Goal: Task Accomplishment & Management: Use online tool/utility

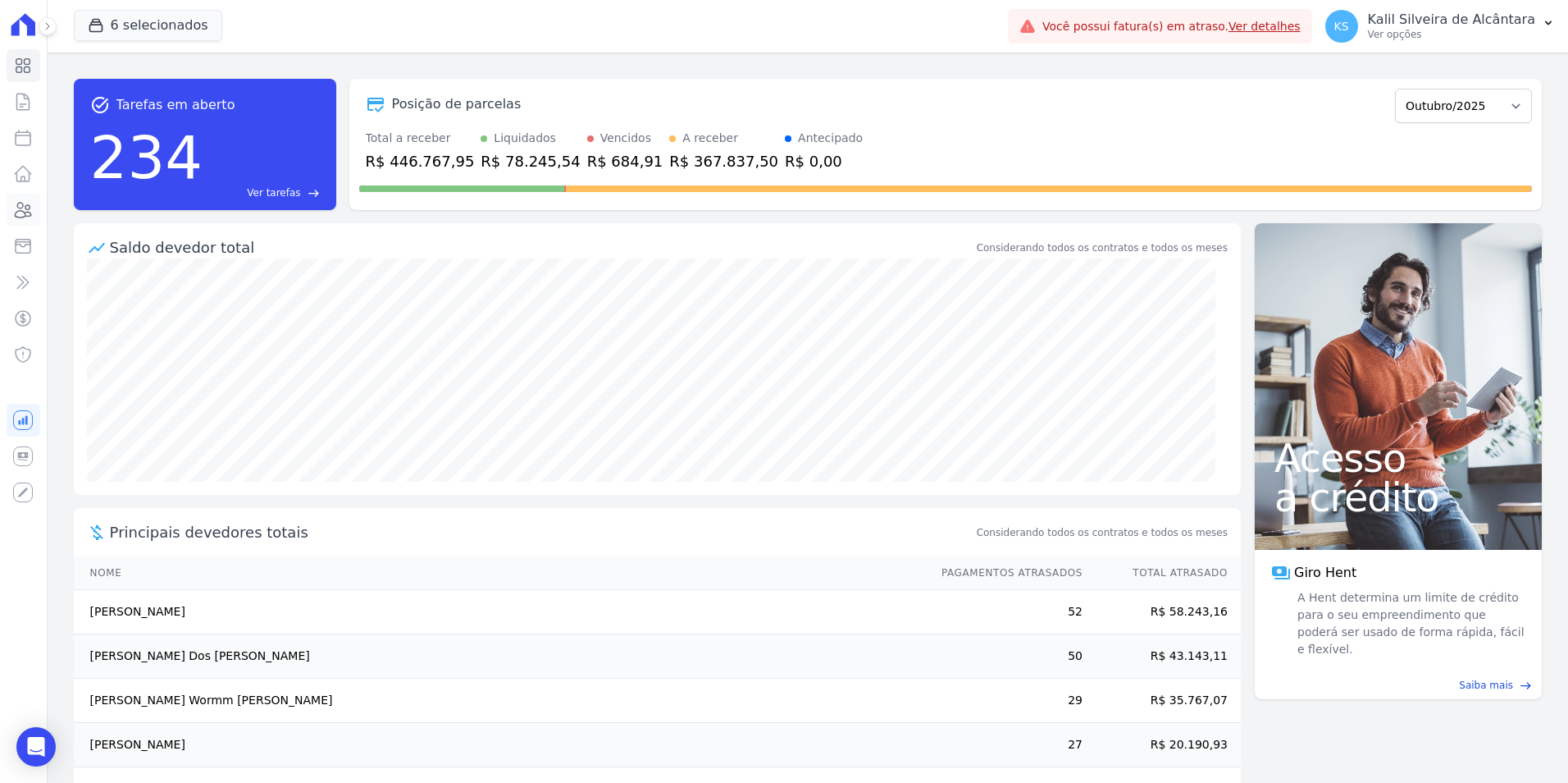
click at [16, 213] on icon at bounding box center [23, 210] width 16 height 15
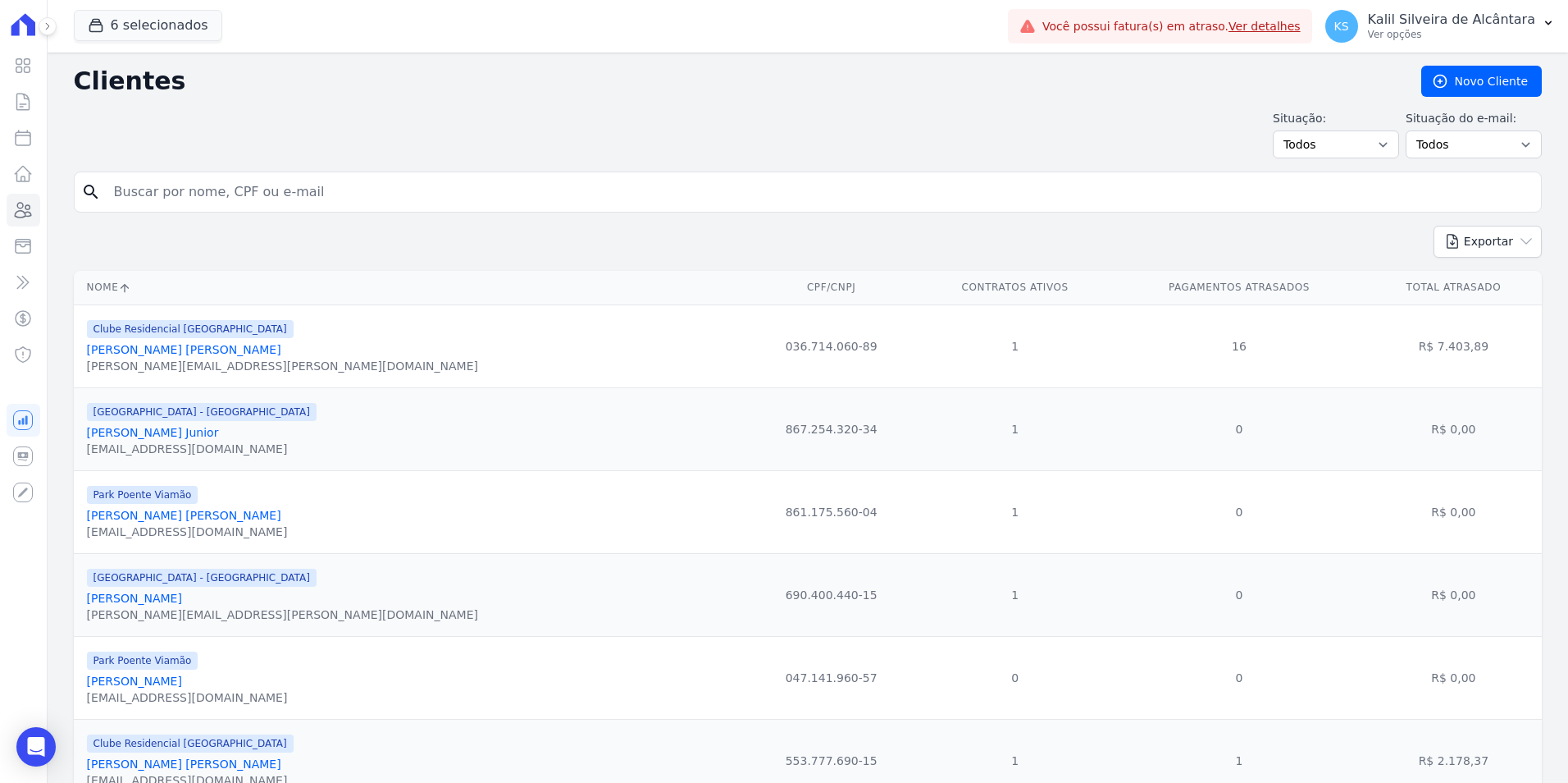
click at [213, 185] on input "search" at bounding box center [818, 192] width 1430 height 33
type input "[PERSON_NAME]"
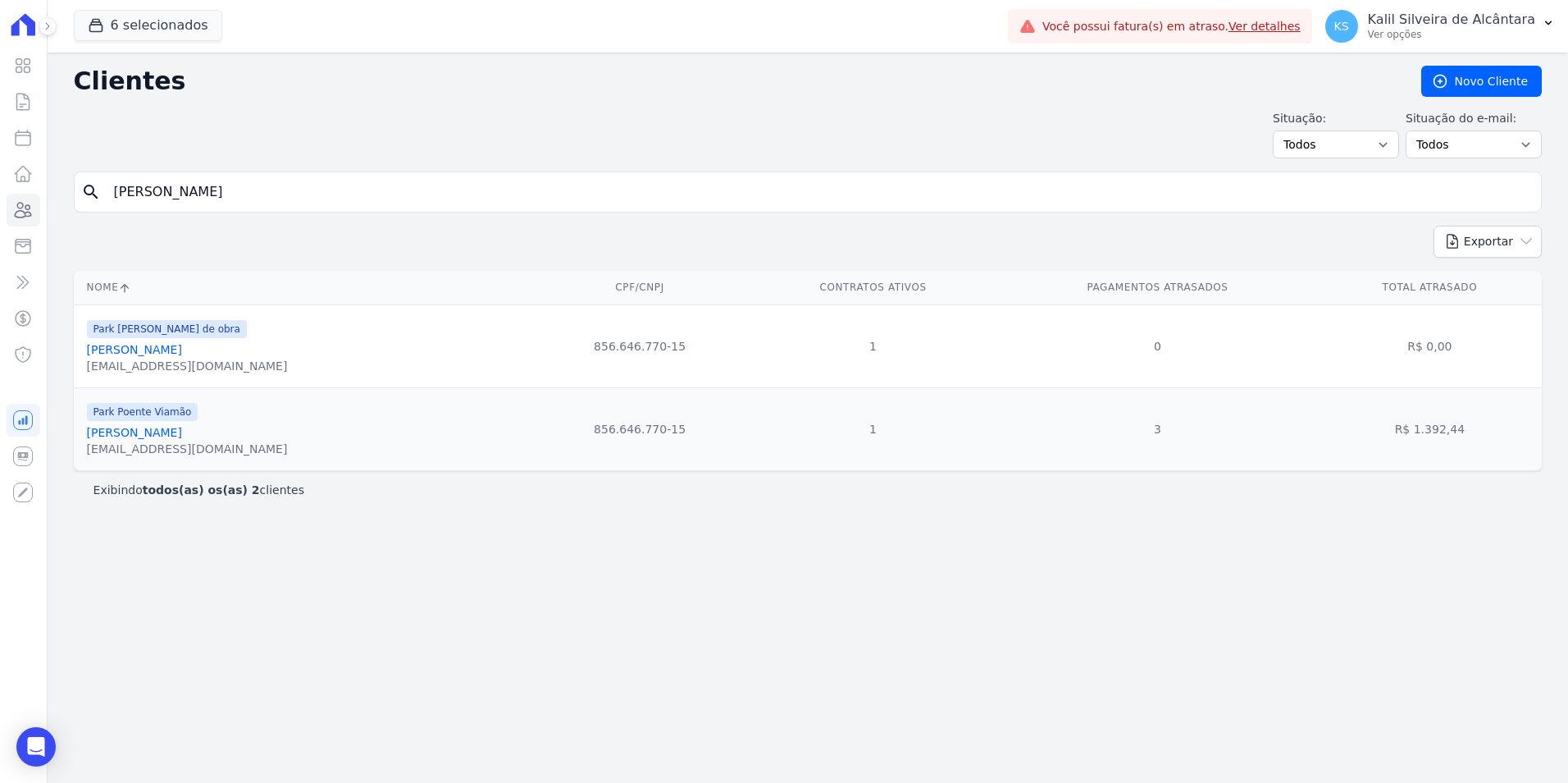
click at [181, 434] on link "[PERSON_NAME]" at bounding box center [134, 432] width 95 height 13
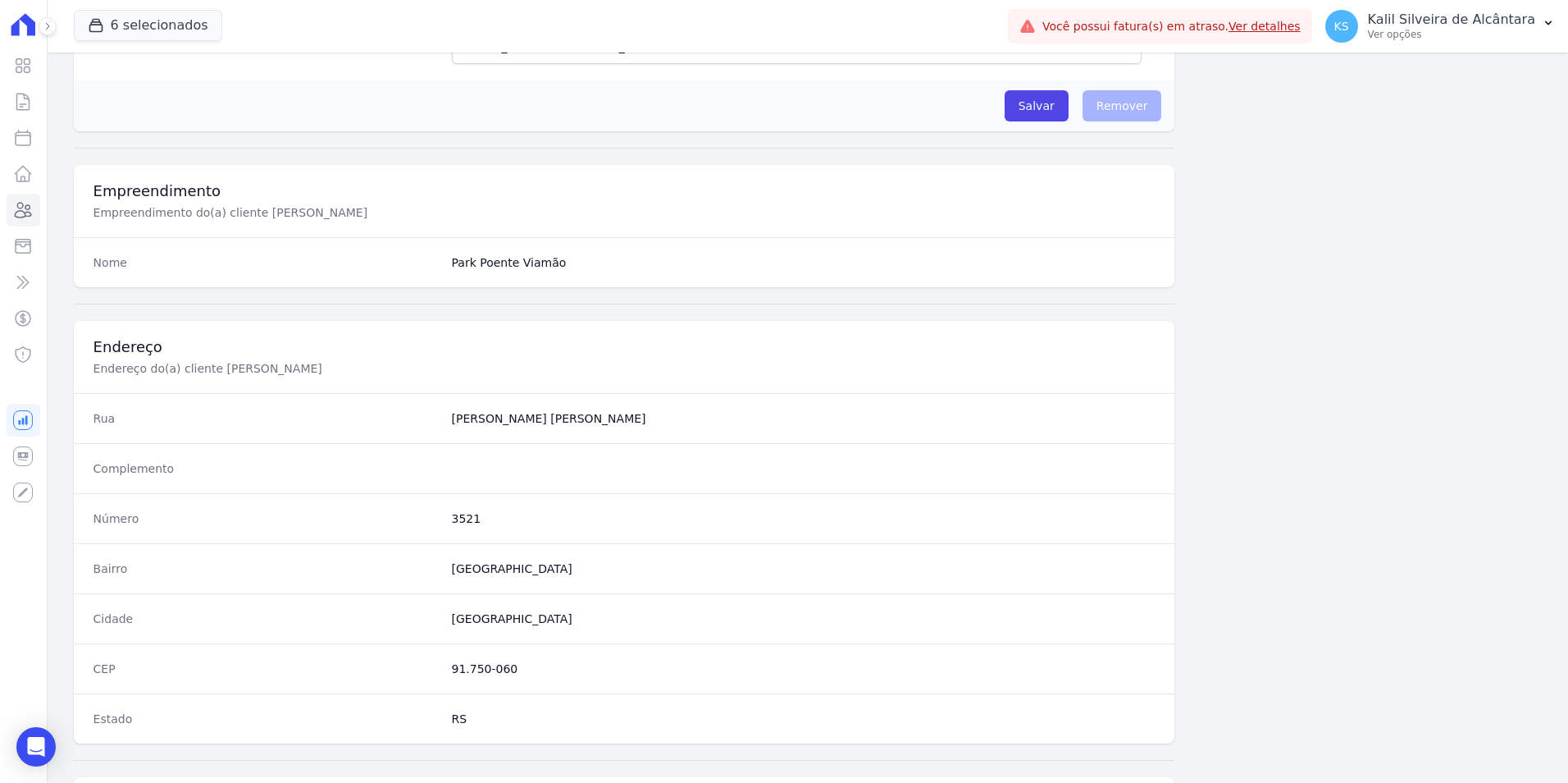
scroll to position [753, 0]
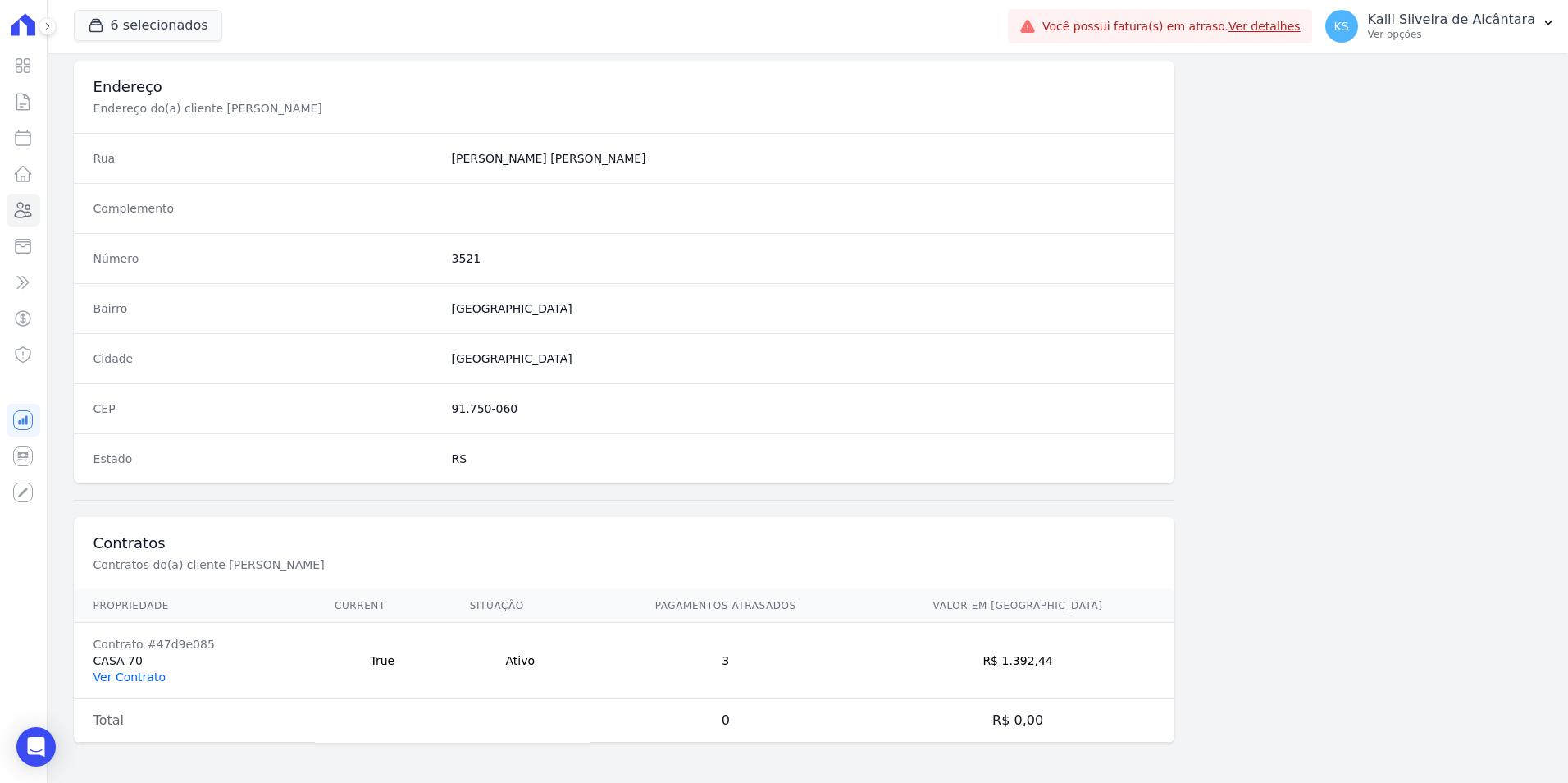
click at [134, 678] on link "Ver Contrato" at bounding box center [129, 677] width 72 height 13
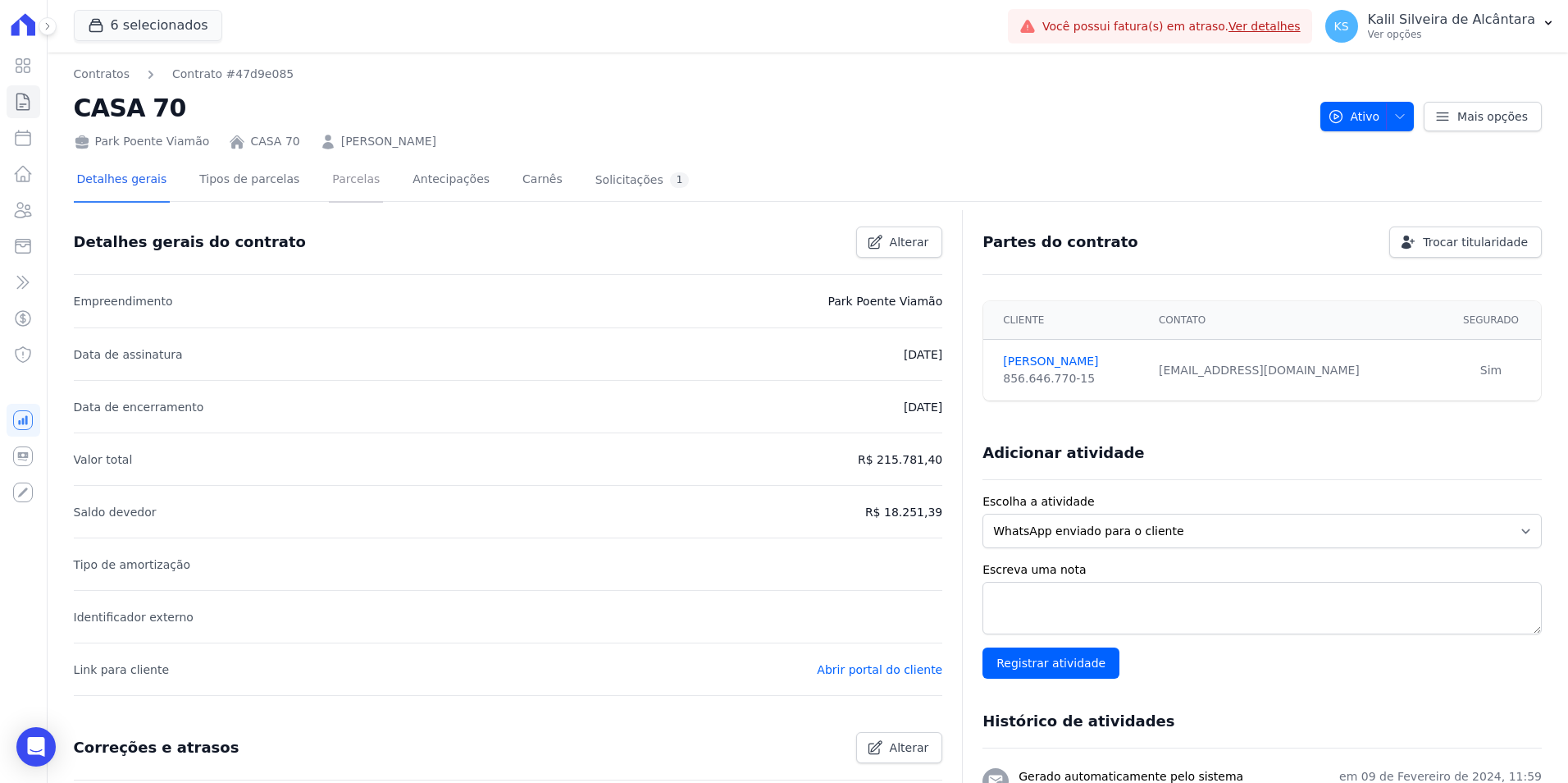
click at [354, 177] on link "Parcelas" at bounding box center [355, 181] width 54 height 44
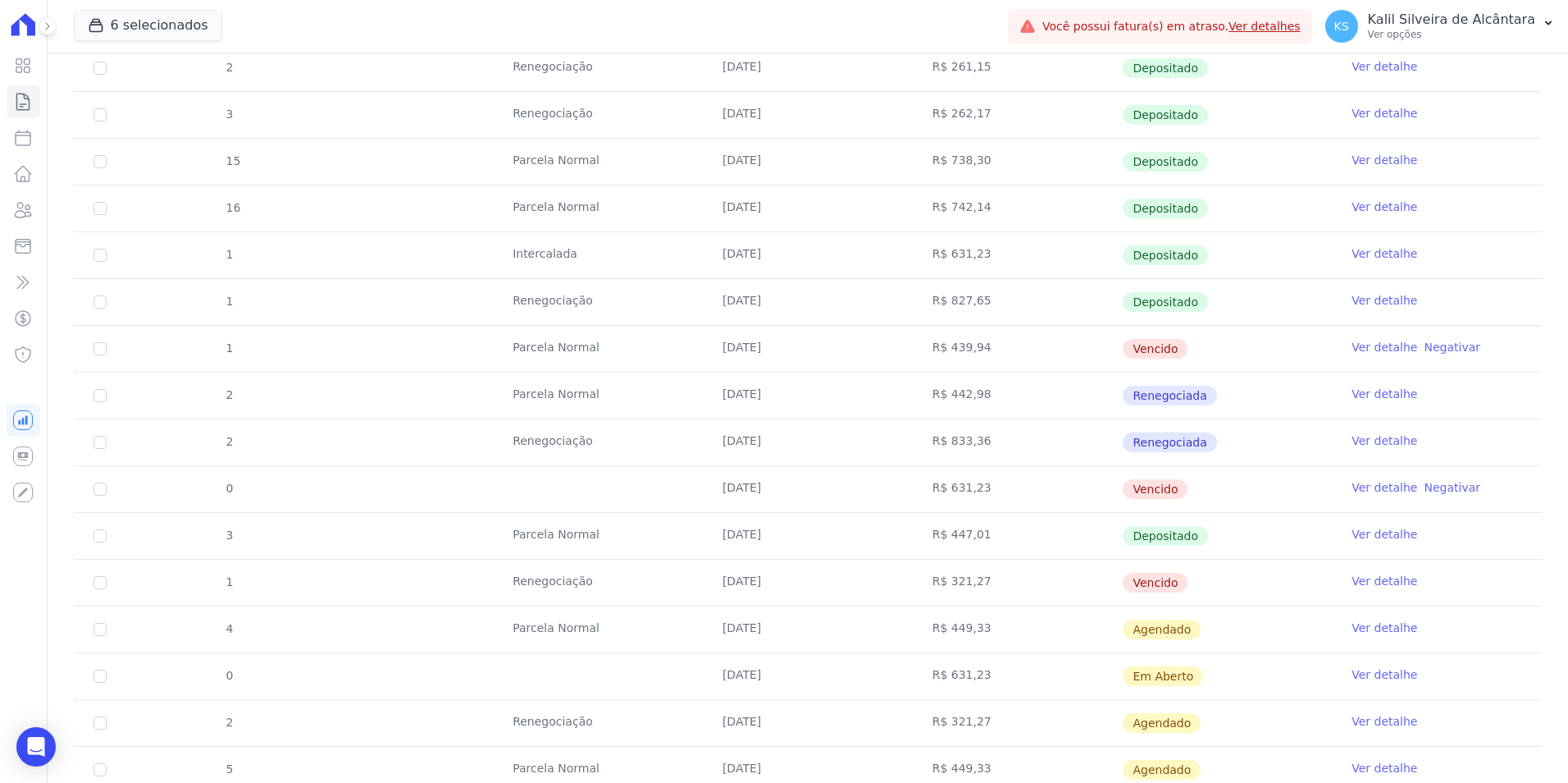
scroll to position [574, 0]
drag, startPoint x: 789, startPoint y: 337, endPoint x: 338, endPoint y: 340, distance: 451.0
click at [338, 340] on tr "1 [GEOGRAPHIC_DATA] [DATE] R$ 439,94 [GEOGRAPHIC_DATA] Ver detalhe Negativar" at bounding box center [807, 347] width 1468 height 46
click at [23, 214] on icon at bounding box center [23, 210] width 20 height 20
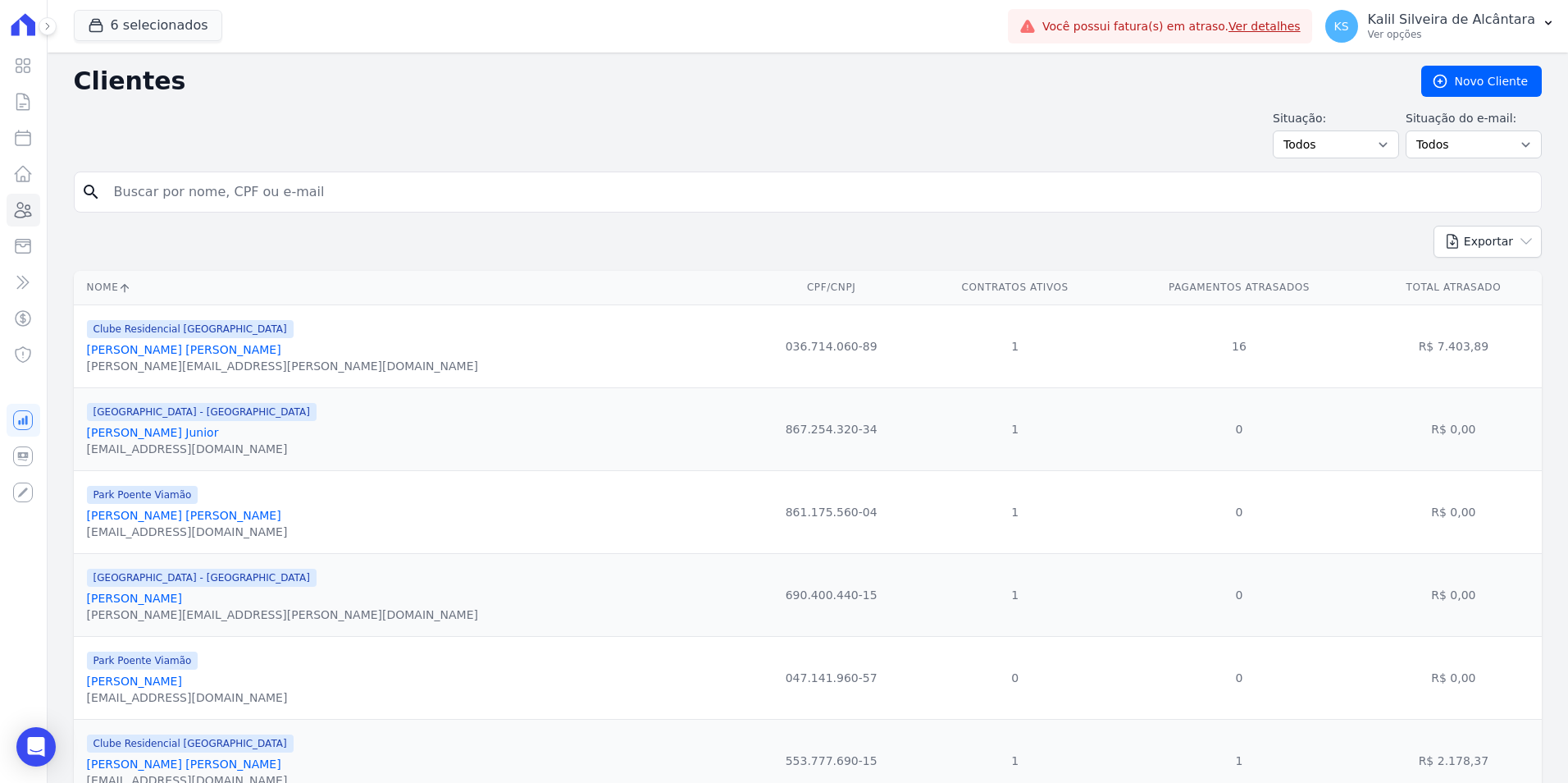
click at [282, 194] on input "search" at bounding box center [818, 192] width 1430 height 33
type input "[PERSON_NAME]"
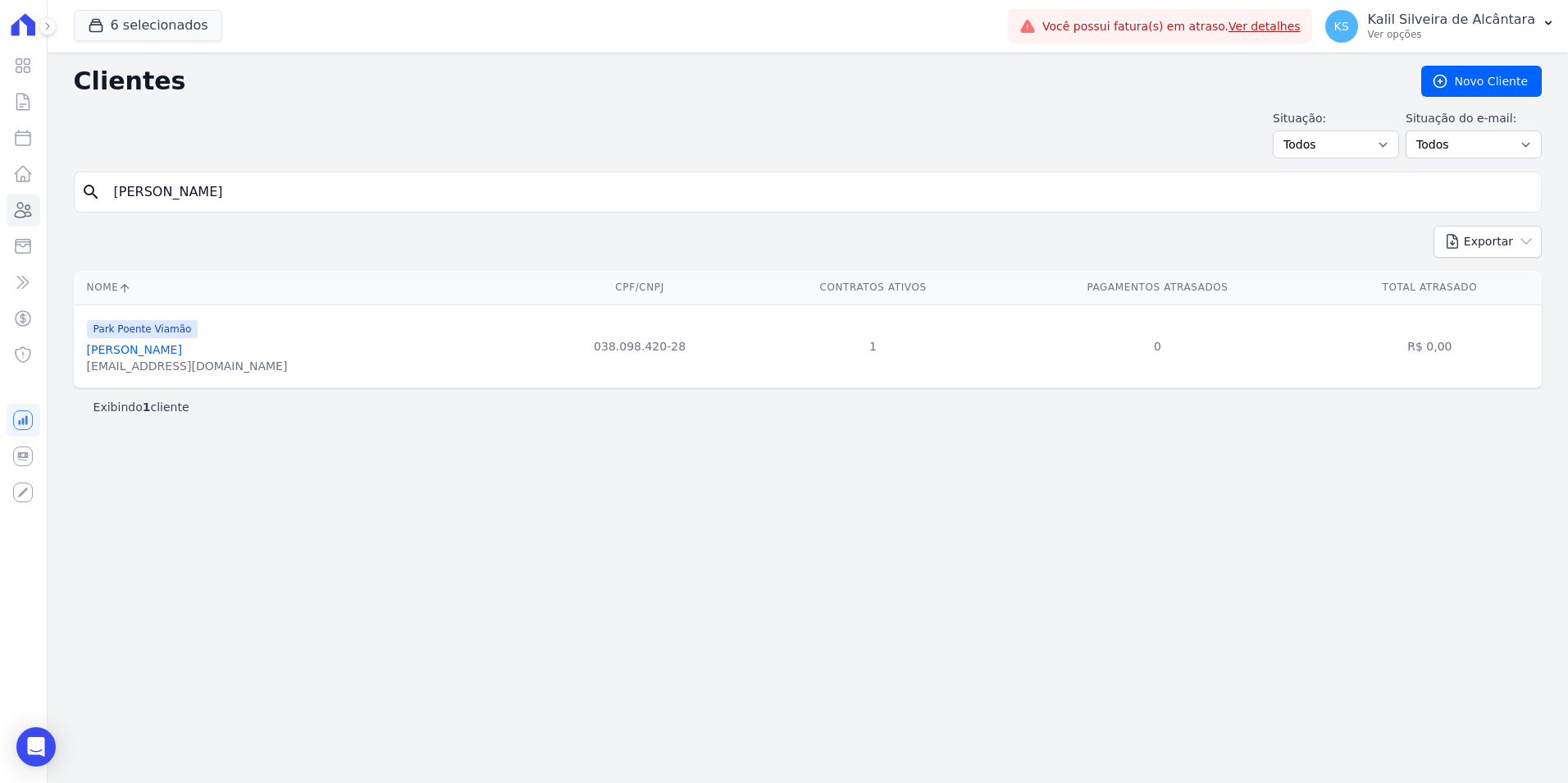
click at [182, 347] on link "[PERSON_NAME]" at bounding box center [134, 350] width 95 height 13
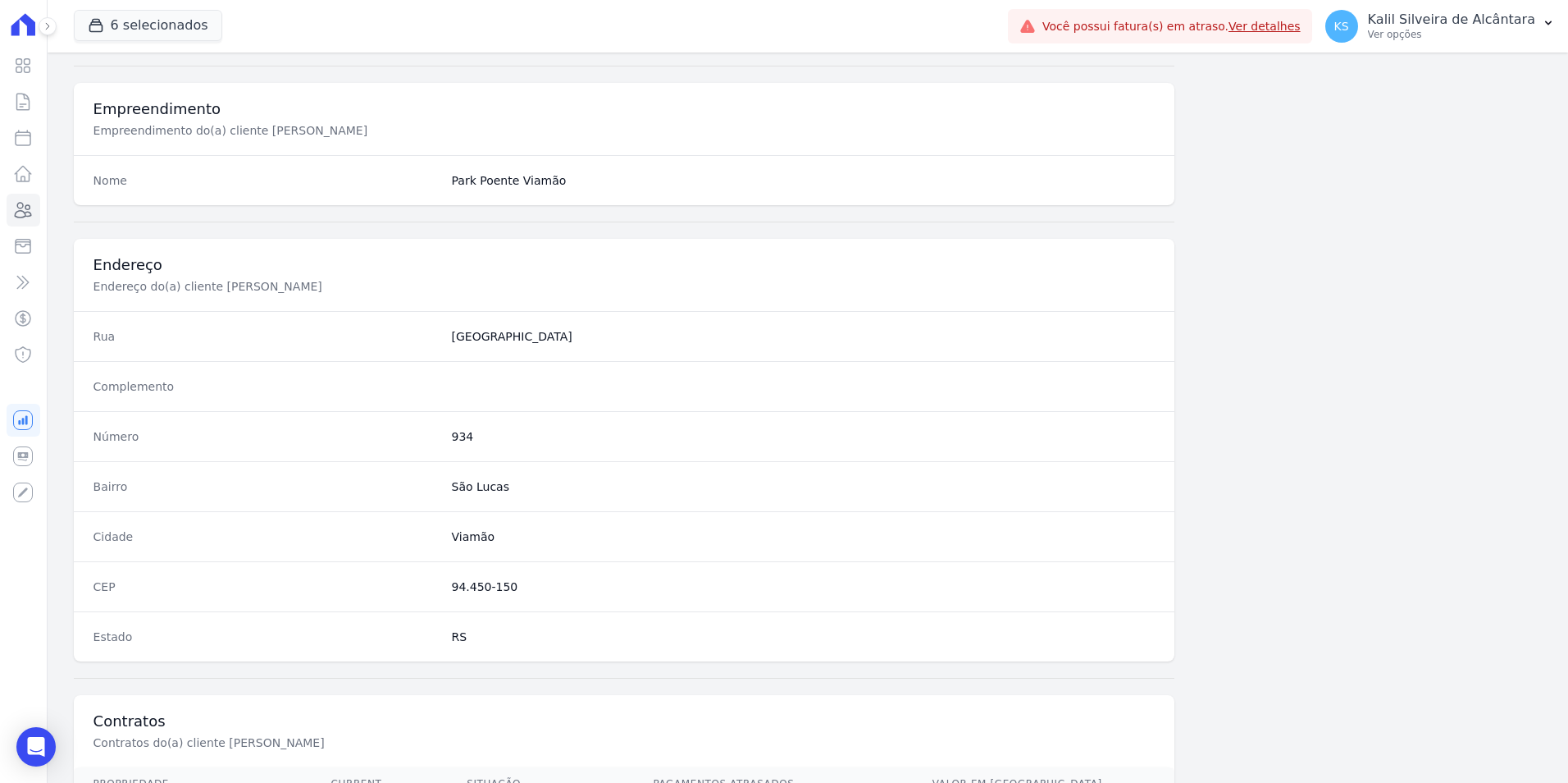
scroll to position [753, 0]
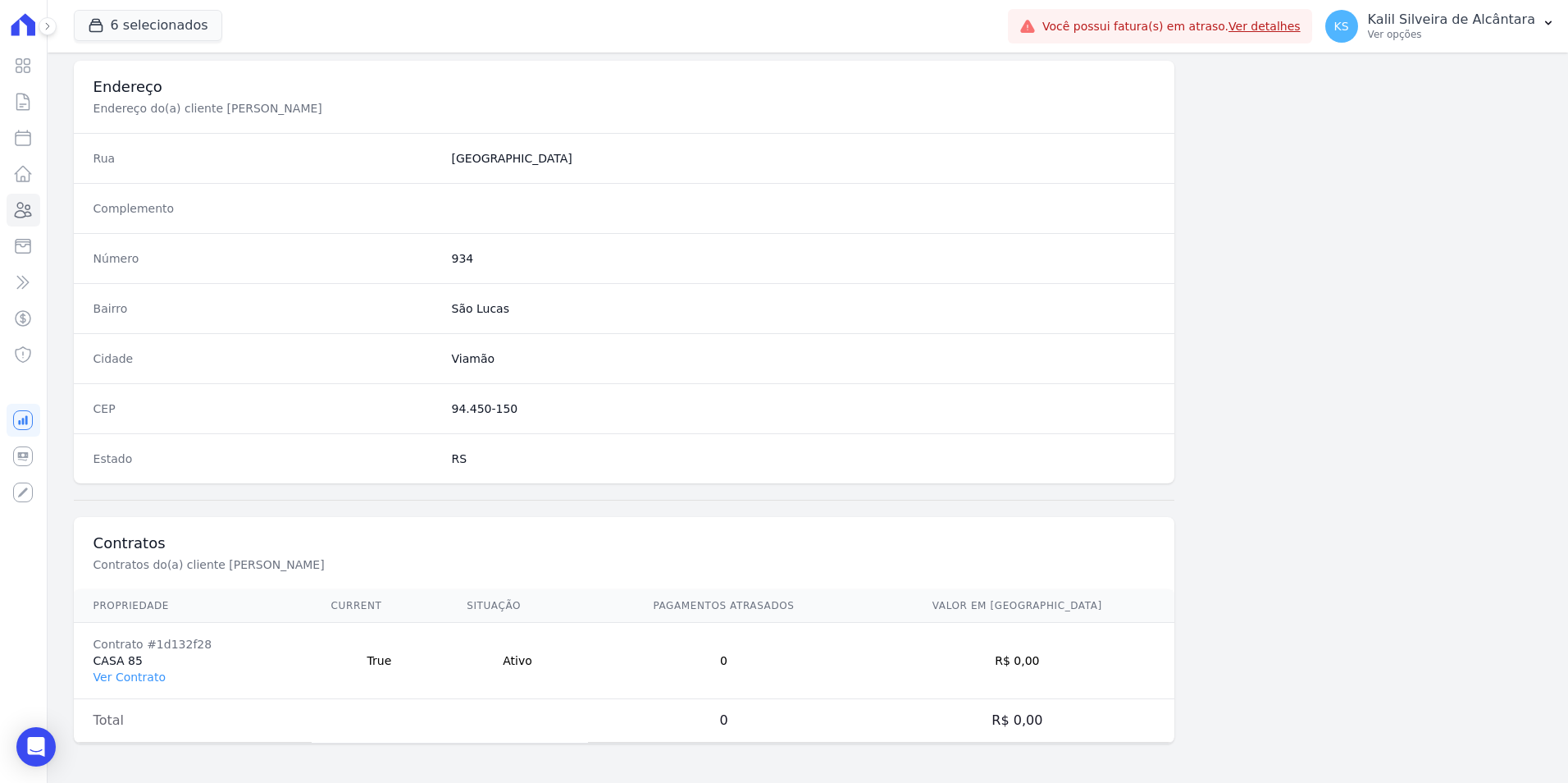
click at [148, 670] on link "Ver Contrato" at bounding box center [129, 677] width 72 height 13
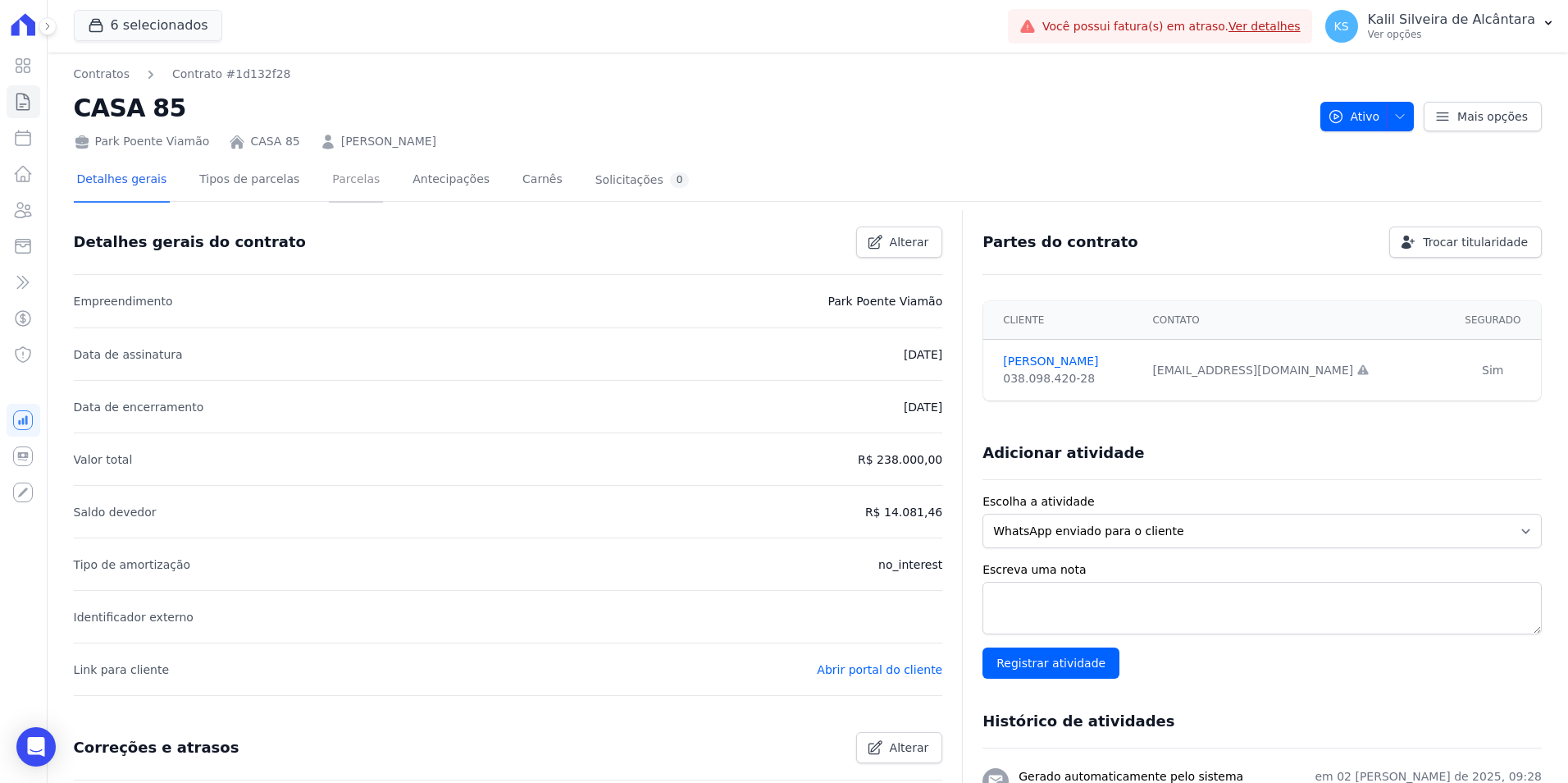
click at [349, 183] on link "Parcelas" at bounding box center [355, 181] width 54 height 44
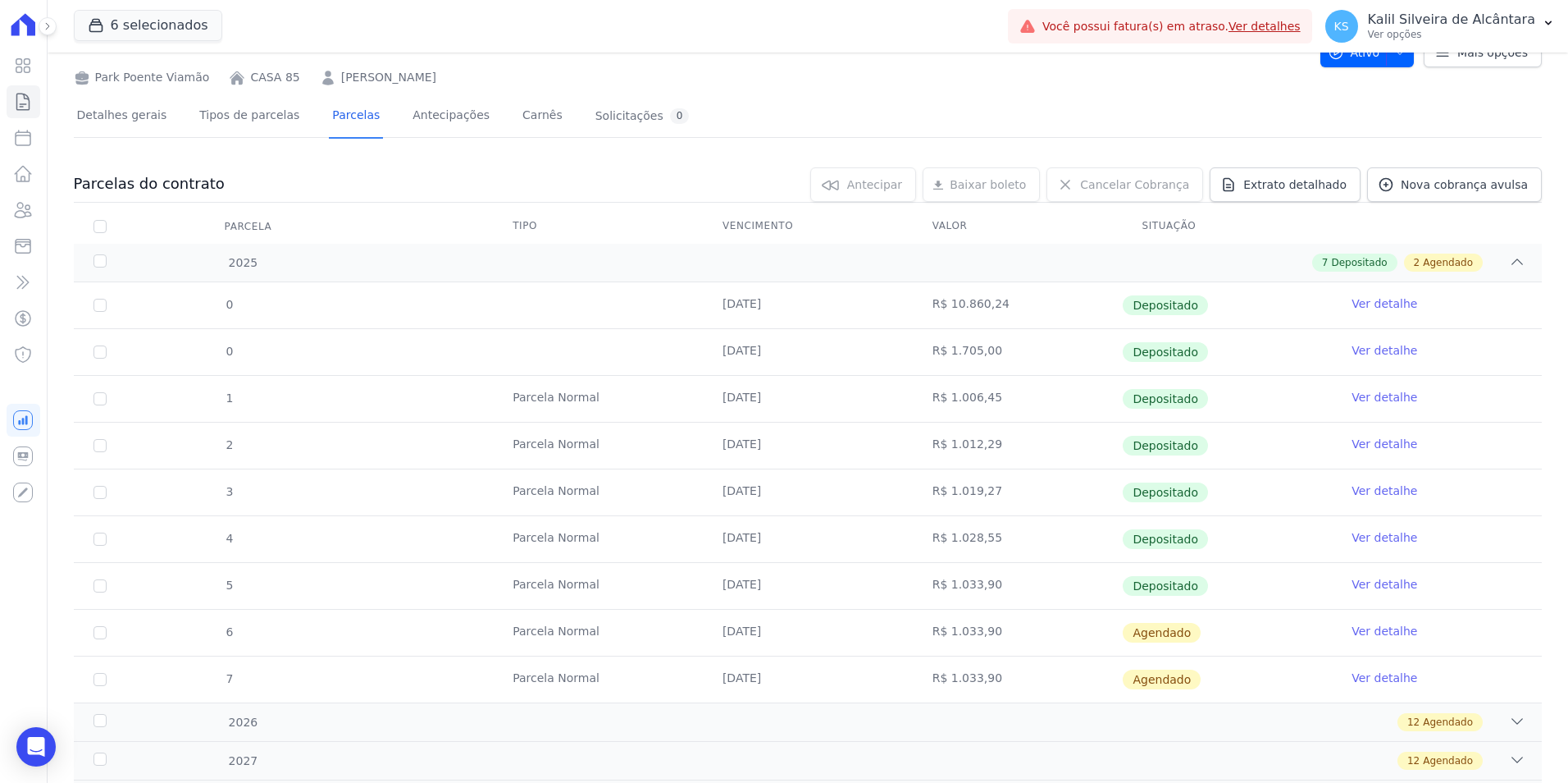
scroll to position [148, 0]
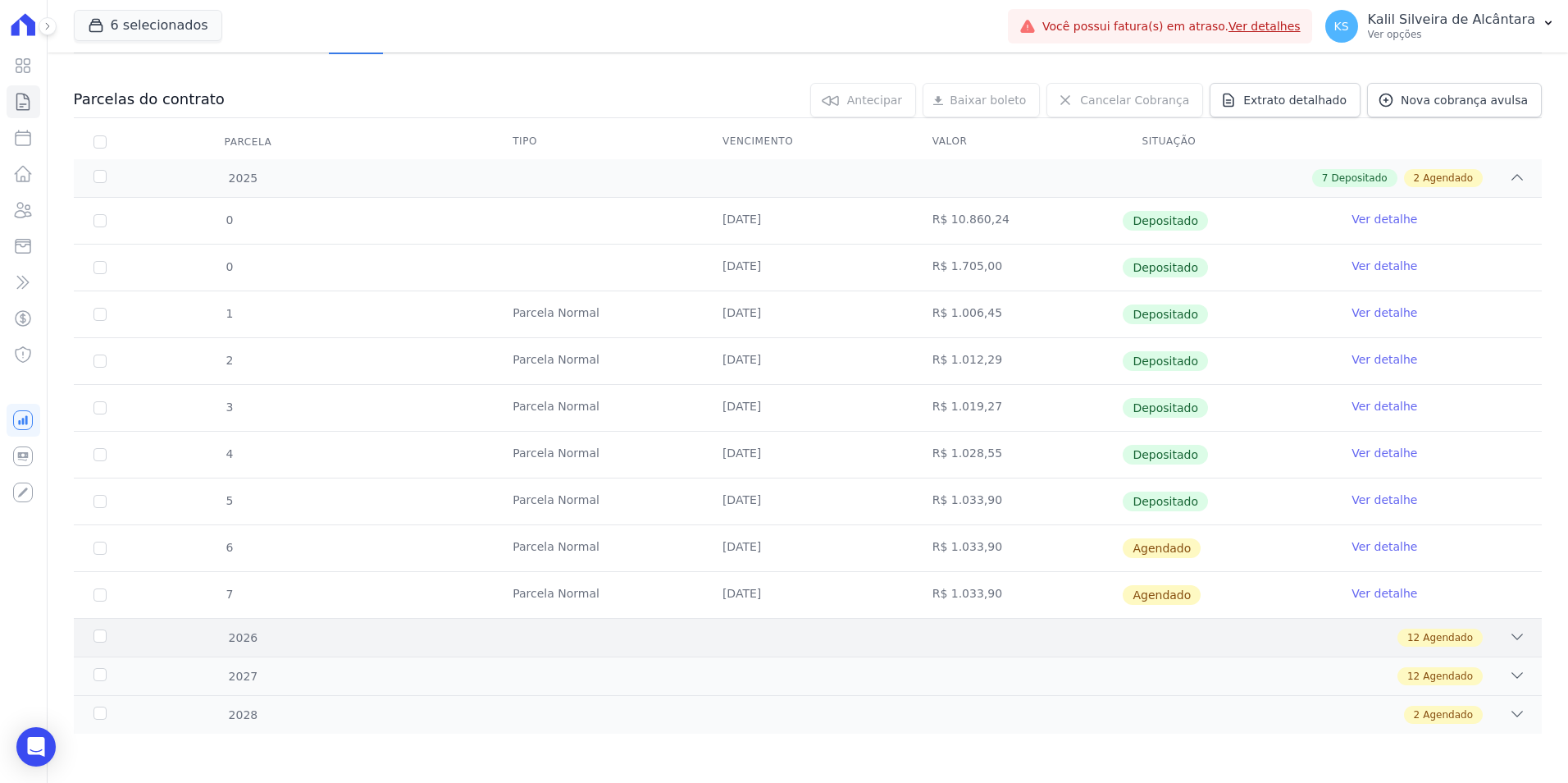
click at [323, 633] on div "12 Agendado" at bounding box center [880, 637] width 1291 height 18
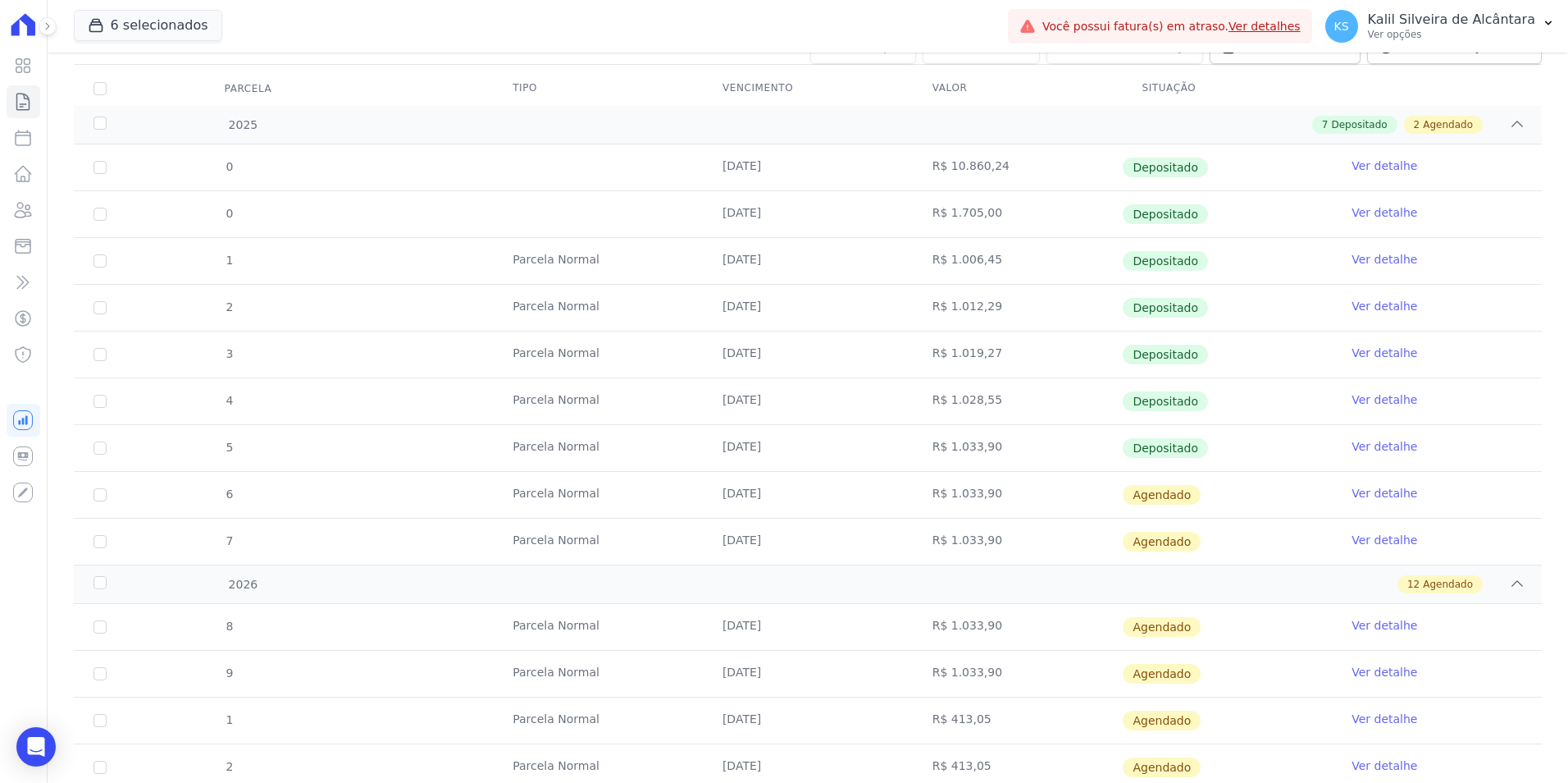
scroll to position [231, 0]
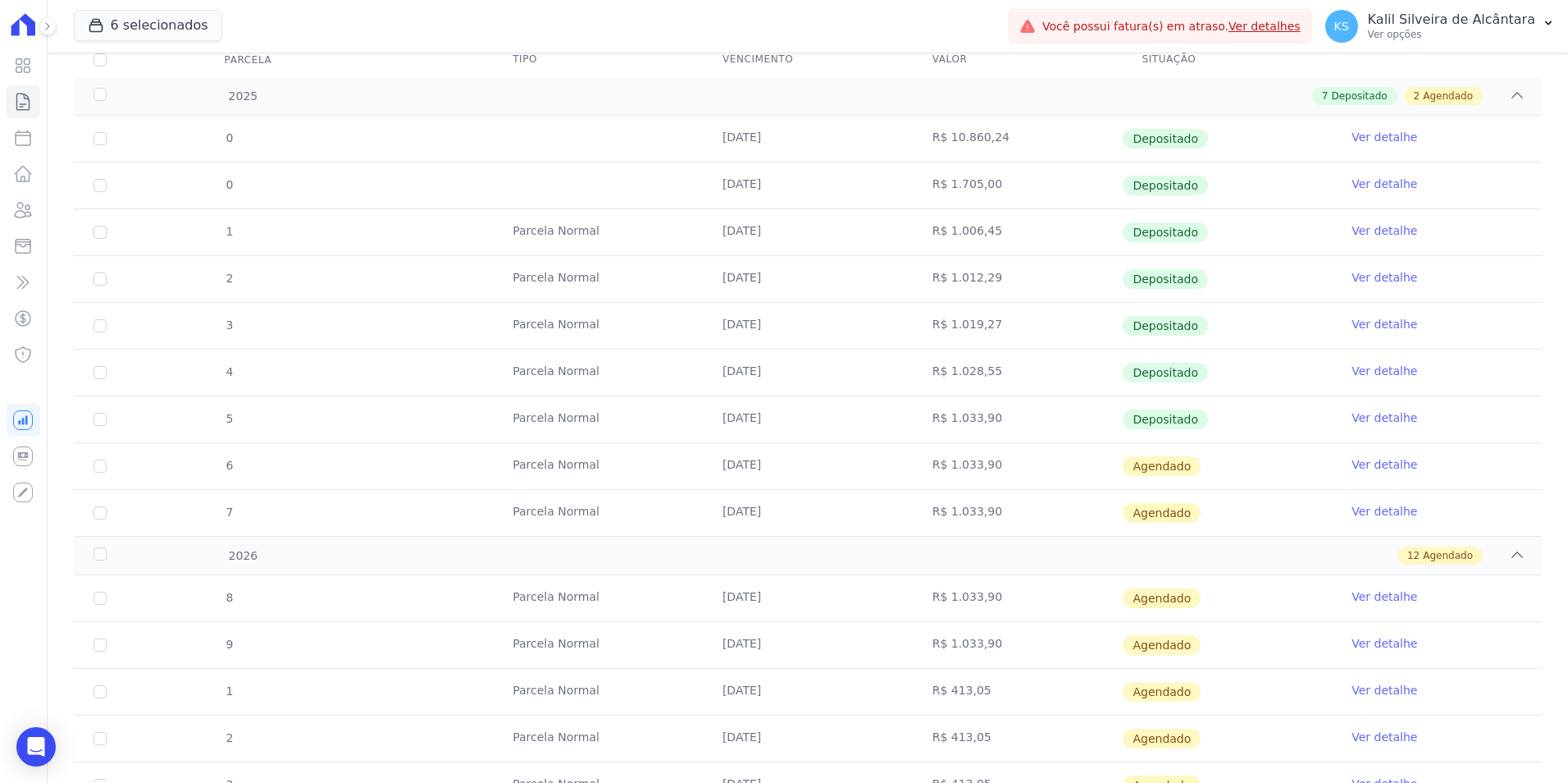
drag, startPoint x: 723, startPoint y: 586, endPoint x: 661, endPoint y: 586, distance: 62.0
click at [661, 586] on tr "8 [GEOGRAPHIC_DATA] [DATE] R$ 1.033,90 [GEOGRAPHIC_DATA] Ver detalhe" at bounding box center [807, 598] width 1468 height 46
drag, startPoint x: 661, startPoint y: 586, endPoint x: 476, endPoint y: 494, distance: 206.6
click at [476, 494] on tr "7 [GEOGRAPHIC_DATA] [DATE] R$ 1.033,90 [GEOGRAPHIC_DATA] Ver detalhe" at bounding box center [807, 512] width 1468 height 46
click at [102, 593] on input "checkbox" at bounding box center [100, 599] width 13 height 13
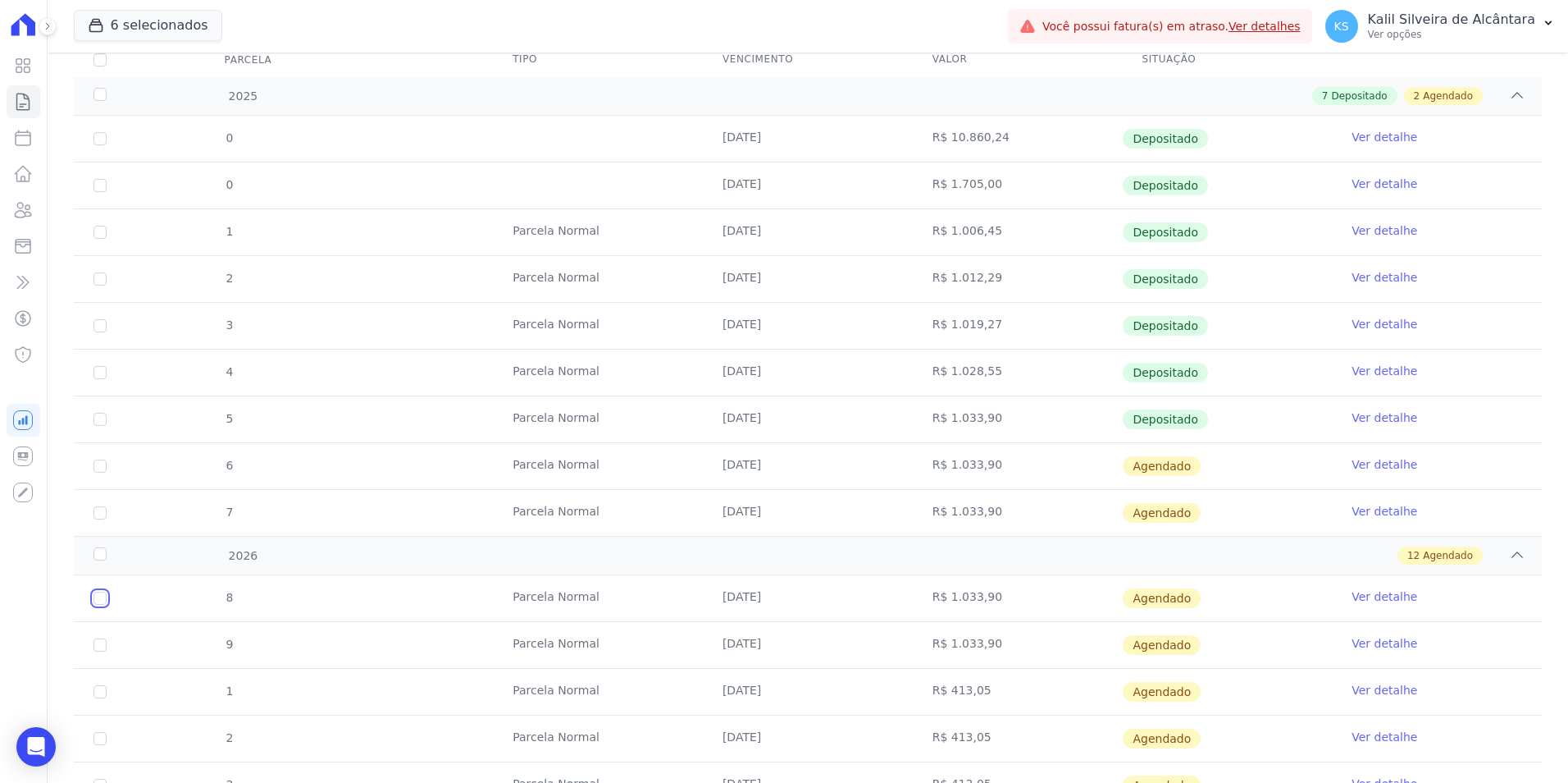
checkbox input "true"
drag, startPoint x: 93, startPoint y: 508, endPoint x: 108, endPoint y: 488, distance: 25.0
click at [97, 508] on td "7" at bounding box center [100, 513] width 53 height 46
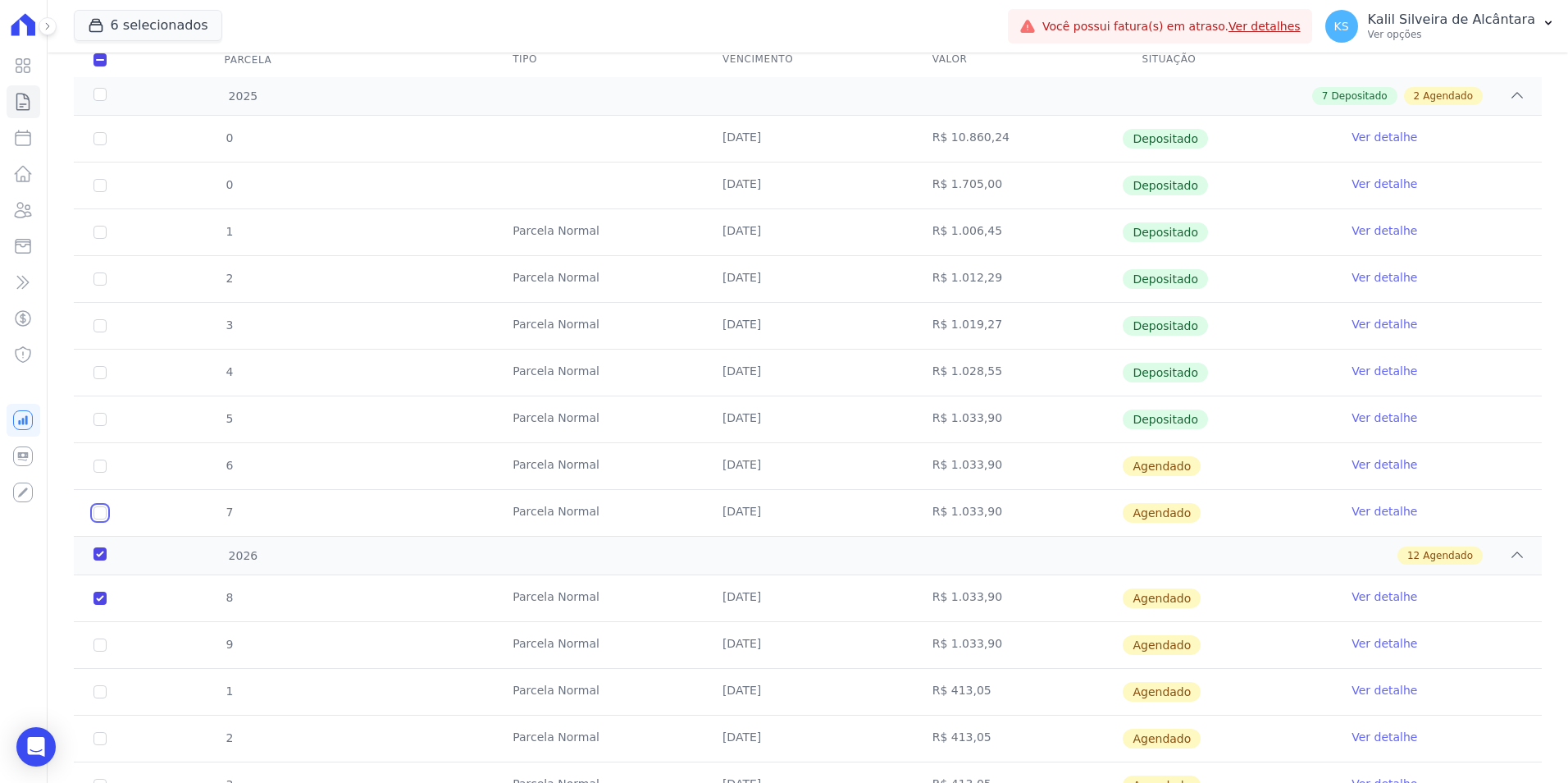
click at [95, 513] on input "checkbox" at bounding box center [100, 513] width 13 height 13
checkbox input "true"
click at [102, 460] on input "checkbox" at bounding box center [100, 466] width 13 height 13
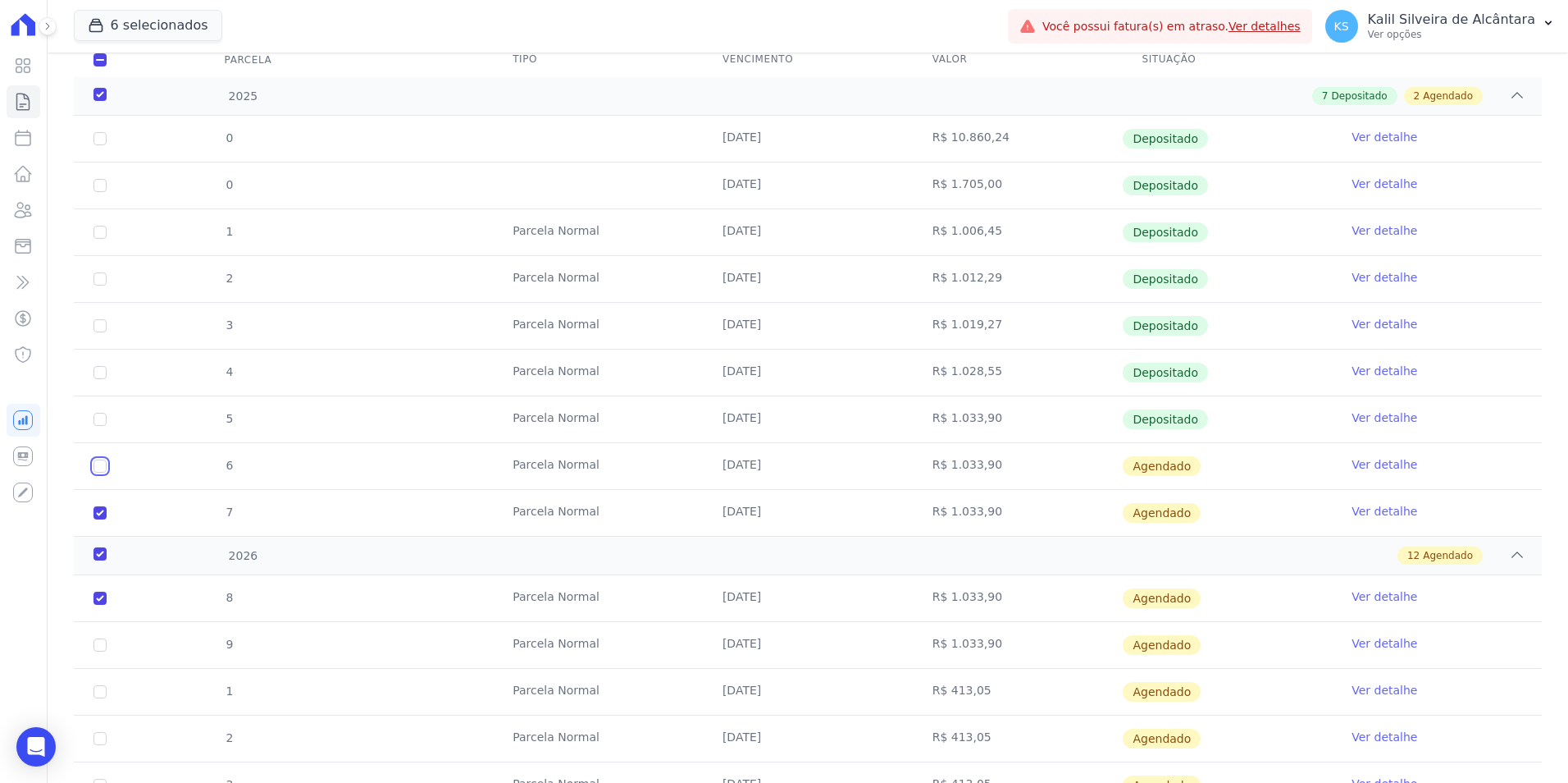
checkbox input "true"
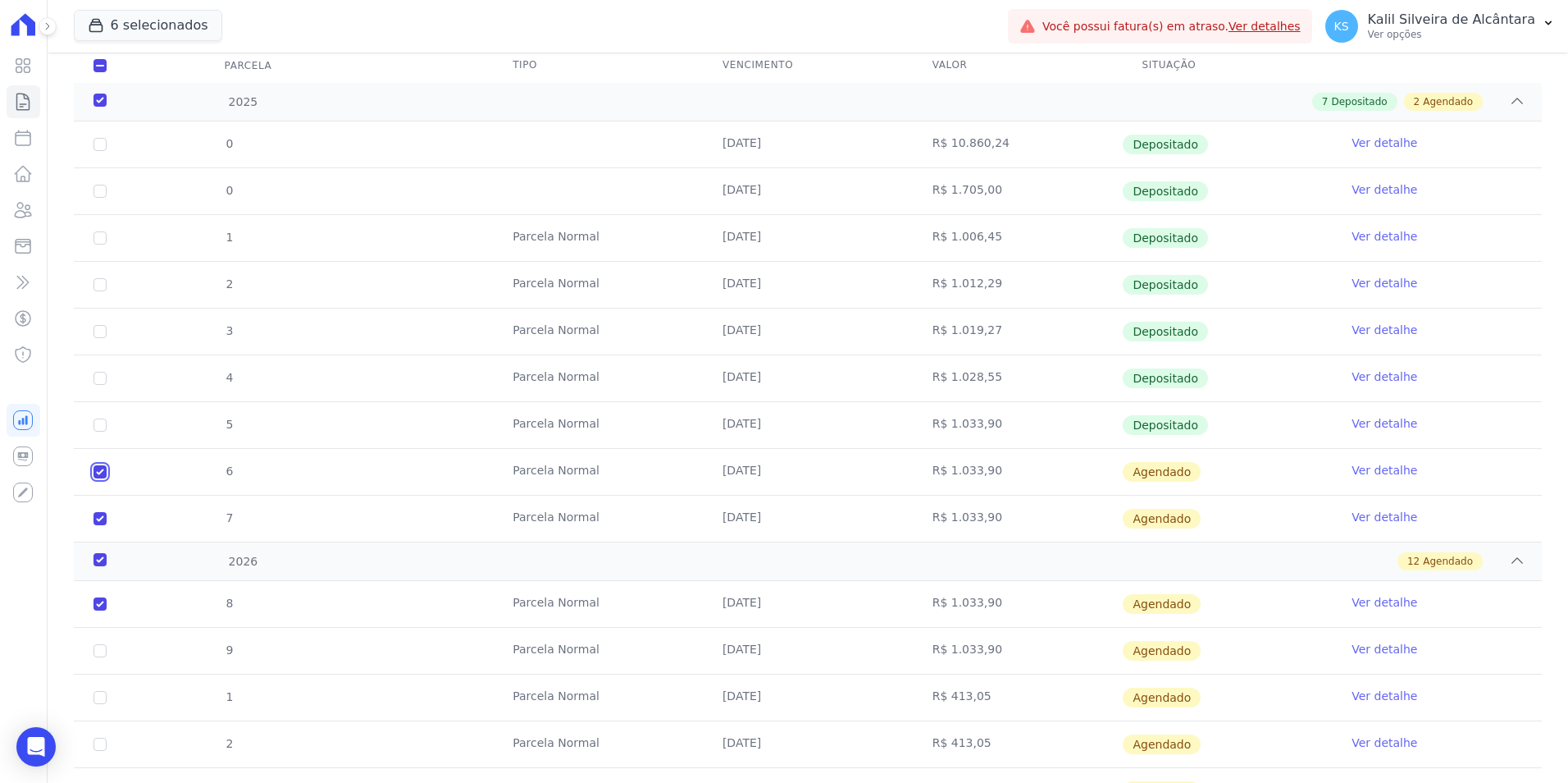
scroll to position [0, 0]
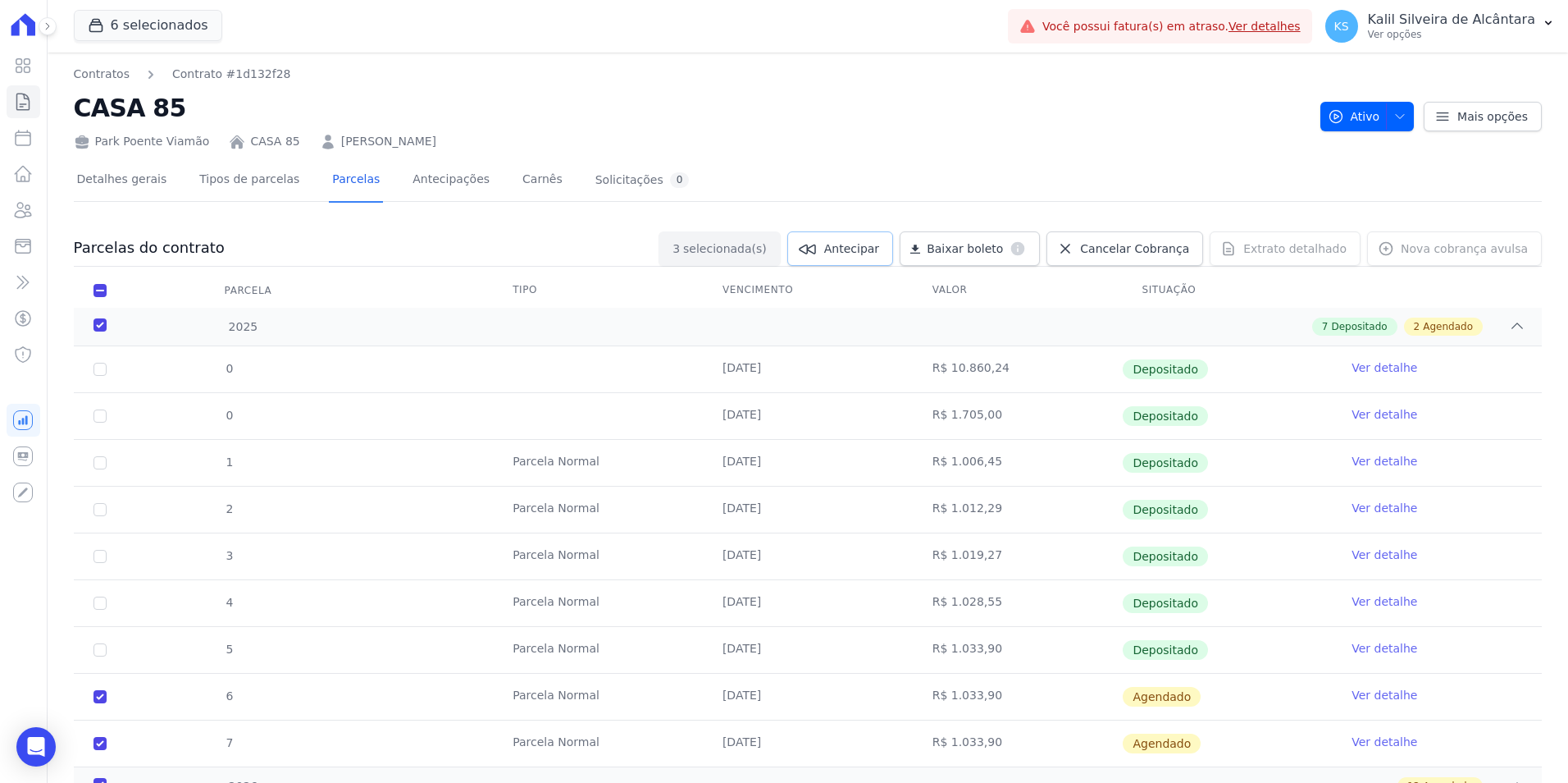
click at [893, 238] on link "Antecipar" at bounding box center [840, 249] width 106 height 34
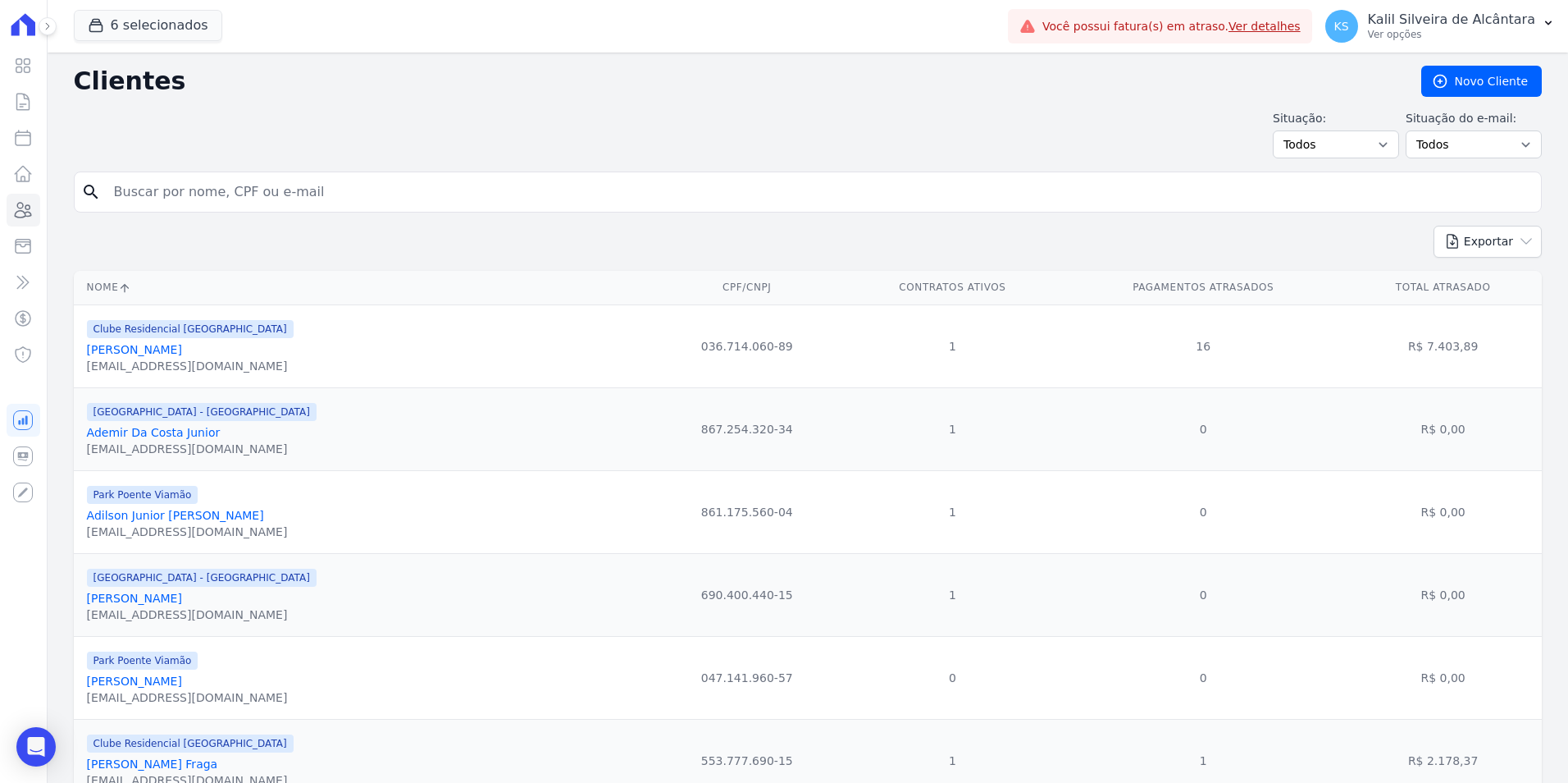
click at [257, 180] on input "search" at bounding box center [818, 192] width 1430 height 33
type input "jeferson fa"
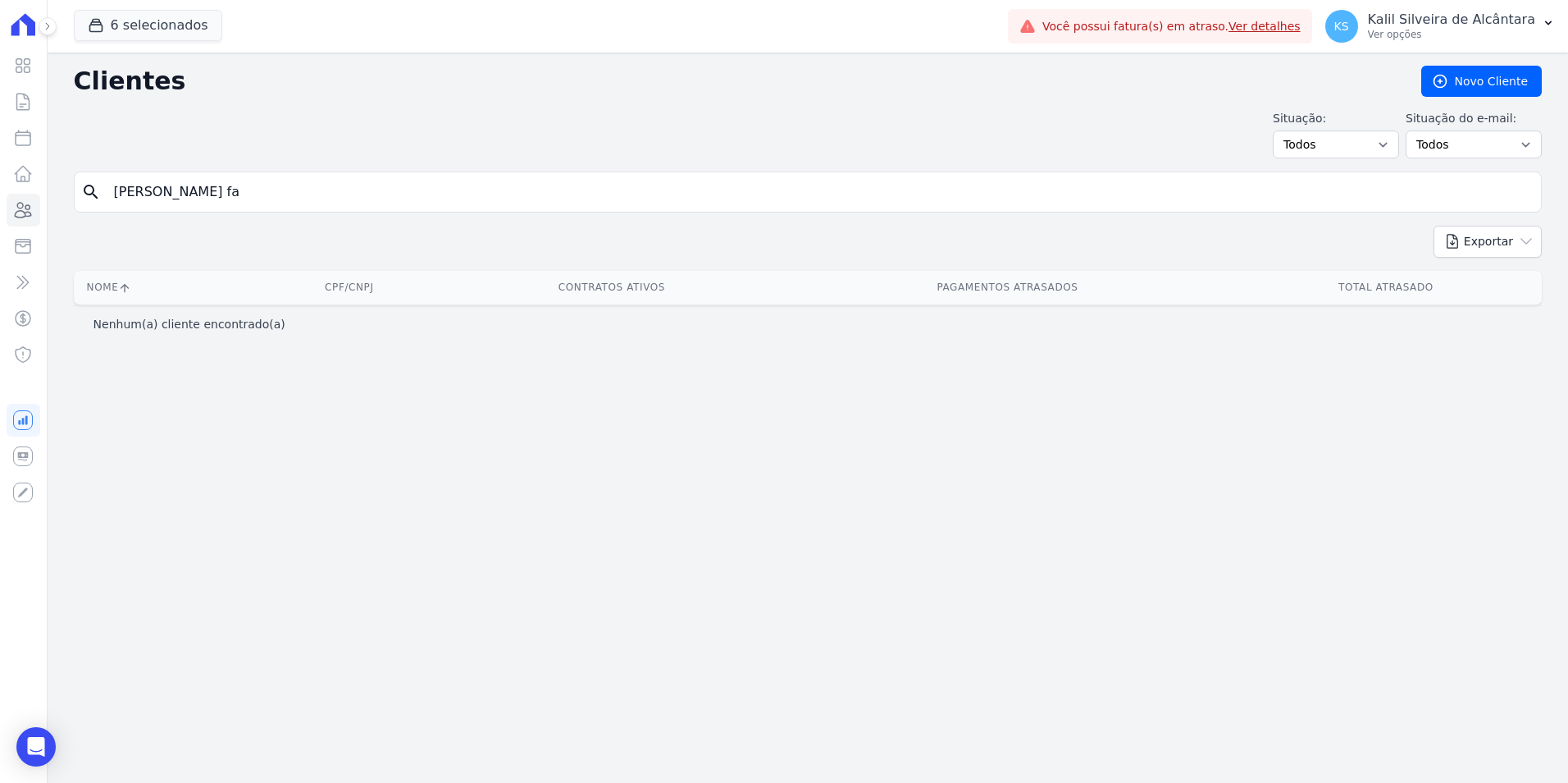
drag, startPoint x: 239, startPoint y: 195, endPoint x: 0, endPoint y: 208, distance: 239.4
click at [0, 208] on html "Visão Geral Contratos [GEOGRAPHIC_DATA] Lotes Clientes Minha Carteira Transferê…" at bounding box center [784, 392] width 1568 height 783
click at [208, 185] on input "search" at bounding box center [818, 192] width 1430 height 33
type input "JEFERSSON"
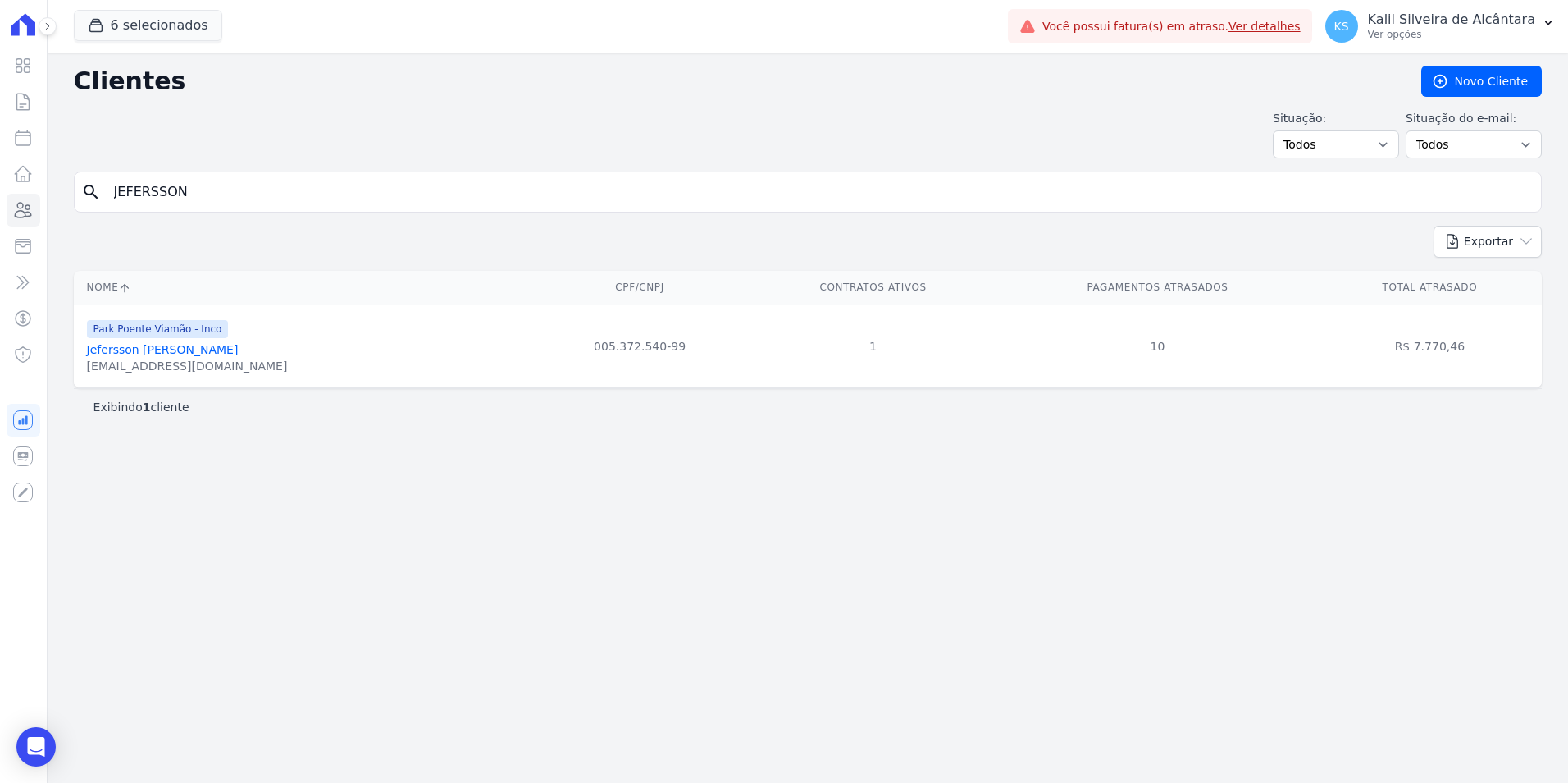
click at [199, 357] on link "[PERSON_NAME]" at bounding box center [163, 350] width 152 height 13
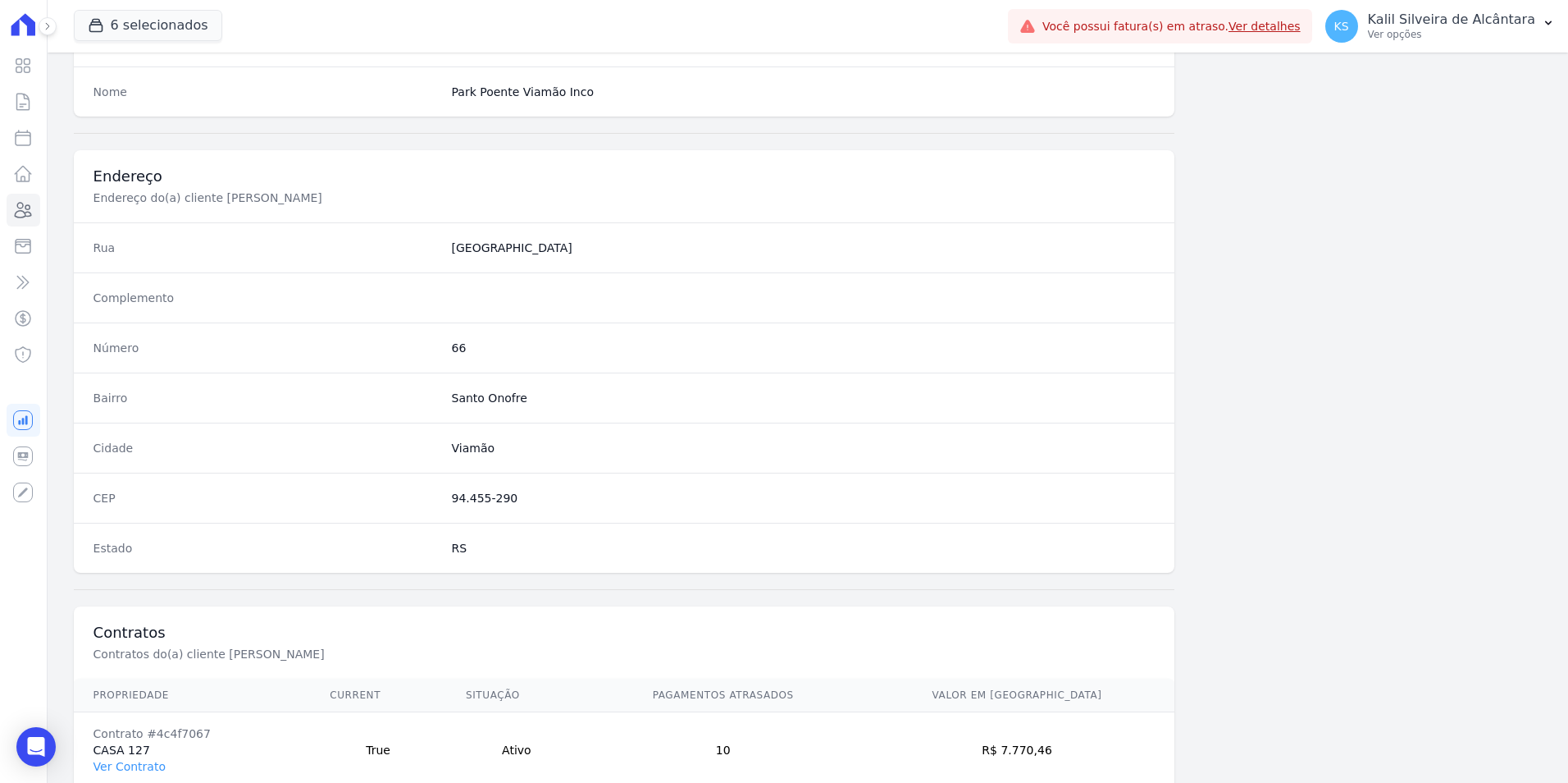
scroll to position [753, 0]
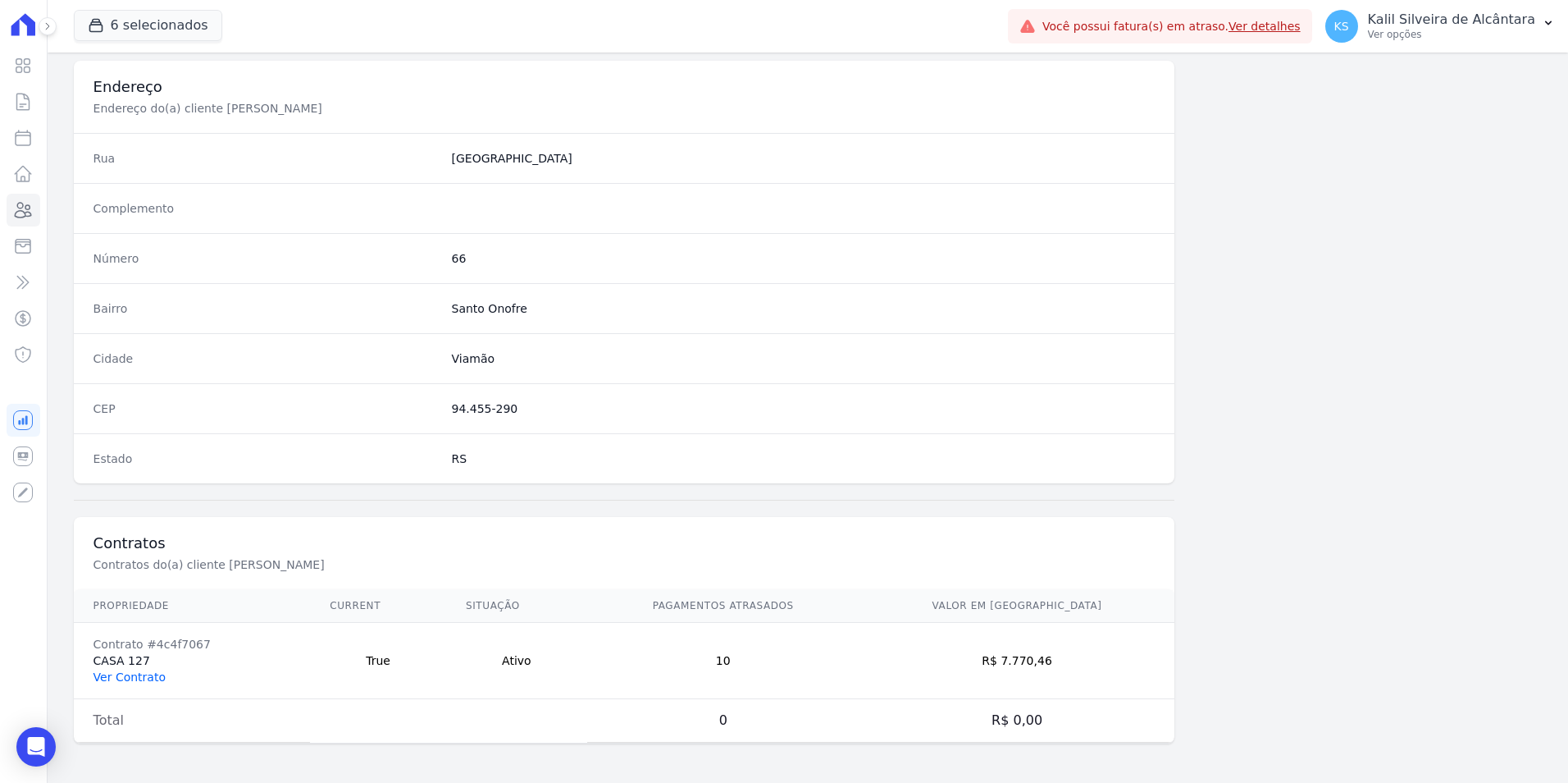
click at [159, 670] on link "Ver Contrato" at bounding box center [129, 677] width 72 height 13
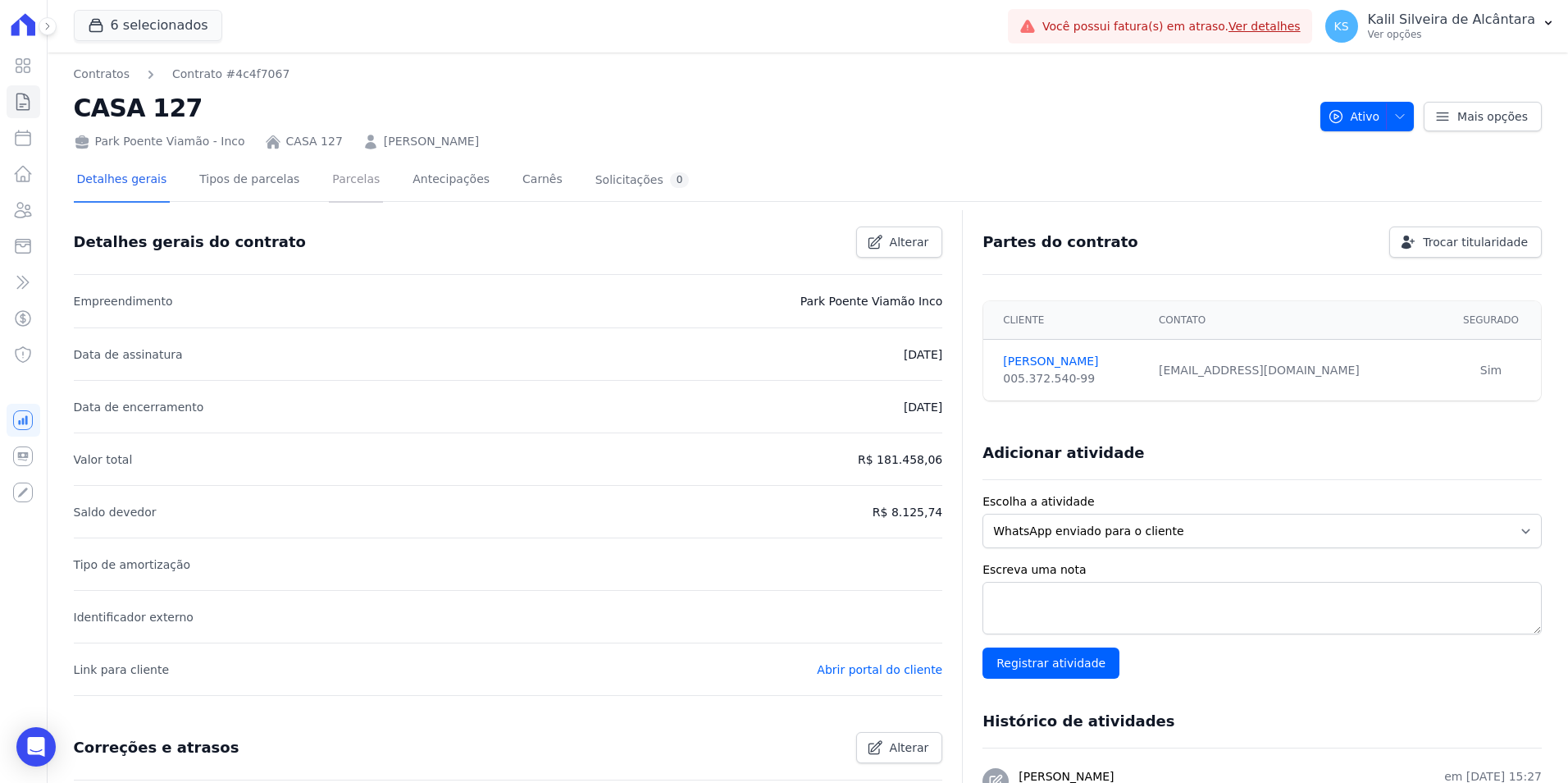
click at [329, 189] on link "Parcelas" at bounding box center [355, 181] width 54 height 44
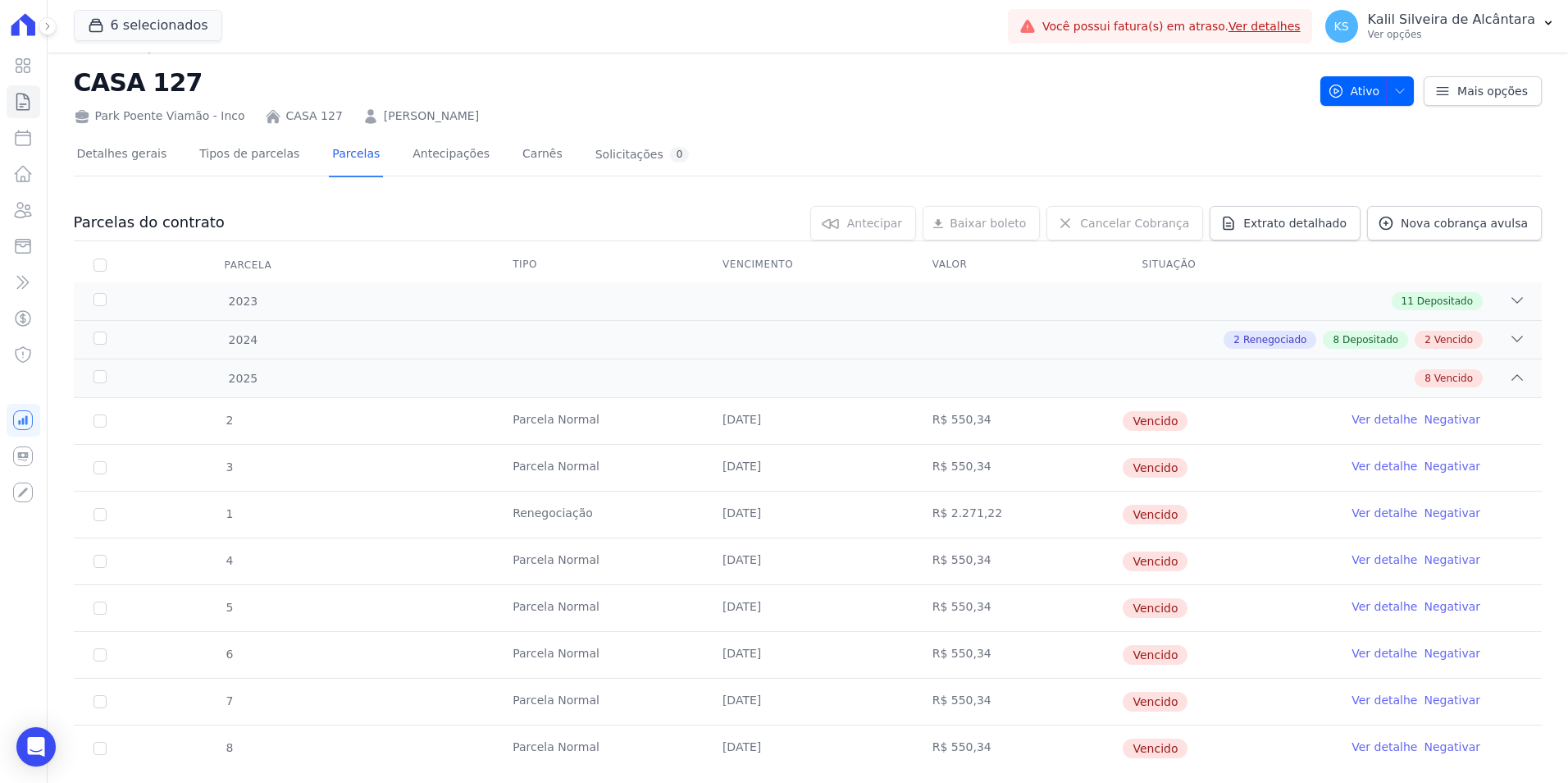
scroll to position [63, 0]
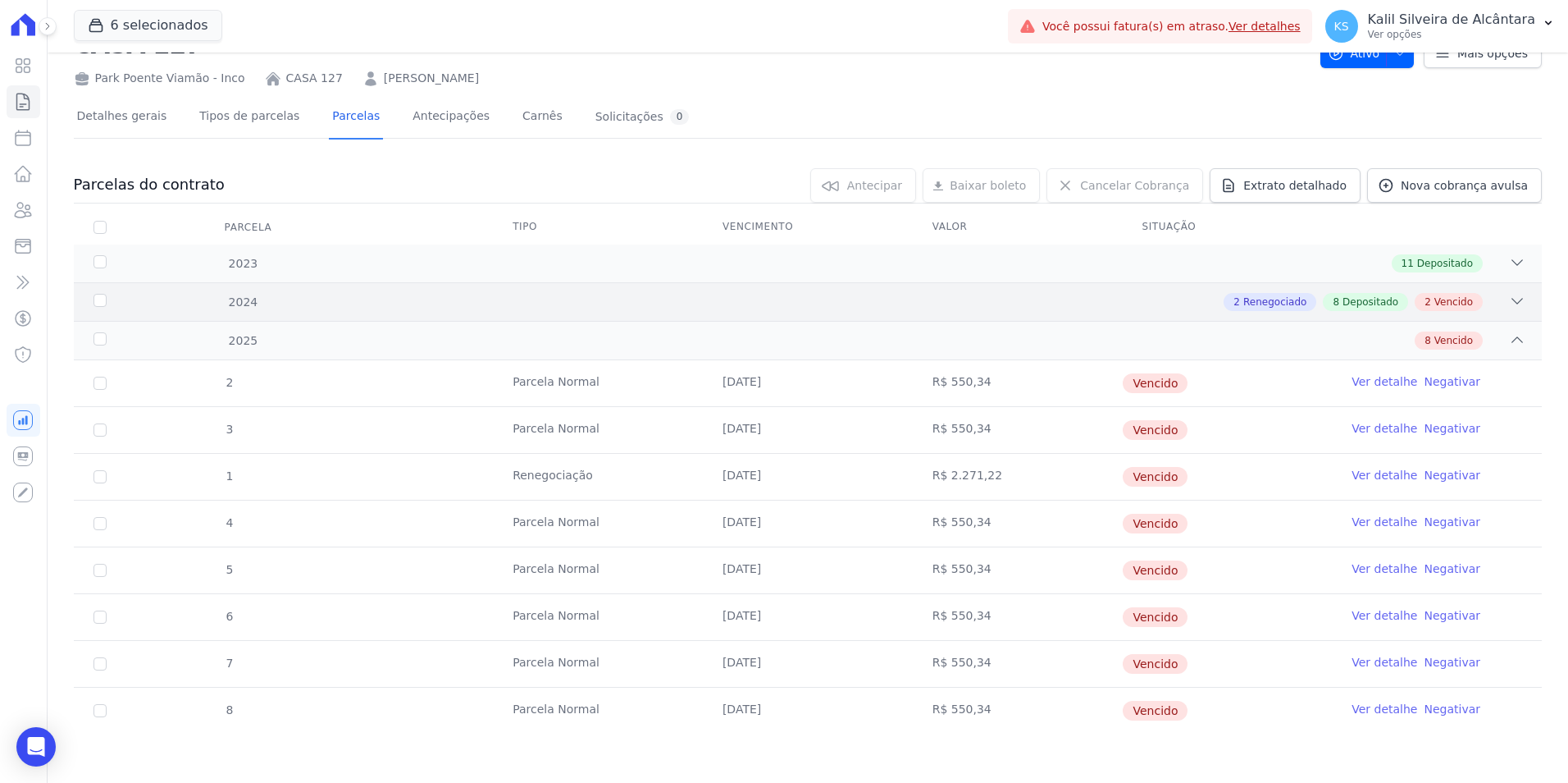
click at [758, 307] on div "2 Renegociado 8 Depositado 2 Vencido" at bounding box center [880, 302] width 1291 height 18
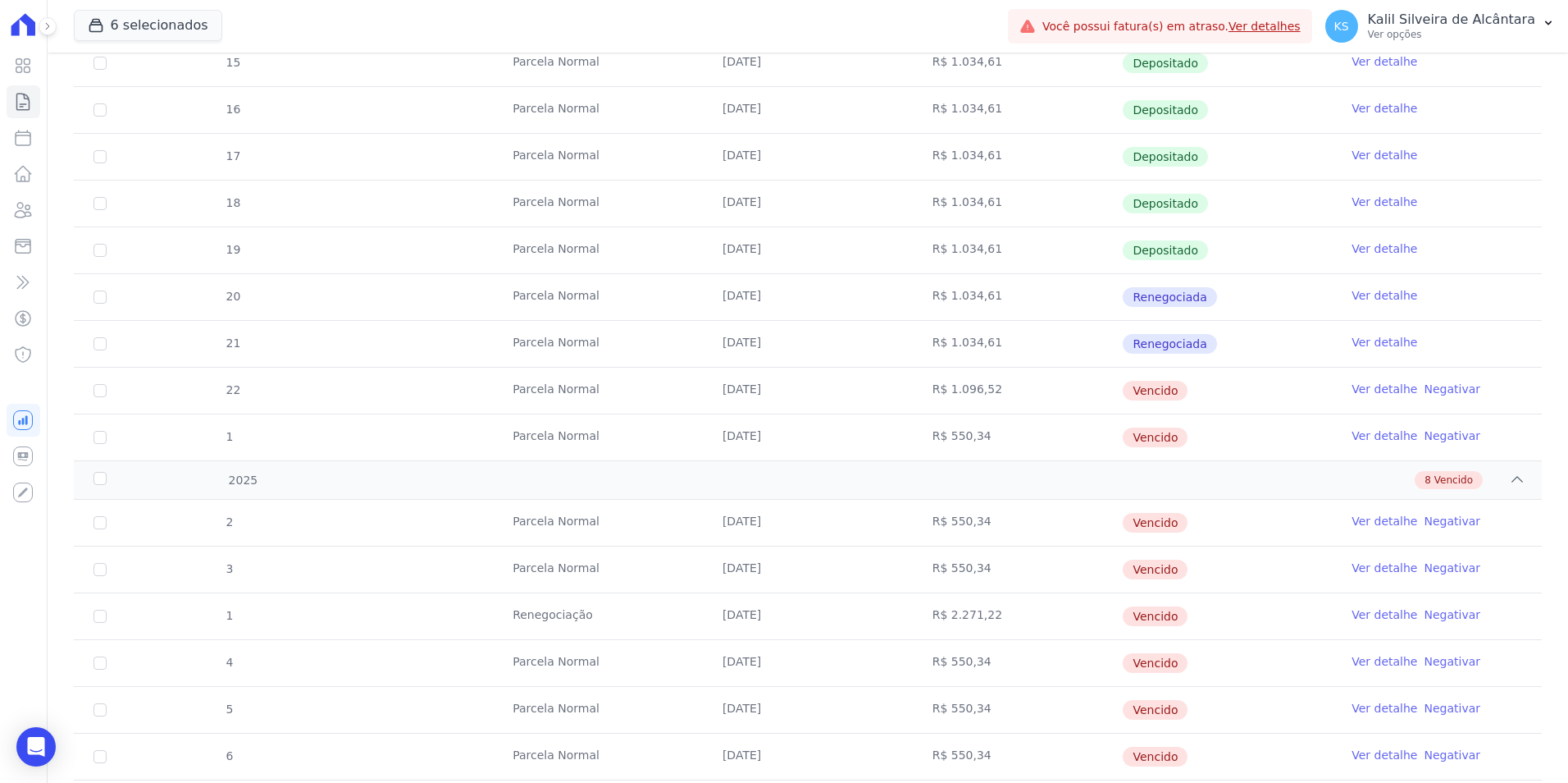
scroll to position [493, 0]
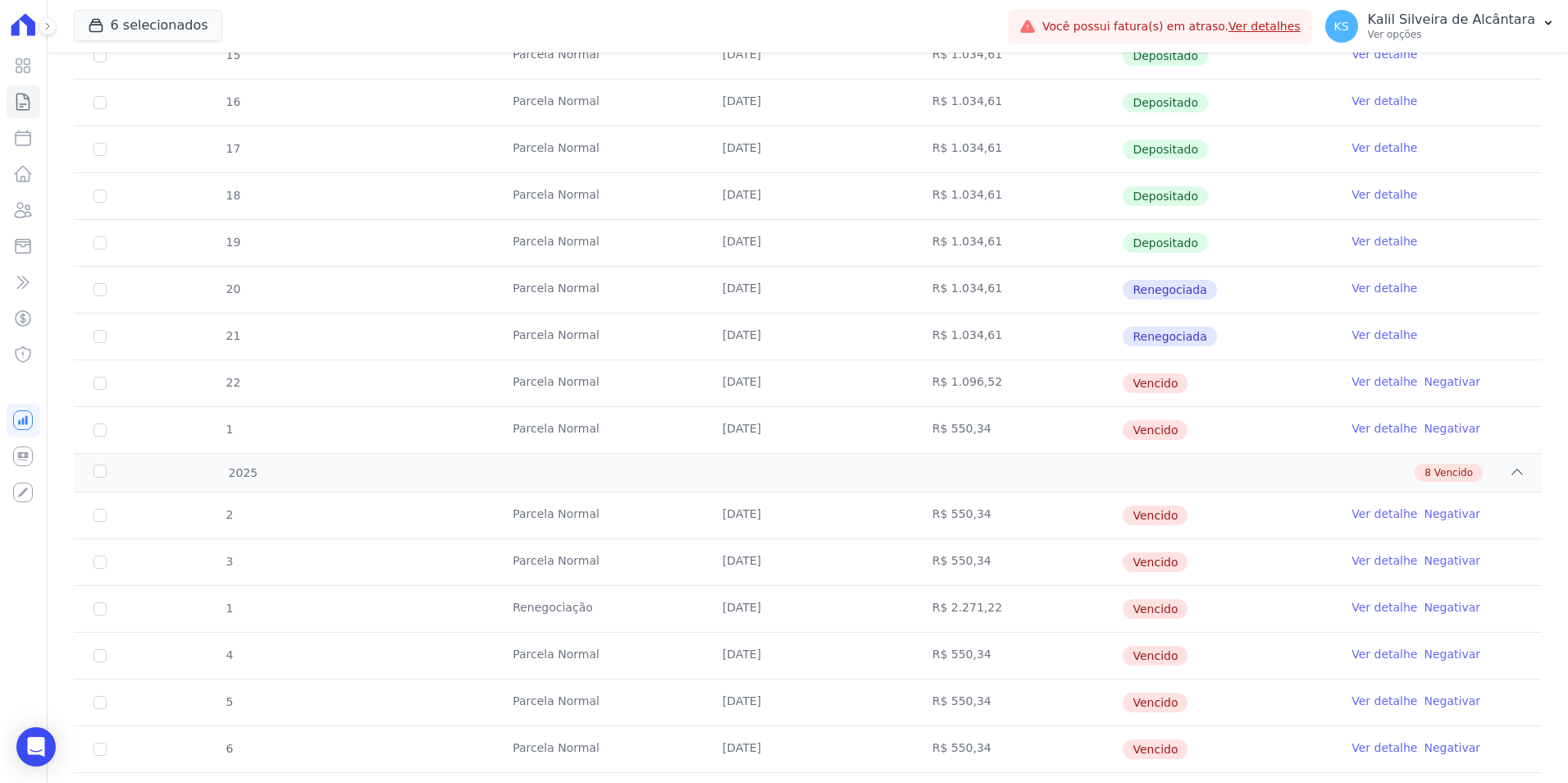
click at [636, 133] on td "Parcela Normal" at bounding box center [598, 149] width 210 height 46
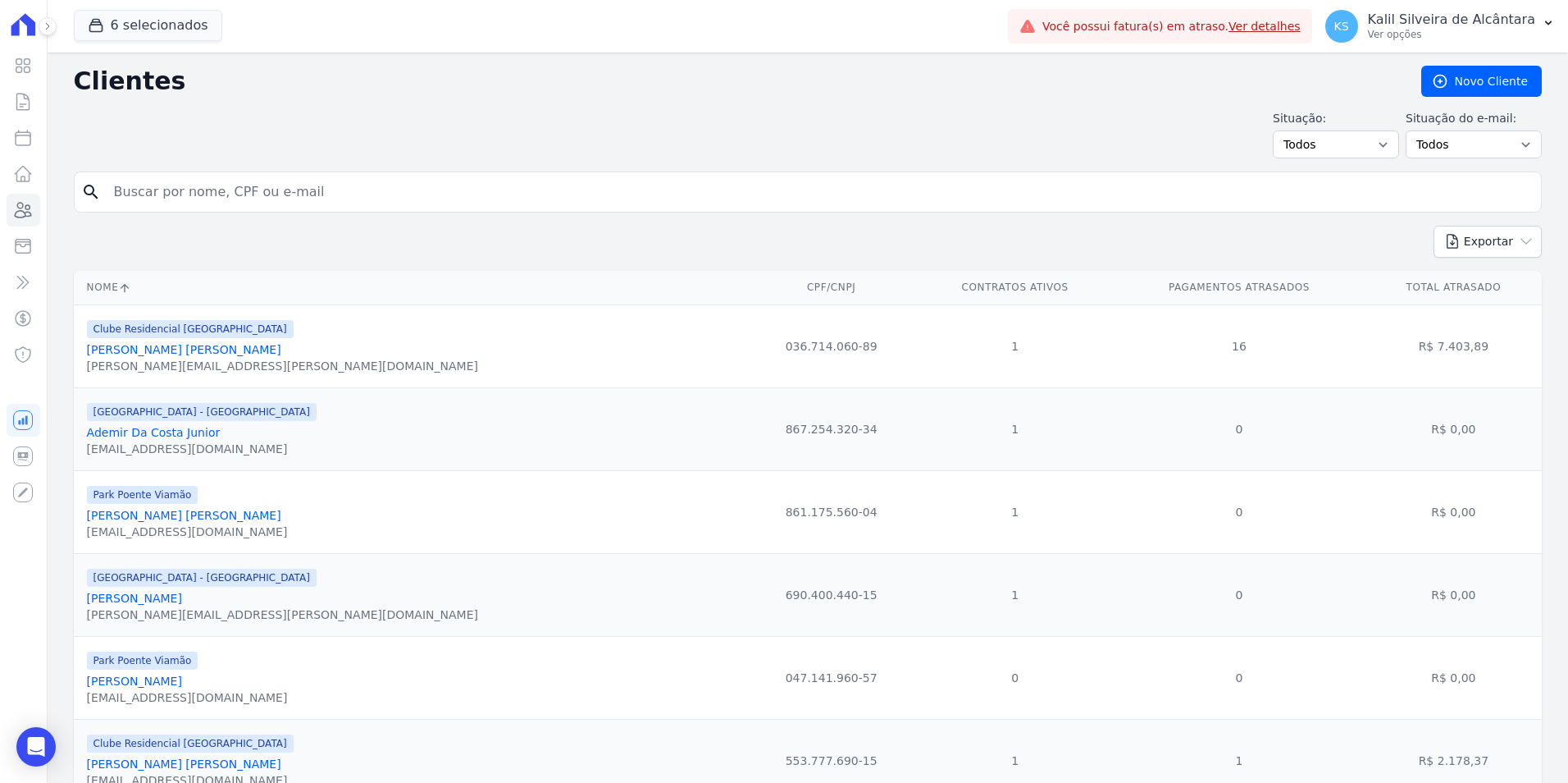
click at [282, 200] on input "search" at bounding box center [818, 192] width 1430 height 33
type input "[PERSON_NAME]"
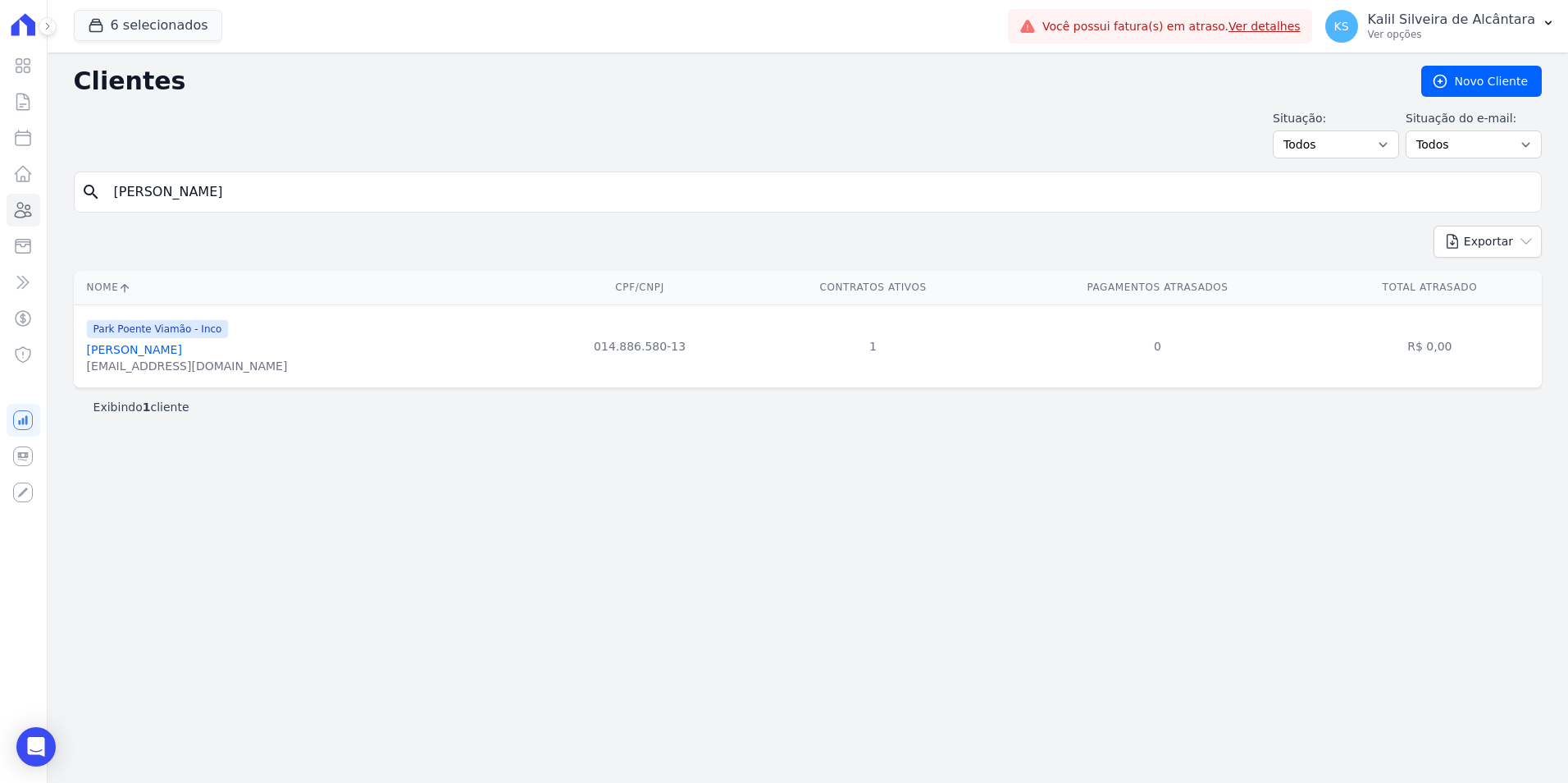
click at [182, 343] on link "Tatiane Abreu Da Silva" at bounding box center [134, 350] width 95 height 13
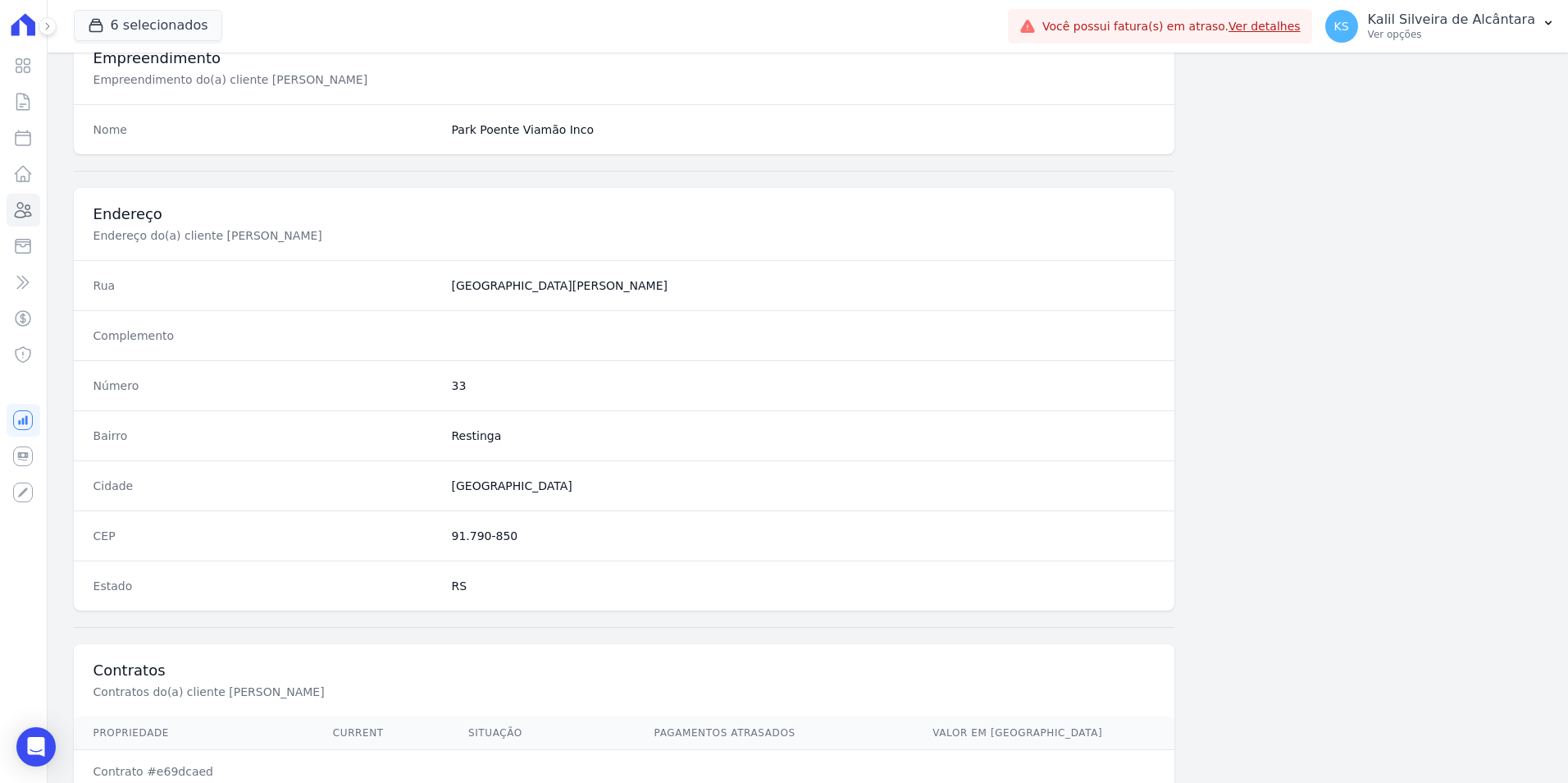
scroll to position [753, 0]
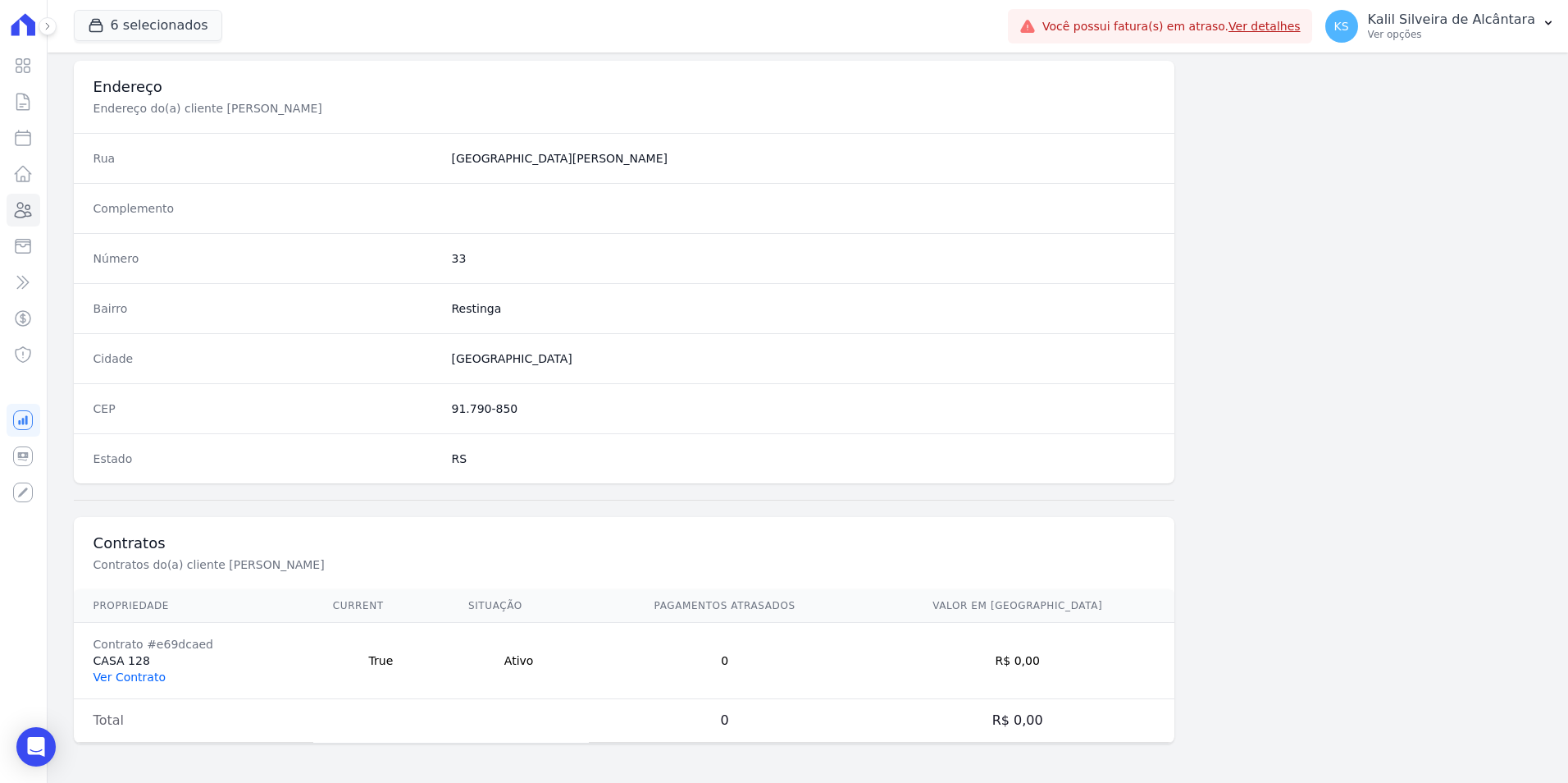
click at [119, 673] on link "Ver Contrato" at bounding box center [129, 677] width 72 height 13
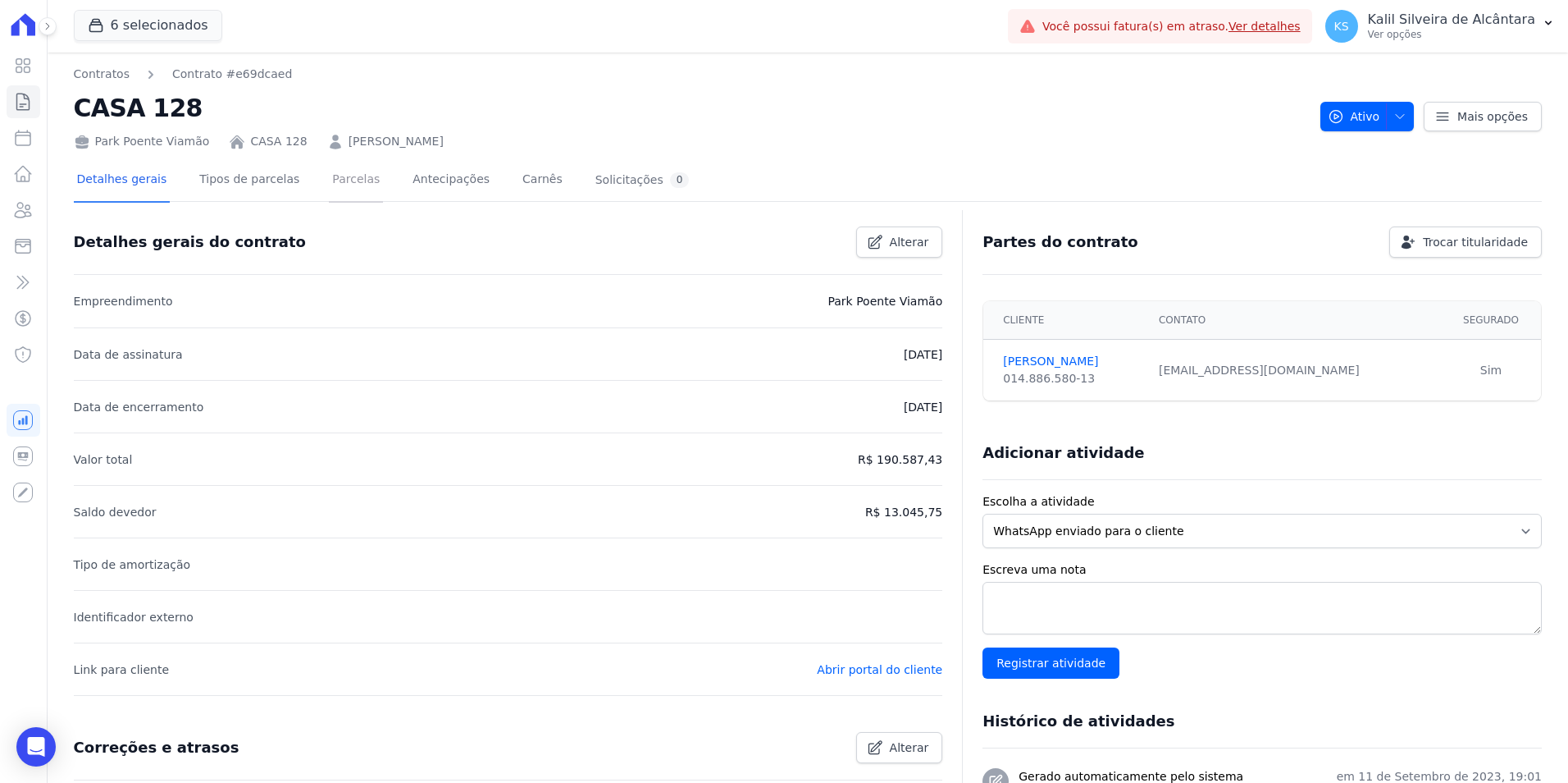
click at [329, 169] on link "Parcelas" at bounding box center [355, 181] width 54 height 44
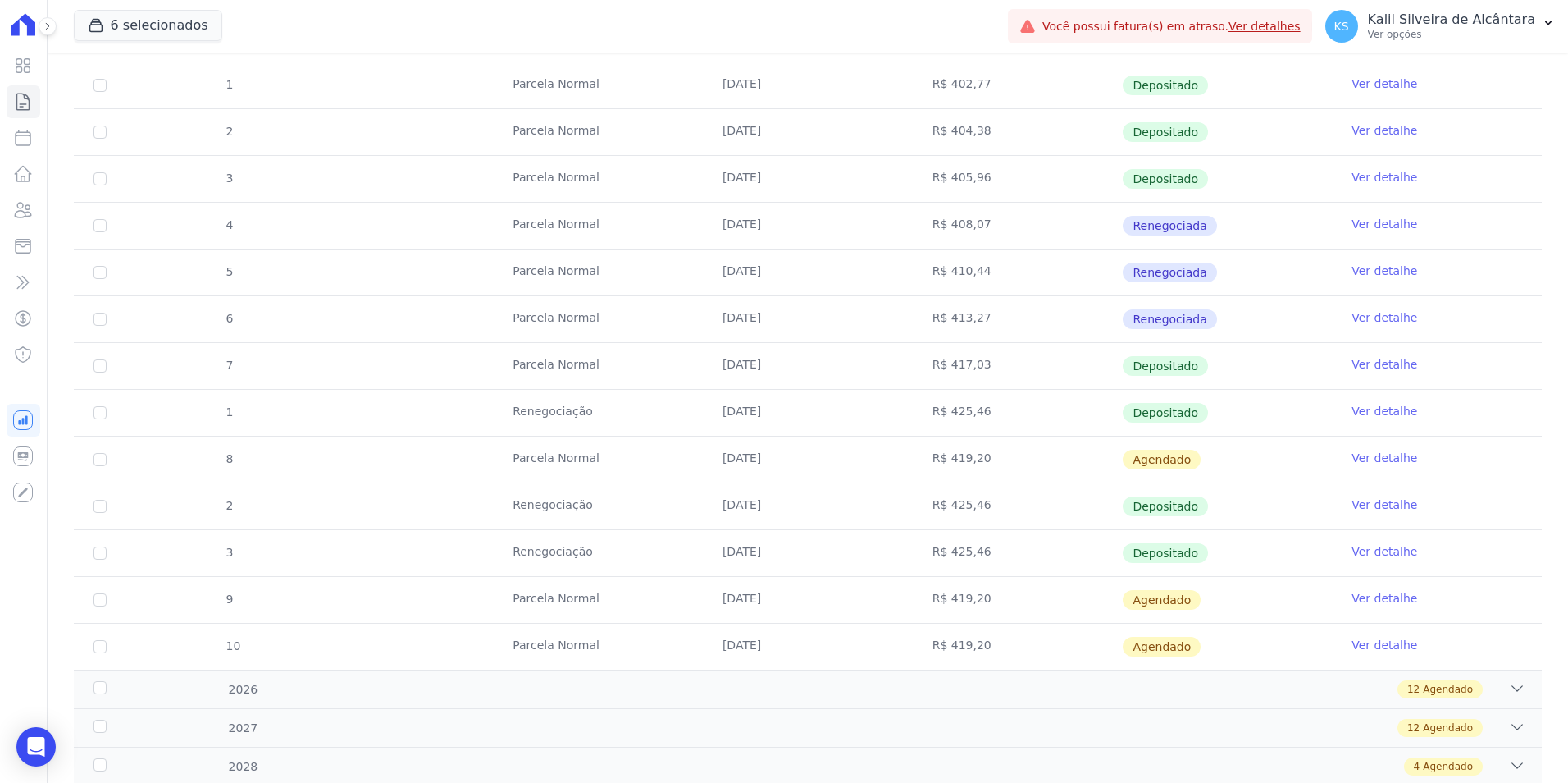
scroll to position [506, 0]
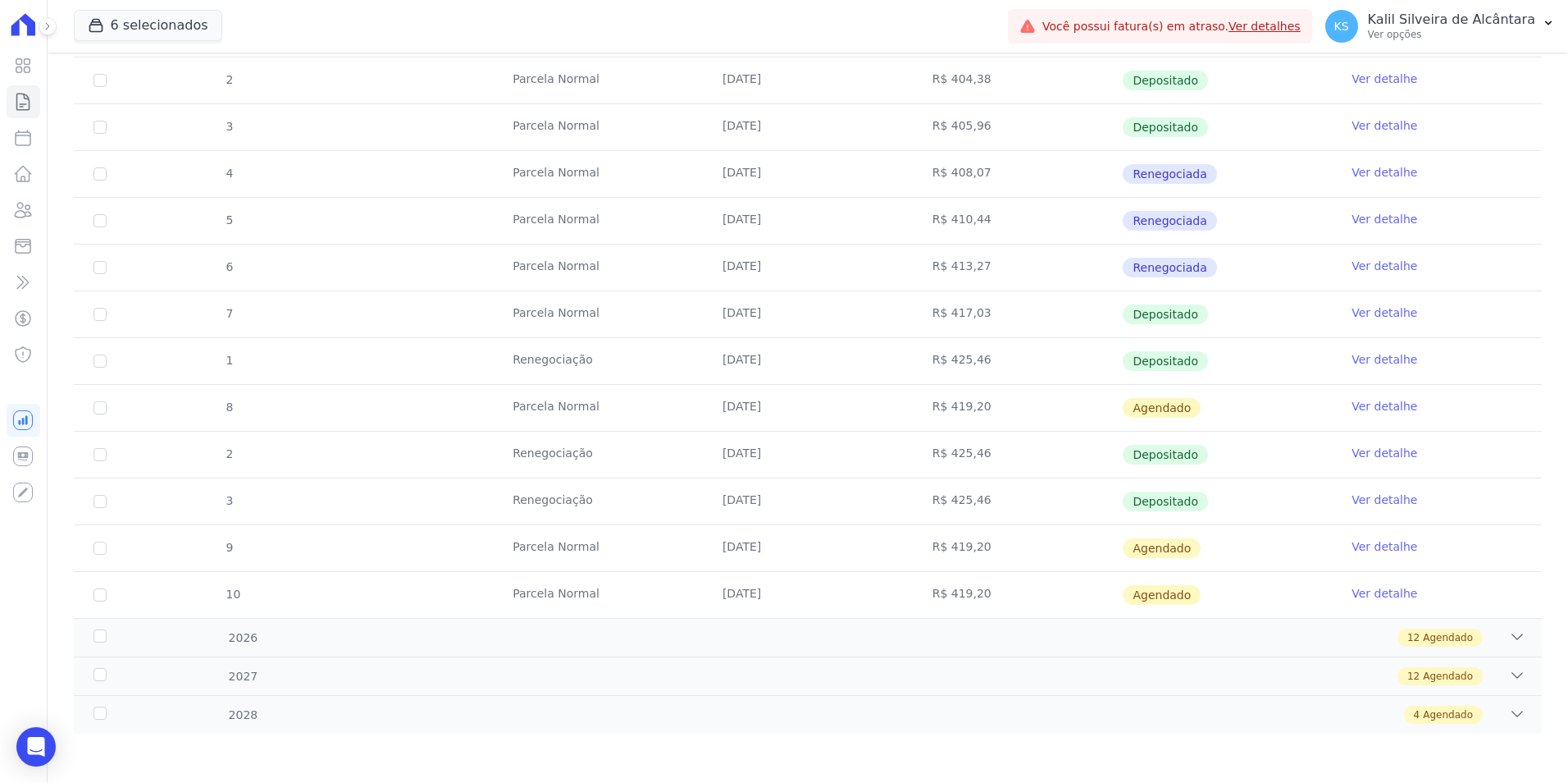
drag, startPoint x: 938, startPoint y: 361, endPoint x: 507, endPoint y: 361, distance: 431.0
click at [507, 361] on tr "1 Renegociação 25/09/2025 R$ 425,46 Depositado Ver detalhe" at bounding box center [807, 360] width 1468 height 46
drag, startPoint x: 585, startPoint y: 502, endPoint x: 487, endPoint y: 496, distance: 98.2
click at [487, 496] on tr "3 Renegociação 25/11/2025 R$ 425,46 Depositado Ver detalhe" at bounding box center [807, 500] width 1468 height 46
drag, startPoint x: 487, startPoint y: 496, endPoint x: 508, endPoint y: 436, distance: 63.6
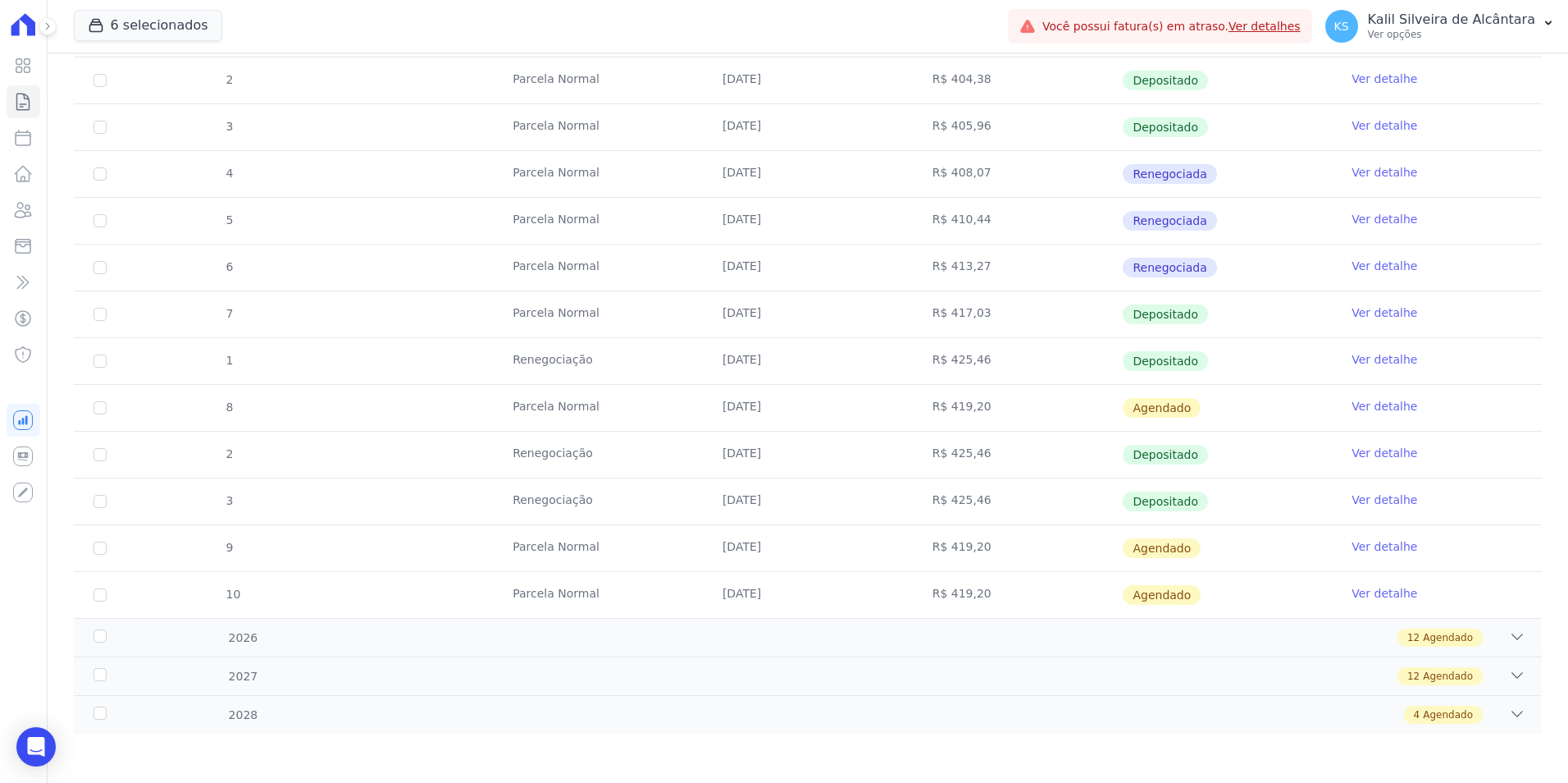
click at [508, 436] on tr "2 Renegociação 25/10/2025 R$ 425,46 Depositado Ver detalhe" at bounding box center [807, 454] width 1468 height 46
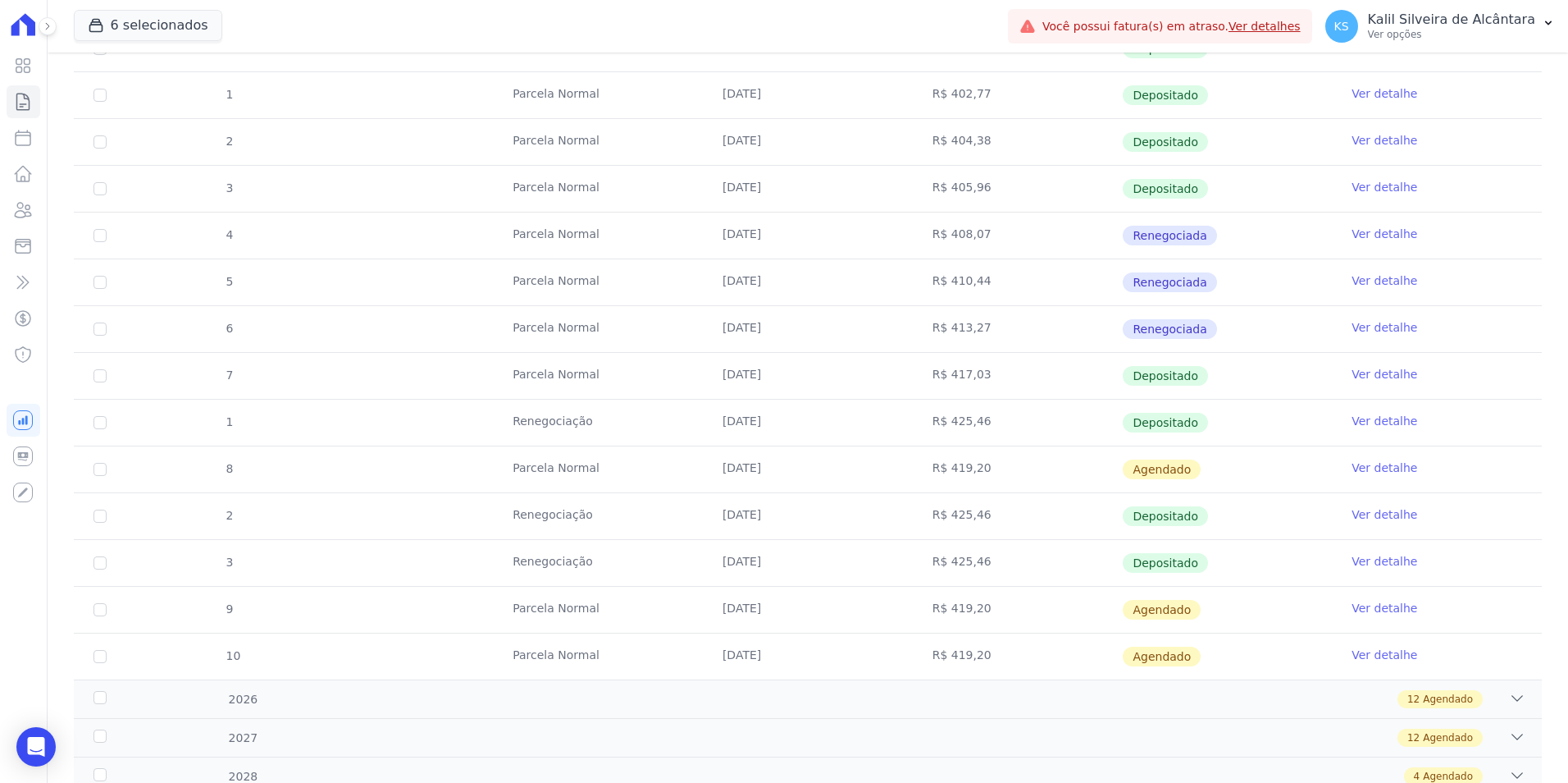
scroll to position [493, 0]
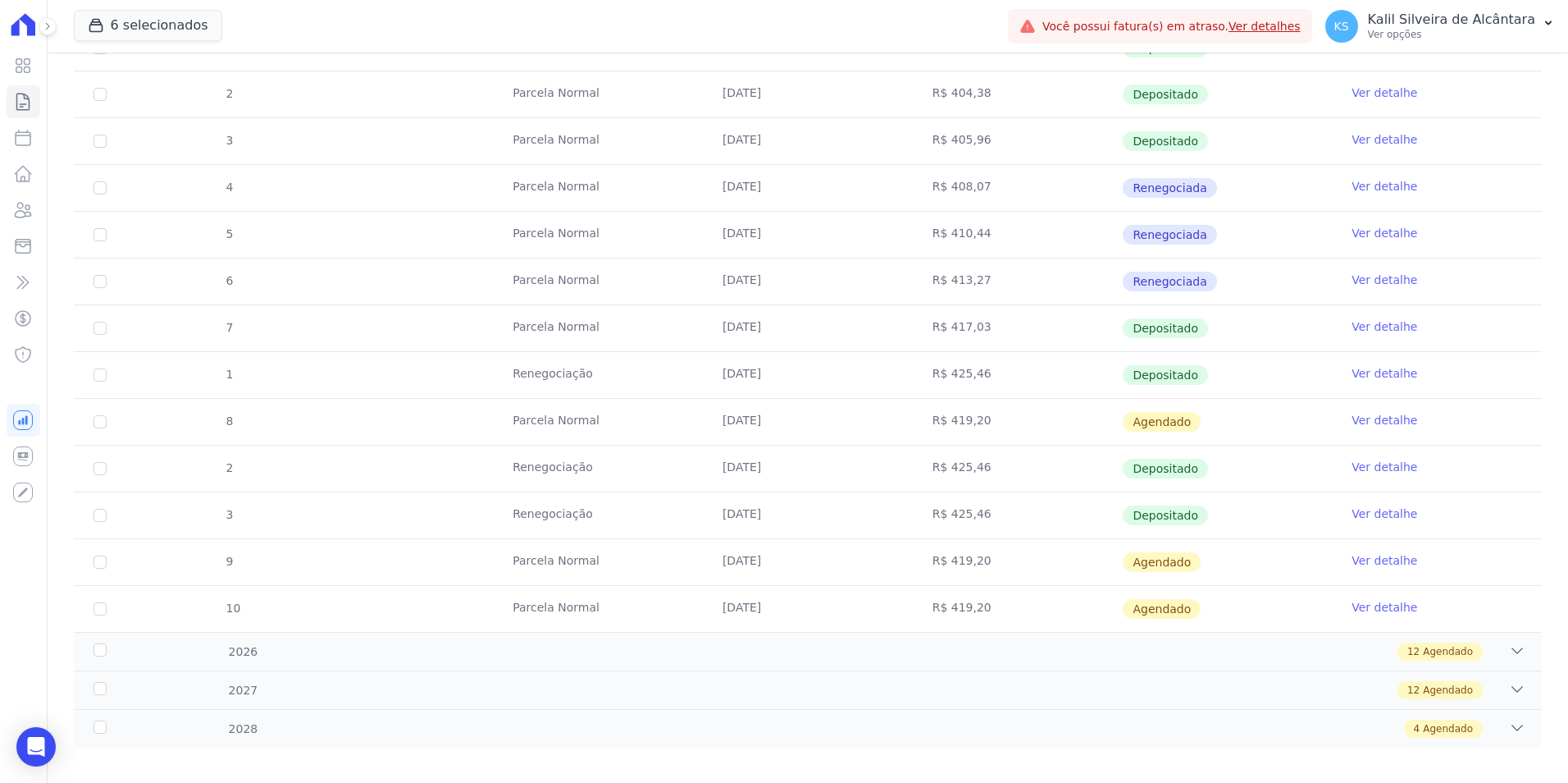
click at [615, 434] on td "Parcela Normal" at bounding box center [598, 422] width 210 height 46
drag, startPoint x: 596, startPoint y: 424, endPoint x: 448, endPoint y: 416, distance: 148.2
click at [448, 416] on tr "8 Parcela Normal 25/10/2025 R$ 419,20 Agendado Ver detalhe" at bounding box center [807, 421] width 1468 height 46
click at [1045, 425] on td "R$ 419,20" at bounding box center [1018, 422] width 210 height 46
click at [1354, 420] on link "Ver detalhe" at bounding box center [1384, 420] width 65 height 16
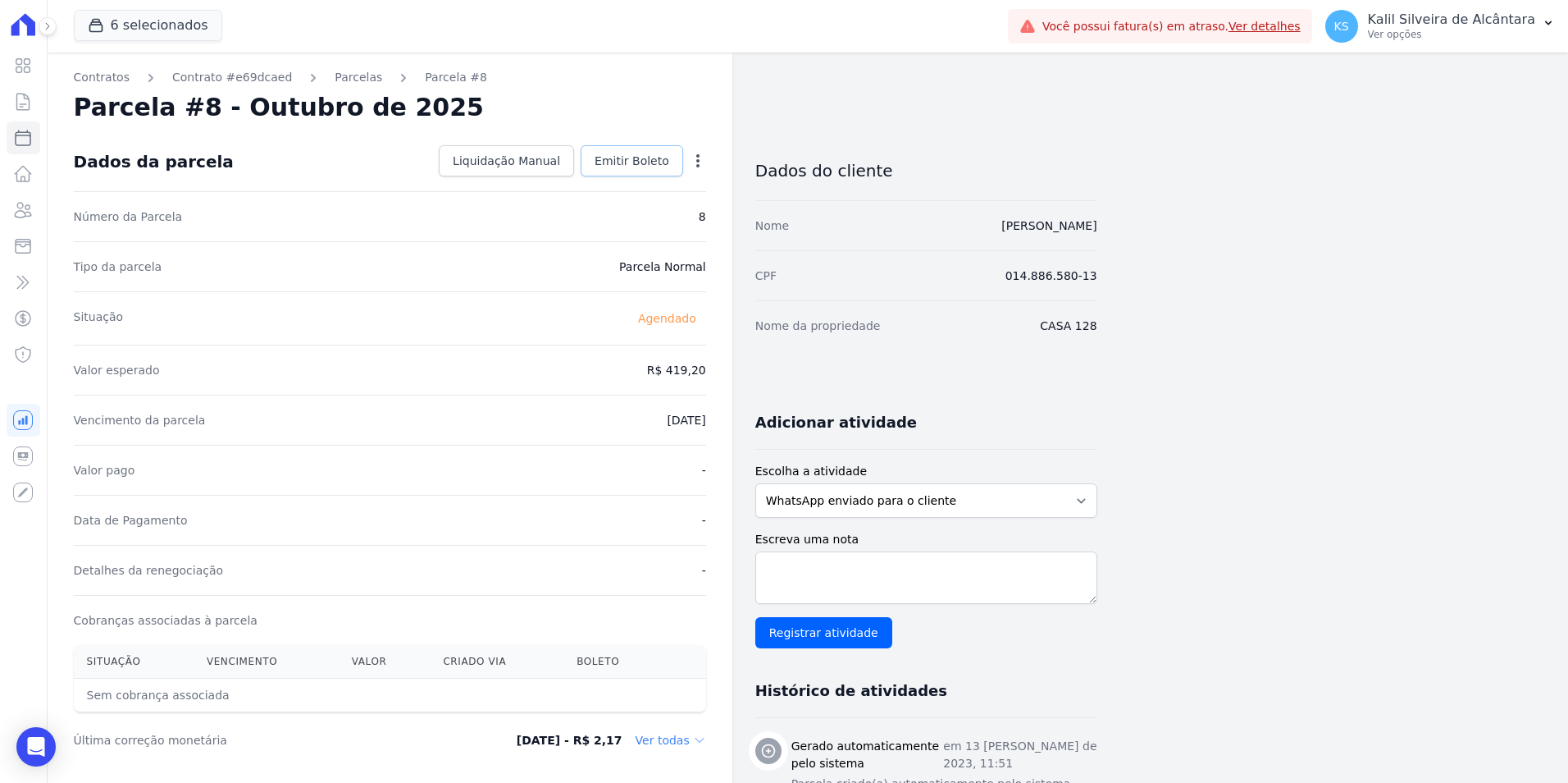
click at [655, 165] on span "Emitir Boleto" at bounding box center [631, 160] width 75 height 16
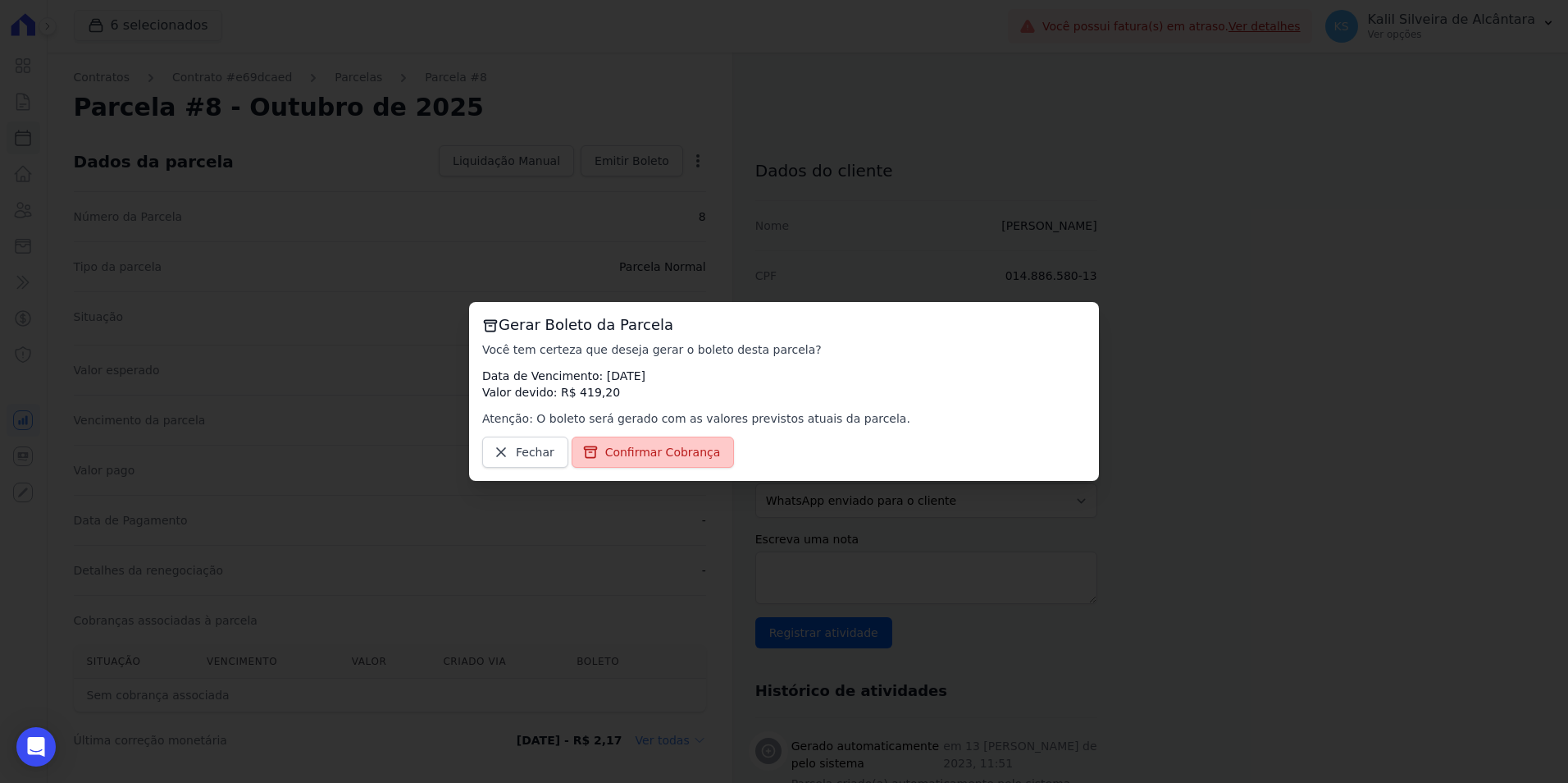
click at [638, 449] on span "Confirmar Cobrança" at bounding box center [663, 451] width 115 height 16
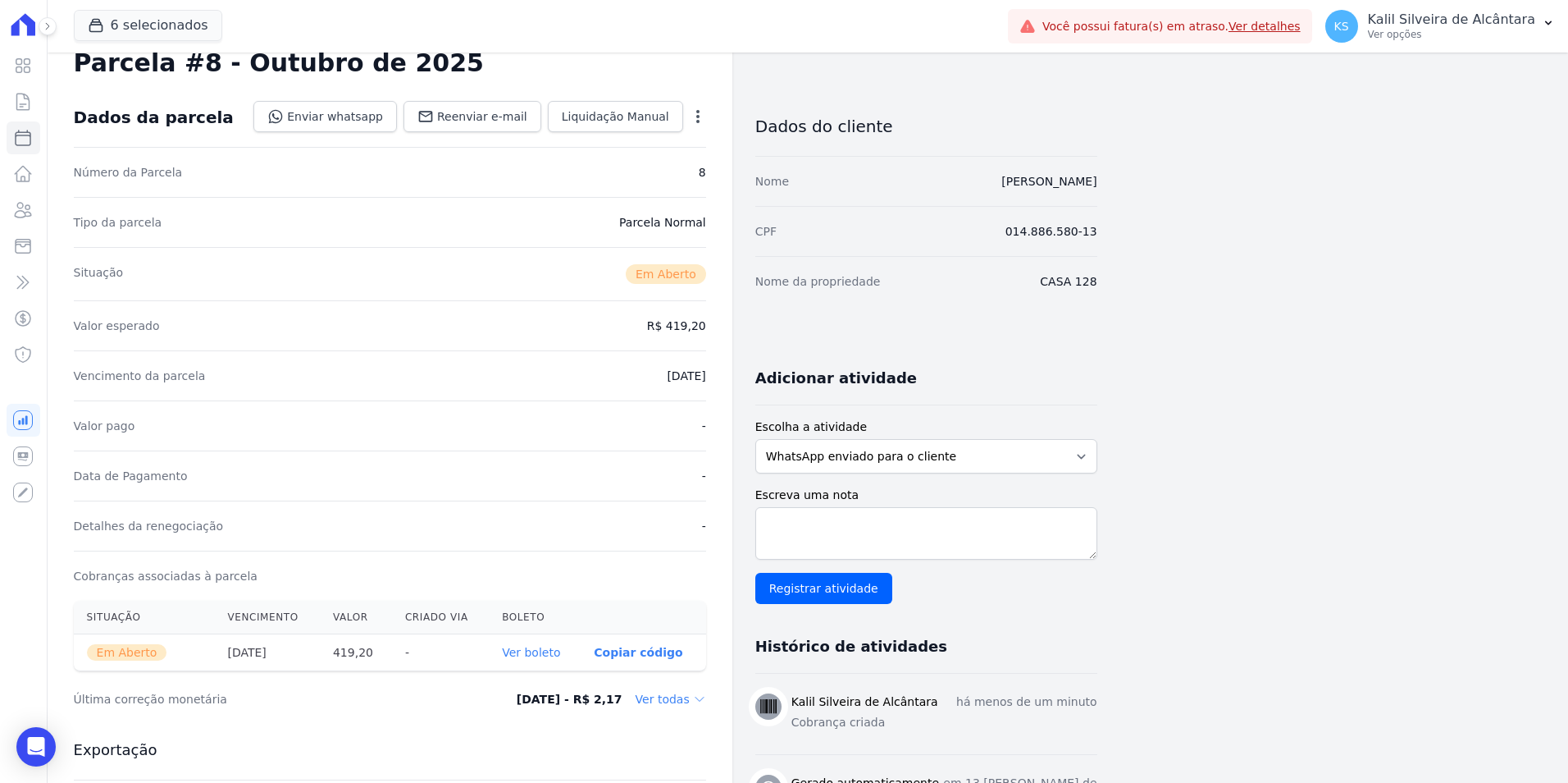
scroll to position [82, 0]
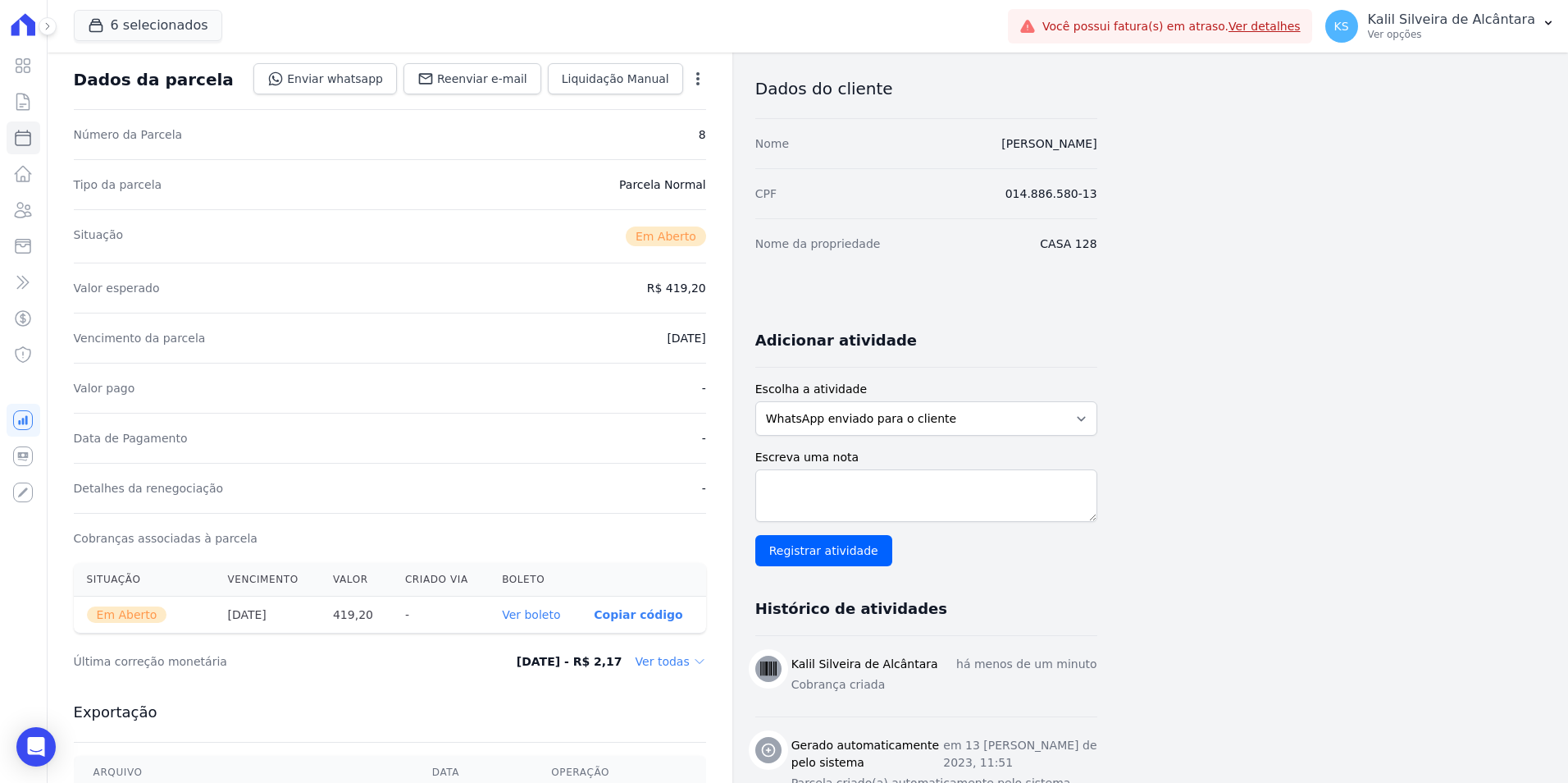
click at [543, 614] on link "Ver boleto" at bounding box center [531, 615] width 59 height 13
click at [28, 215] on icon at bounding box center [23, 210] width 20 height 20
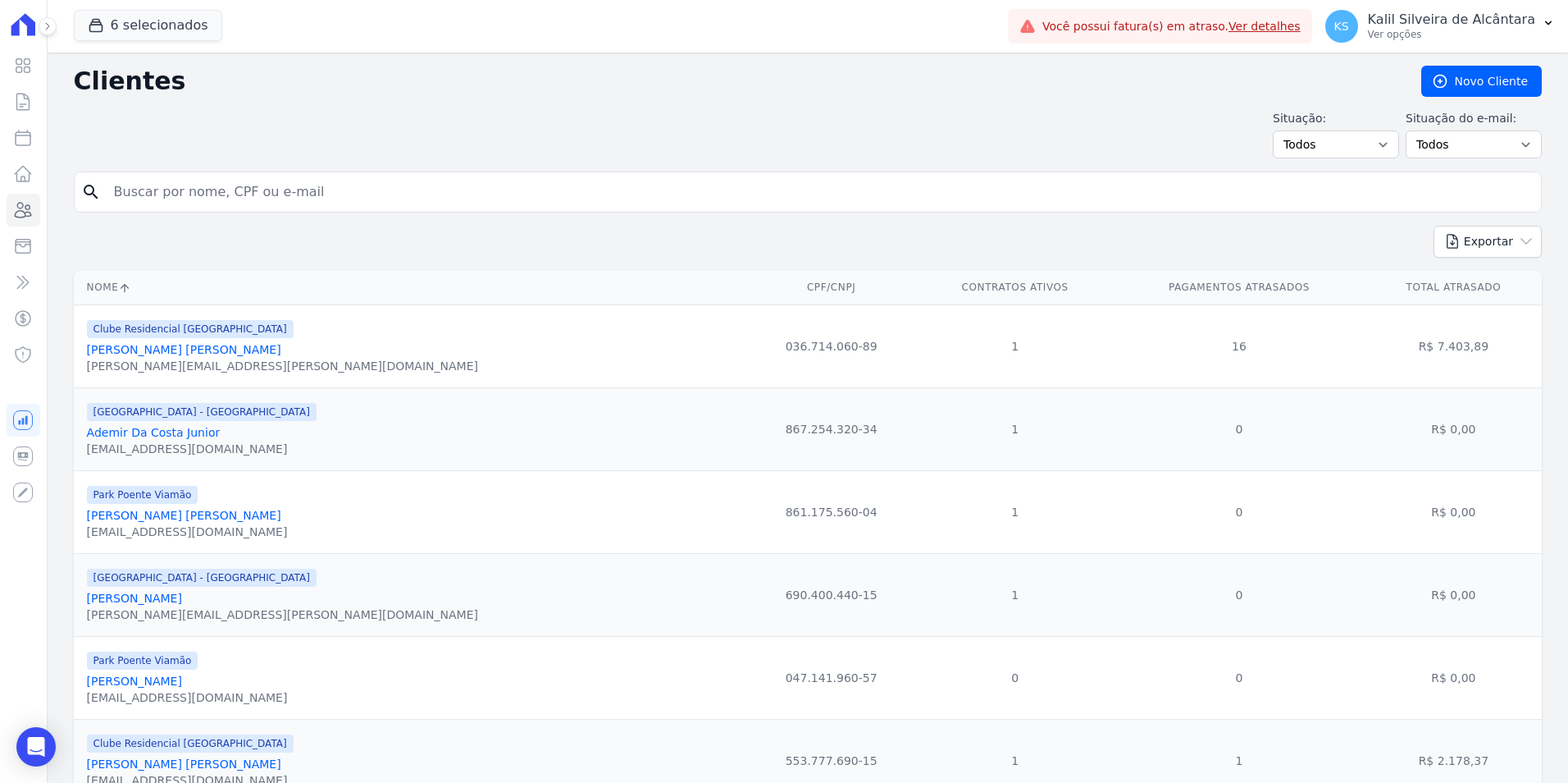
click at [177, 197] on input "search" at bounding box center [818, 192] width 1430 height 33
type input "[PERSON_NAME]"
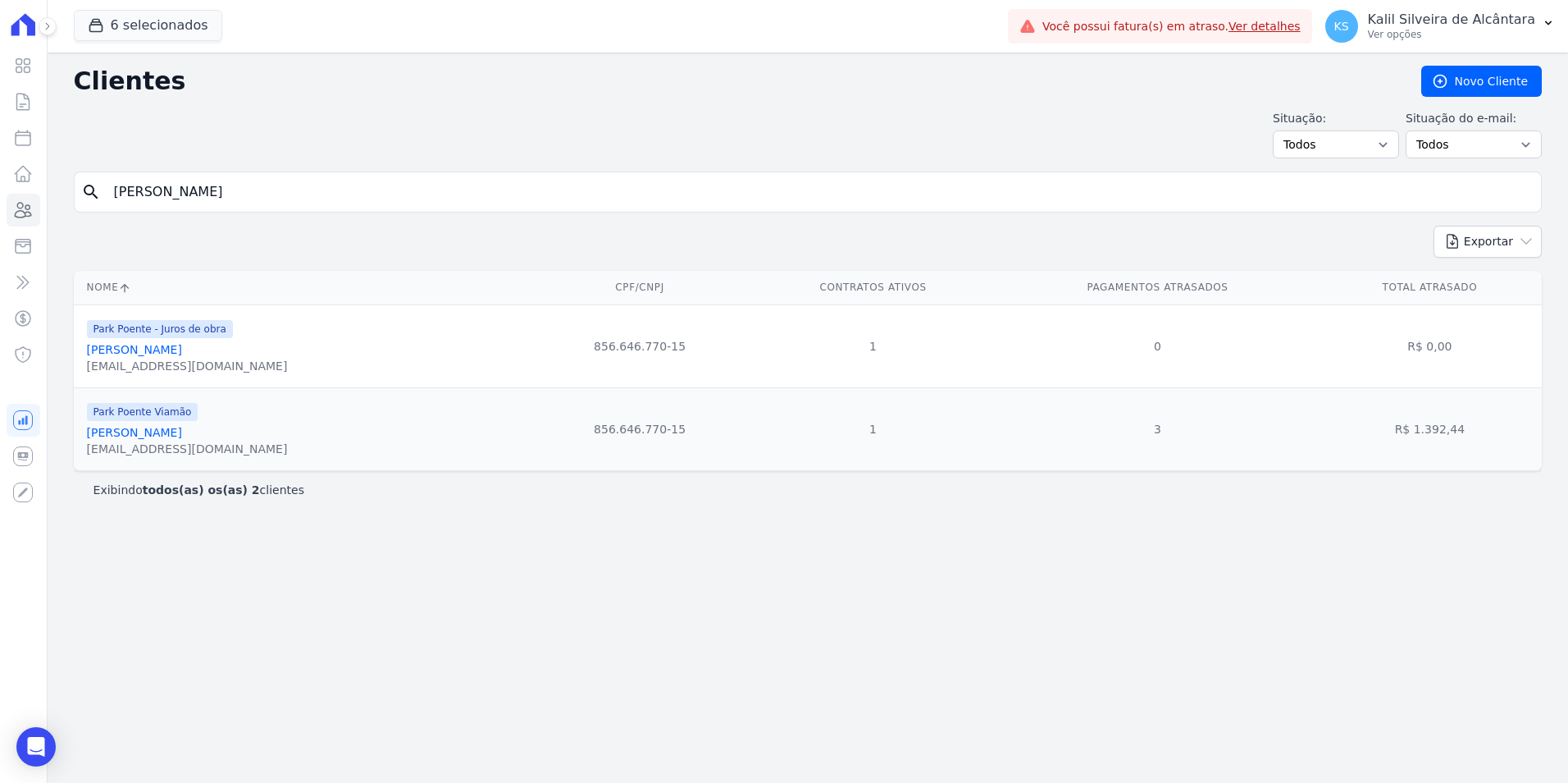
click at [154, 427] on link "[PERSON_NAME]" at bounding box center [134, 432] width 95 height 13
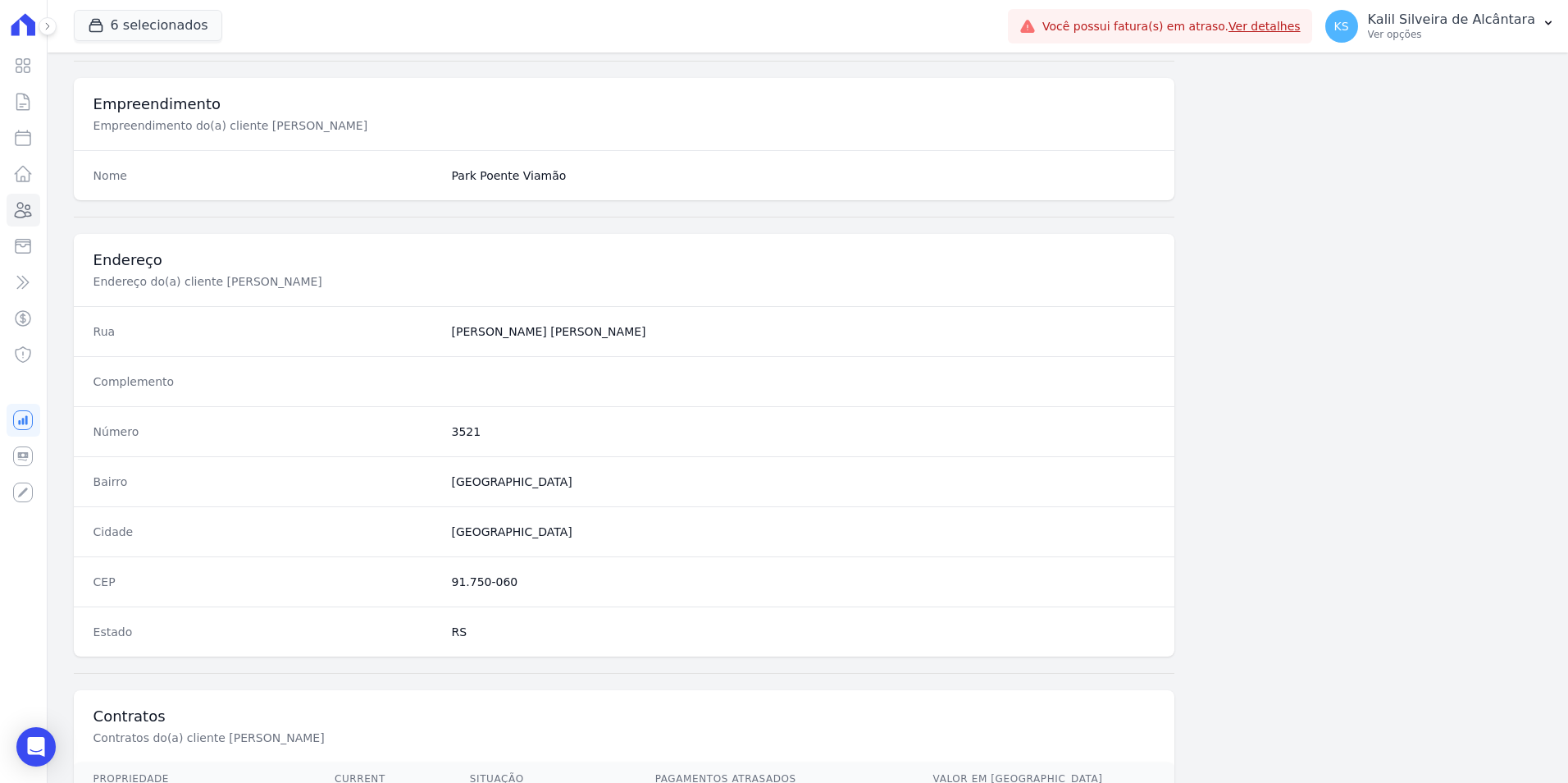
scroll to position [753, 0]
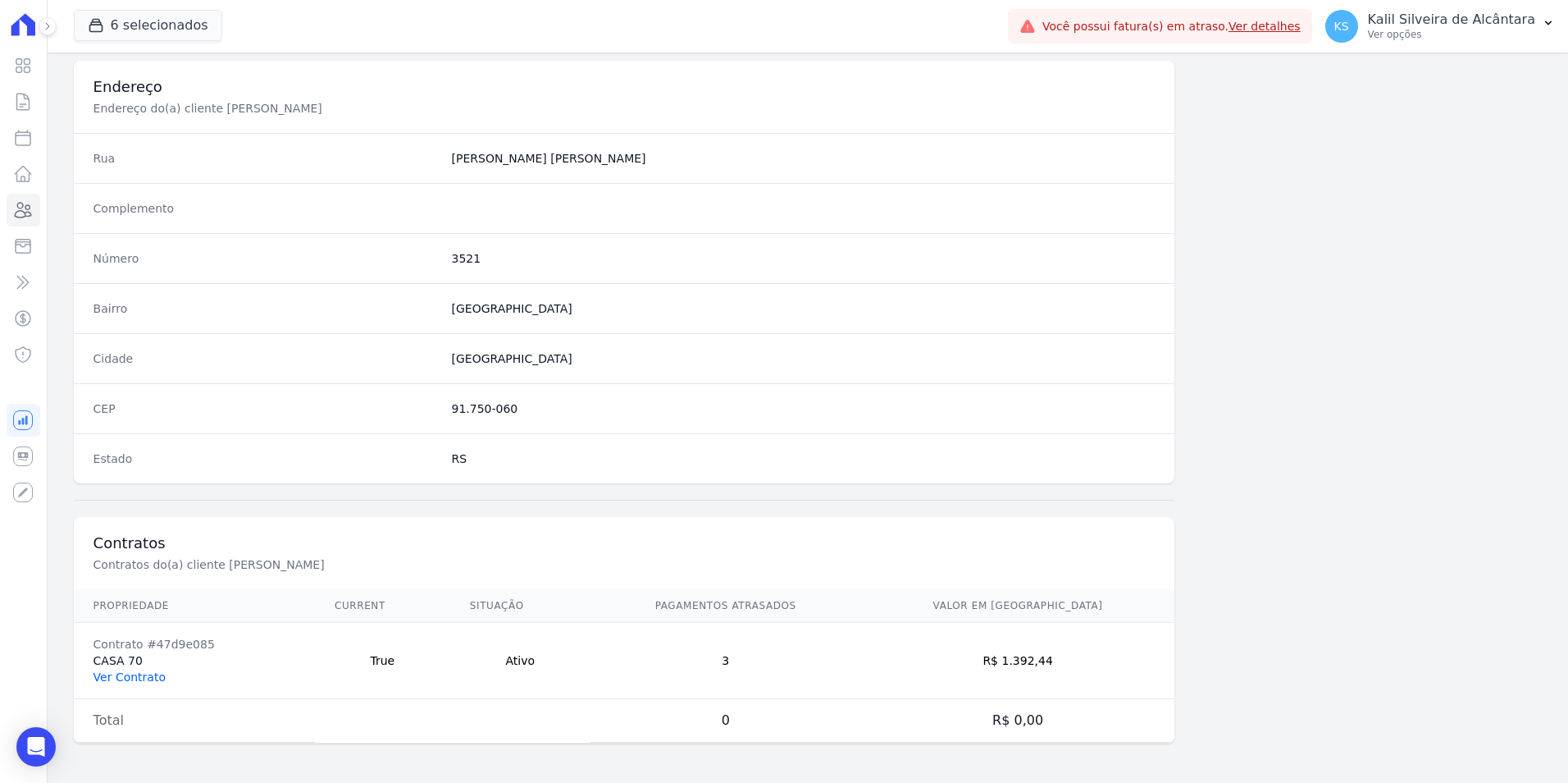
click at [120, 670] on link "Ver Contrato" at bounding box center [129, 677] width 72 height 13
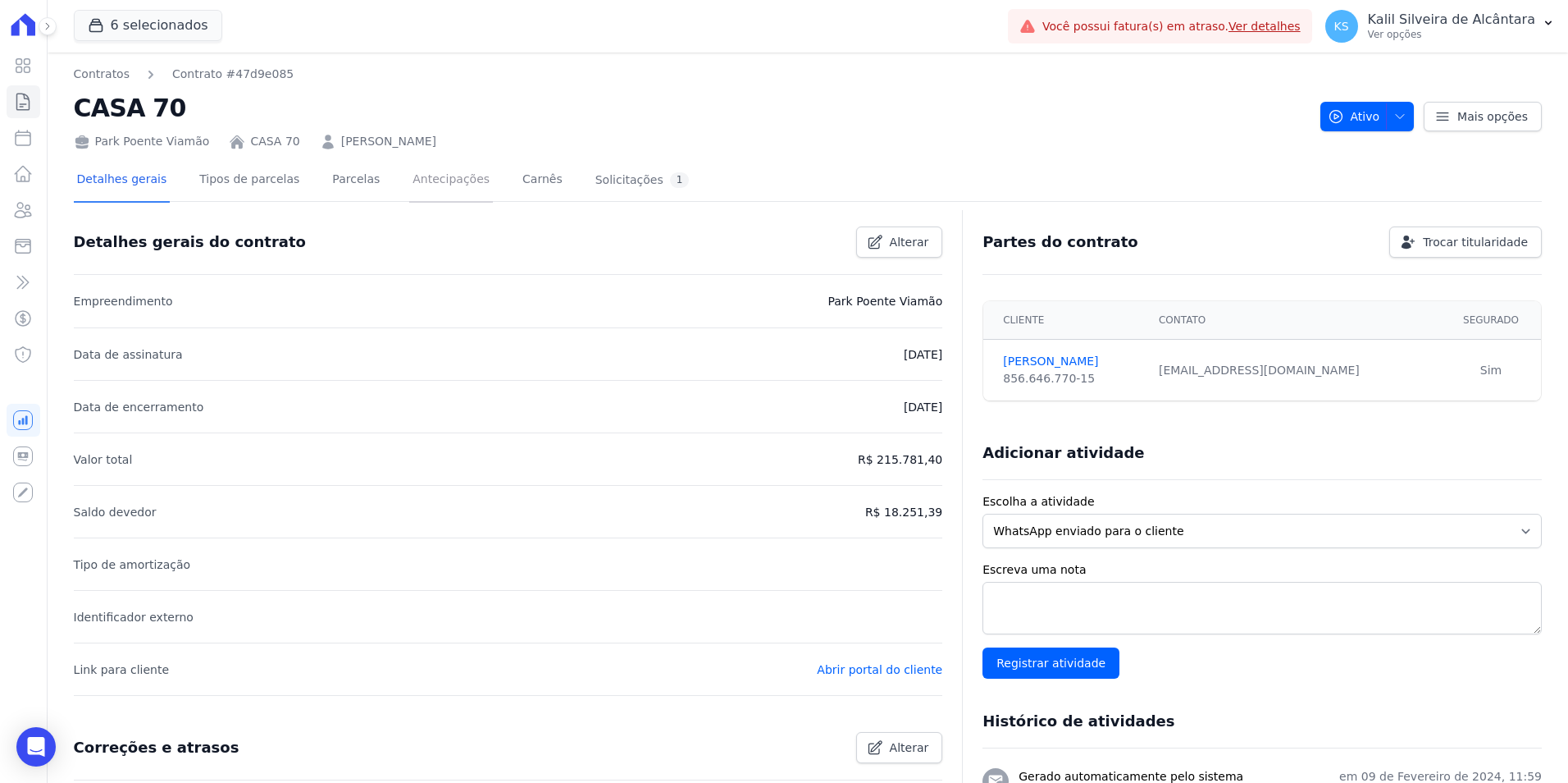
click at [409, 185] on link "Antecipações" at bounding box center [451, 181] width 84 height 44
click at [336, 185] on link "Parcelas" at bounding box center [355, 181] width 54 height 44
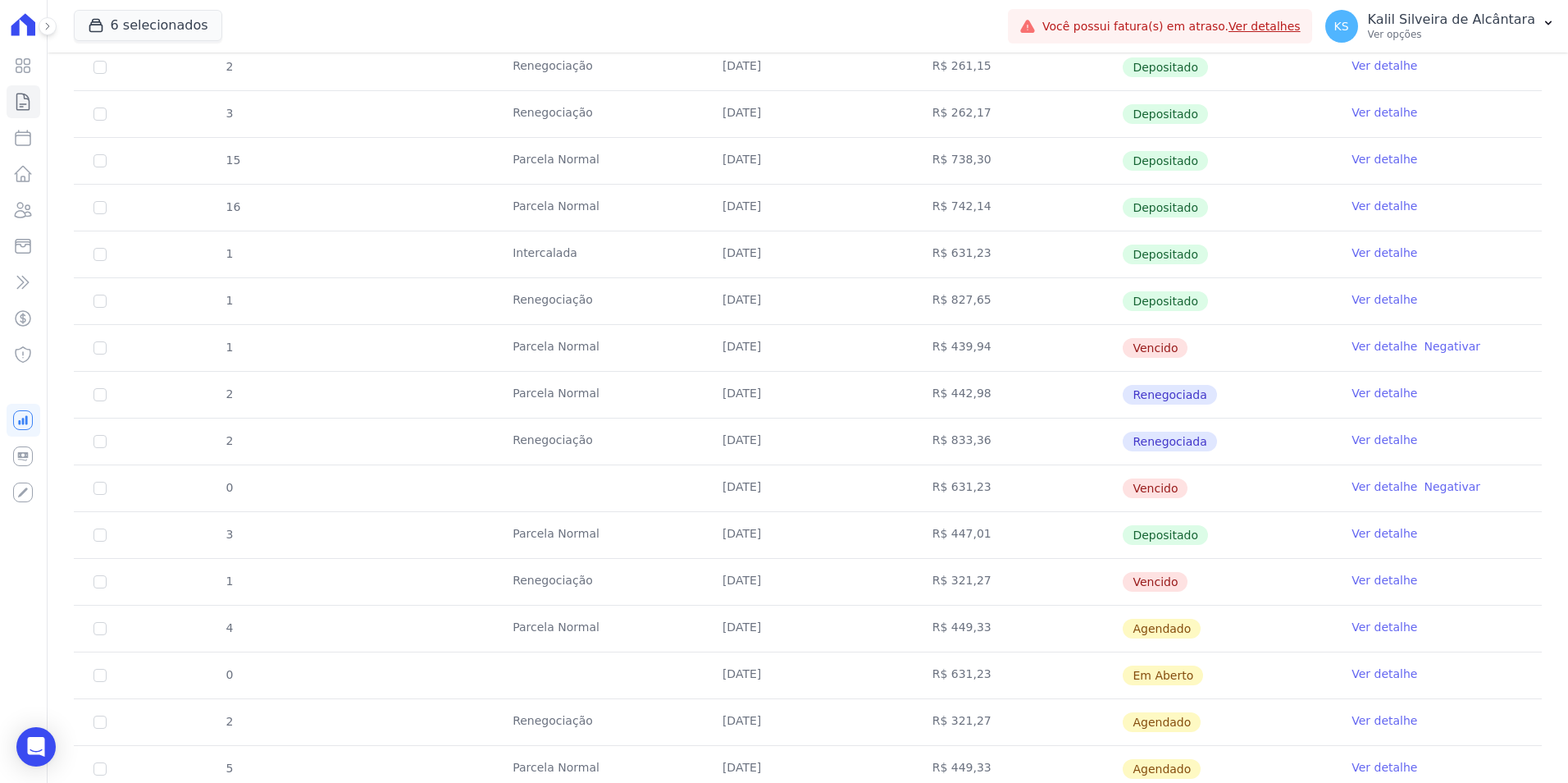
scroll to position [656, 0]
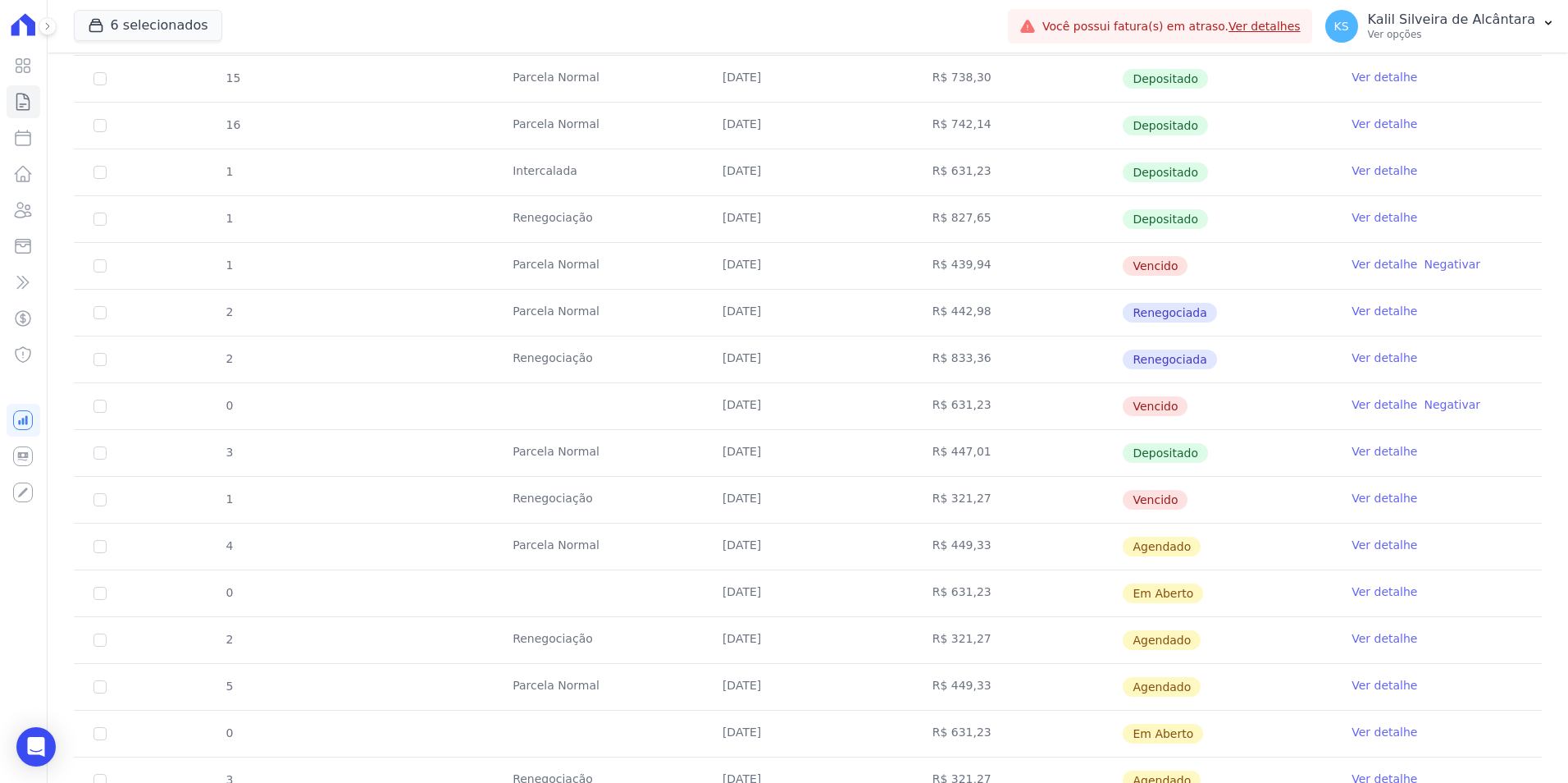
click at [1363, 456] on link "Ver detalhe" at bounding box center [1384, 451] width 65 height 16
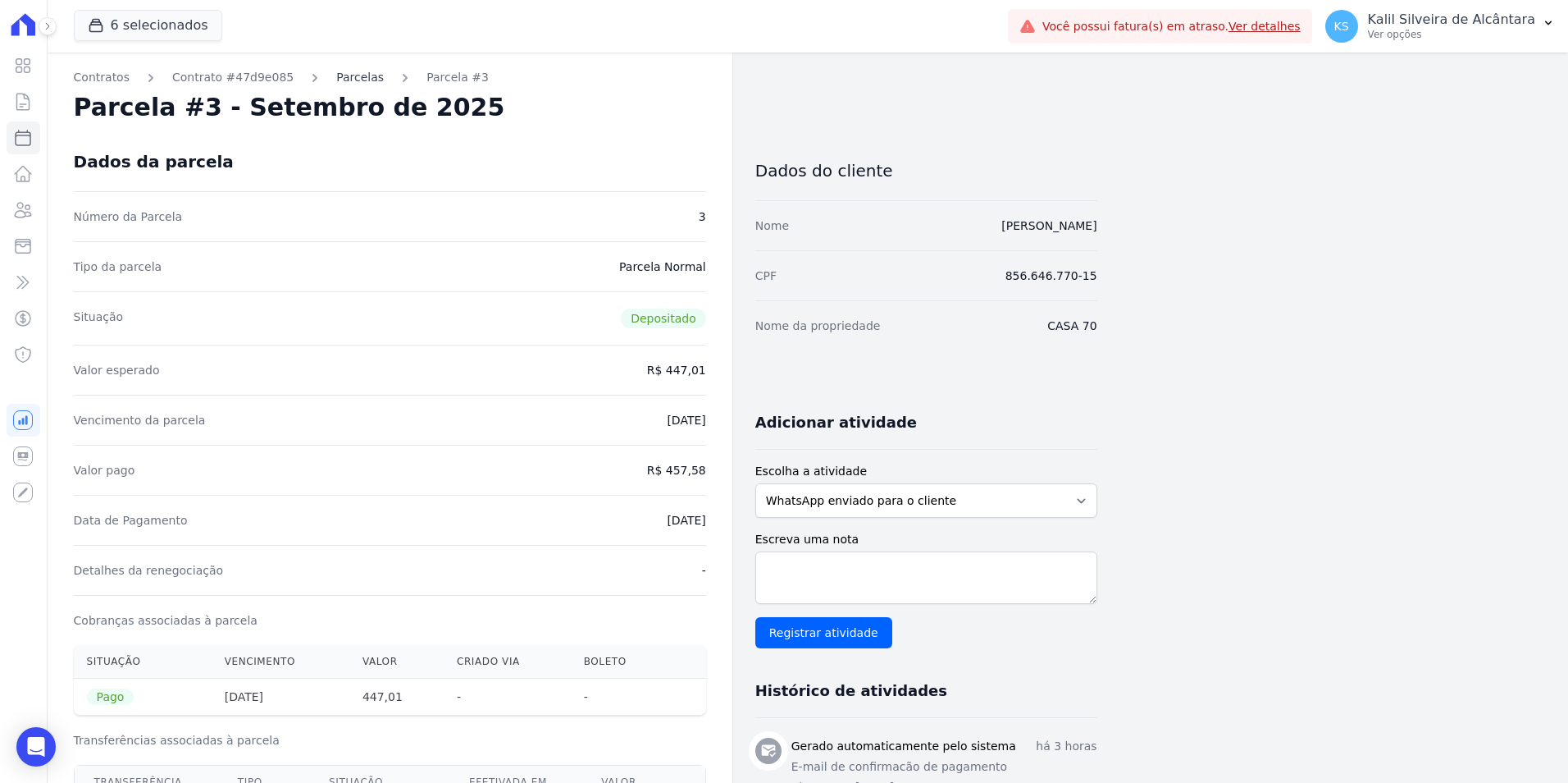
click at [356, 78] on link "Parcelas" at bounding box center [360, 78] width 47 height 17
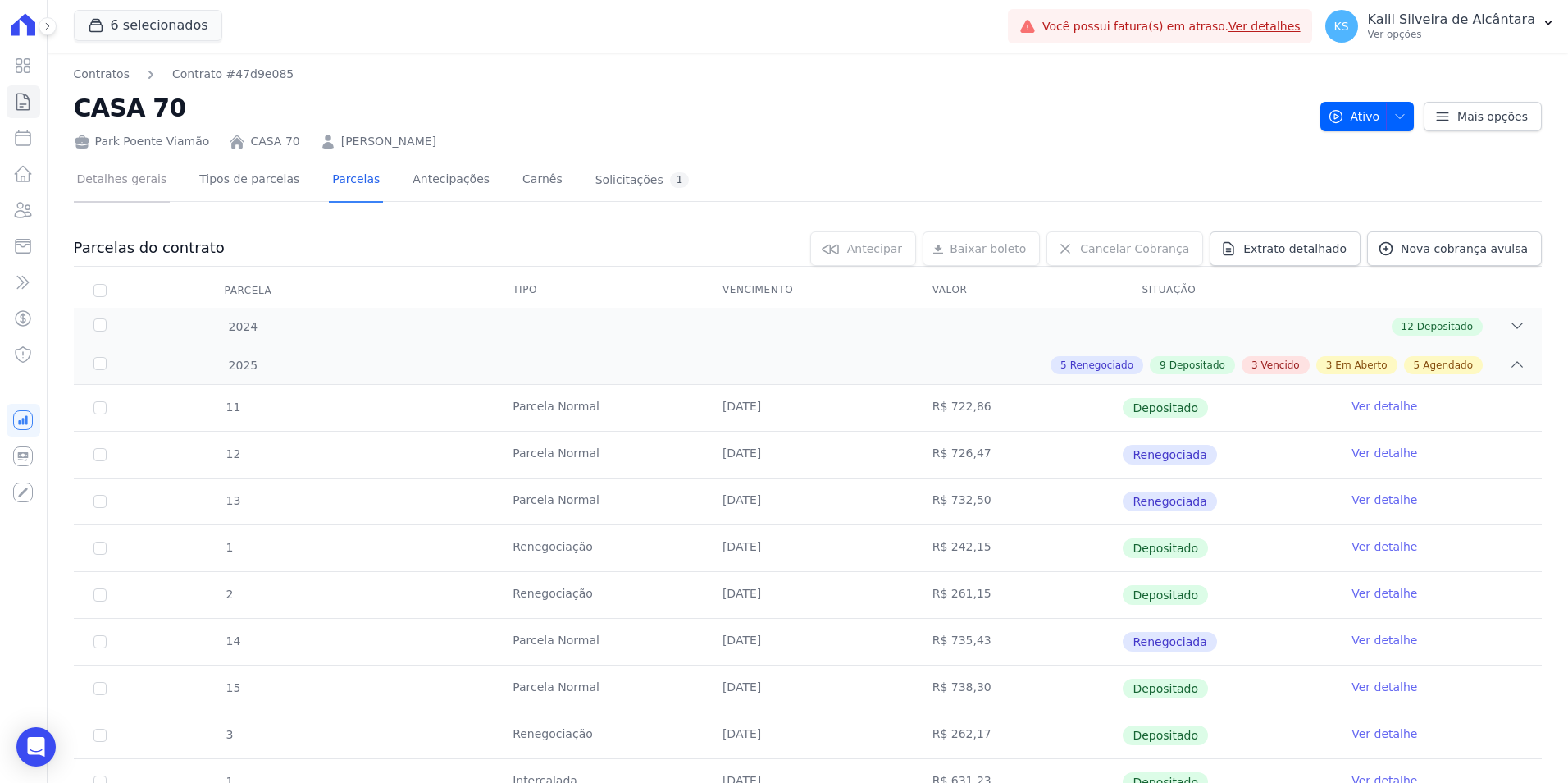
click at [128, 173] on link "Detalhes gerais" at bounding box center [122, 181] width 96 height 44
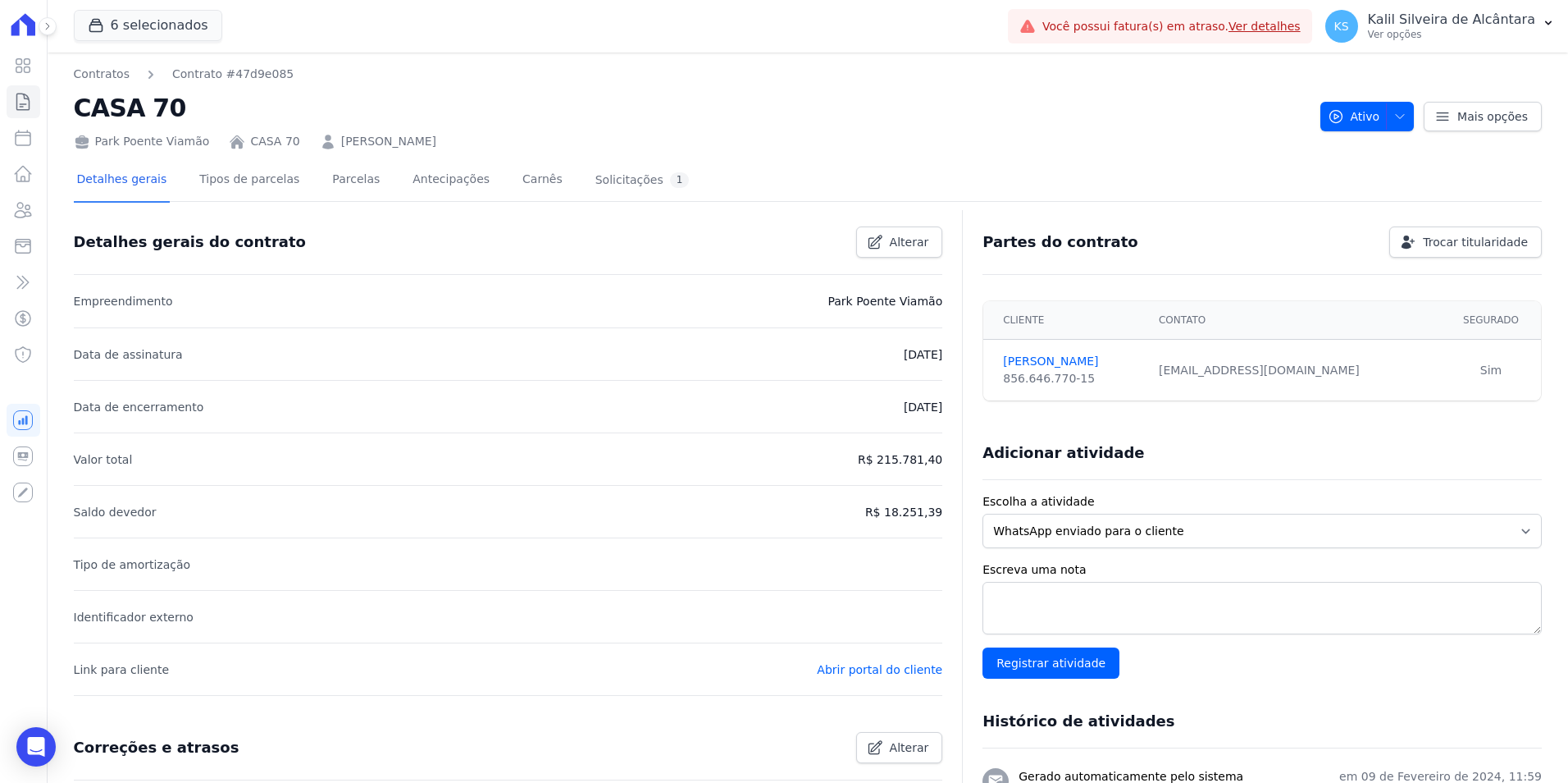
scroll to position [358, 0]
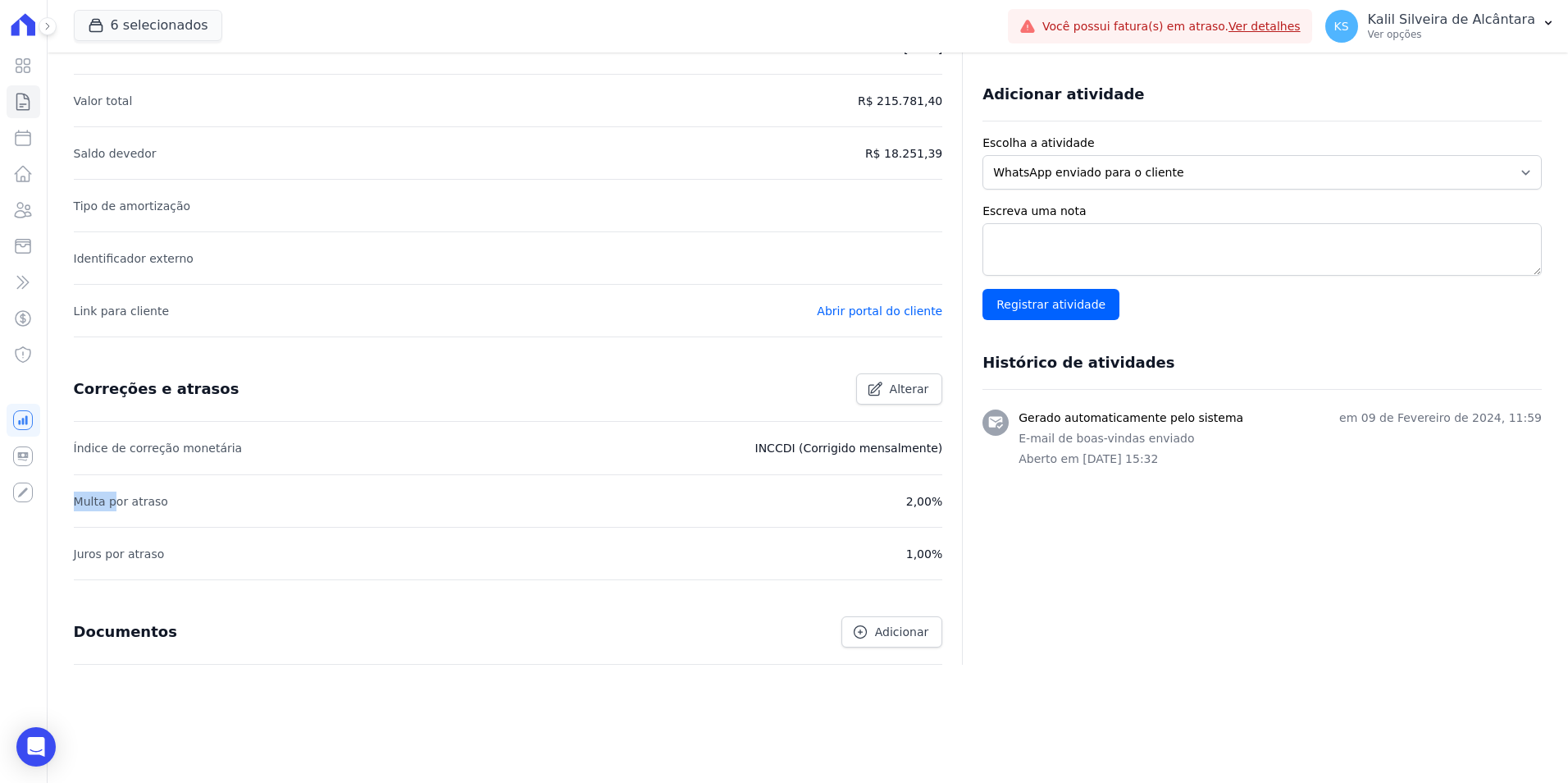
drag, startPoint x: 78, startPoint y: 508, endPoint x: 173, endPoint y: 508, distance: 95.0
click at [173, 508] on li "Multa por atraso 2,00%" at bounding box center [508, 501] width 870 height 53
drag, startPoint x: 799, startPoint y: 509, endPoint x: 818, endPoint y: 506, distance: 19.2
click at [801, 509] on li "Multa por atraso 2,00%" at bounding box center [508, 501] width 870 height 53
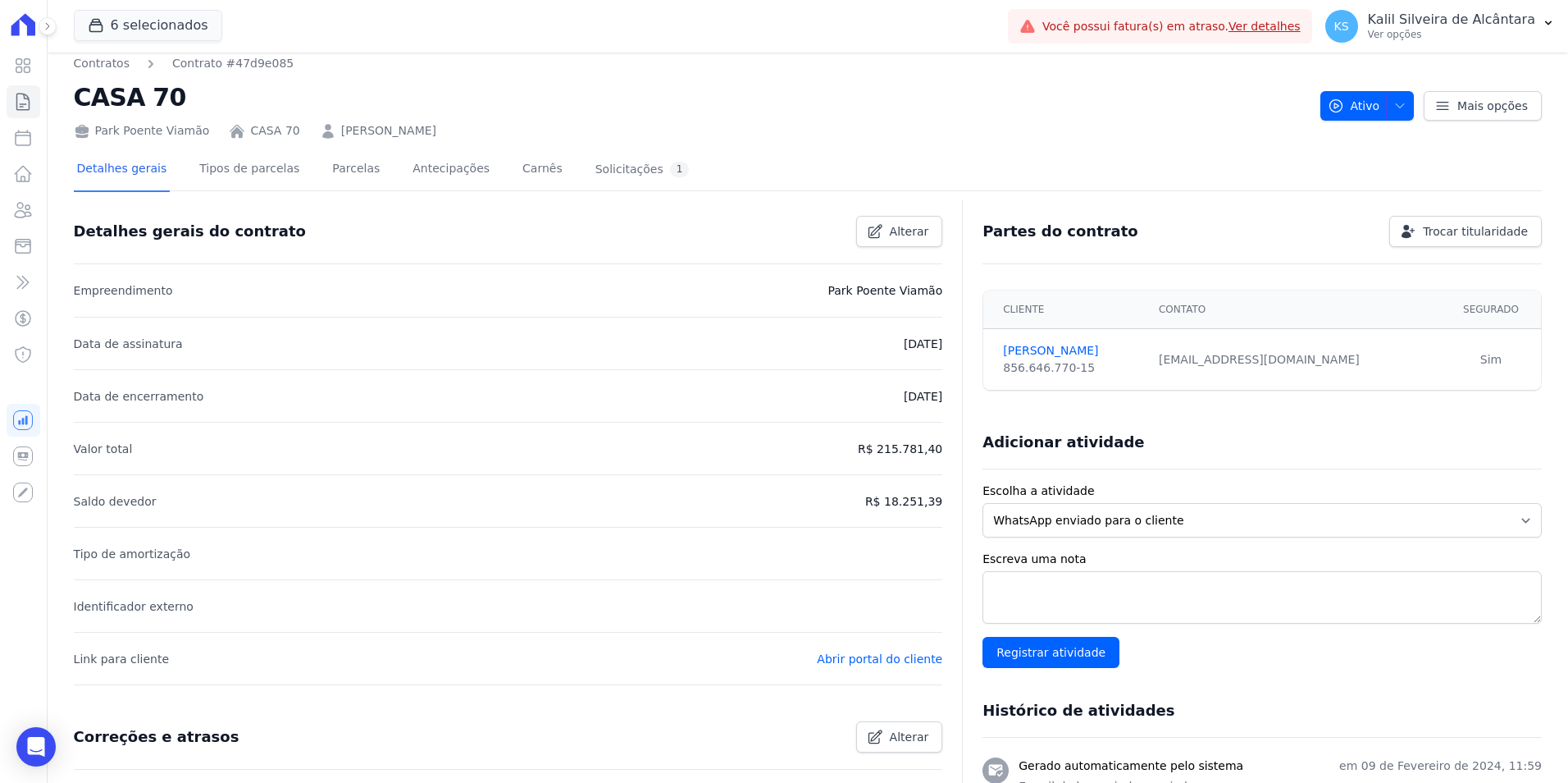
scroll to position [0, 0]
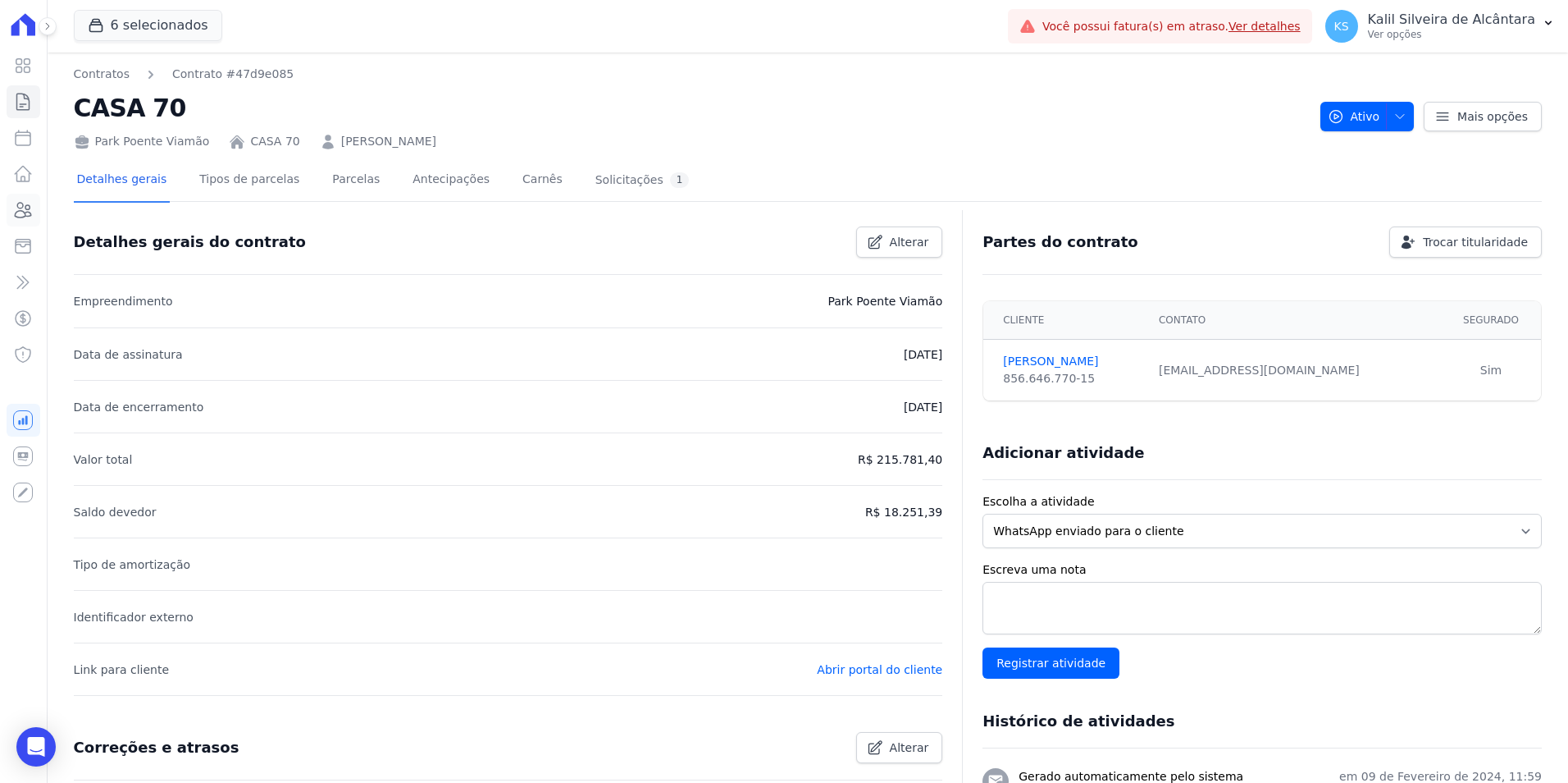
click at [28, 213] on icon at bounding box center [23, 210] width 20 height 20
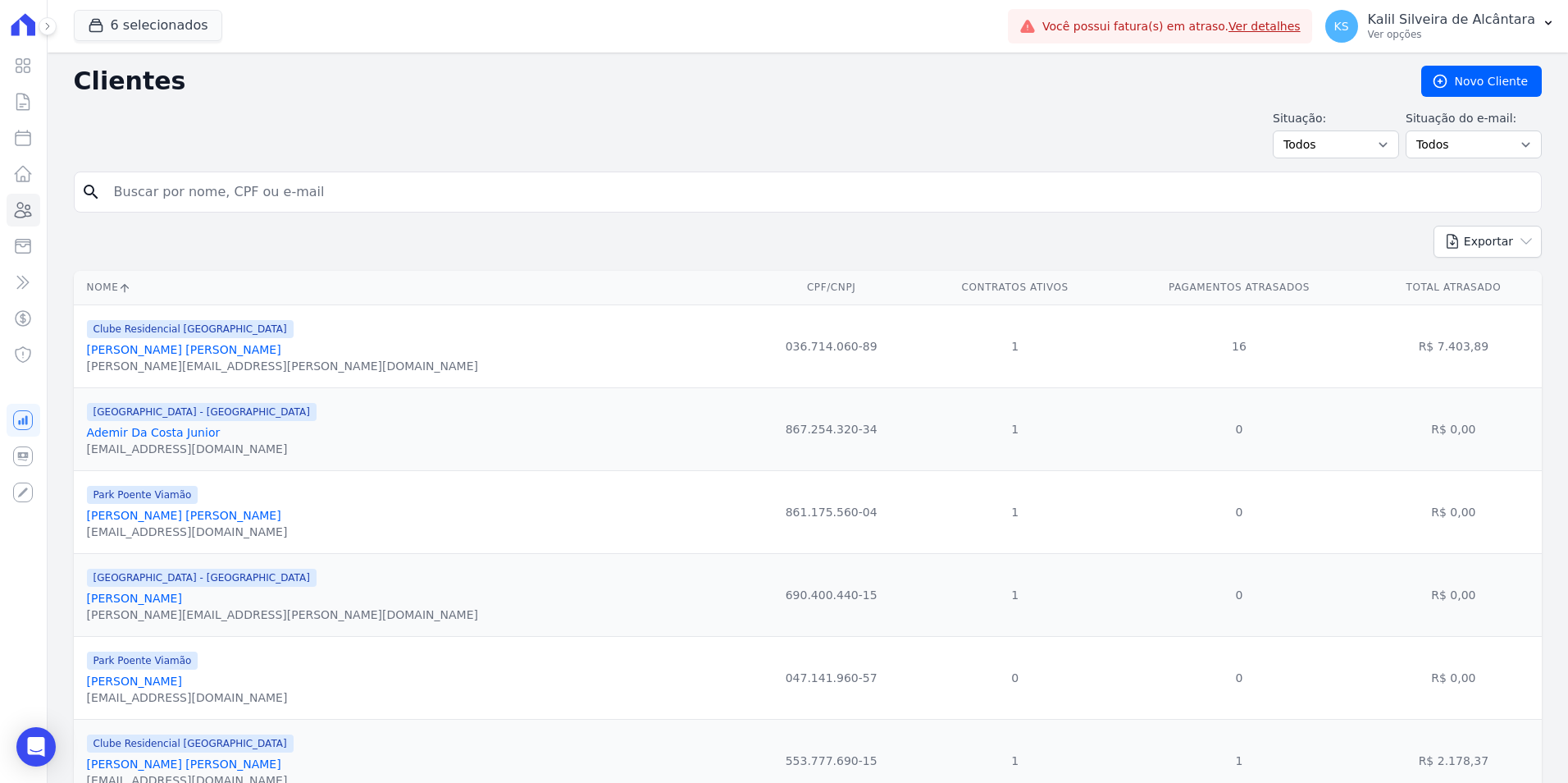
click at [200, 198] on input "search" at bounding box center [818, 192] width 1430 height 33
type input "-"
type input "="
type input "jefersson fa"
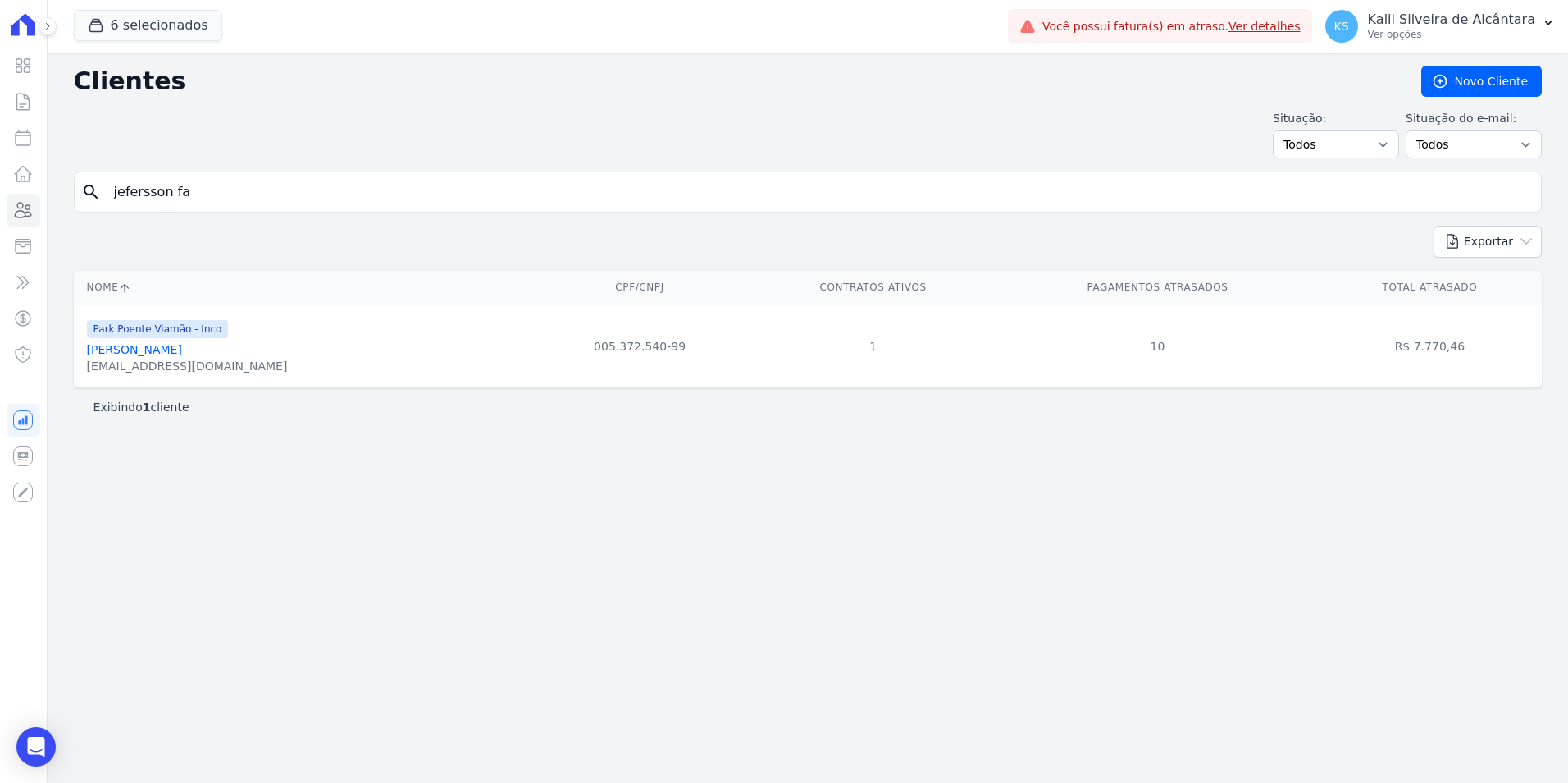
click at [196, 358] on div "jakarejakare088@gmail.com" at bounding box center [187, 365] width 201 height 16
drag, startPoint x: 196, startPoint y: 358, endPoint x: 199, endPoint y: 351, distance: 7.6
click at [182, 351] on link "Jefersson Farias Da Silva" at bounding box center [134, 350] width 95 height 13
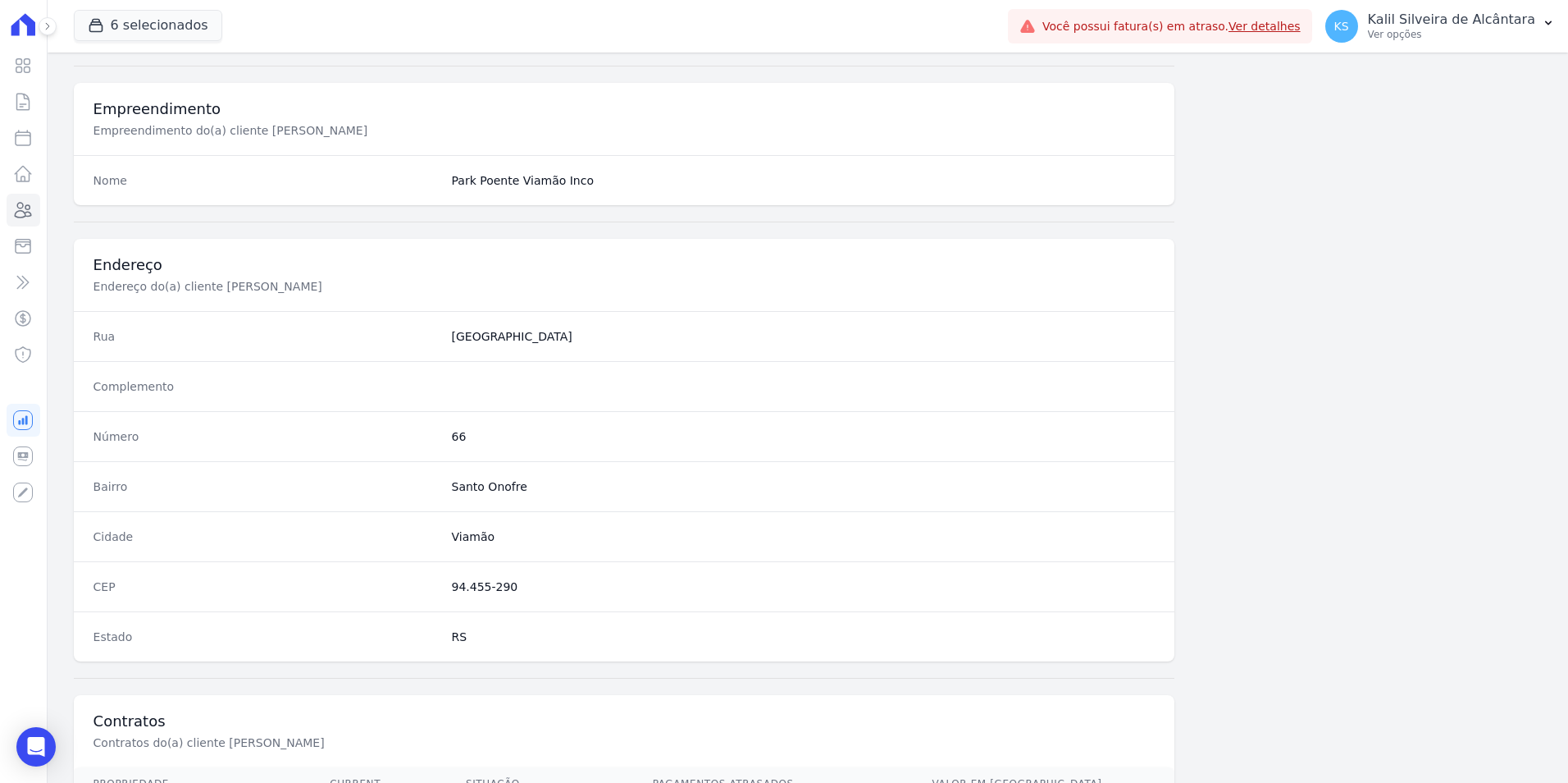
scroll to position [753, 0]
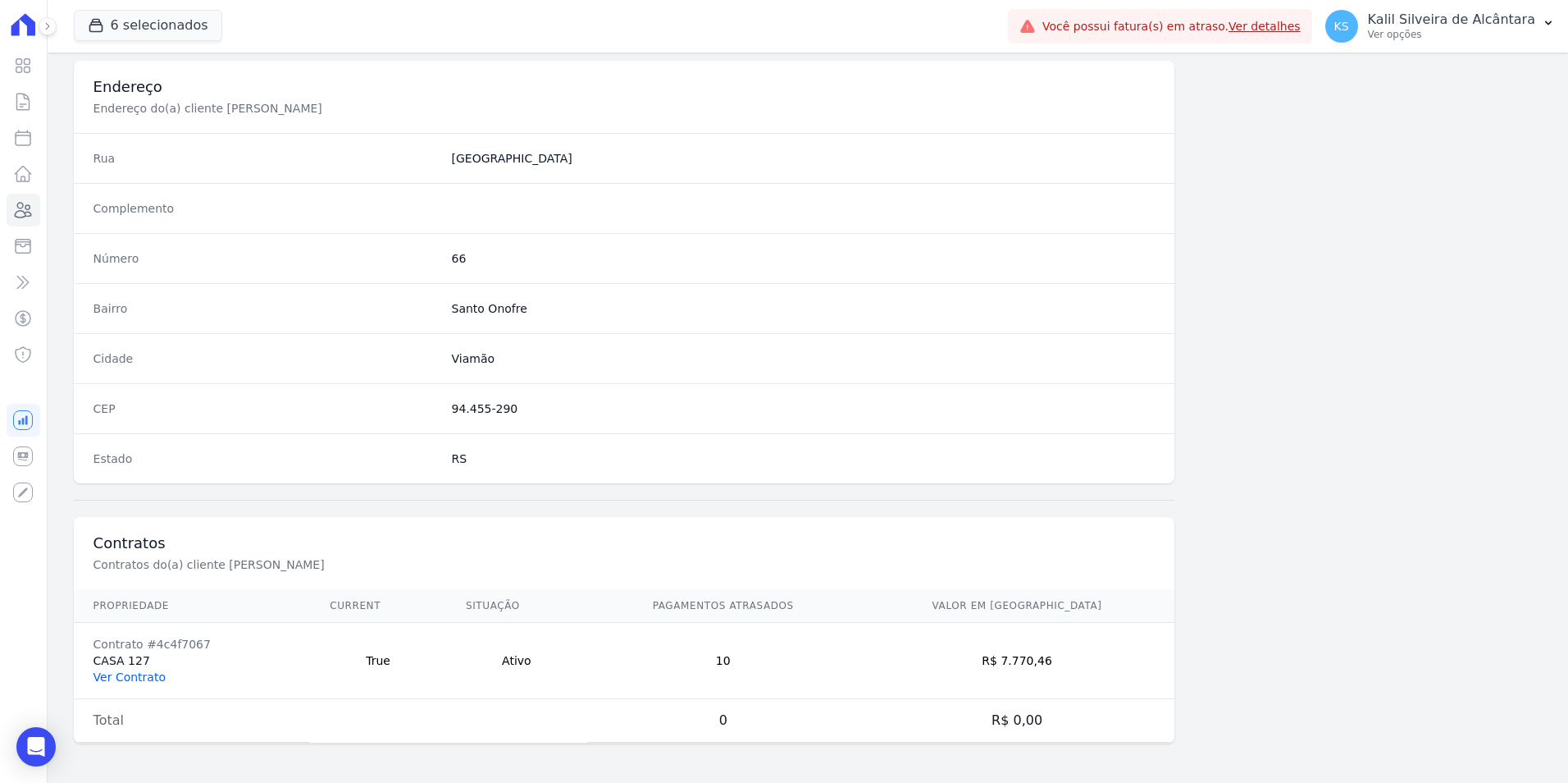
click at [138, 682] on link "Ver Contrato" at bounding box center [129, 677] width 72 height 13
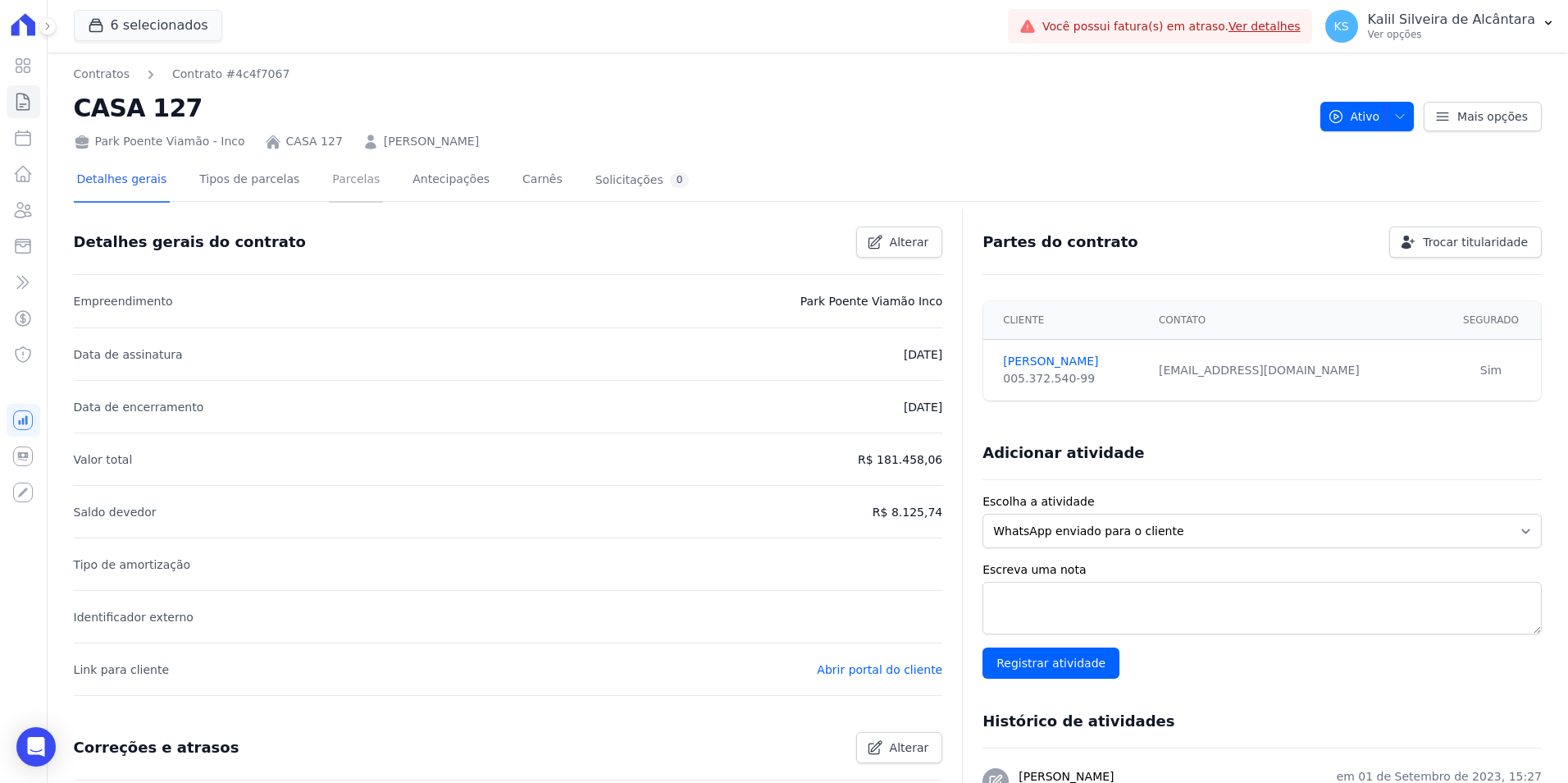
click at [329, 191] on link "Parcelas" at bounding box center [355, 181] width 54 height 44
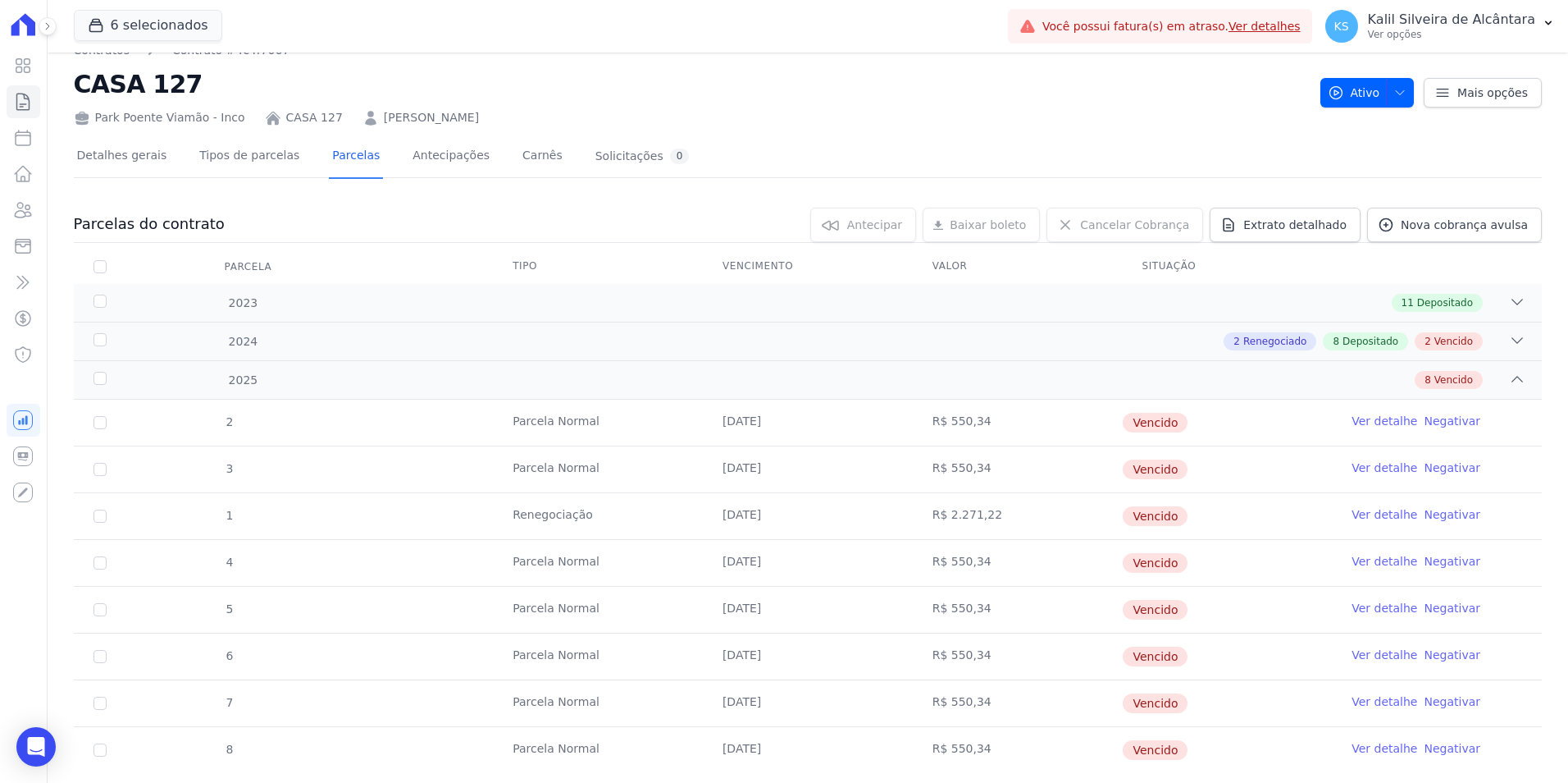
scroll to position [63, 0]
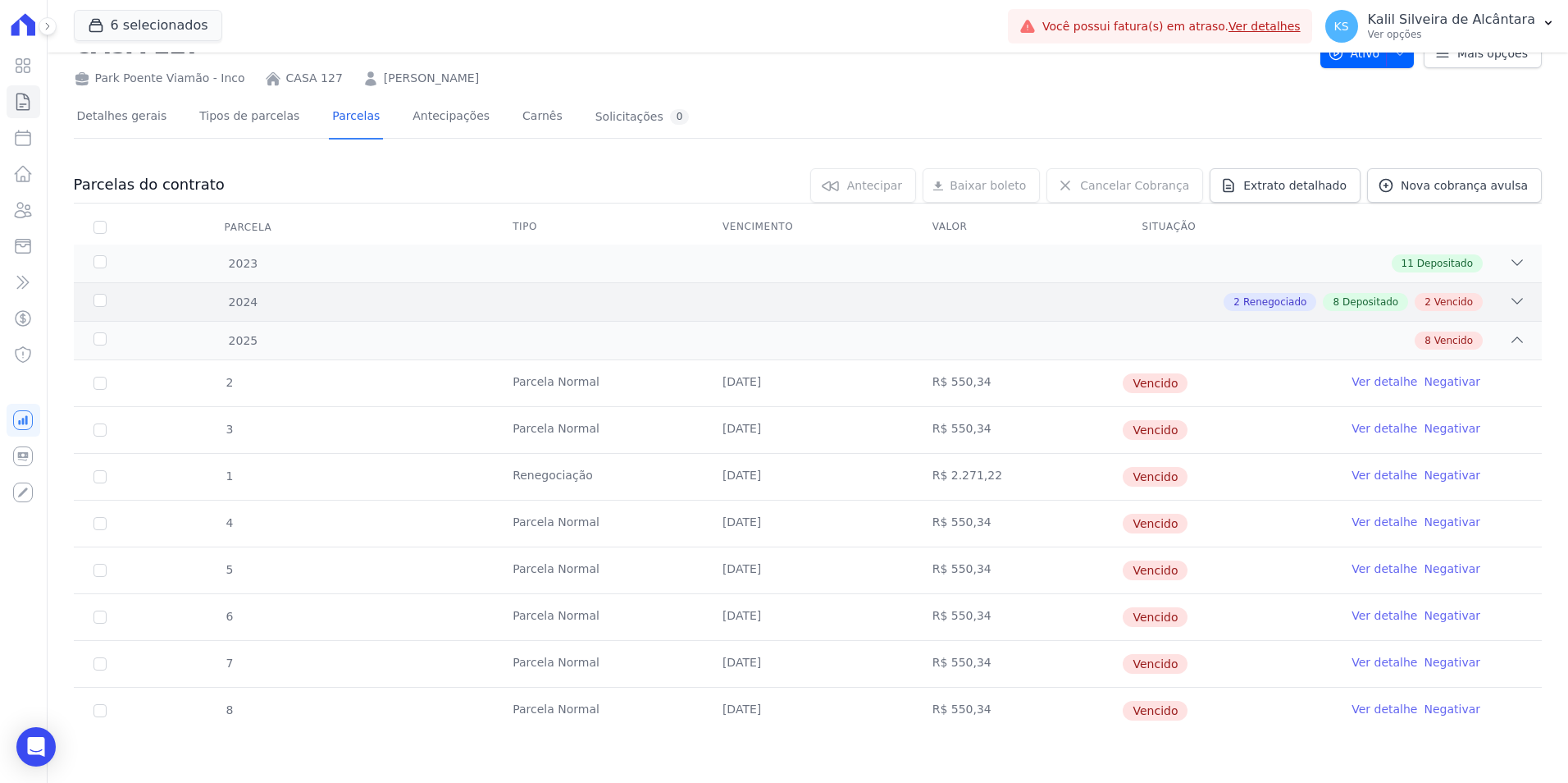
click at [759, 307] on div "2 Renegociado 8 Depositado 2 Vencido" at bounding box center [880, 302] width 1291 height 18
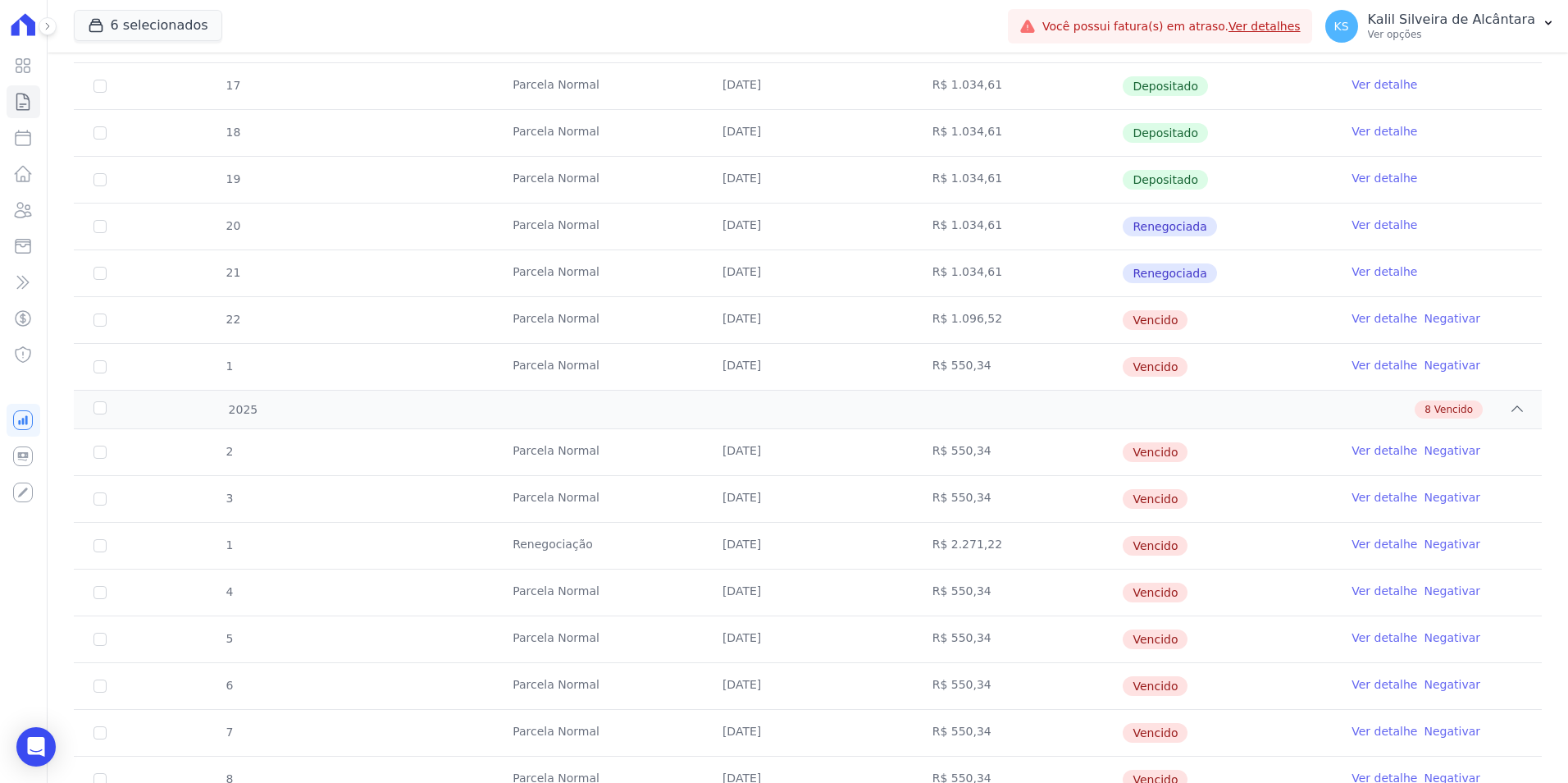
scroll to position [624, 0]
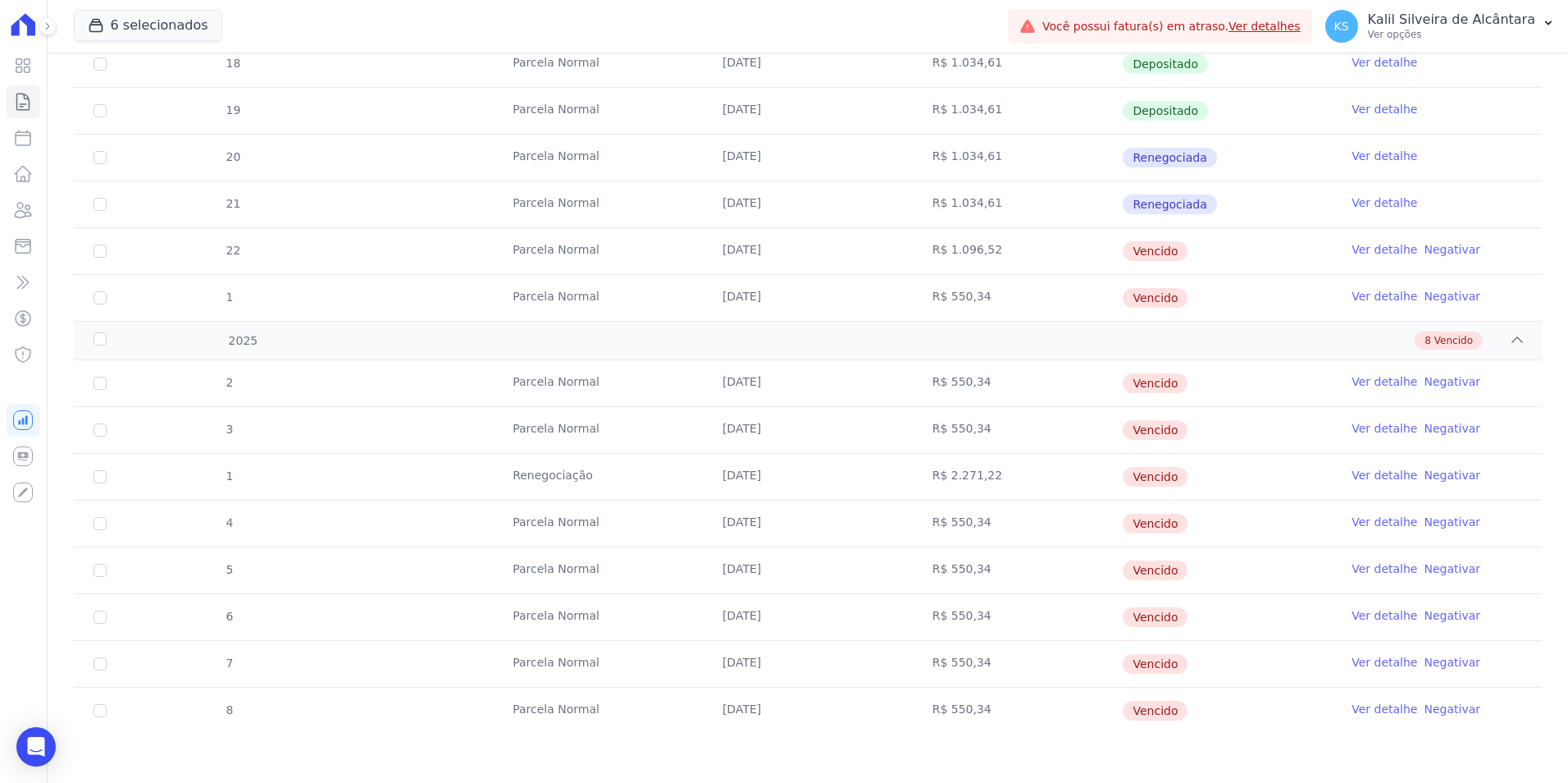
drag, startPoint x: 993, startPoint y: 537, endPoint x: 187, endPoint y: 259, distance: 852.6
click at [187, 259] on div "2023 11 Depositado 1 Parcela Normal 25/01/2023 R$ 999,00 Depositado Ver detalhe…" at bounding box center [807, 208] width 1468 height 1051
click at [695, 478] on td "Renegociação" at bounding box center [598, 477] width 210 height 46
drag, startPoint x: 454, startPoint y: 253, endPoint x: 989, endPoint y: 430, distance: 563.5
click at [989, 430] on div "2023 11 Depositado 1 Parcela Normal 25/01/2023 R$ 999,00 Depositado Ver detalhe…" at bounding box center [807, 208] width 1468 height 1051
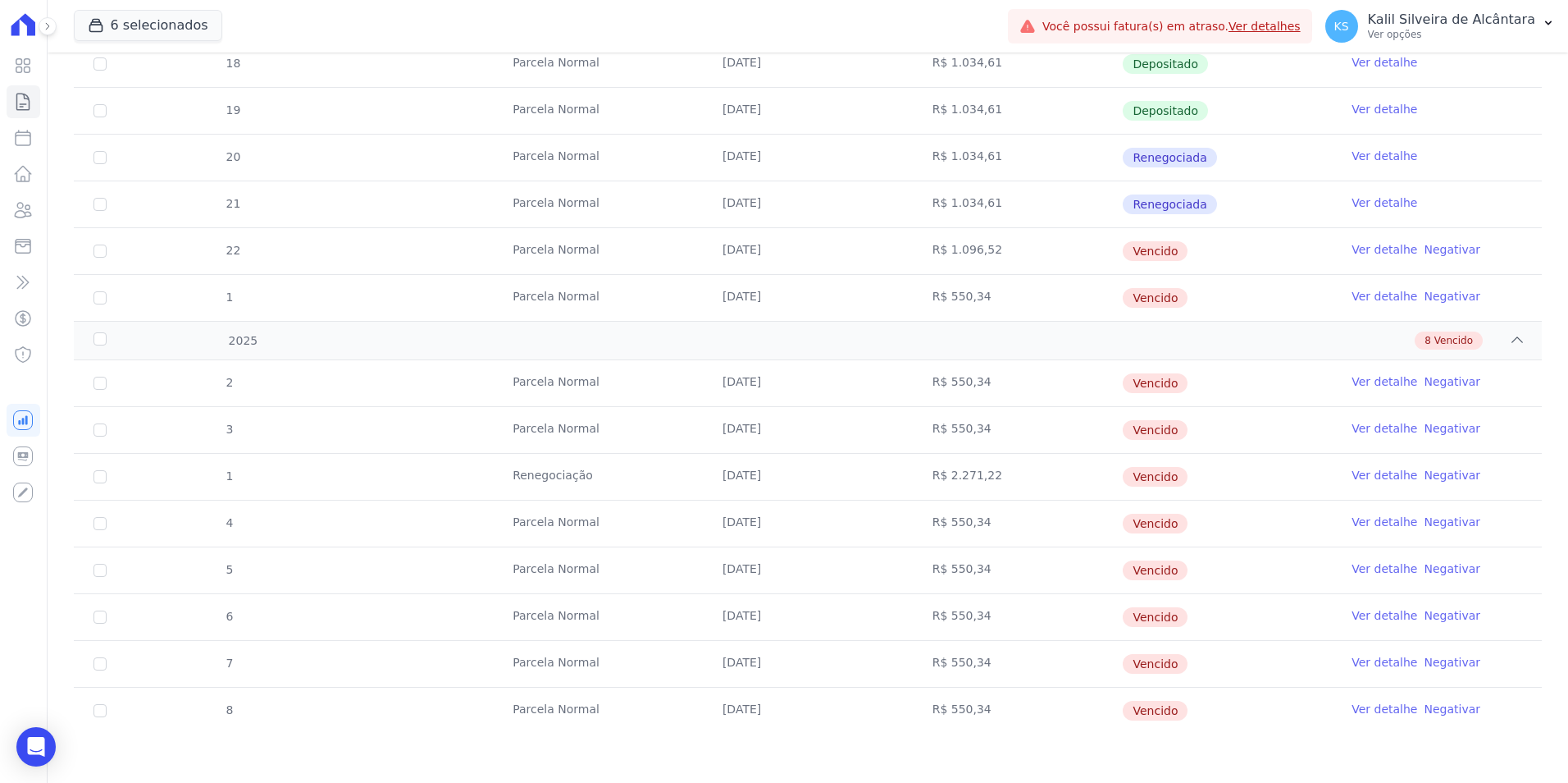
drag, startPoint x: 1002, startPoint y: 581, endPoint x: 969, endPoint y: 489, distance: 97.7
click at [969, 489] on tbody "2 Parcela Normal 25/01/2025 R$ 550,34 Vencido Ver detalhe Negativar 3 Parcela N…" at bounding box center [807, 547] width 1468 height 374
drag, startPoint x: 462, startPoint y: 214, endPoint x: 975, endPoint y: 388, distance: 541.7
click at [975, 388] on div "2023 11 Depositado 1 Parcela Normal 25/01/2023 R$ 999,00 Depositado Ver detalhe…" at bounding box center [807, 208] width 1468 height 1051
drag, startPoint x: 975, startPoint y: 388, endPoint x: 459, endPoint y: 255, distance: 532.9
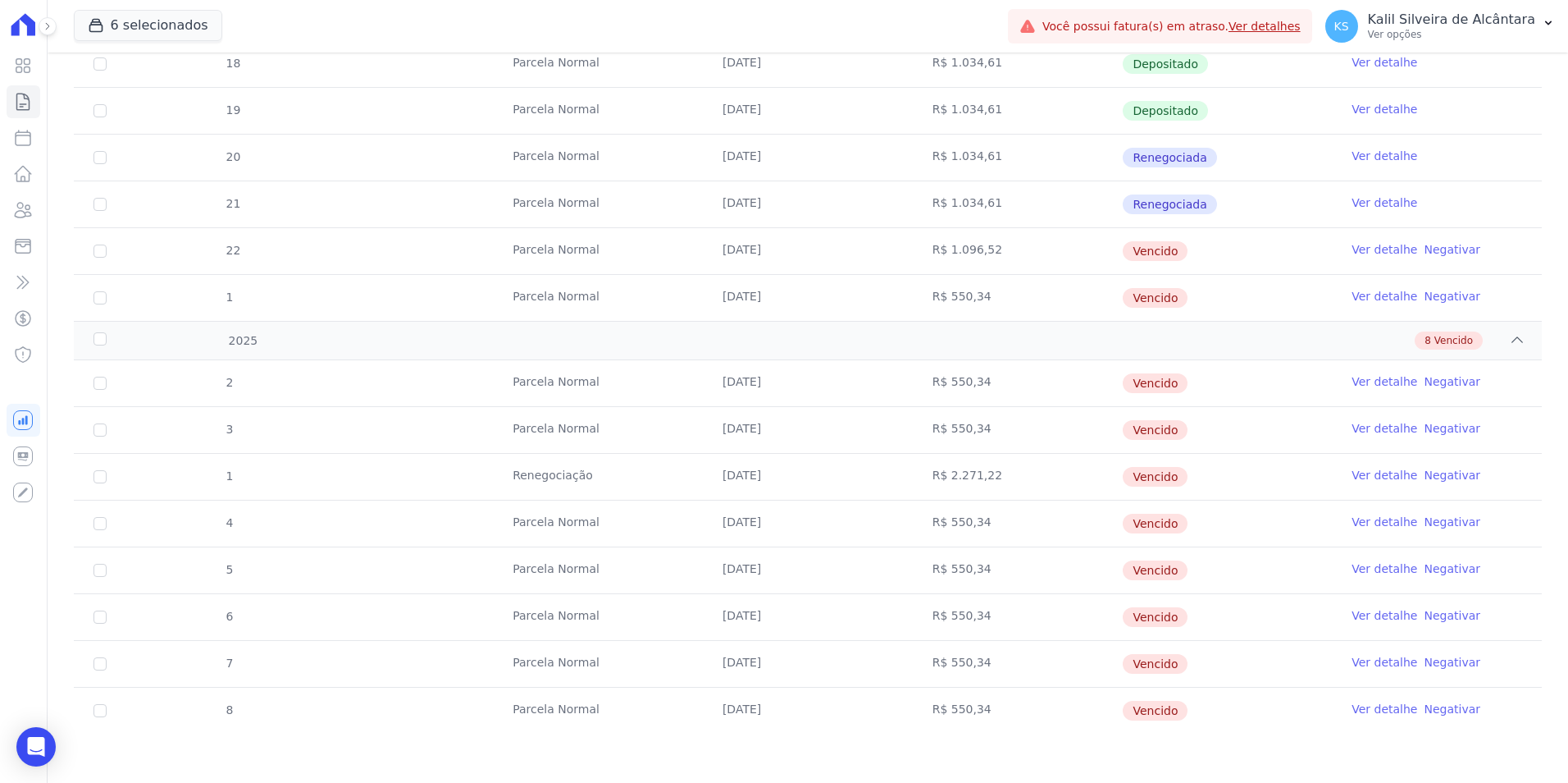
click at [459, 255] on div "2023 11 Depositado 1 Parcela Normal 25/01/2023 R$ 999,00 Depositado Ver detalhe…" at bounding box center [807, 208] width 1468 height 1051
drag, startPoint x: 459, startPoint y: 255, endPoint x: 945, endPoint y: 482, distance: 536.4
click at [945, 482] on td "R$ 2.271,22" at bounding box center [1018, 477] width 210 height 46
drag, startPoint x: 945, startPoint y: 482, endPoint x: 502, endPoint y: 257, distance: 496.9
click at [502, 257] on div "2023 11 Depositado 1 Parcela Normal 25/01/2023 R$ 999,00 Depositado Ver detalhe…" at bounding box center [807, 208] width 1468 height 1051
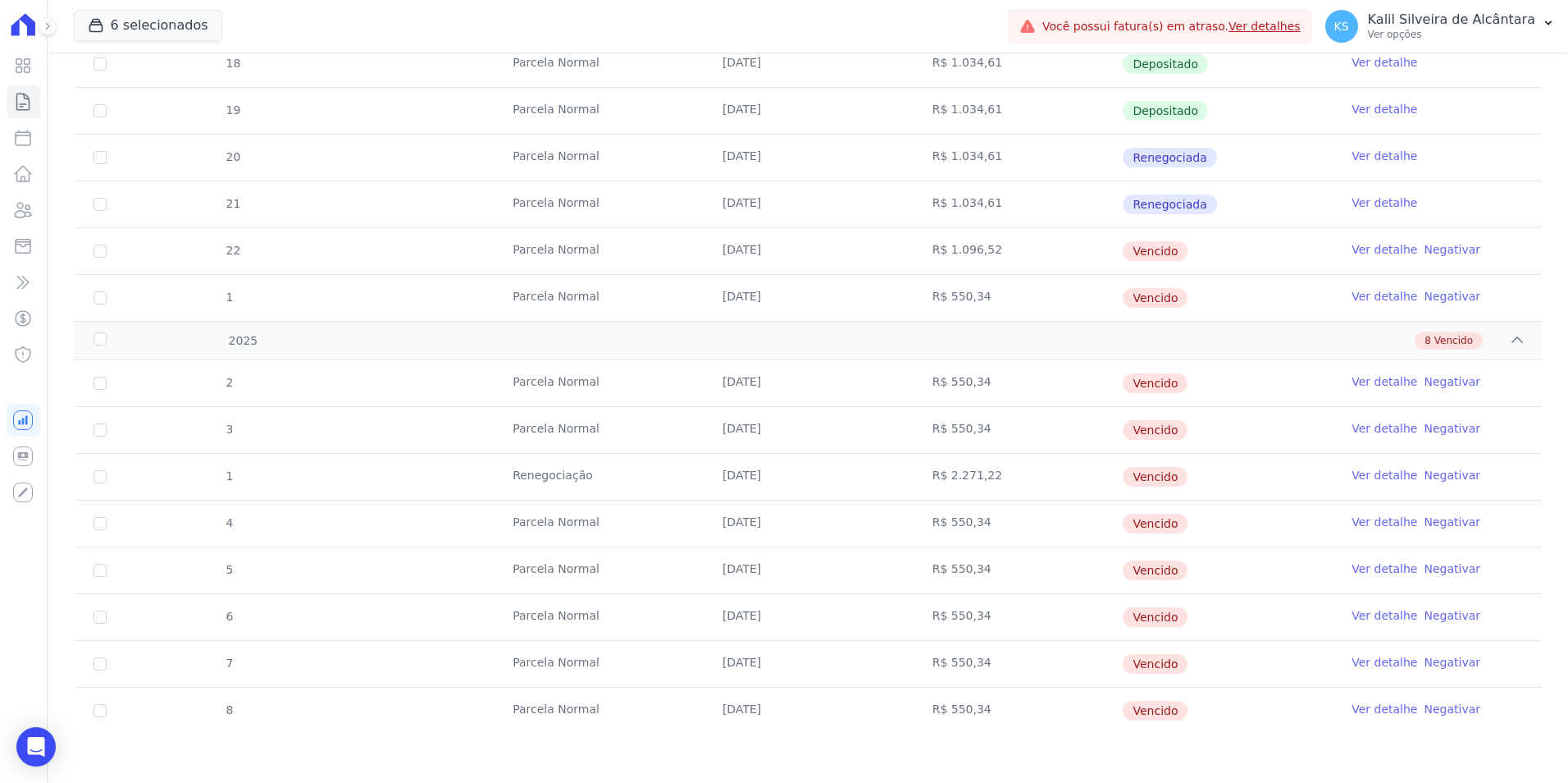
click at [1306, 458] on td "Vencido" at bounding box center [1227, 477] width 210 height 46
drag, startPoint x: 983, startPoint y: 706, endPoint x: 1146, endPoint y: 654, distance: 171.1
click at [1146, 654] on tbody "2 Parcela Normal 25/01/2025 R$ 550,34 Vencido Ver detalhe Negativar 3 Parcela N…" at bounding box center [807, 547] width 1468 height 374
click at [958, 360] on td "R$ 550,34" at bounding box center [1018, 383] width 210 height 46
click at [962, 407] on tbody "2 Parcela Normal 25/01/2025 R$ 550,34 Vencido Ver detalhe Negativar 3 Parcela N…" at bounding box center [807, 547] width 1468 height 374
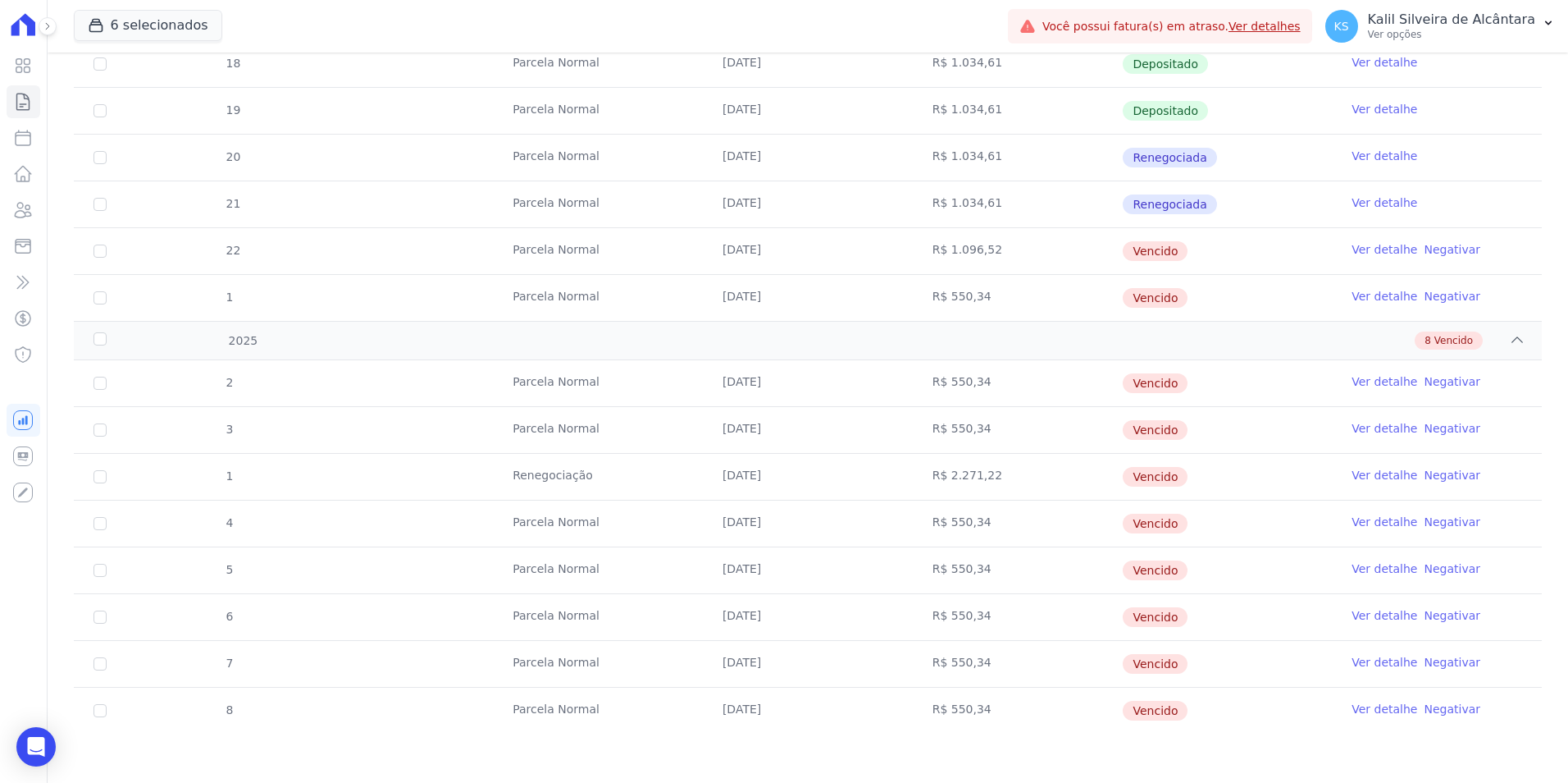
drag, startPoint x: 962, startPoint y: 407, endPoint x: 964, endPoint y: 469, distance: 62.0
click at [964, 469] on td "R$ 2.271,22" at bounding box center [1018, 477] width 210 height 46
click at [26, 185] on link "Lotes" at bounding box center [24, 174] width 34 height 33
click at [27, 199] on link "Clientes" at bounding box center [24, 210] width 34 height 33
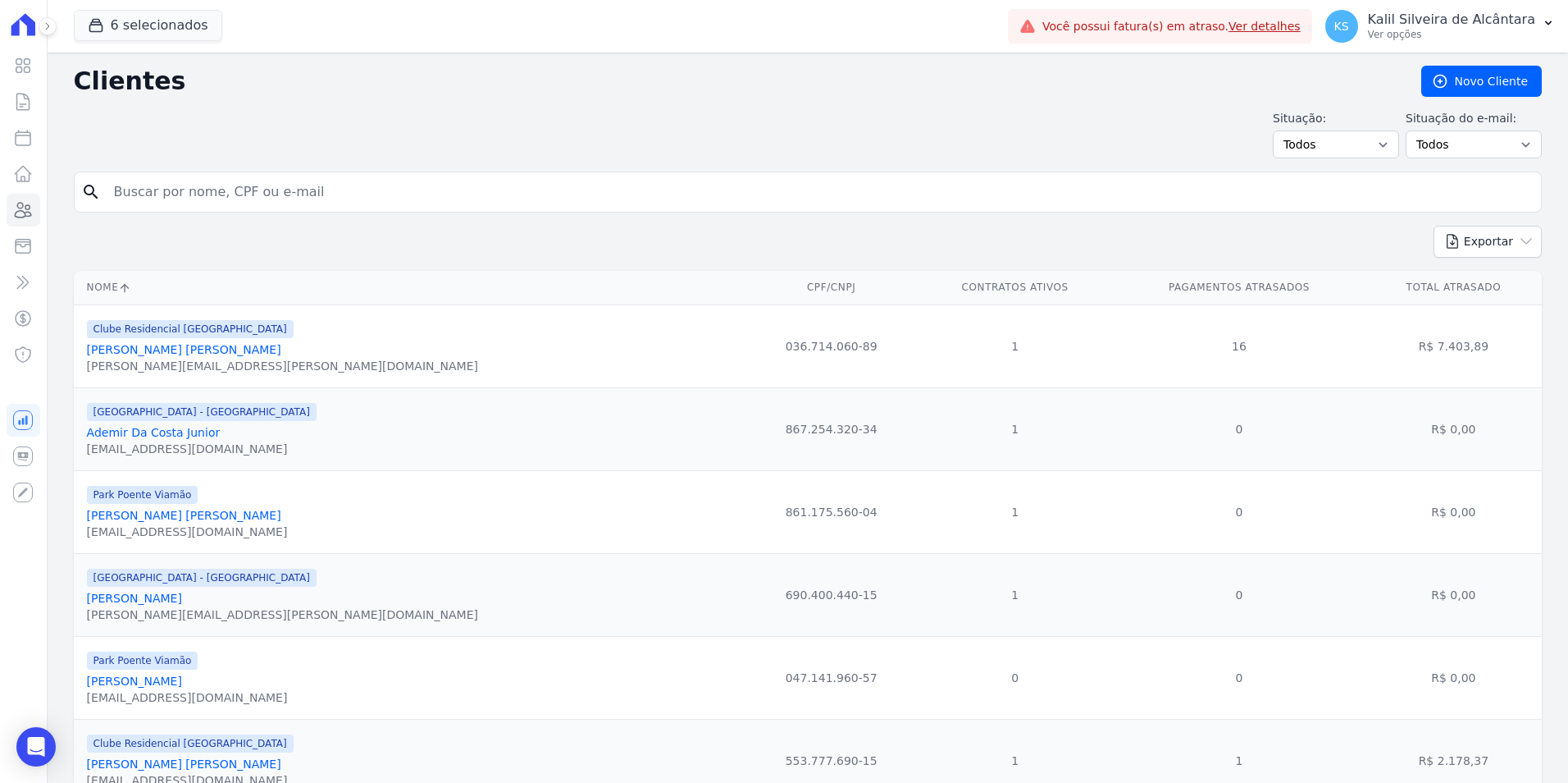
click at [196, 190] on input "search" at bounding box center [818, 192] width 1430 height 33
type input "ALESSANDRA SOA"
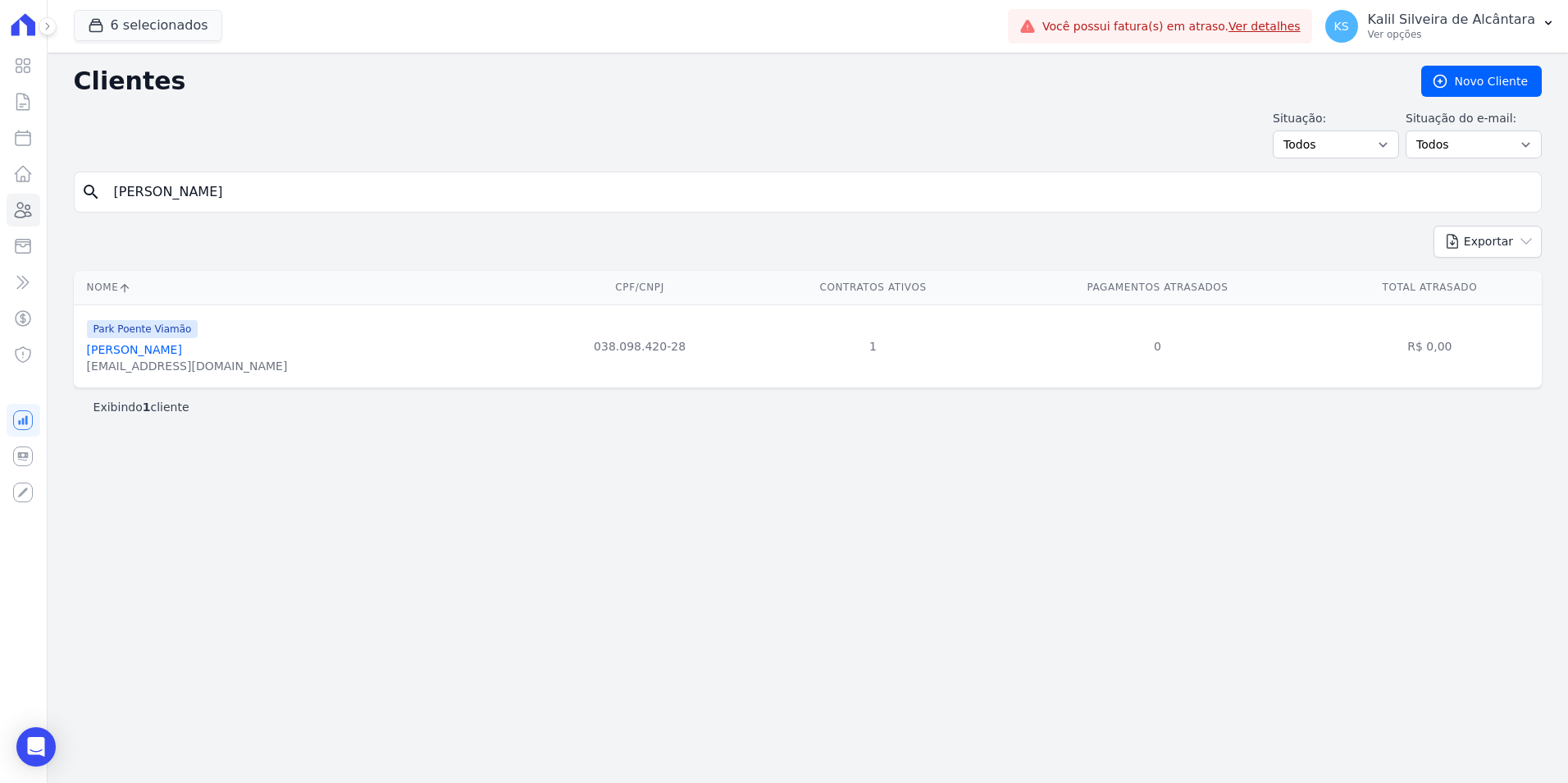
click at [181, 352] on link "[PERSON_NAME]" at bounding box center [134, 350] width 95 height 13
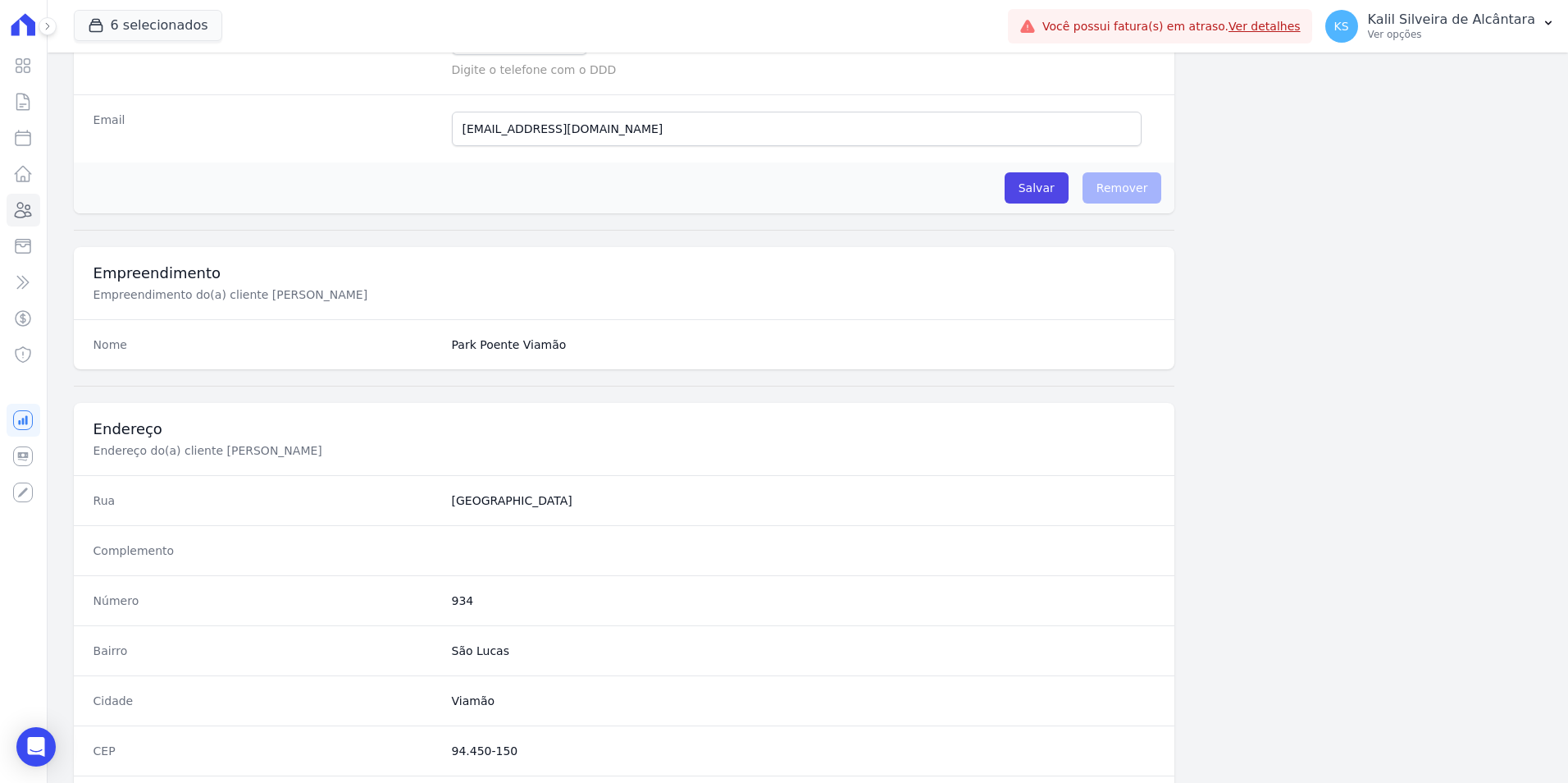
scroll to position [753, 0]
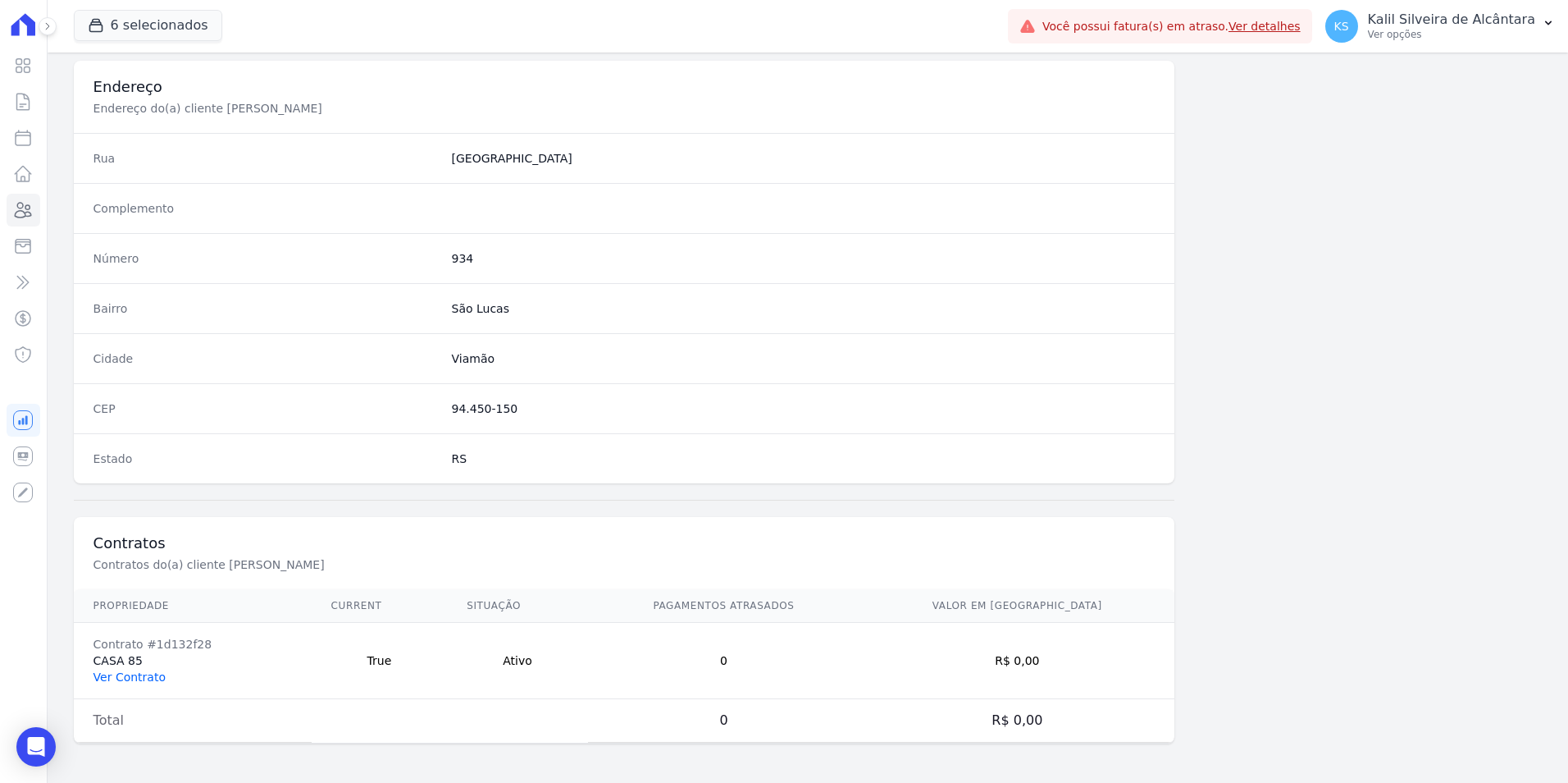
click at [142, 677] on link "Ver Contrato" at bounding box center [129, 677] width 72 height 13
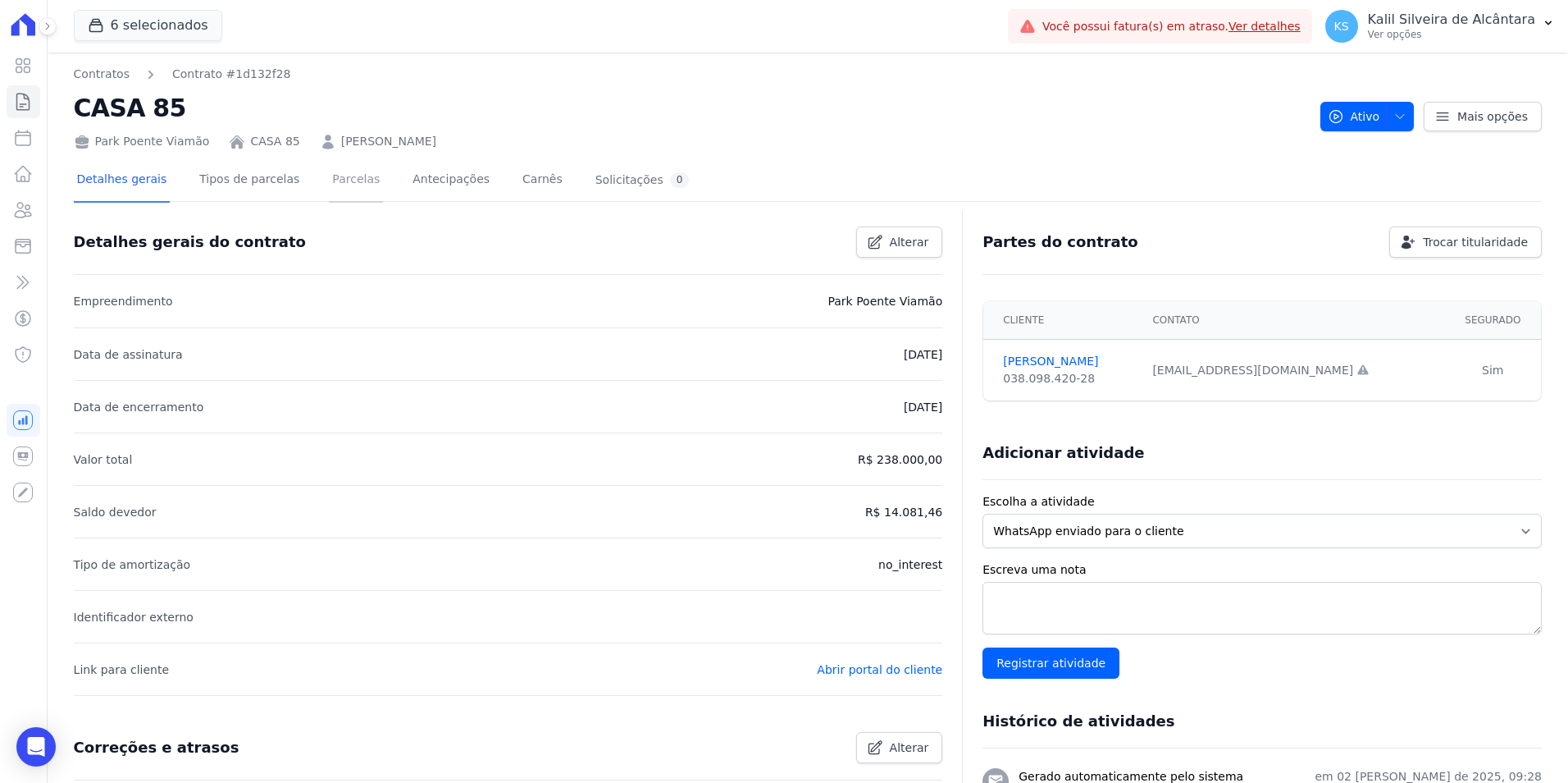
click at [329, 177] on link "Parcelas" at bounding box center [355, 181] width 54 height 44
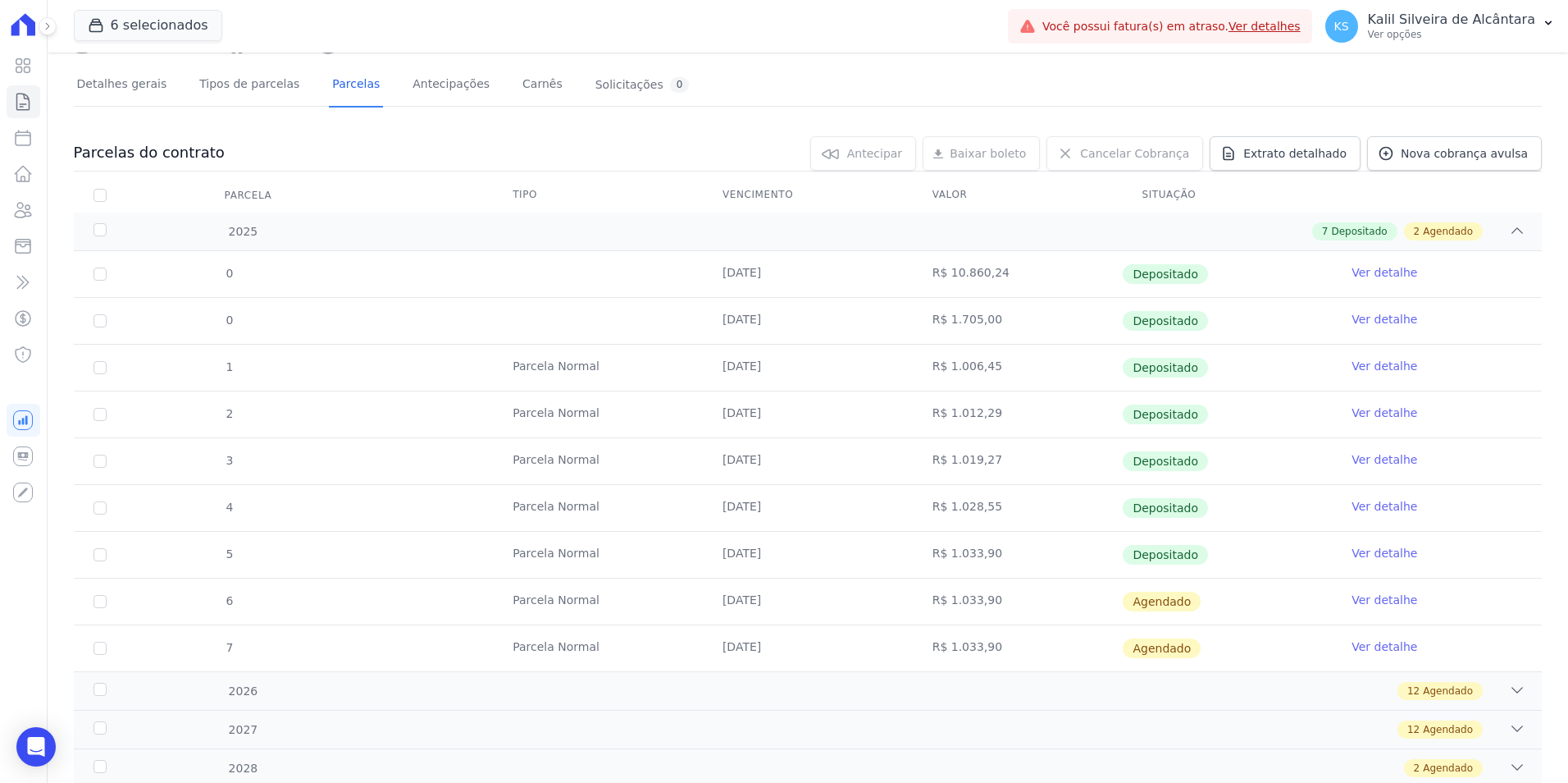
scroll to position [148, 0]
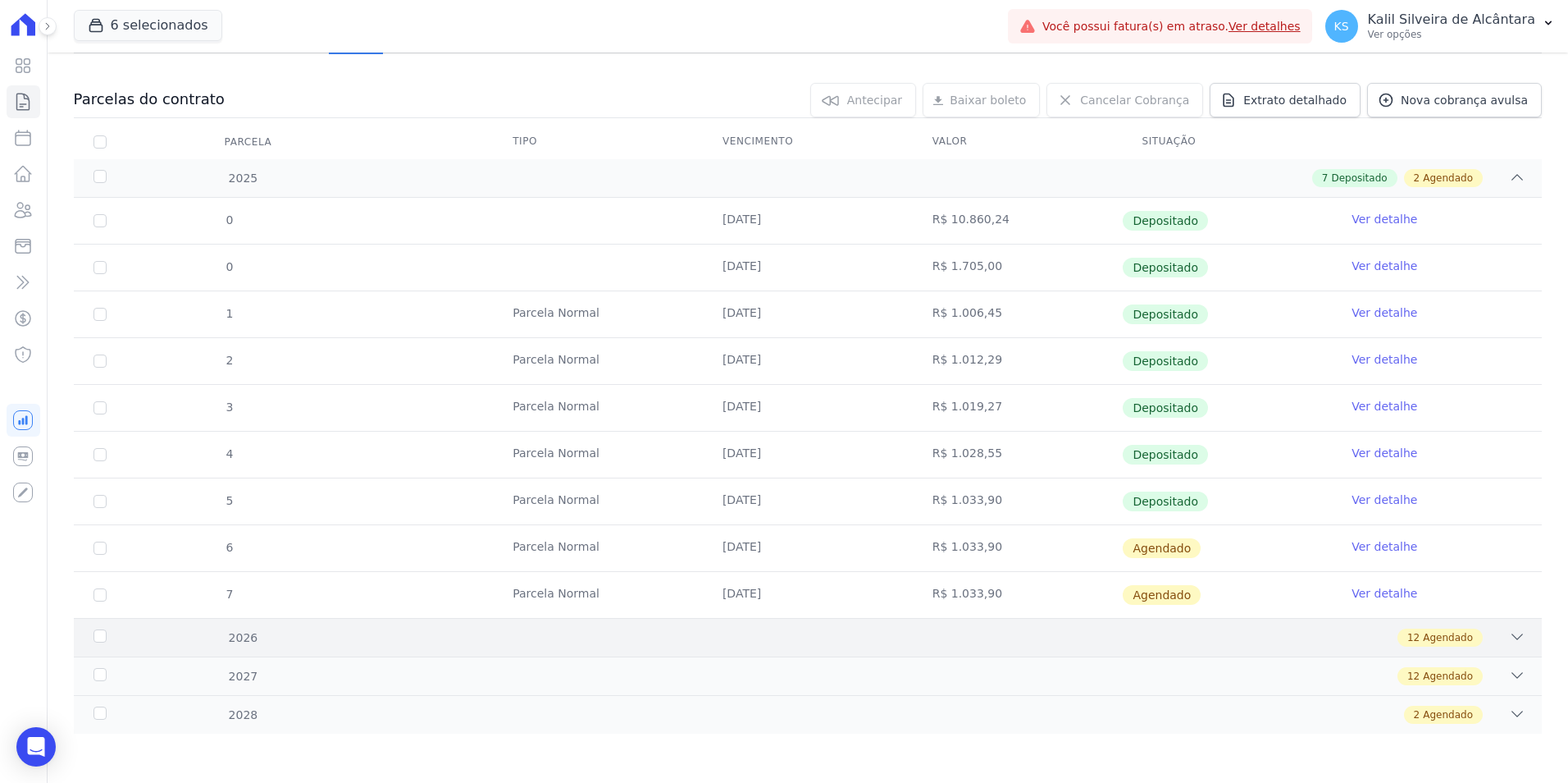
click at [352, 642] on div "12 Agendado" at bounding box center [880, 637] width 1291 height 18
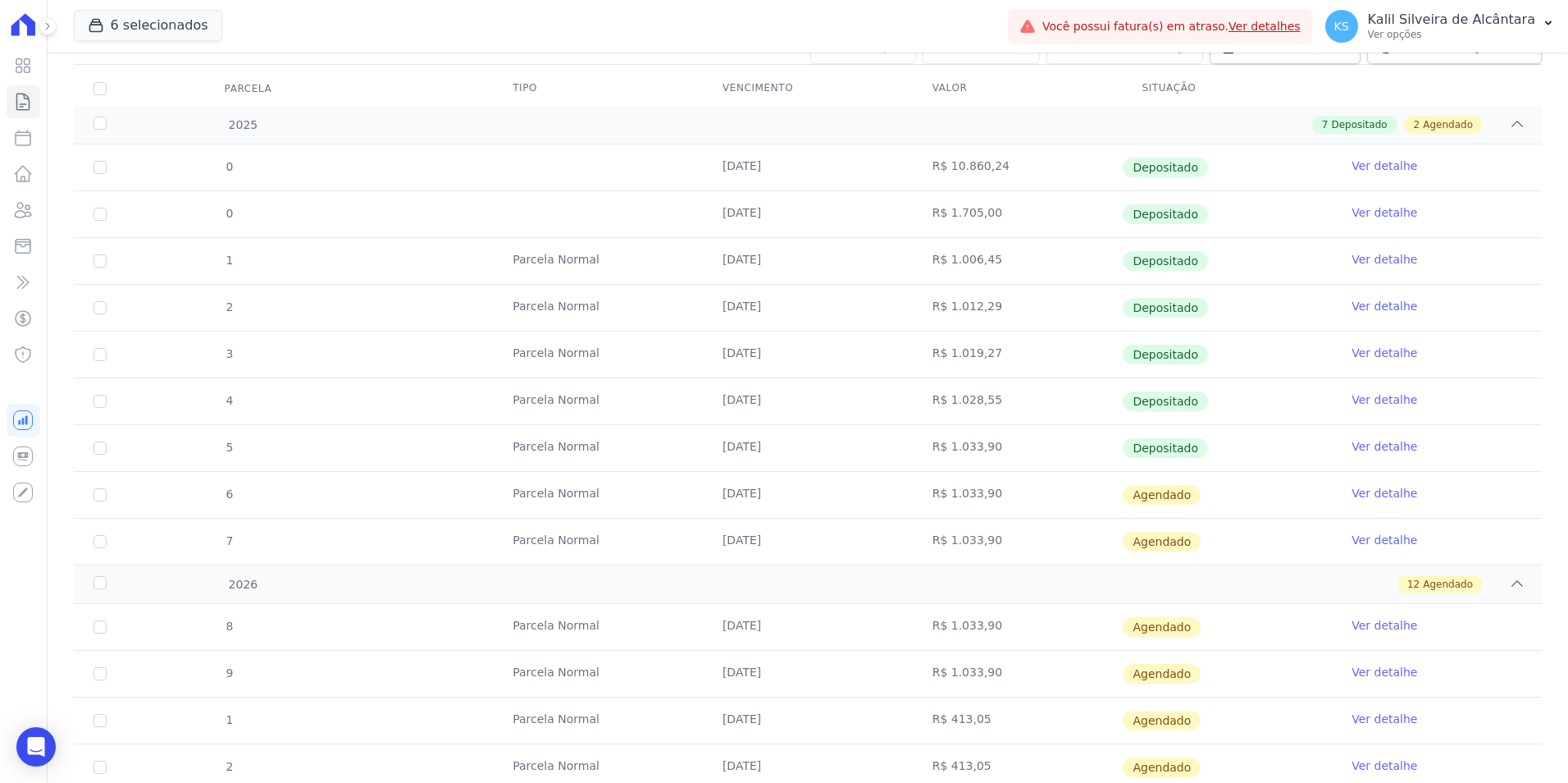
scroll to position [313, 0]
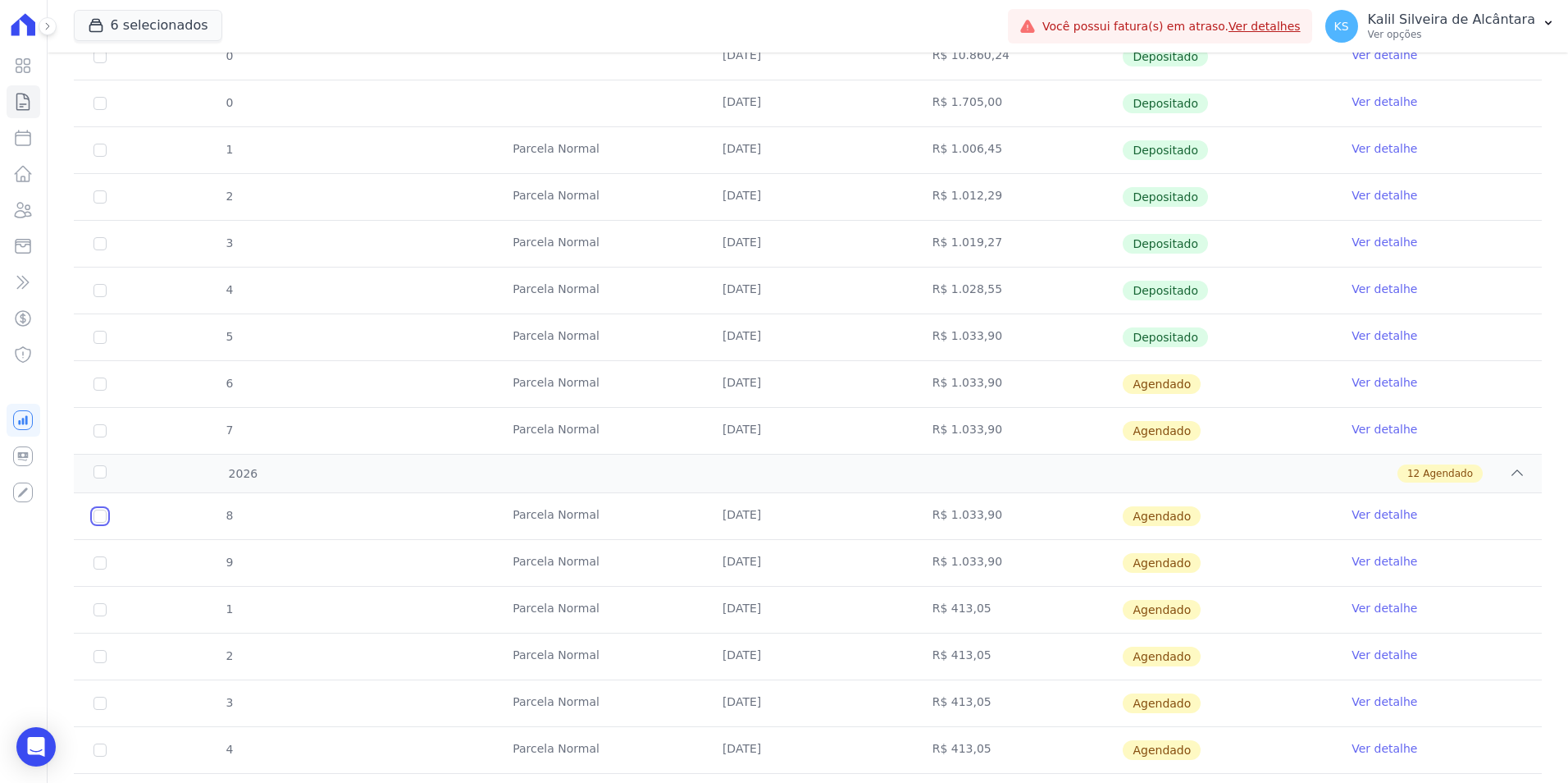
click at [99, 512] on input "checkbox" at bounding box center [100, 516] width 13 height 13
checkbox input "true"
click at [98, 437] on input "checkbox" at bounding box center [100, 431] width 13 height 13
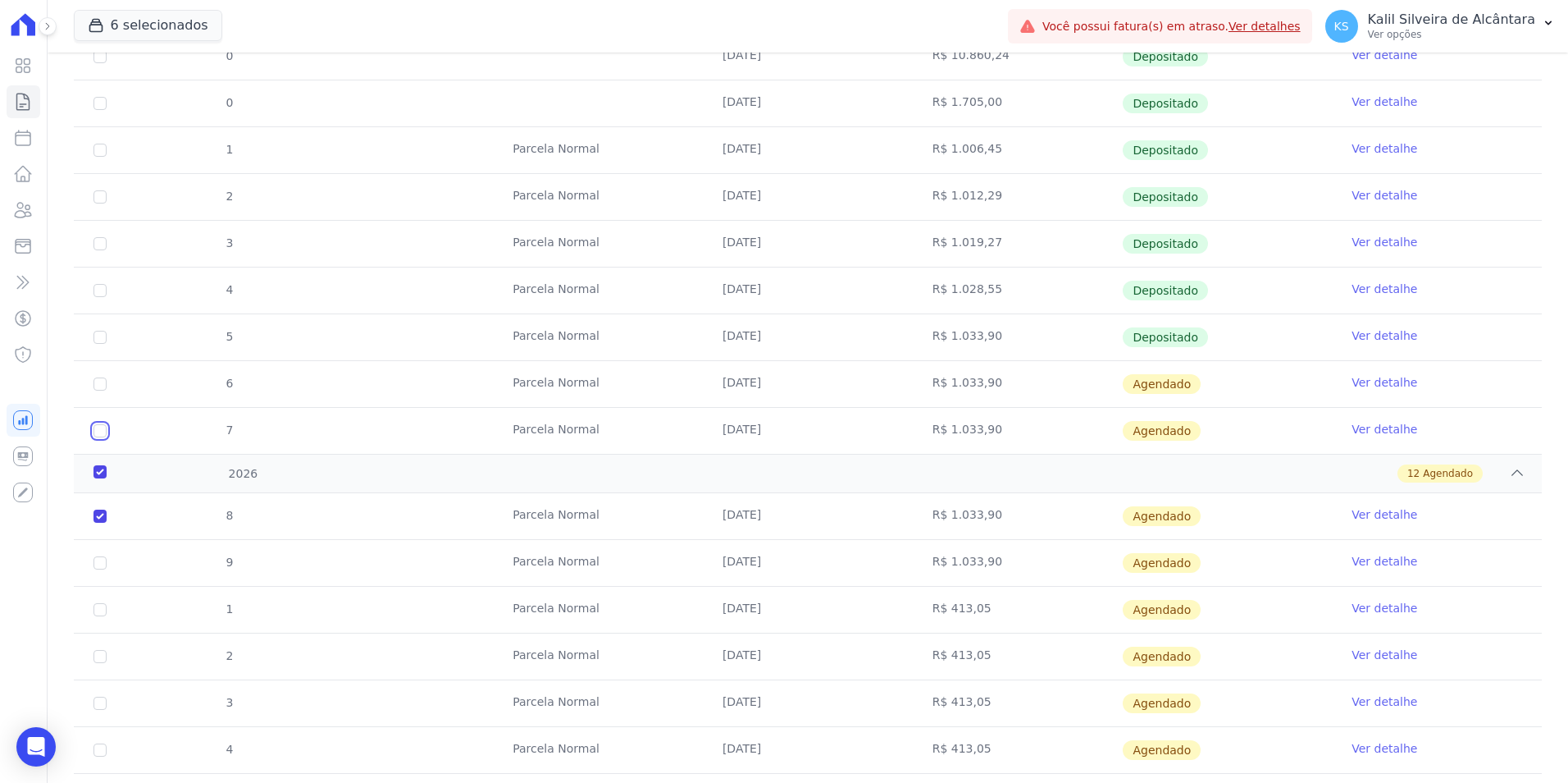
checkbox input "true"
click at [98, 386] on input "checkbox" at bounding box center [100, 384] width 13 height 13
checkbox input "true"
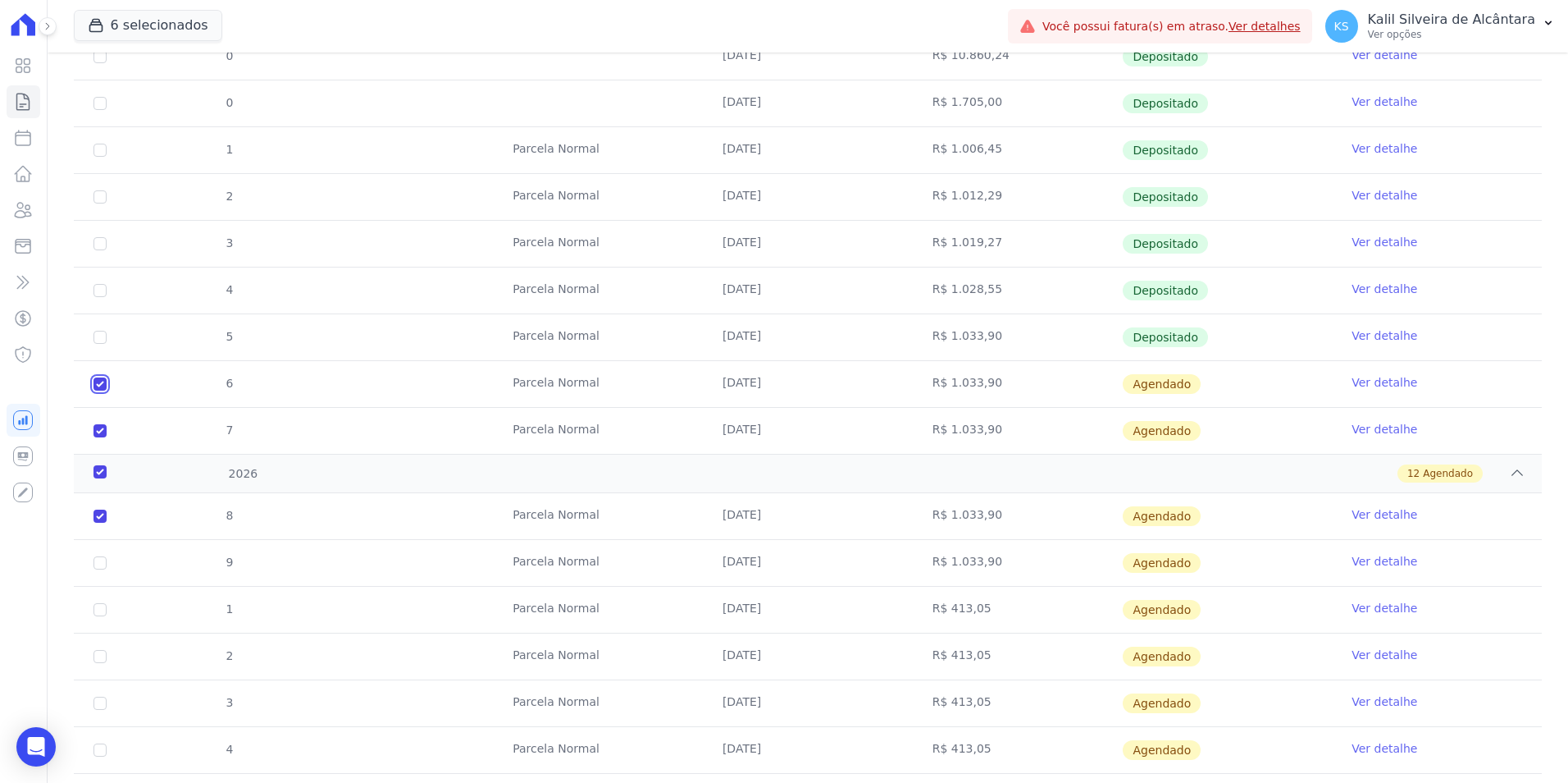
checkbox input "true"
click at [93, 478] on div "2026" at bounding box center [157, 474] width 134 height 17
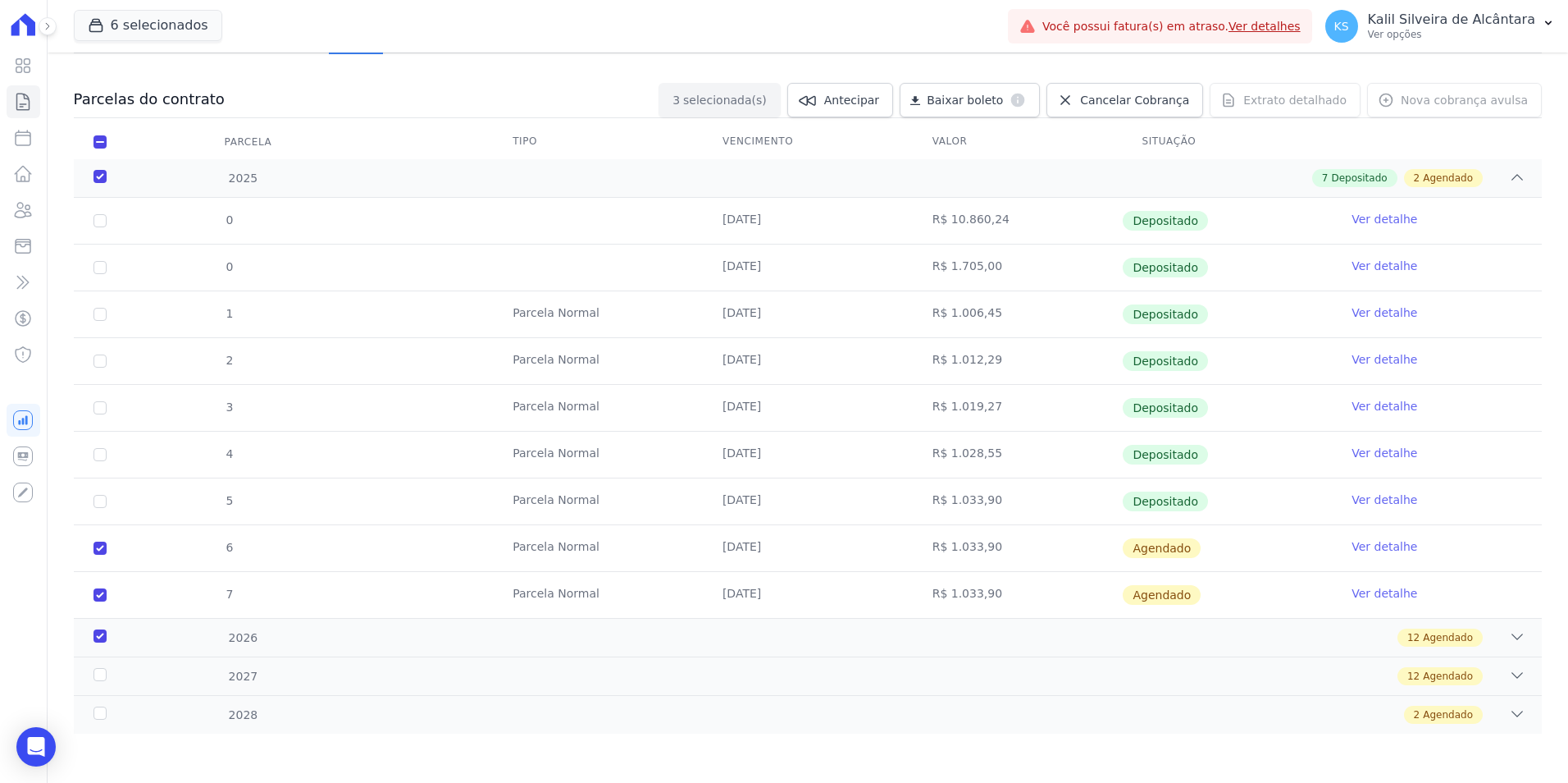
scroll to position [148, 0]
drag, startPoint x: 103, startPoint y: 636, endPoint x: 128, endPoint y: 622, distance: 28.7
click at [102, 636] on div "2026" at bounding box center [157, 638] width 134 height 17
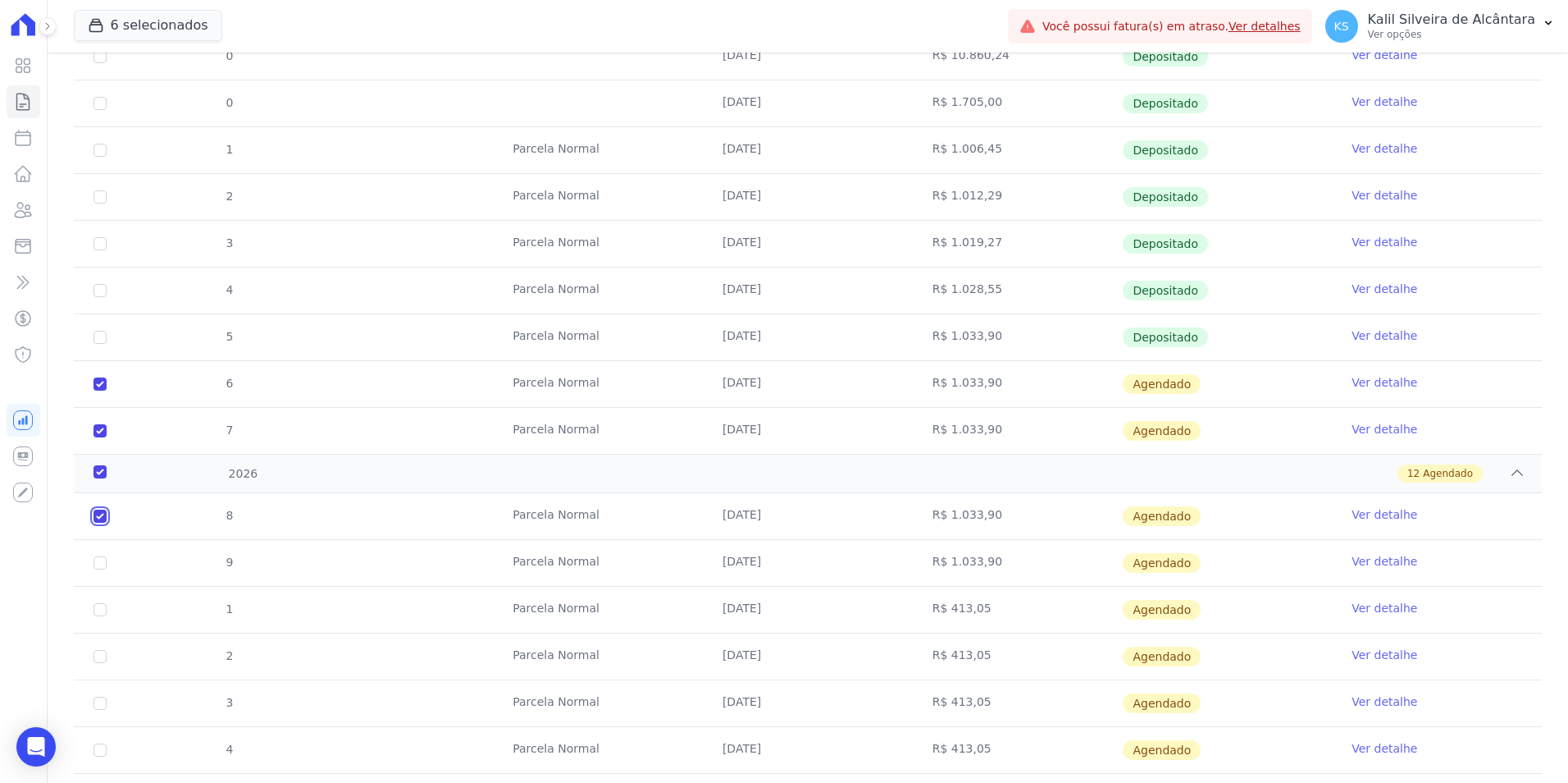
click at [96, 519] on input "checkbox" at bounding box center [100, 516] width 13 height 13
checkbox input "false"
checkbox input "true"
checkbox input "false"
click at [97, 565] on input "checkbox" at bounding box center [100, 563] width 13 height 13
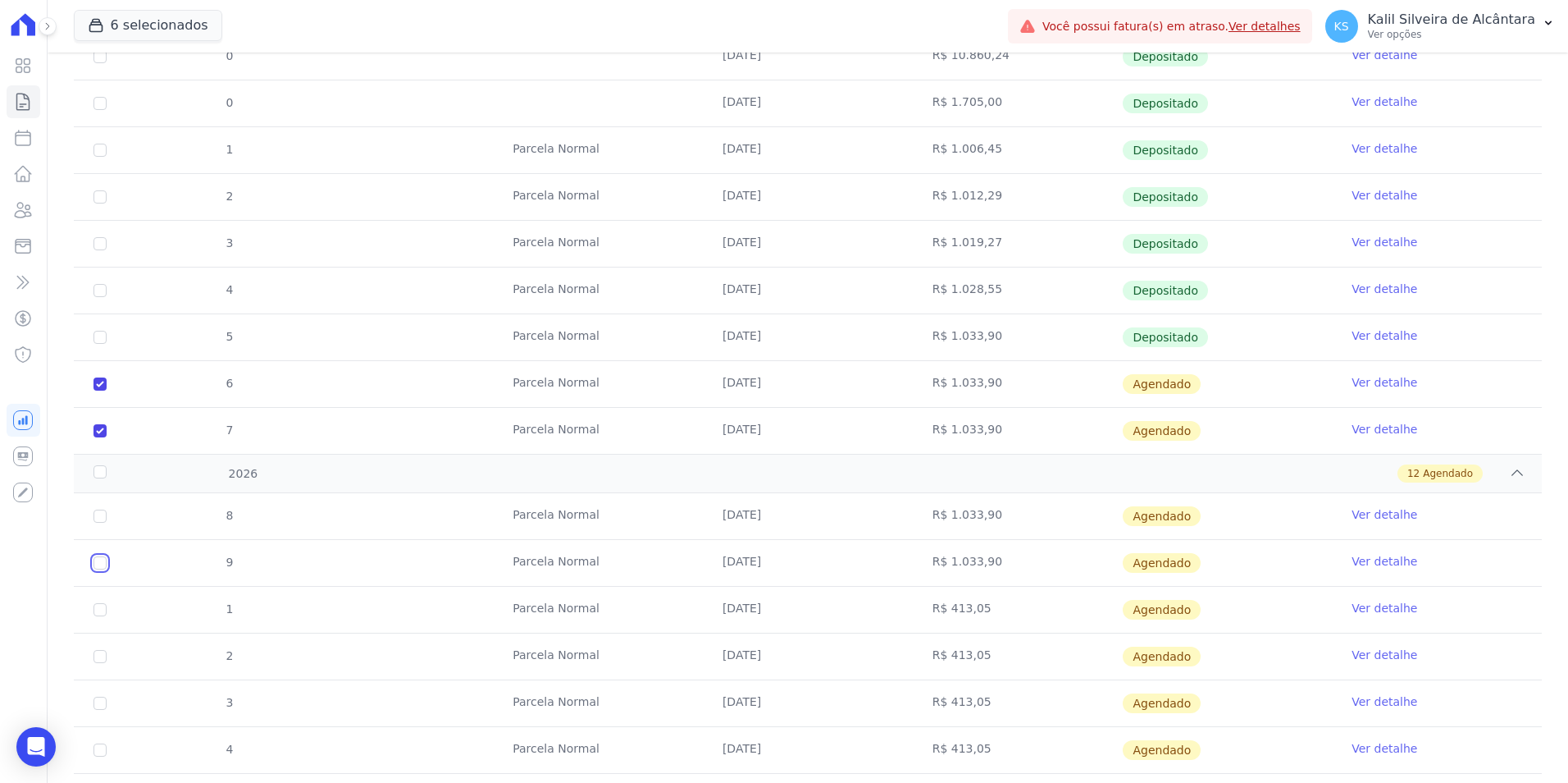
checkbox input "true"
click at [97, 565] on input "checkbox" at bounding box center [100, 563] width 13 height 13
checkbox input "false"
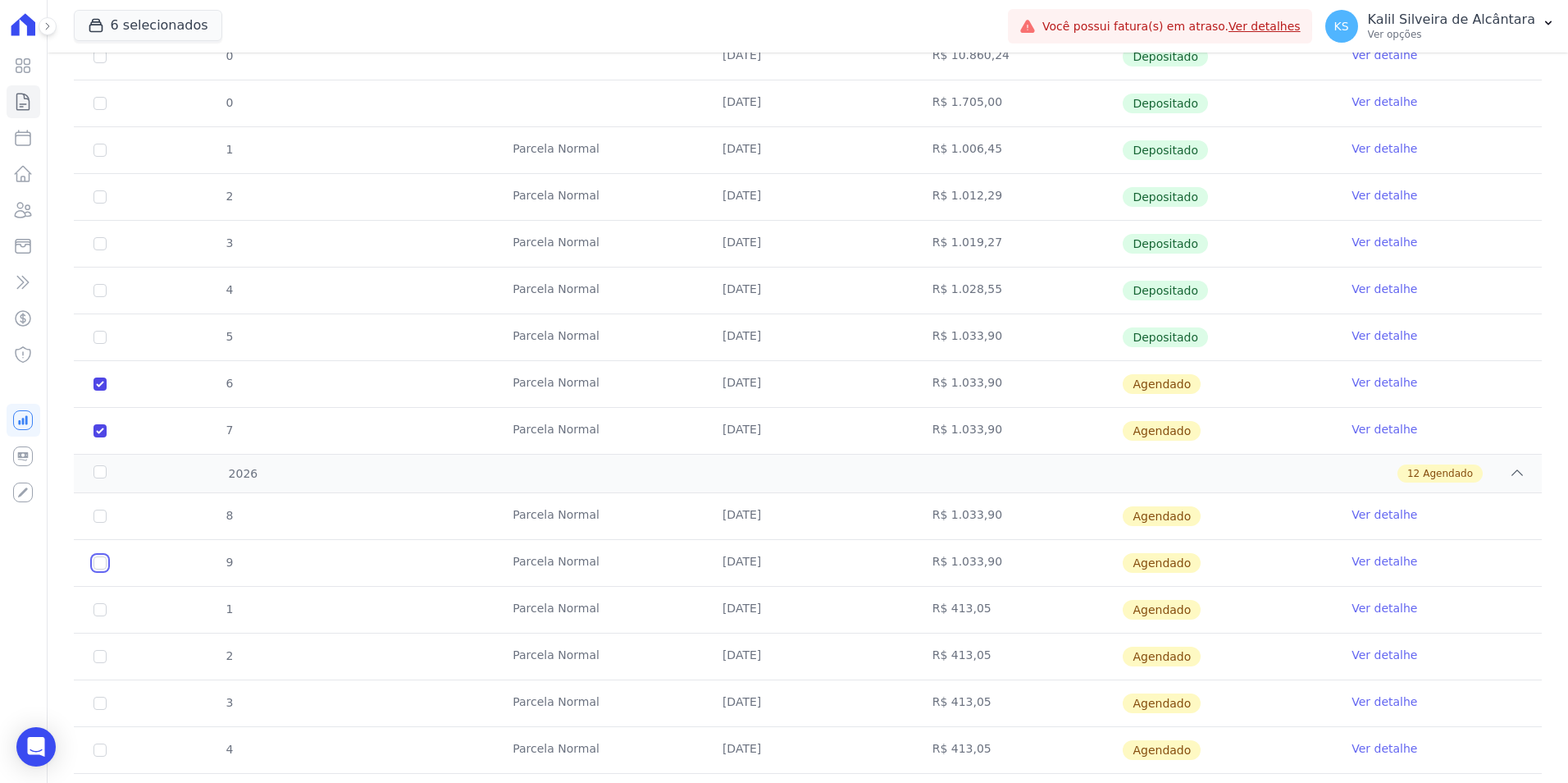
checkbox input "true"
checkbox input "false"
click at [102, 515] on input "checkbox" at bounding box center [100, 516] width 13 height 13
checkbox input "true"
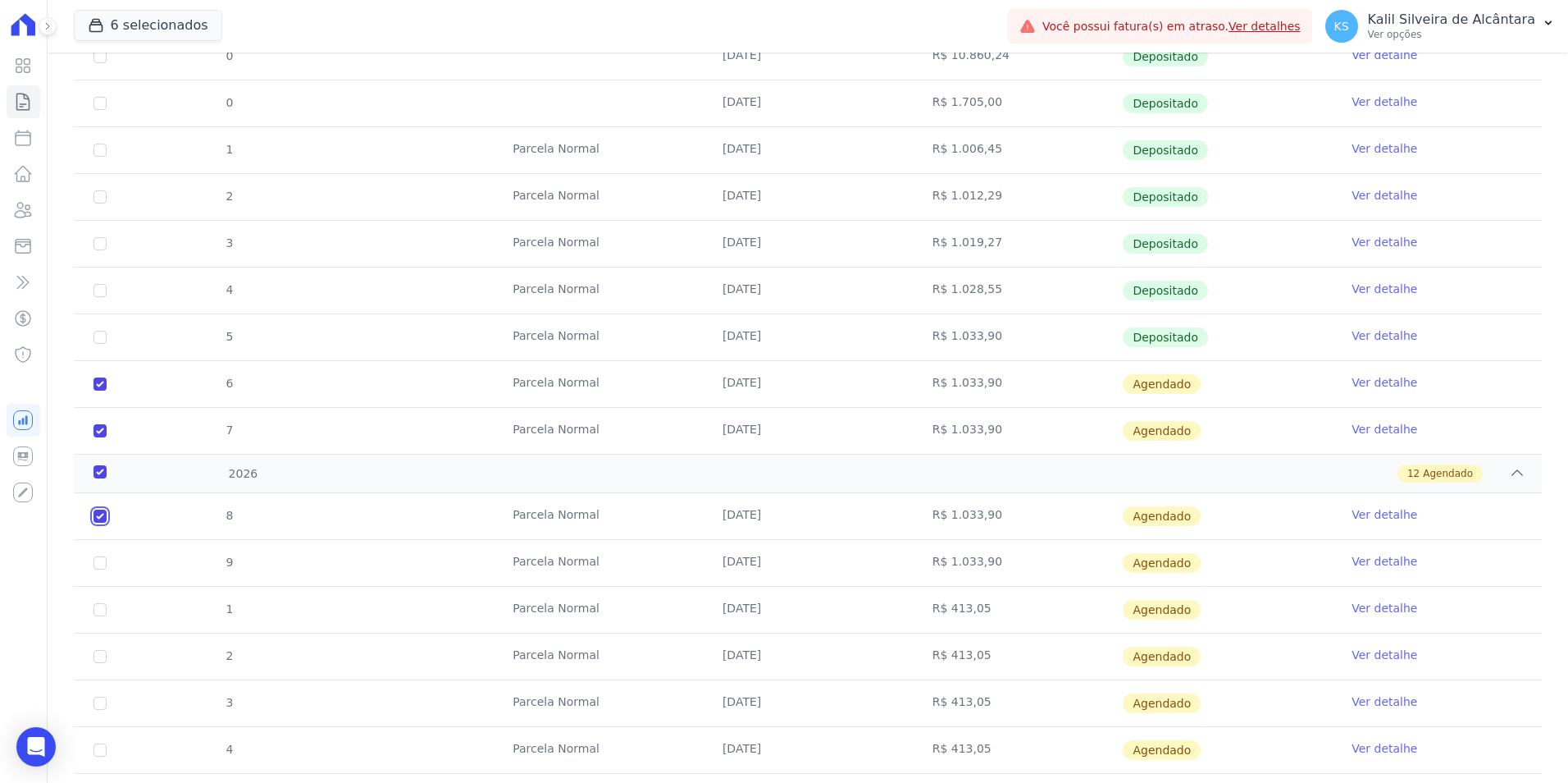
checkbox input "true"
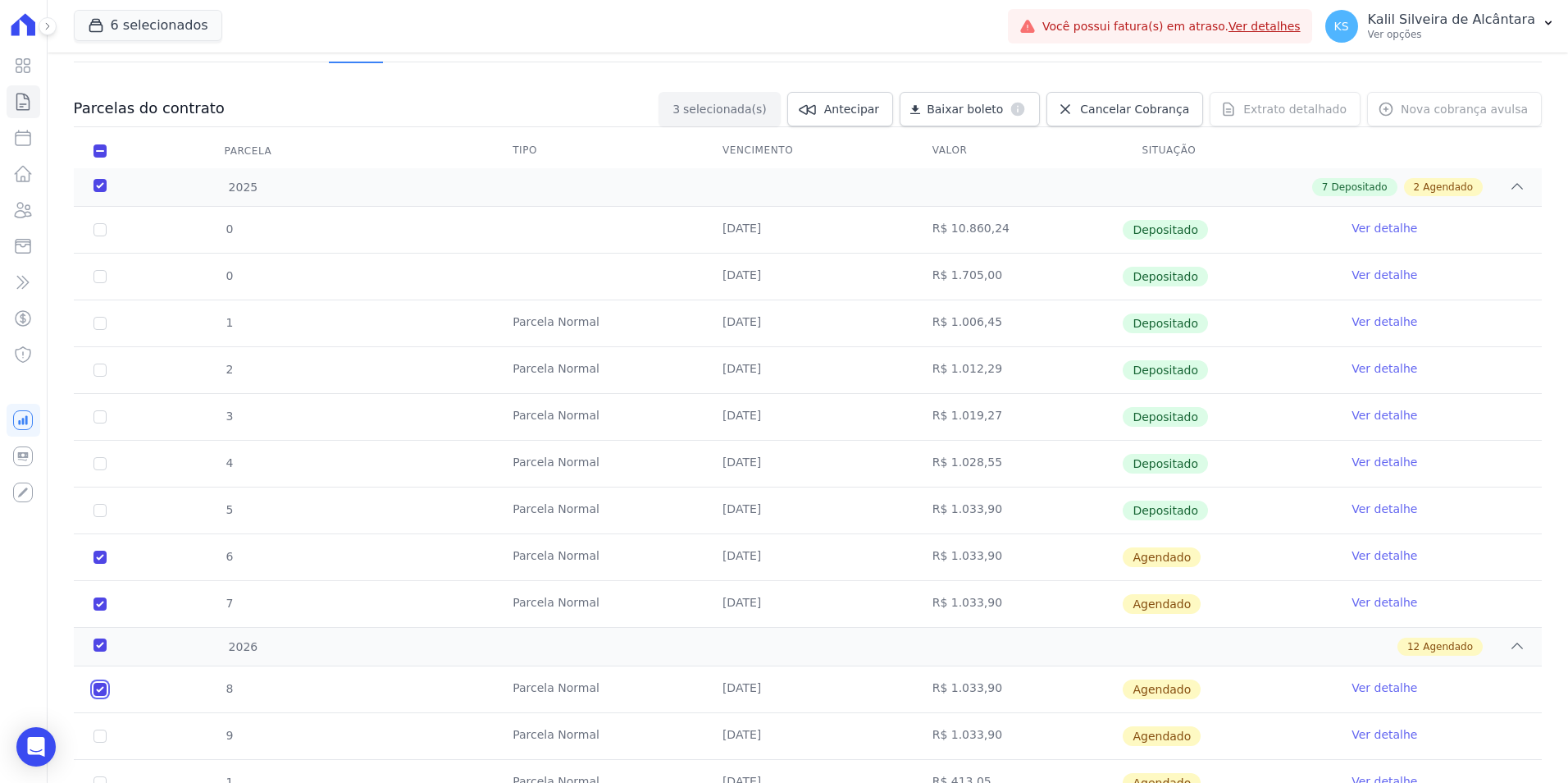
scroll to position [0, 0]
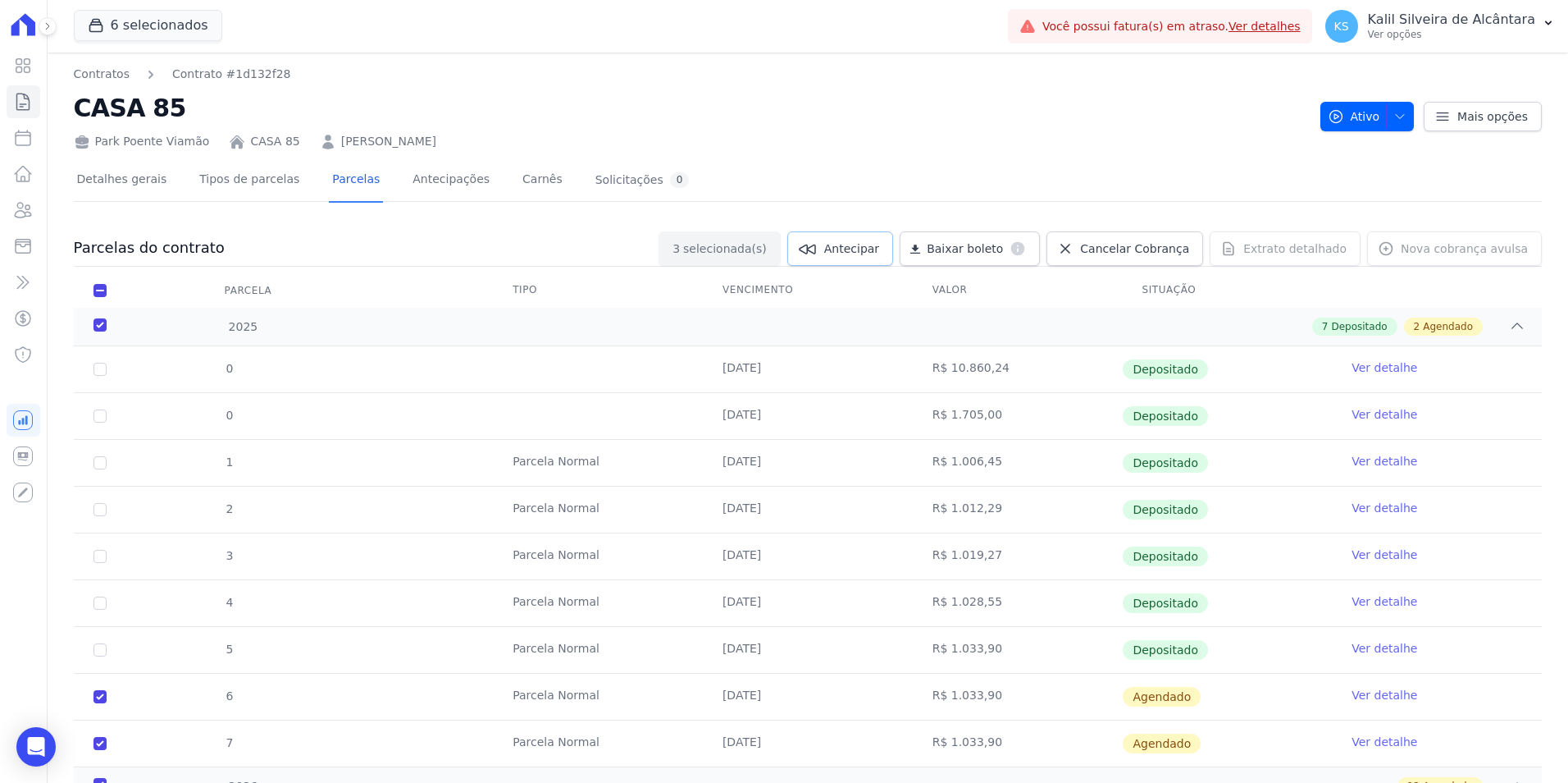
click at [887, 257] on link "Antecipar" at bounding box center [840, 249] width 106 height 34
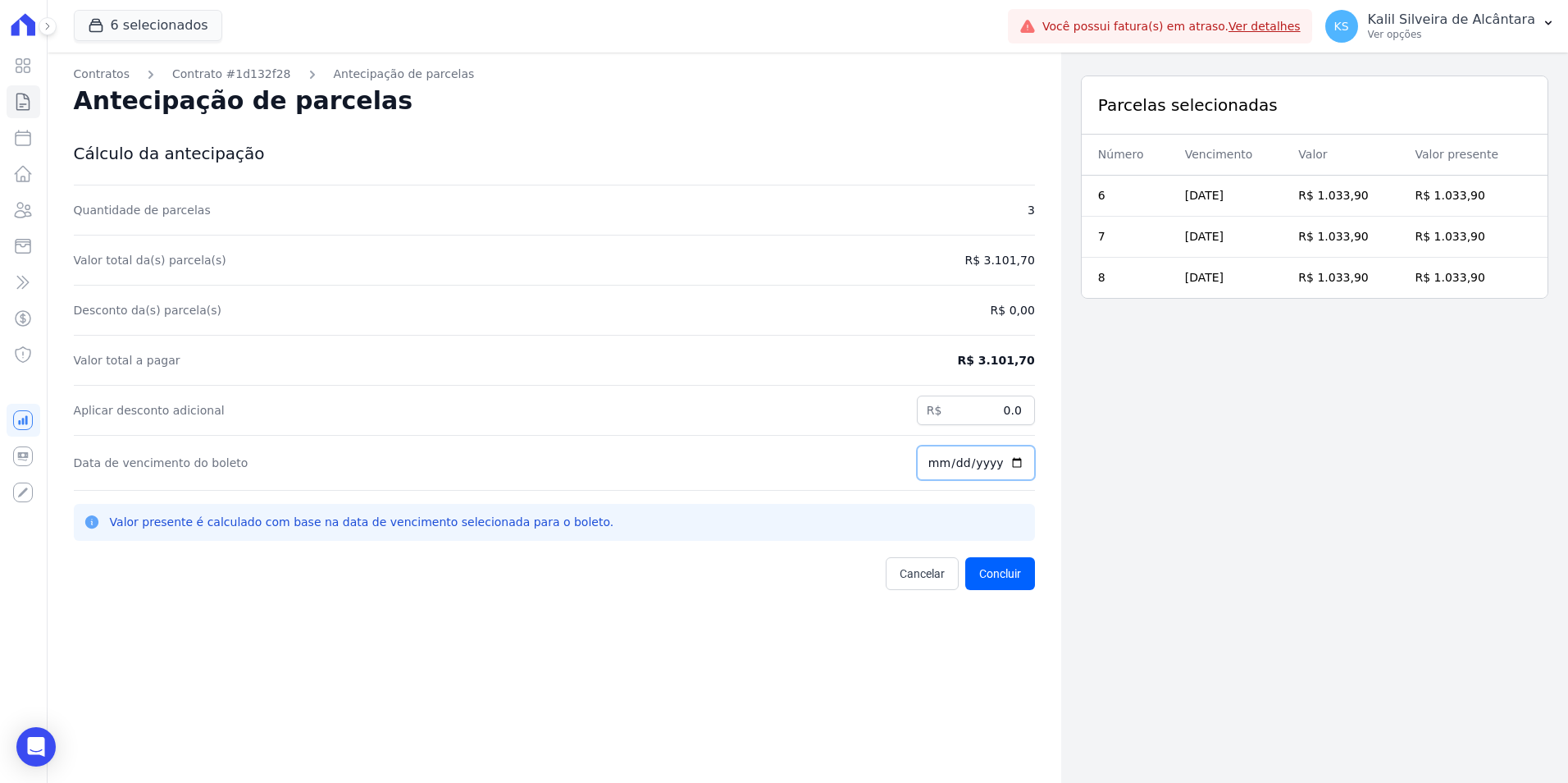
click at [917, 466] on input "[DATE]" at bounding box center [975, 462] width 118 height 34
type input "2025-10-10"
click at [939, 471] on input "2025-10-10" at bounding box center [975, 462] width 118 height 34
click at [985, 474] on input "2025-10-10" at bounding box center [975, 462] width 118 height 34
click at [973, 470] on input "2025-10-10" at bounding box center [975, 462] width 118 height 34
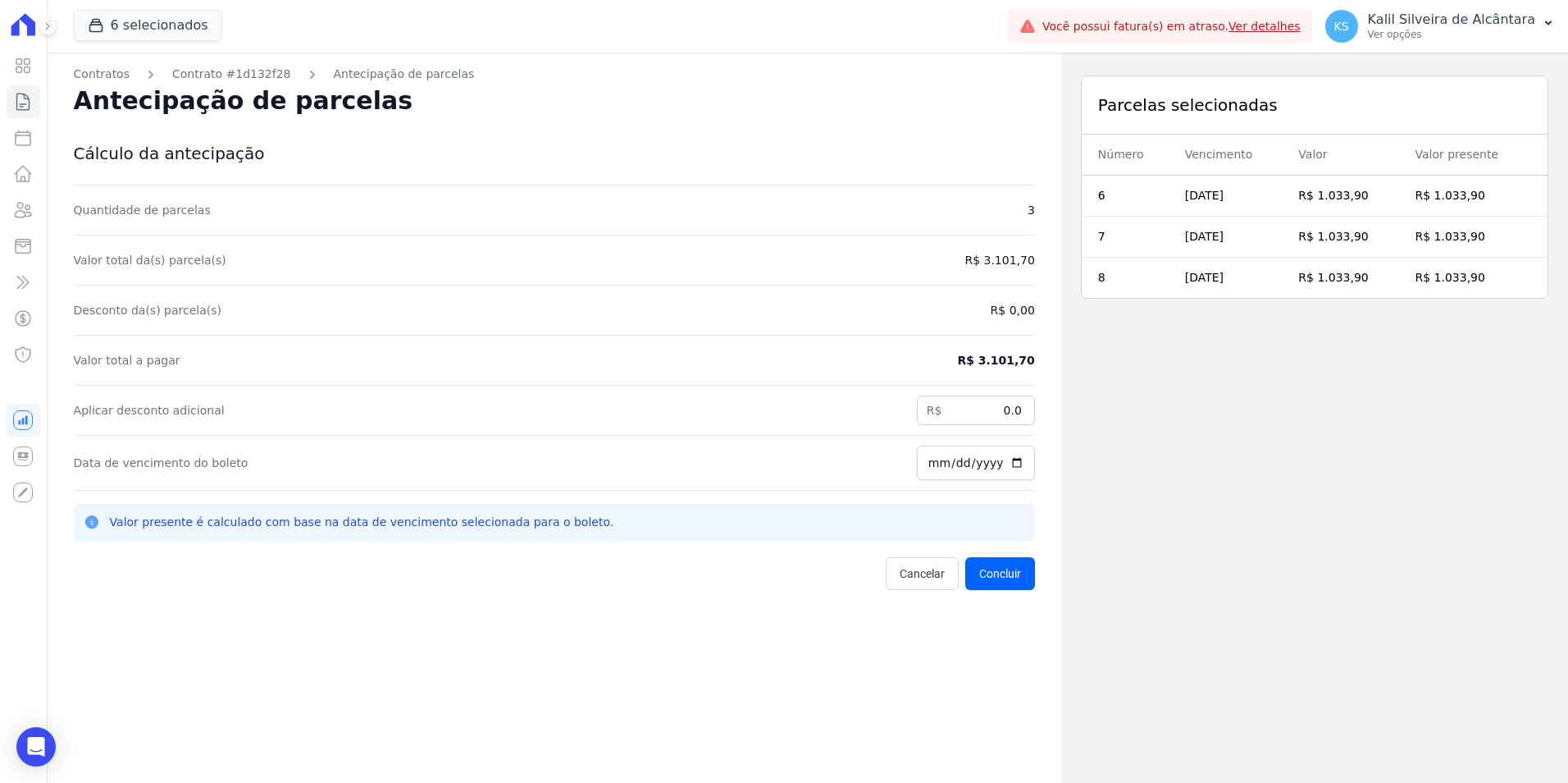
click at [964, 499] on div "Quantidade de parcelas 3 Valor total da(s) parcela(s) R$ 3.101,70 Desconto da(s…" at bounding box center [554, 388] width 961 height 405
click at [999, 572] on button "Concluir" at bounding box center [1000, 573] width 70 height 33
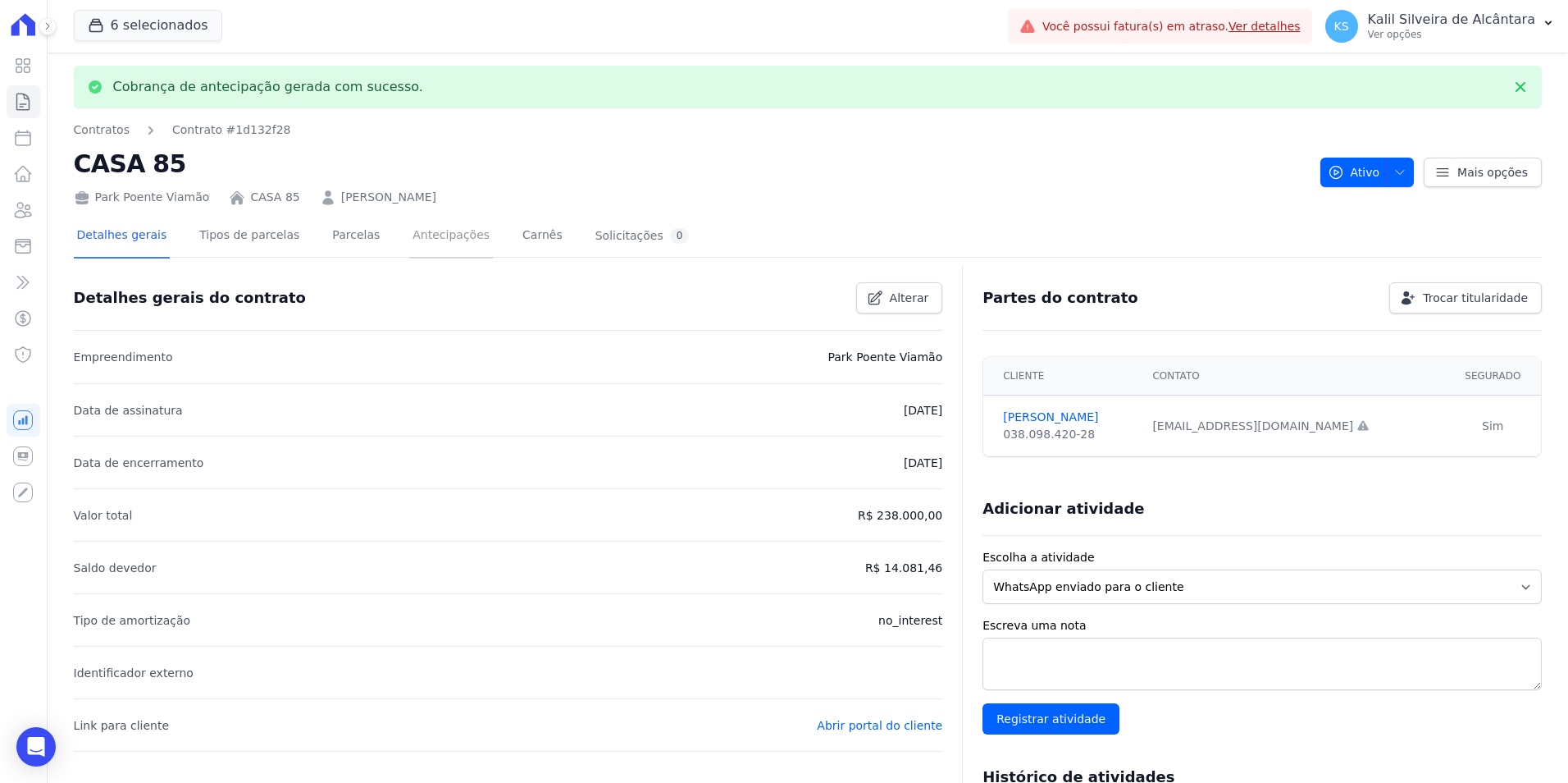
click at [430, 235] on link "Antecipações" at bounding box center [451, 236] width 84 height 44
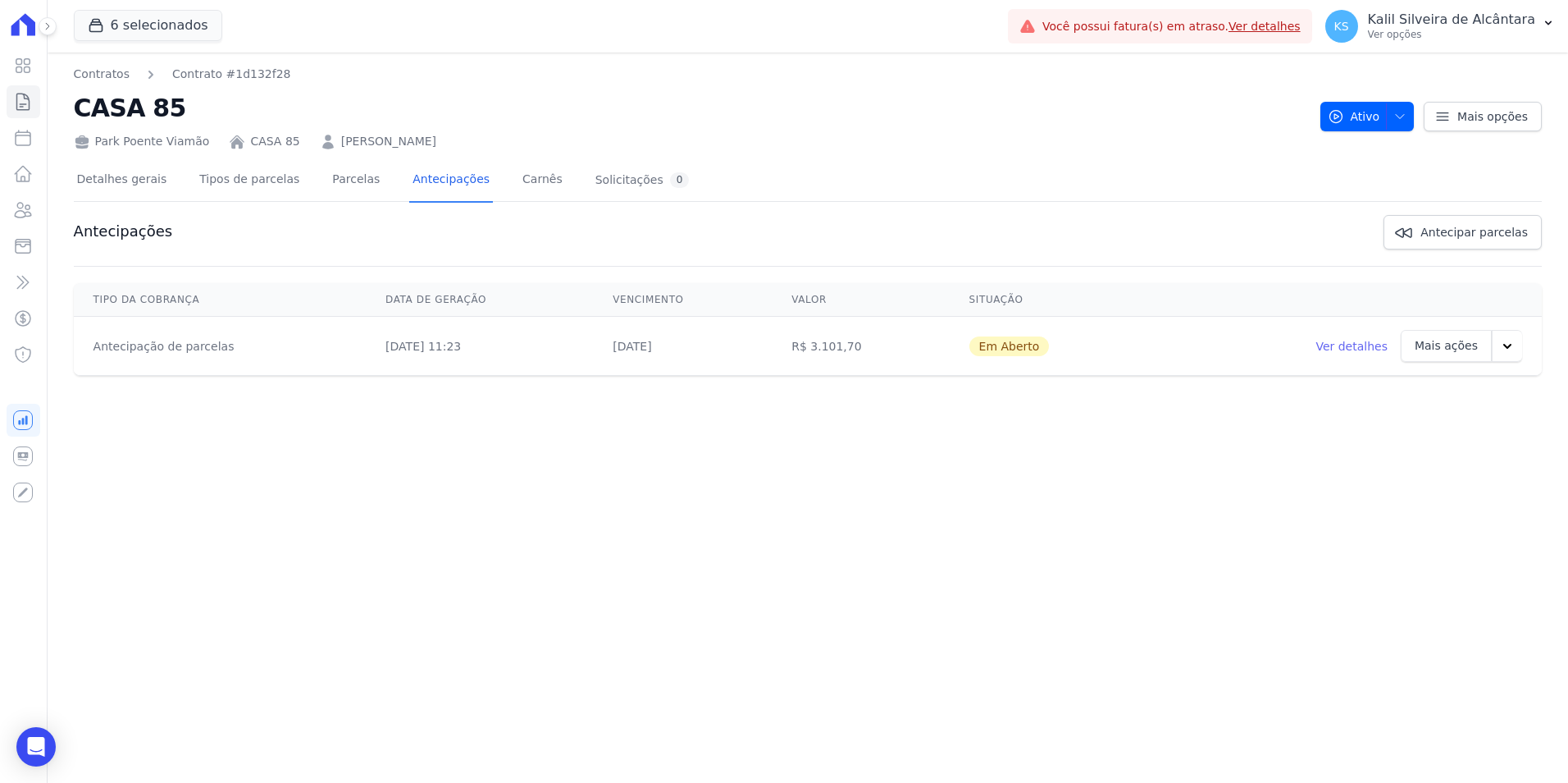
click at [1507, 341] on icon "button" at bounding box center [1507, 346] width 16 height 16
click at [1403, 391] on link "Ver boleto" at bounding box center [1413, 390] width 84 height 40
click at [329, 191] on link "Parcelas" at bounding box center [355, 181] width 54 height 44
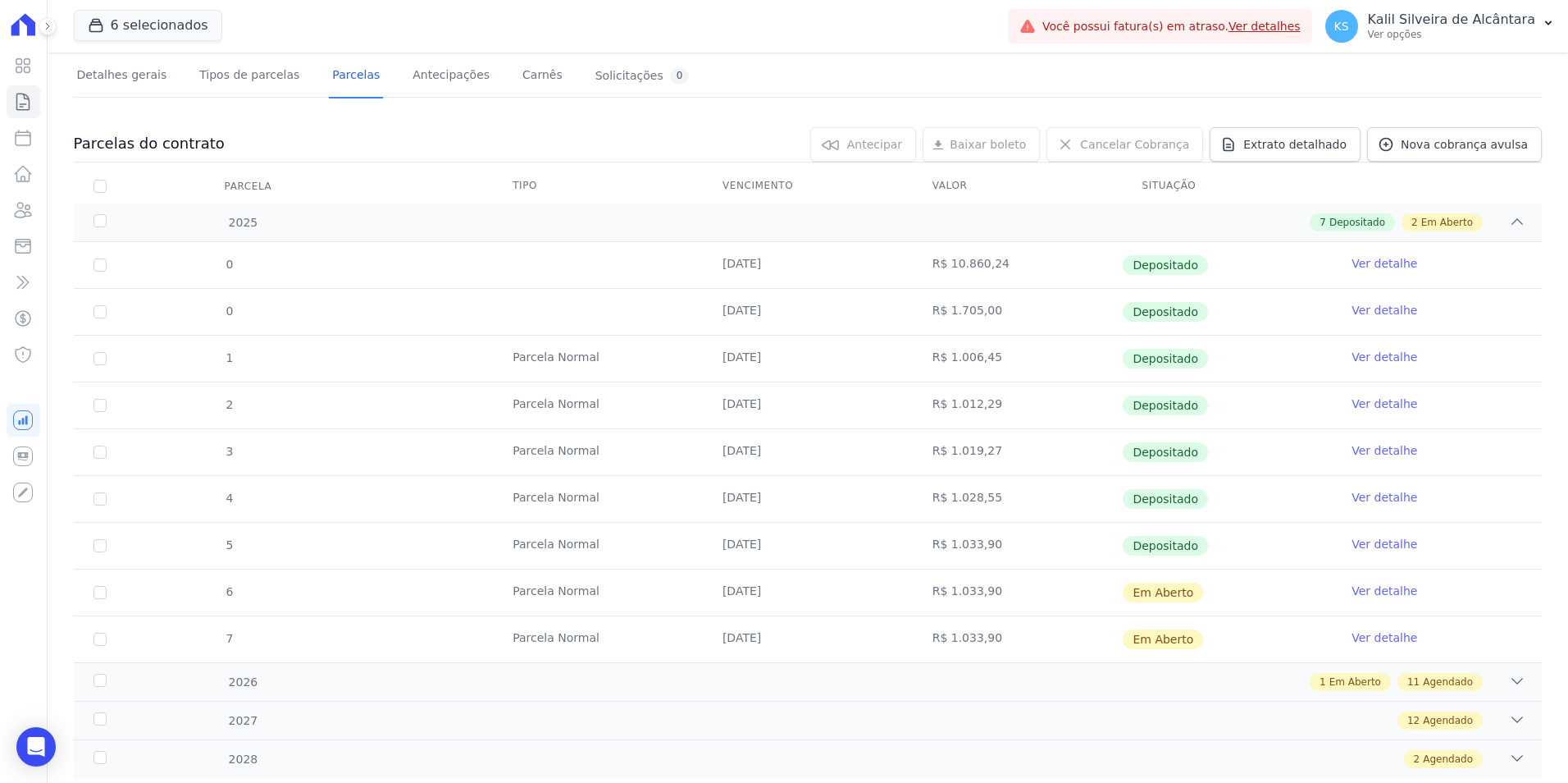
scroll to position [148, 0]
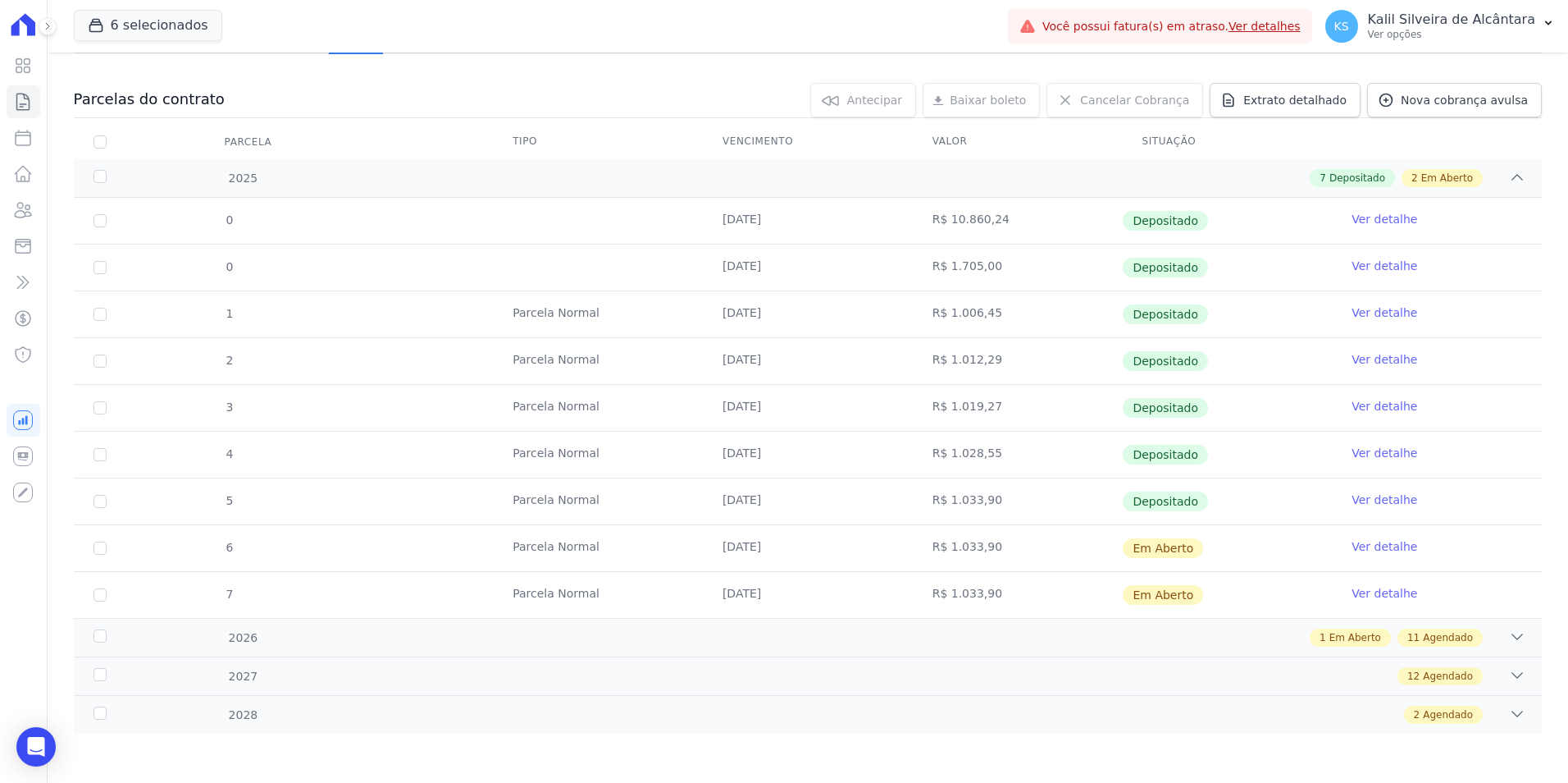
click at [1360, 549] on link "Ver detalhe" at bounding box center [1384, 546] width 65 height 16
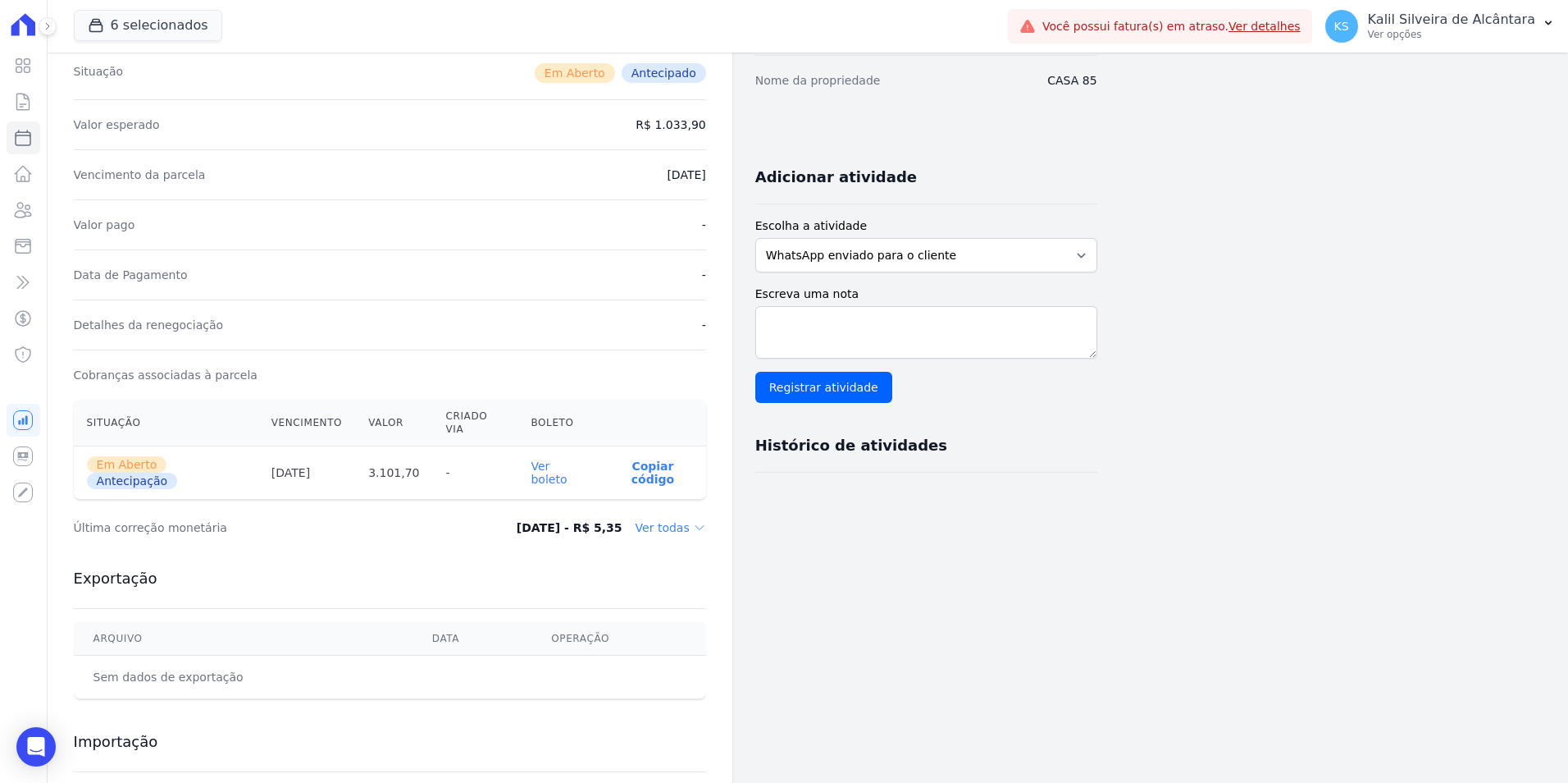
scroll to position [246, 0]
click at [562, 458] on th "Ver boleto" at bounding box center [559, 472] width 82 height 53
click at [567, 459] on link "Ver boleto" at bounding box center [548, 472] width 36 height 26
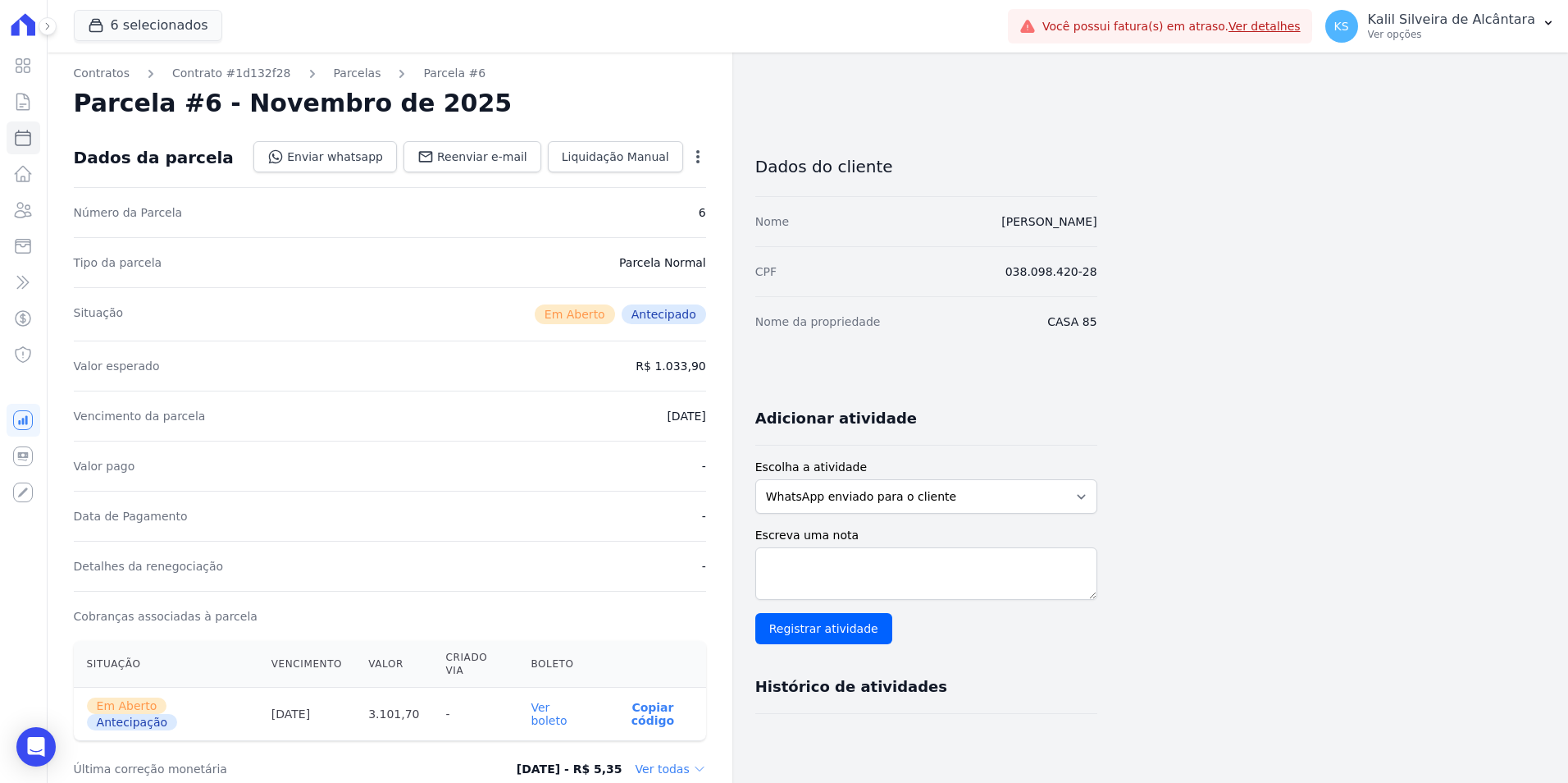
scroll to position [0, 0]
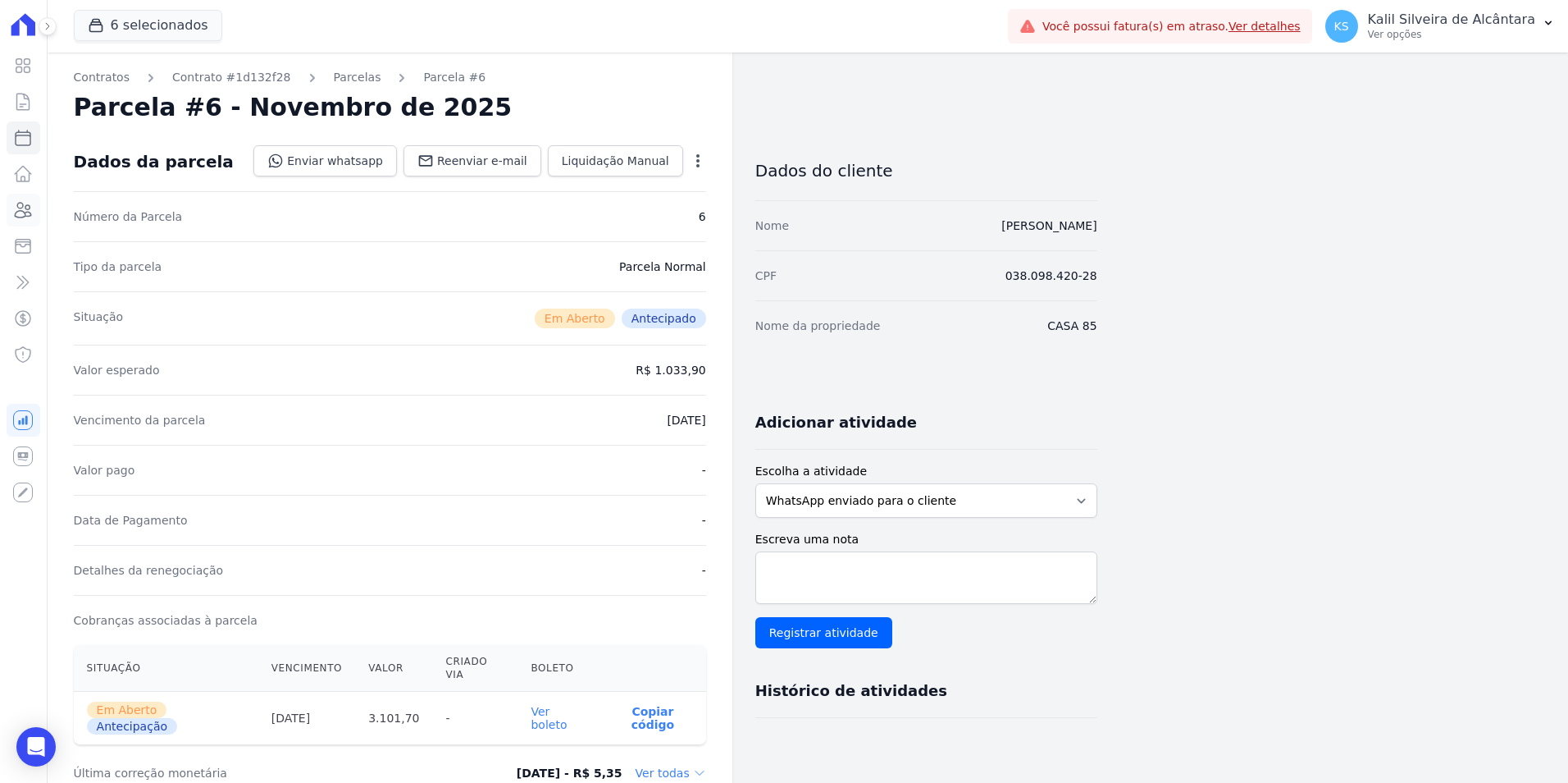
click at [22, 213] on icon at bounding box center [23, 210] width 20 height 20
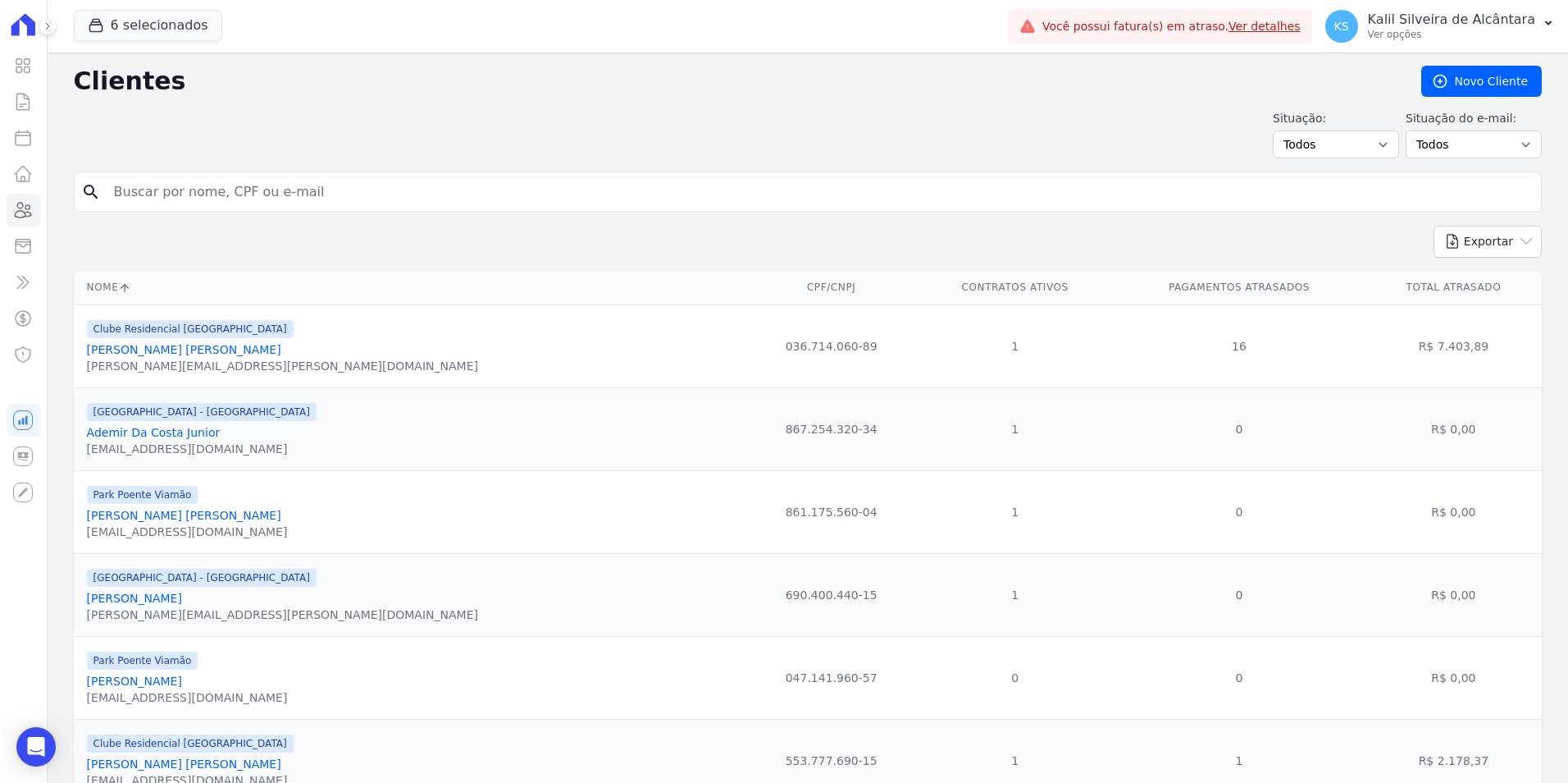
click at [291, 198] on input "search" at bounding box center [818, 192] width 1430 height 33
type input "[PERSON_NAME]"
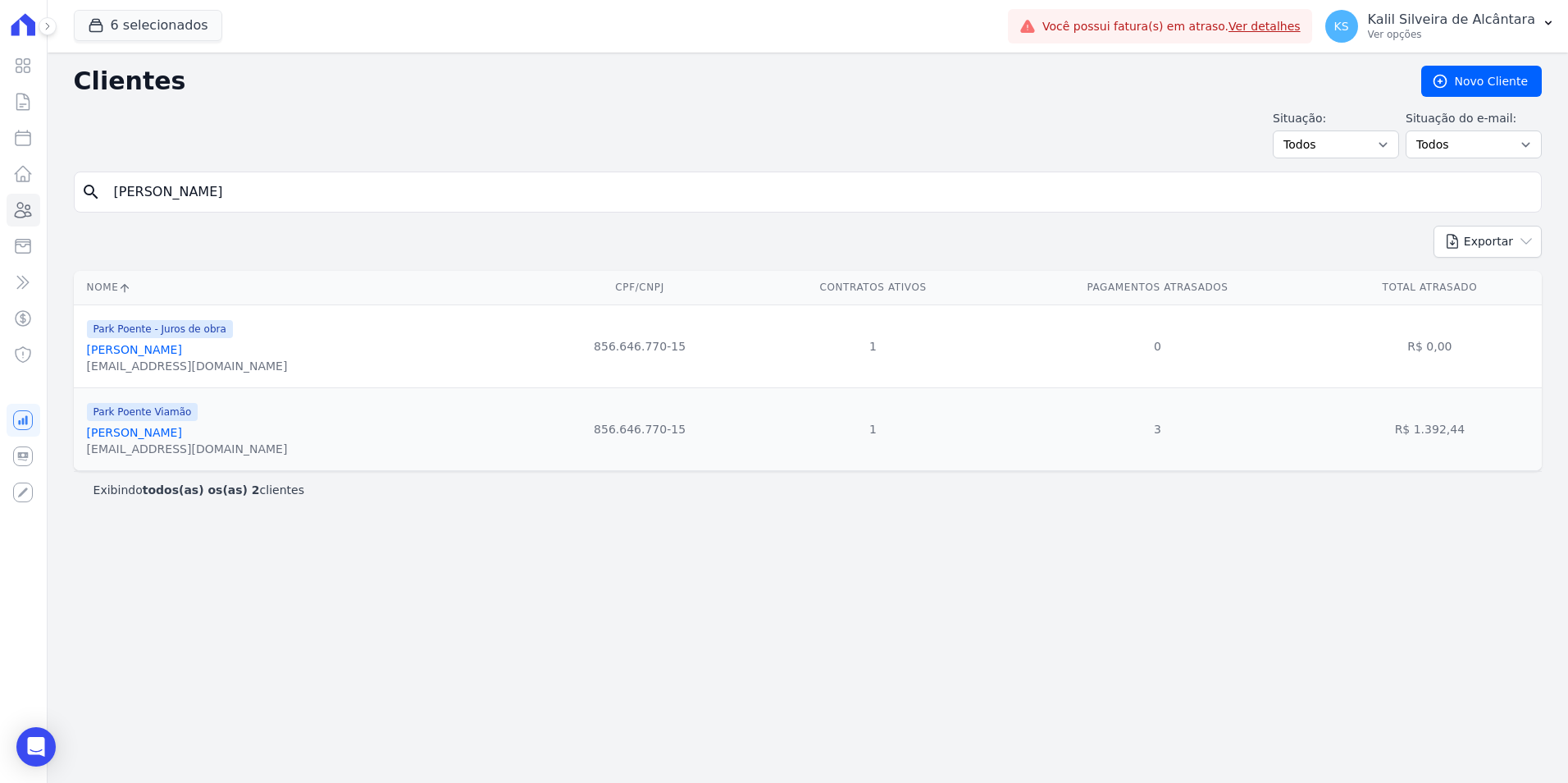
click at [171, 442] on div "[EMAIL_ADDRESS][DOMAIN_NAME]" at bounding box center [187, 448] width 201 height 16
click at [173, 434] on link "[PERSON_NAME]" at bounding box center [134, 432] width 95 height 13
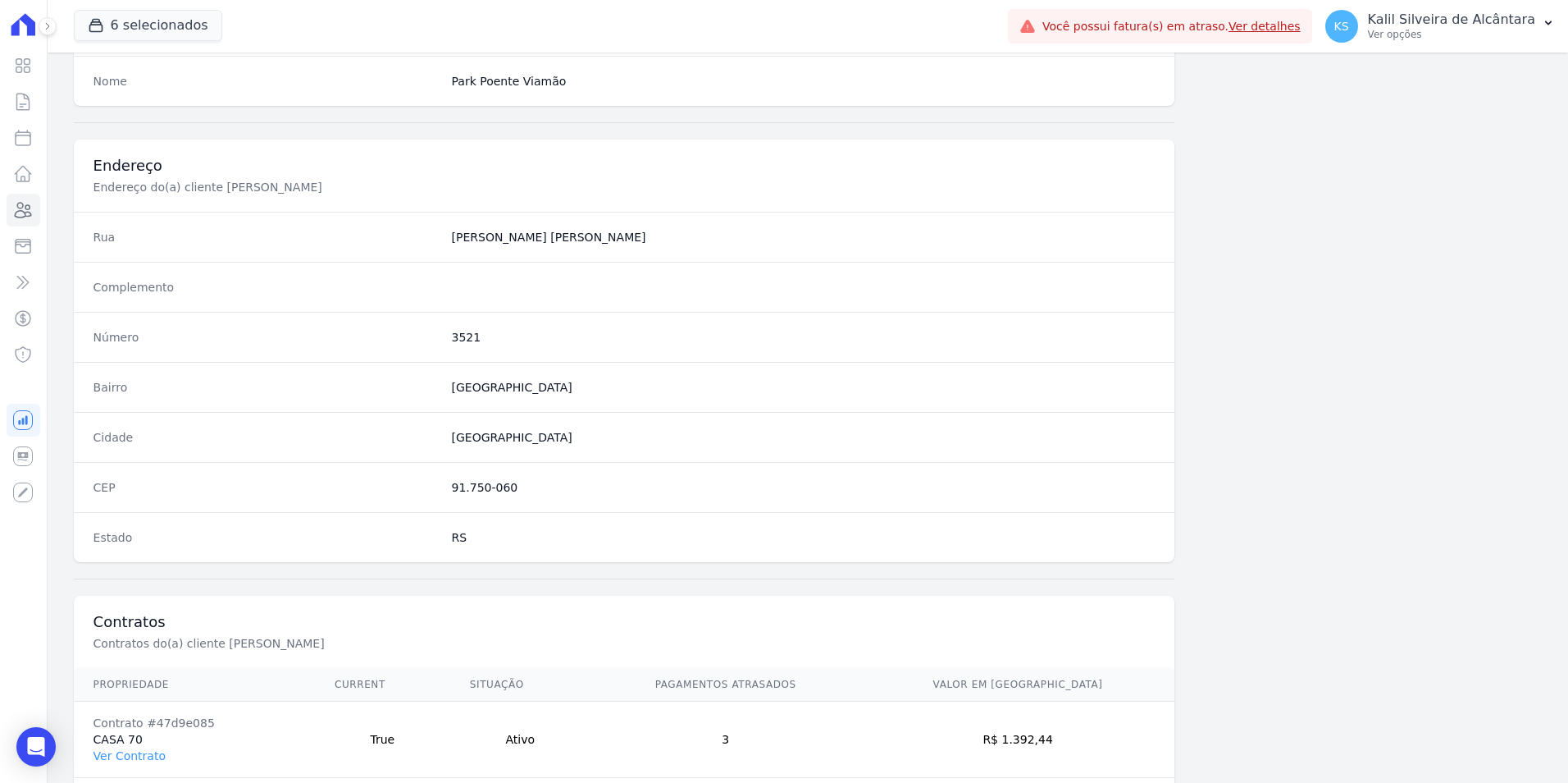
scroll to position [753, 0]
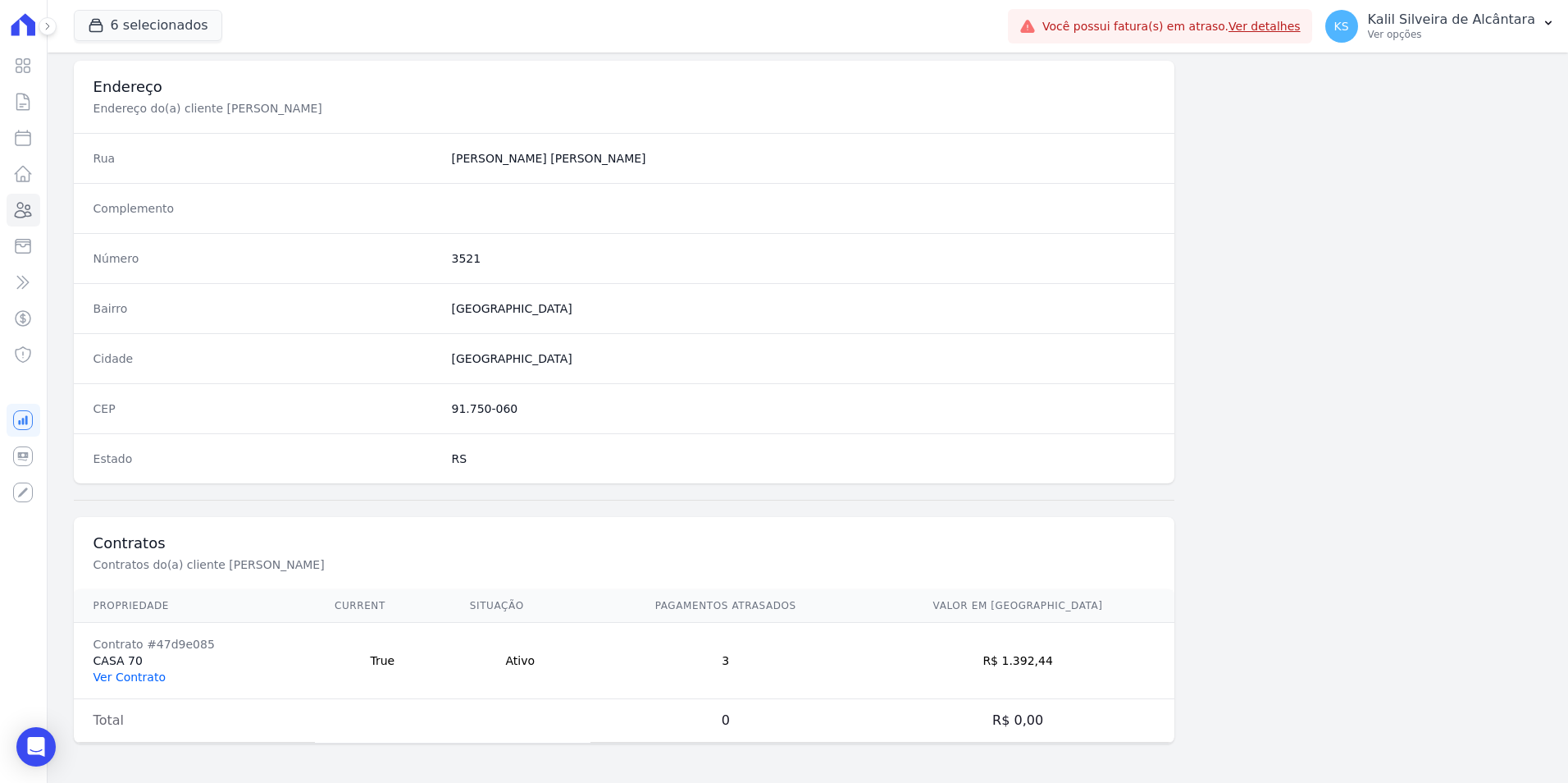
click at [135, 680] on link "Ver Contrato" at bounding box center [129, 677] width 72 height 13
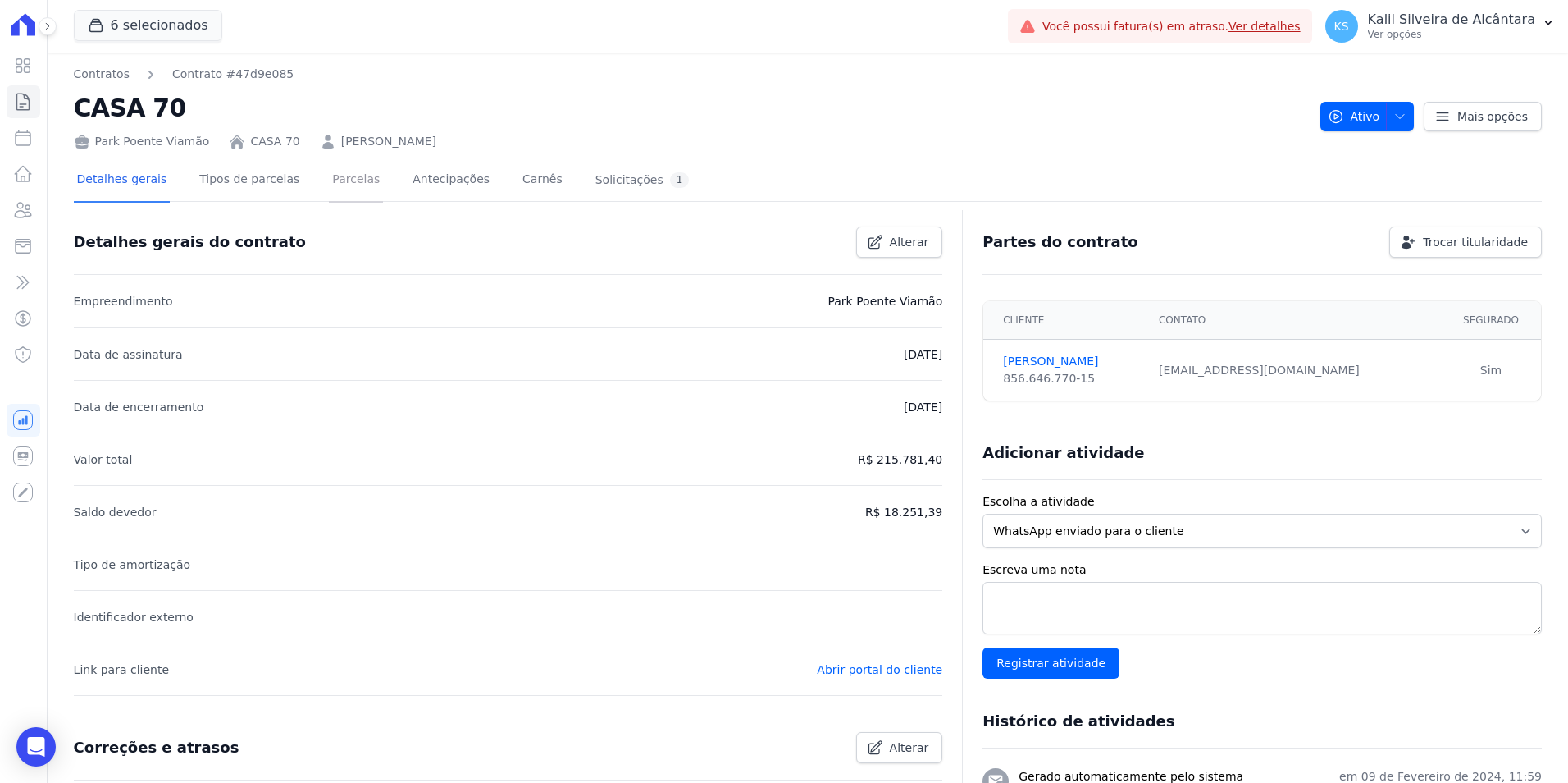
click at [341, 167] on link "Parcelas" at bounding box center [355, 181] width 54 height 44
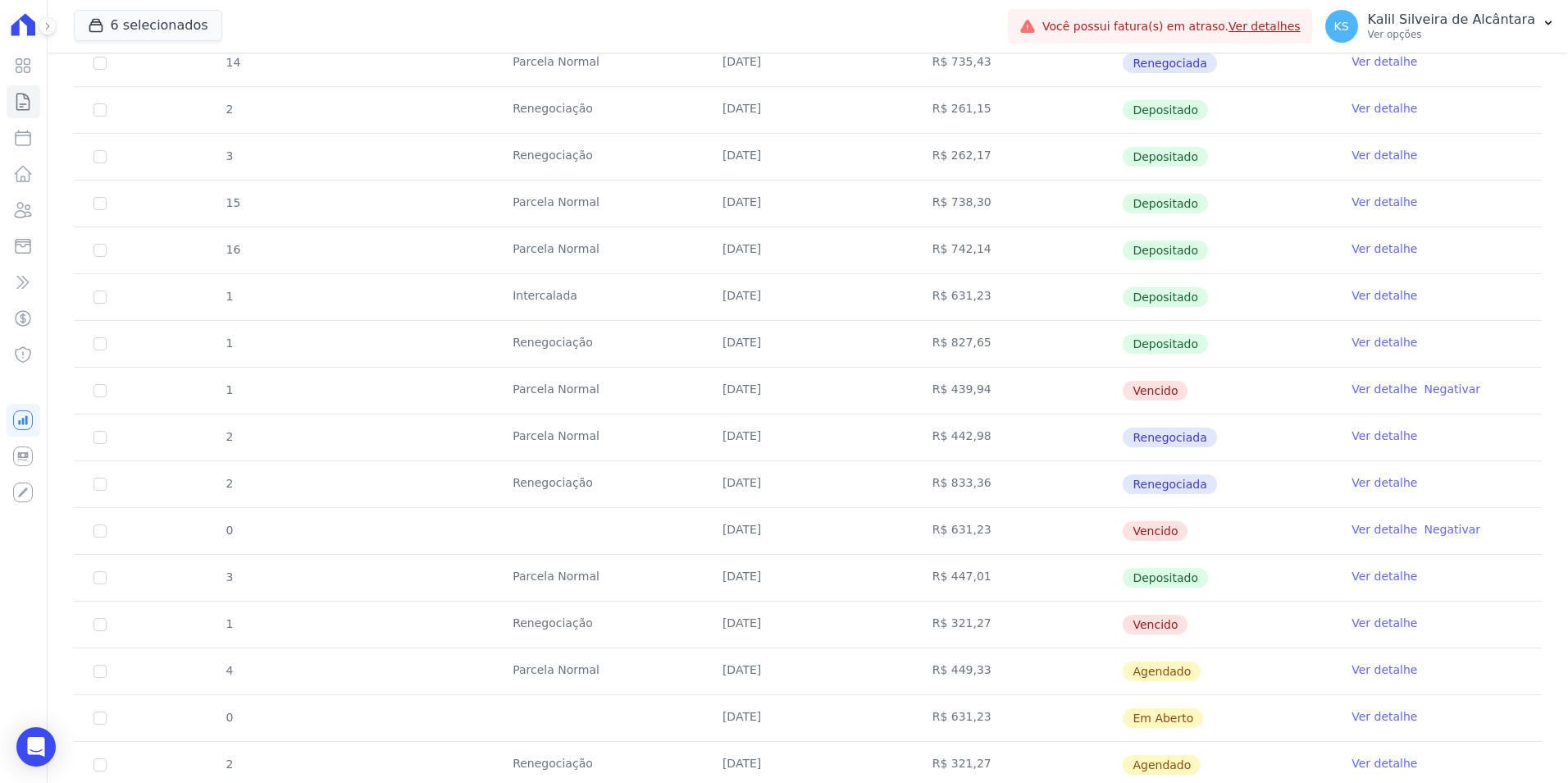
scroll to position [656, 0]
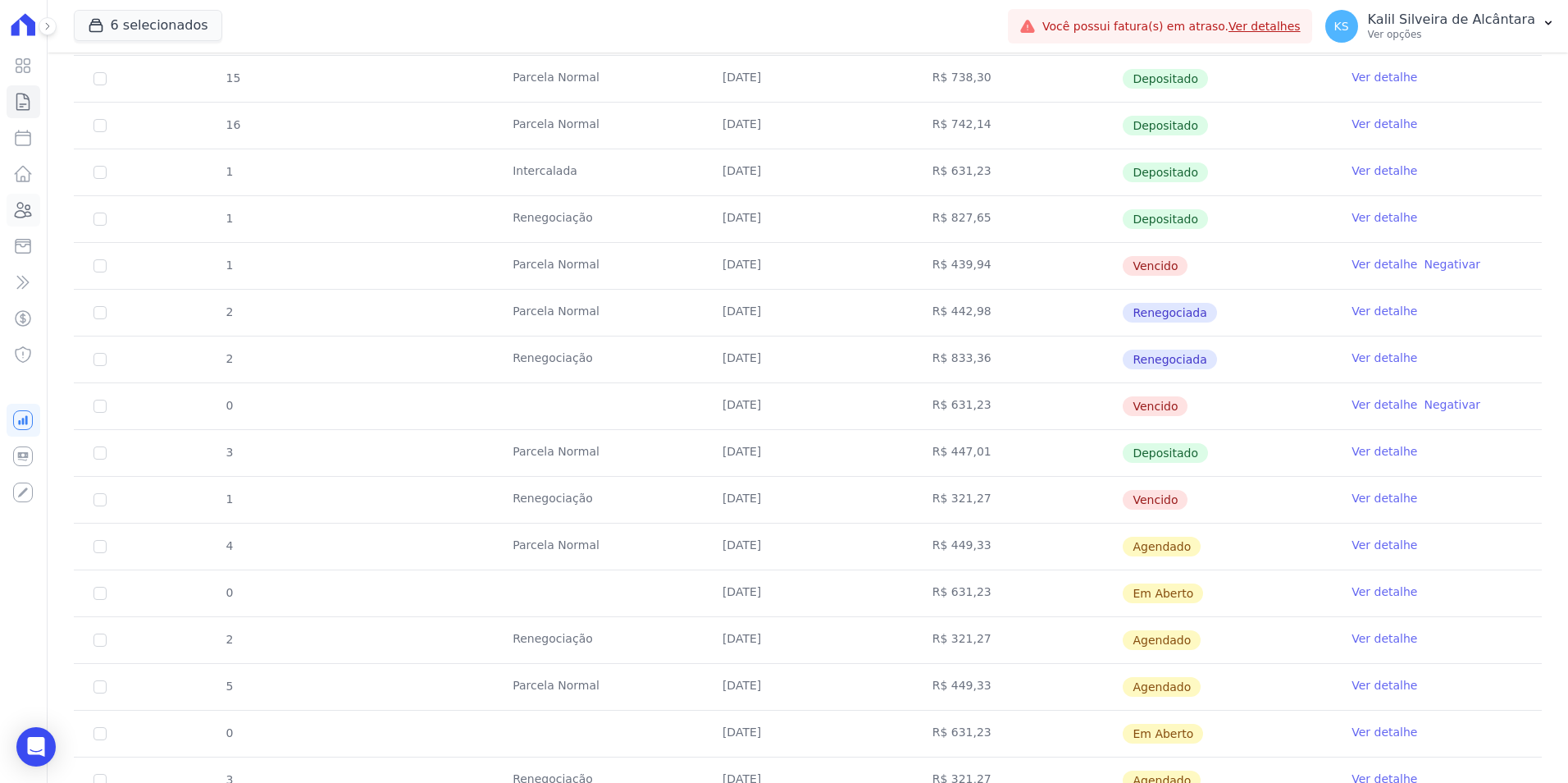
click at [18, 224] on link "Clientes" at bounding box center [24, 210] width 34 height 33
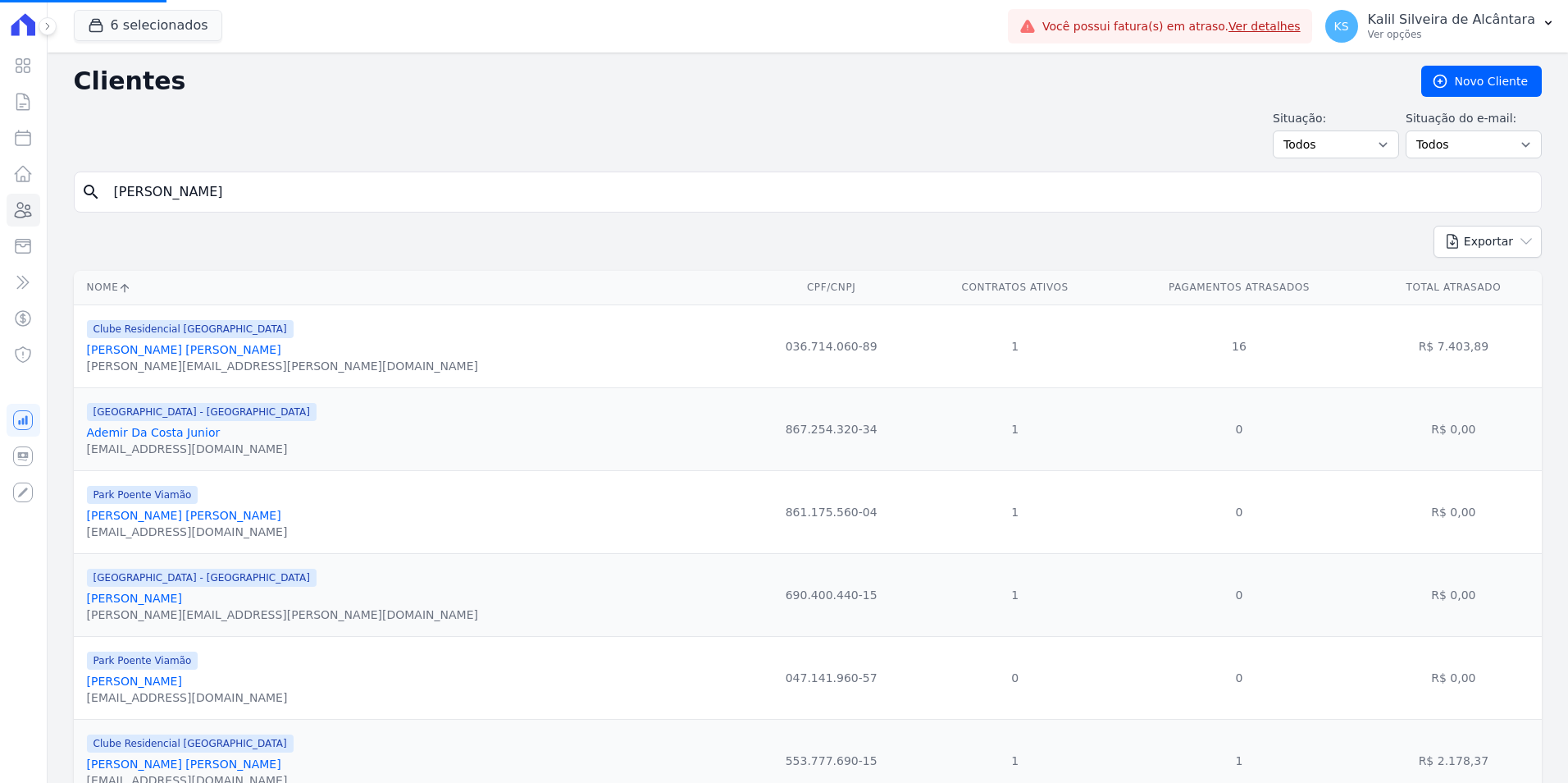
drag, startPoint x: 239, startPoint y: 189, endPoint x: 0, endPoint y: 189, distance: 239.0
click at [0, 189] on html "Visão Geral Contratos Parcelas Lotes Clientes Minha Carteira Transferências Cré…" at bounding box center [784, 392] width 1568 height 783
click at [288, 200] on input "search" at bounding box center [818, 192] width 1430 height 33
type input "yuri silva de"
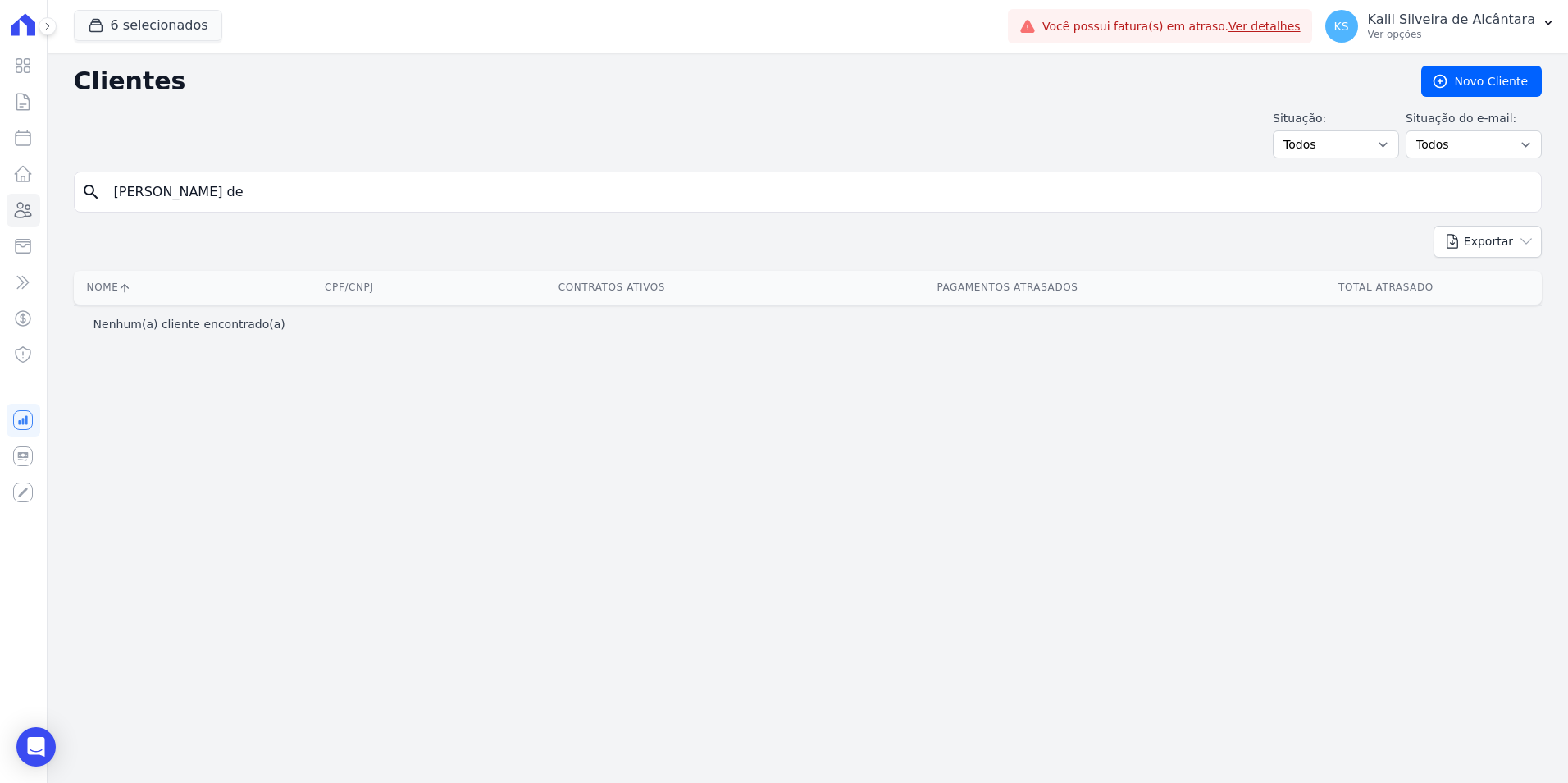
drag, startPoint x: 115, startPoint y: 195, endPoint x: 0, endPoint y: 193, distance: 115.0
click at [0, 188] on html "Visão Geral Contratos Parcelas Lotes Clientes Minha Carteira Transferências Cré…" at bounding box center [784, 392] width 1568 height 783
type input "yuri silva"
click at [27, 220] on link "Clientes" at bounding box center [24, 210] width 34 height 33
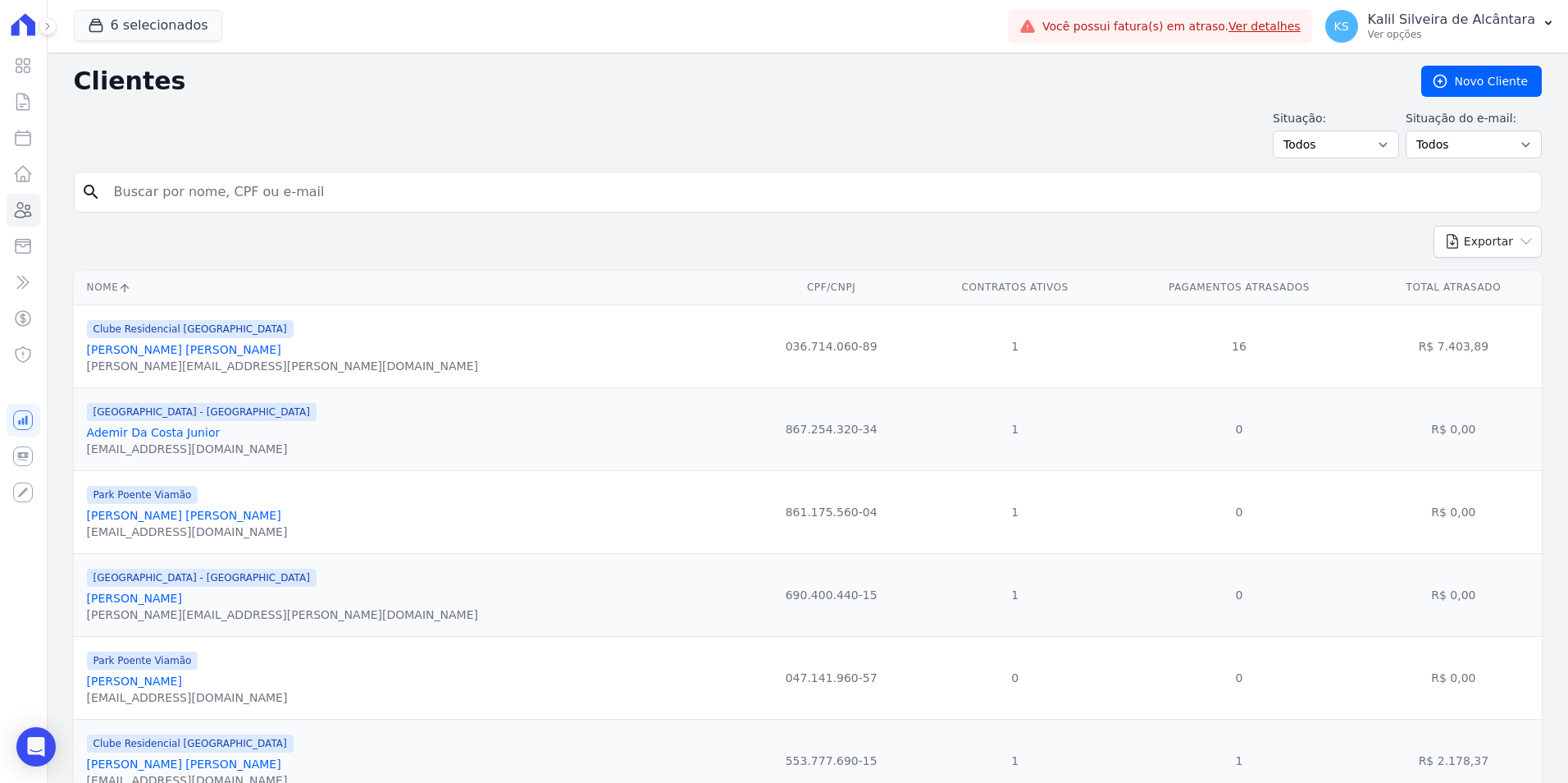
click at [172, 203] on input "search" at bounding box center [818, 192] width 1430 height 33
type input "andreia var"
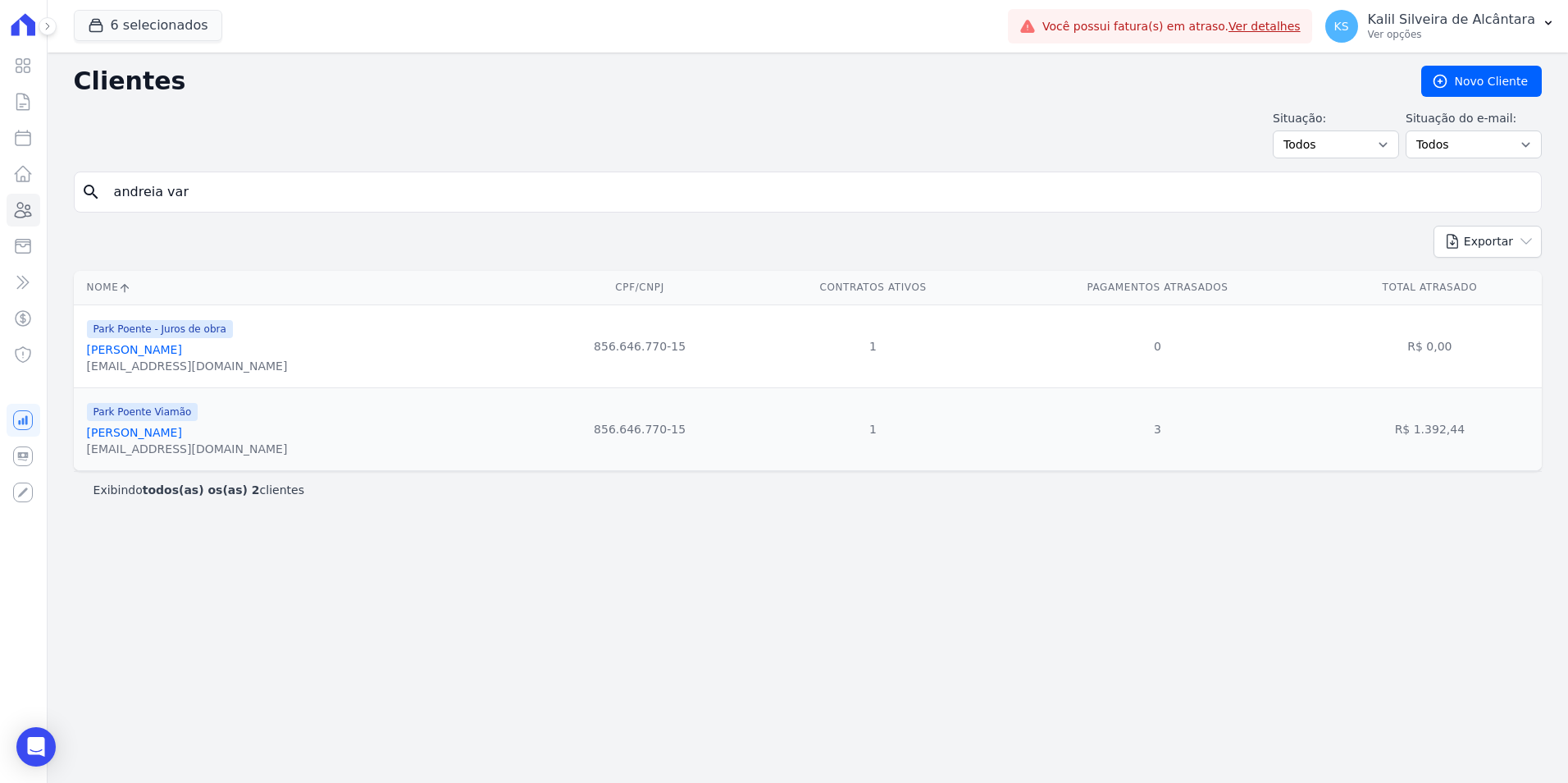
click at [159, 425] on div "Park Poente Viamão Andreia Vargas Welter andreiavargas1904@gmail.com" at bounding box center [187, 428] width 201 height 56
click at [164, 428] on link "[PERSON_NAME]" at bounding box center [134, 432] width 95 height 13
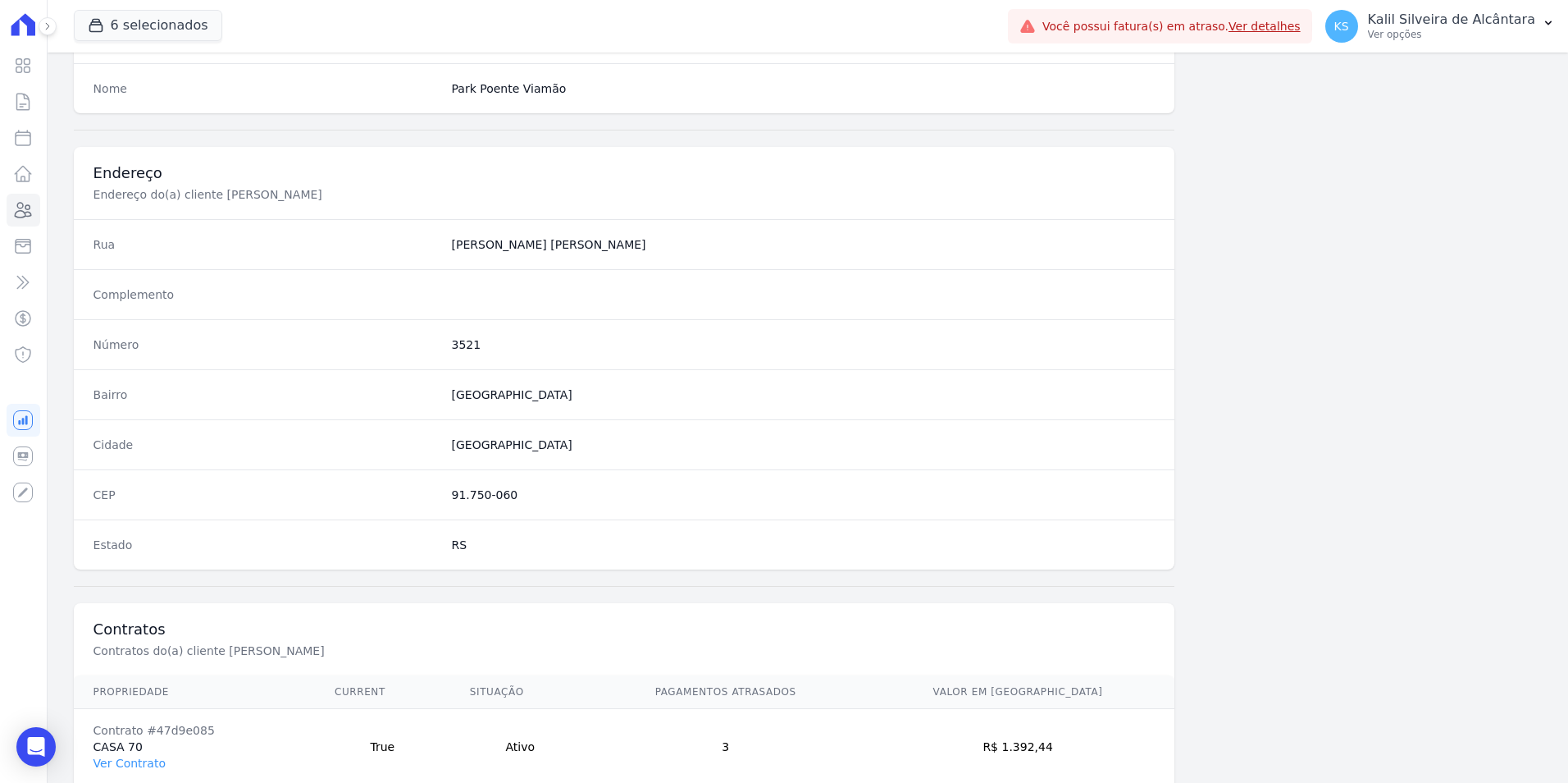
scroll to position [753, 0]
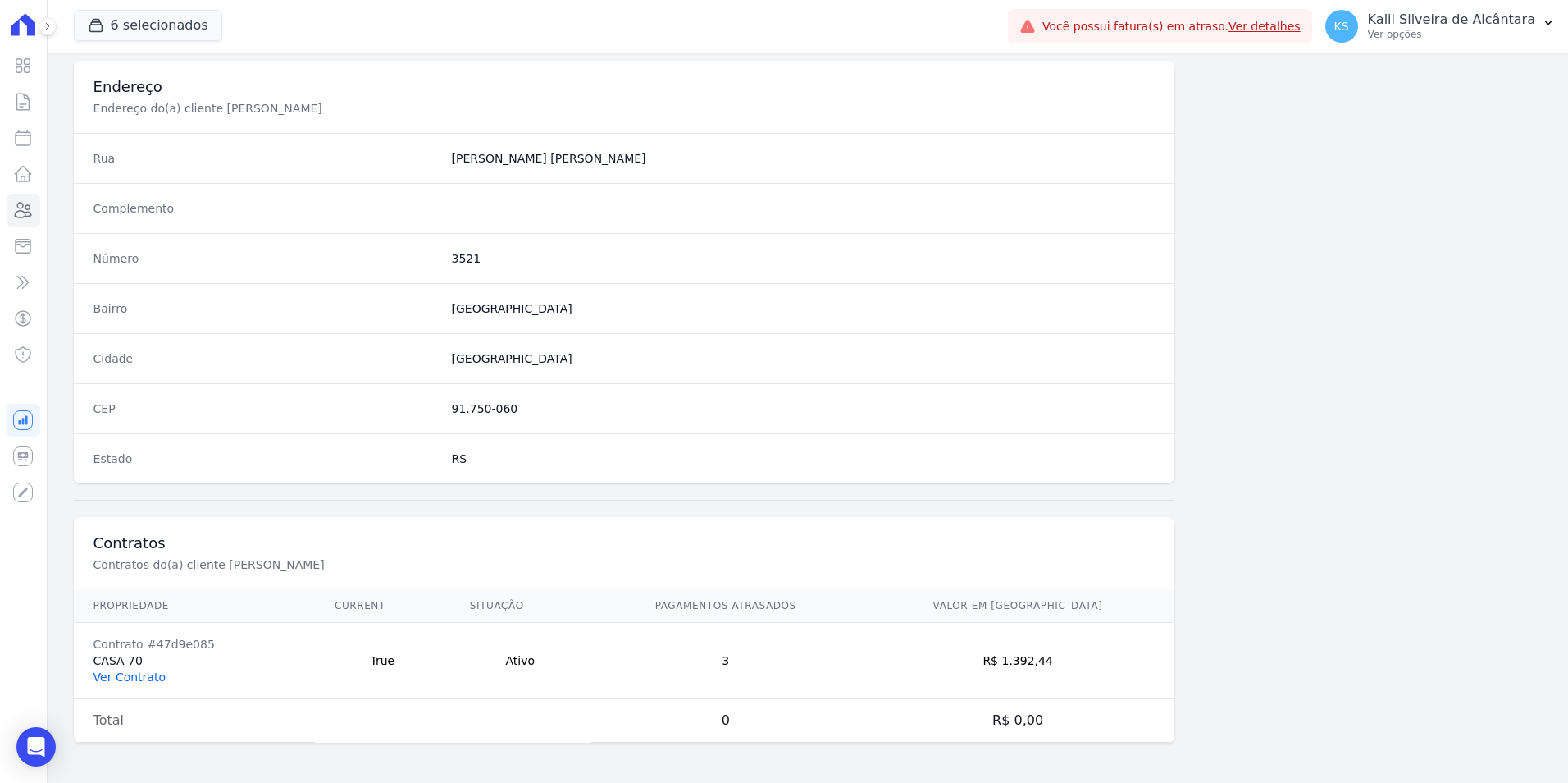
click at [132, 675] on link "Ver Contrato" at bounding box center [129, 677] width 72 height 13
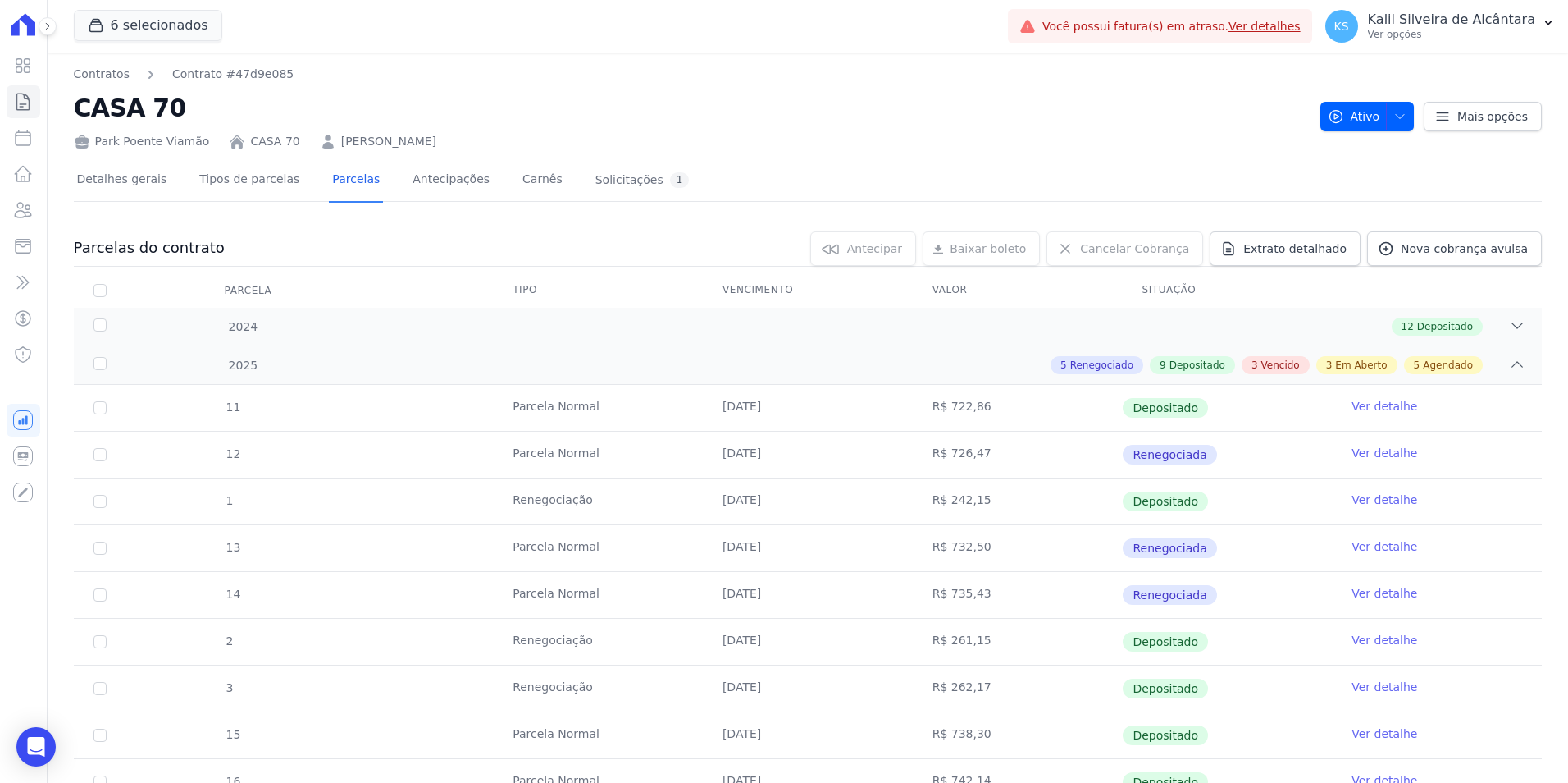
click at [426, 148] on link "[PERSON_NAME]" at bounding box center [388, 142] width 95 height 17
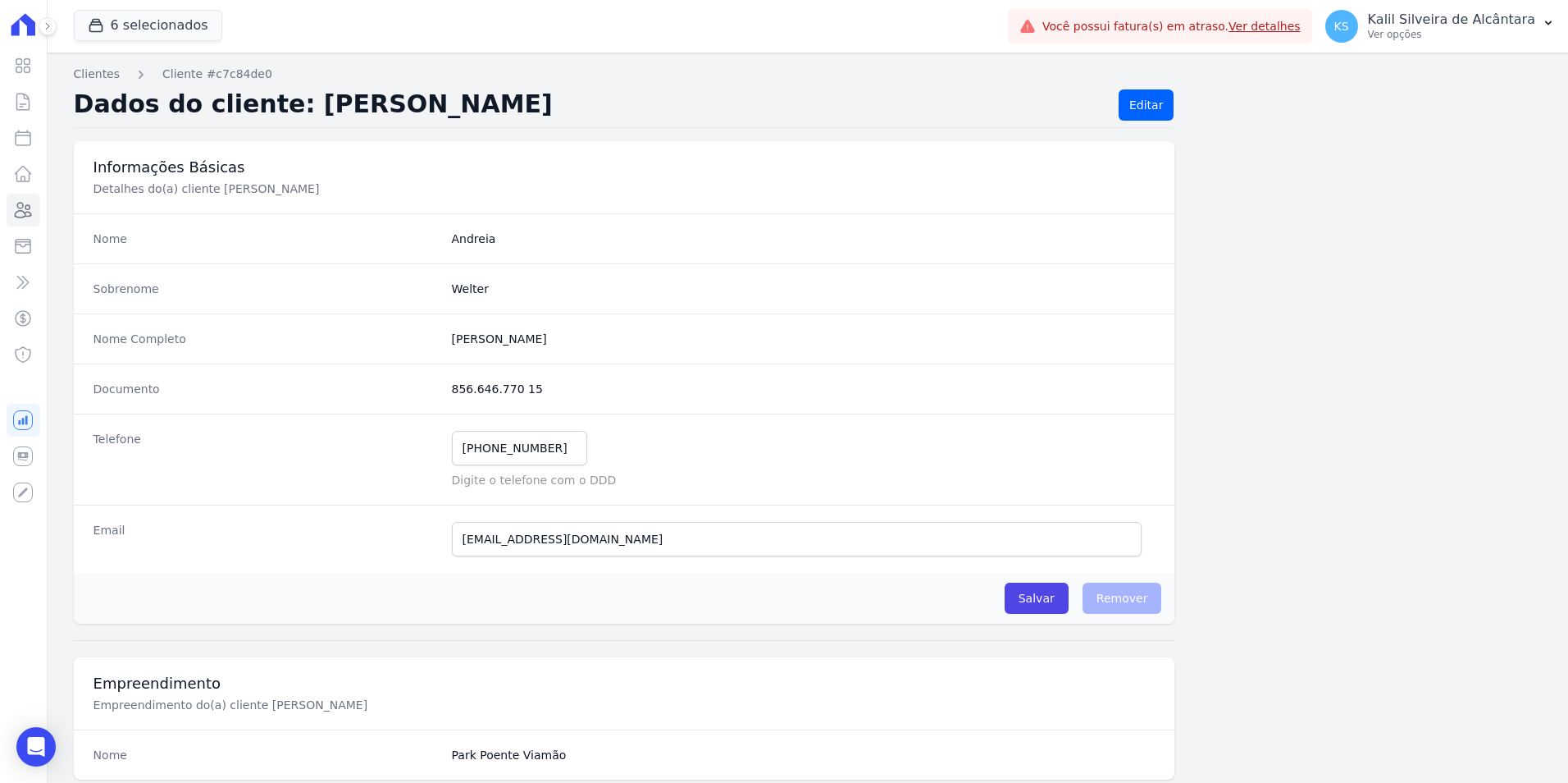
drag, startPoint x: 526, startPoint y: 407, endPoint x: 443, endPoint y: 392, distance: 84.3
click at [443, 392] on div "Documento 856.646.770 15" at bounding box center [624, 388] width 1101 height 50
copy dd "856.646.770 15"
click at [28, 204] on icon at bounding box center [23, 210] width 20 height 20
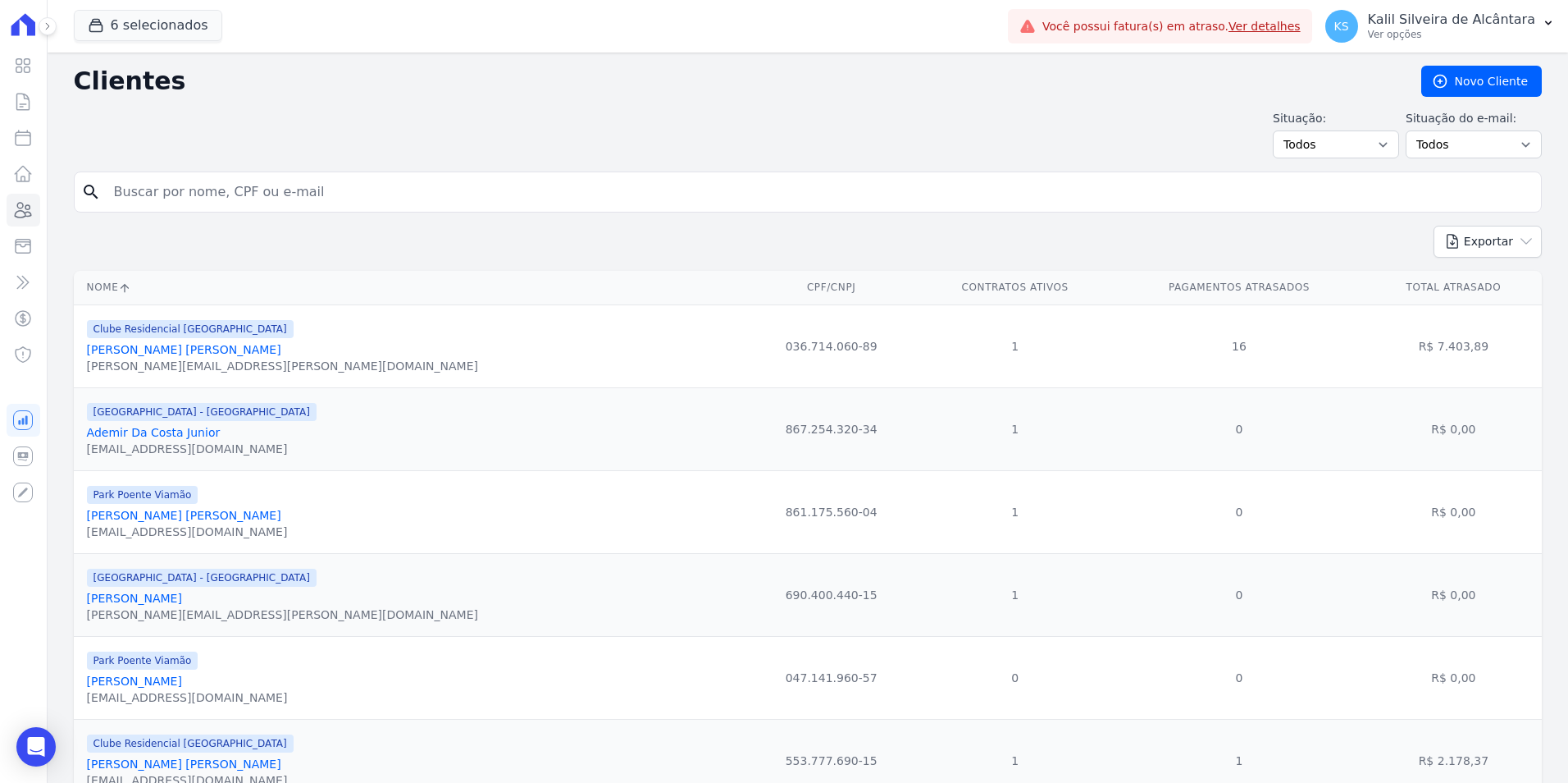
click at [223, 196] on input "search" at bounding box center [818, 192] width 1430 height 33
paste input "Matheus Alexandre Nunes"
type input "Matheus Alexandre Nunes"
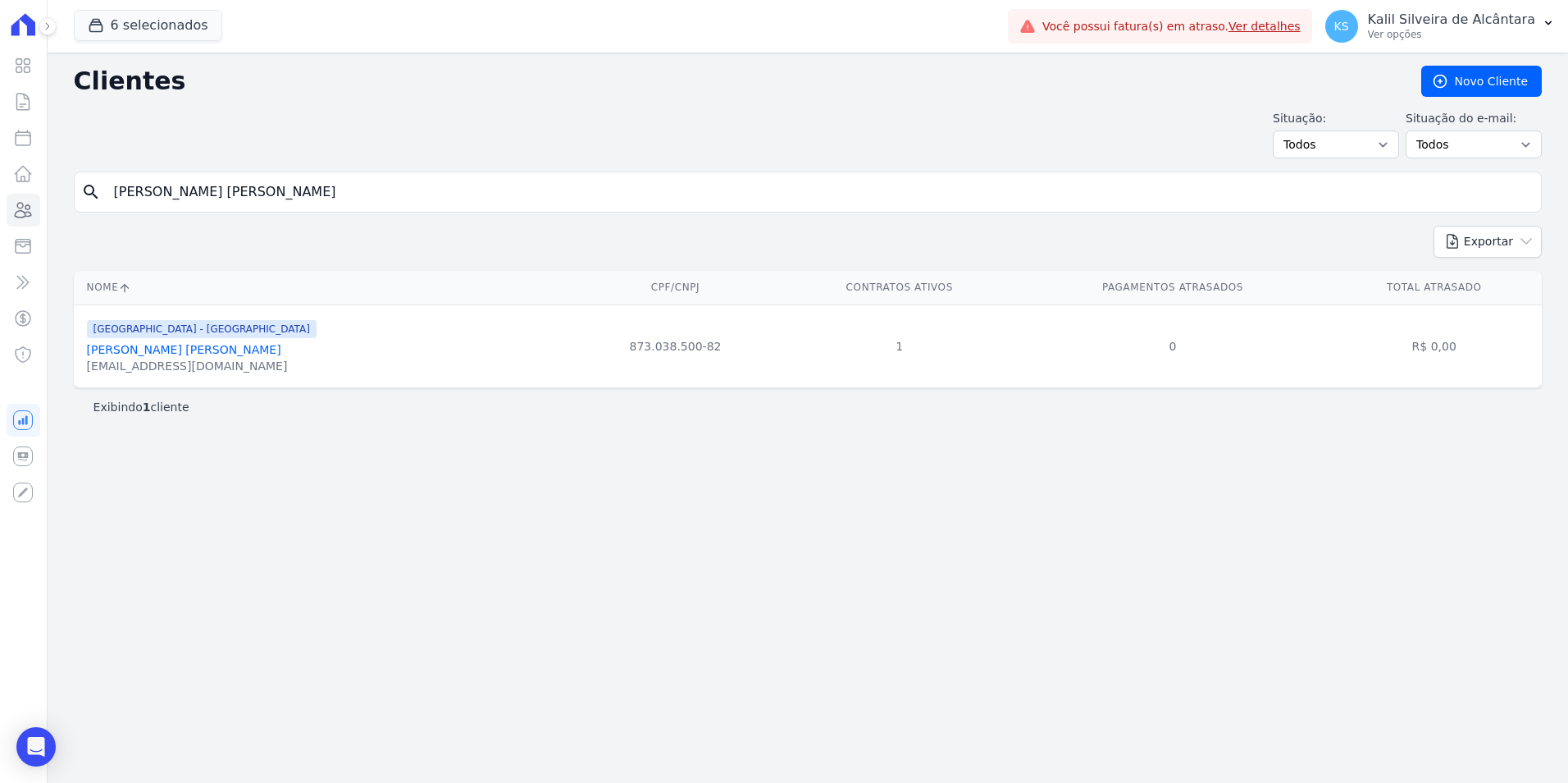
click at [320, 189] on input "Matheus Alexandre Nunes" at bounding box center [818, 192] width 1430 height 33
click at [208, 345] on link "Matheus Alexandre Nunes Reiter" at bounding box center [184, 350] width 195 height 13
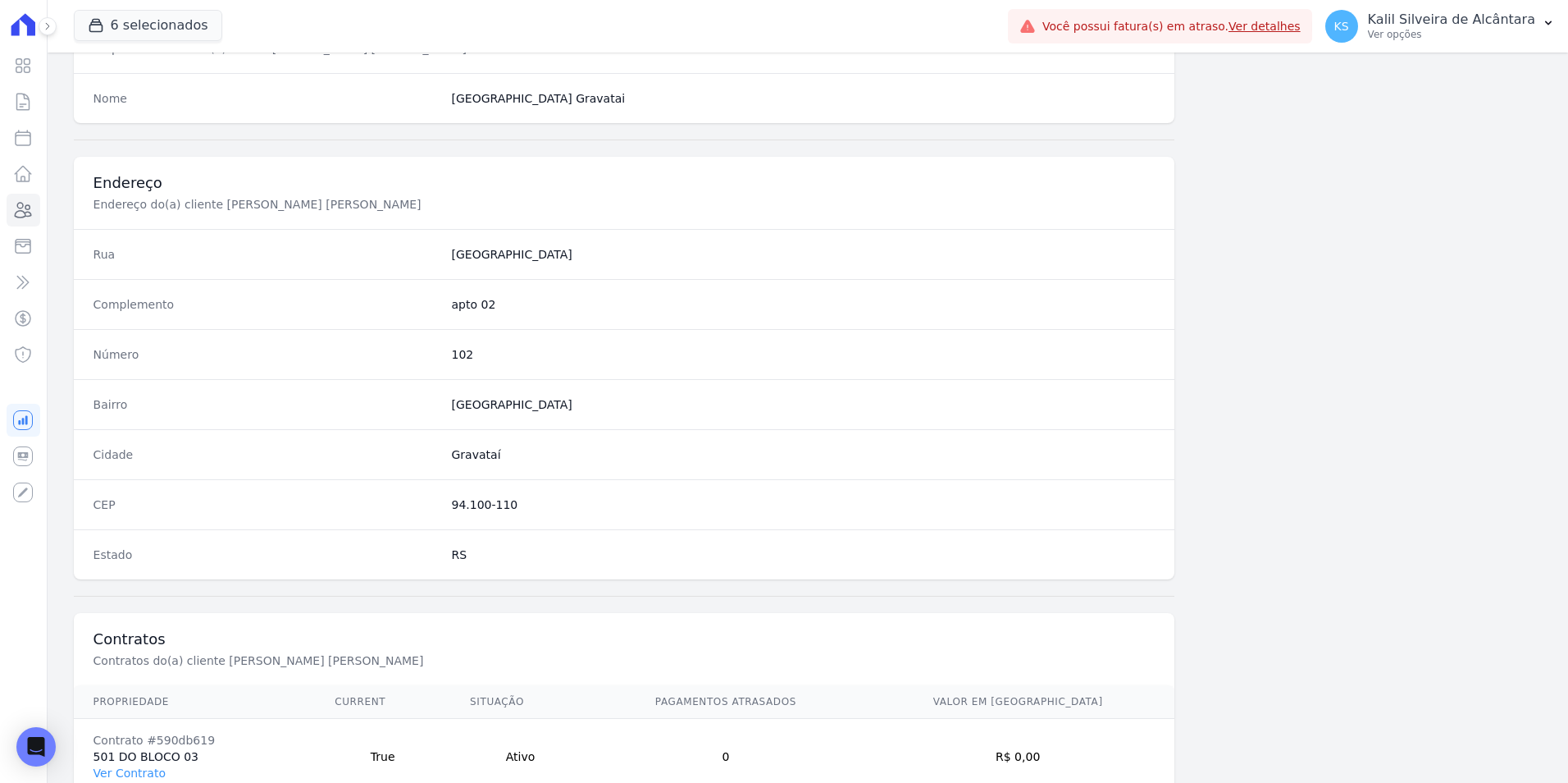
scroll to position [753, 0]
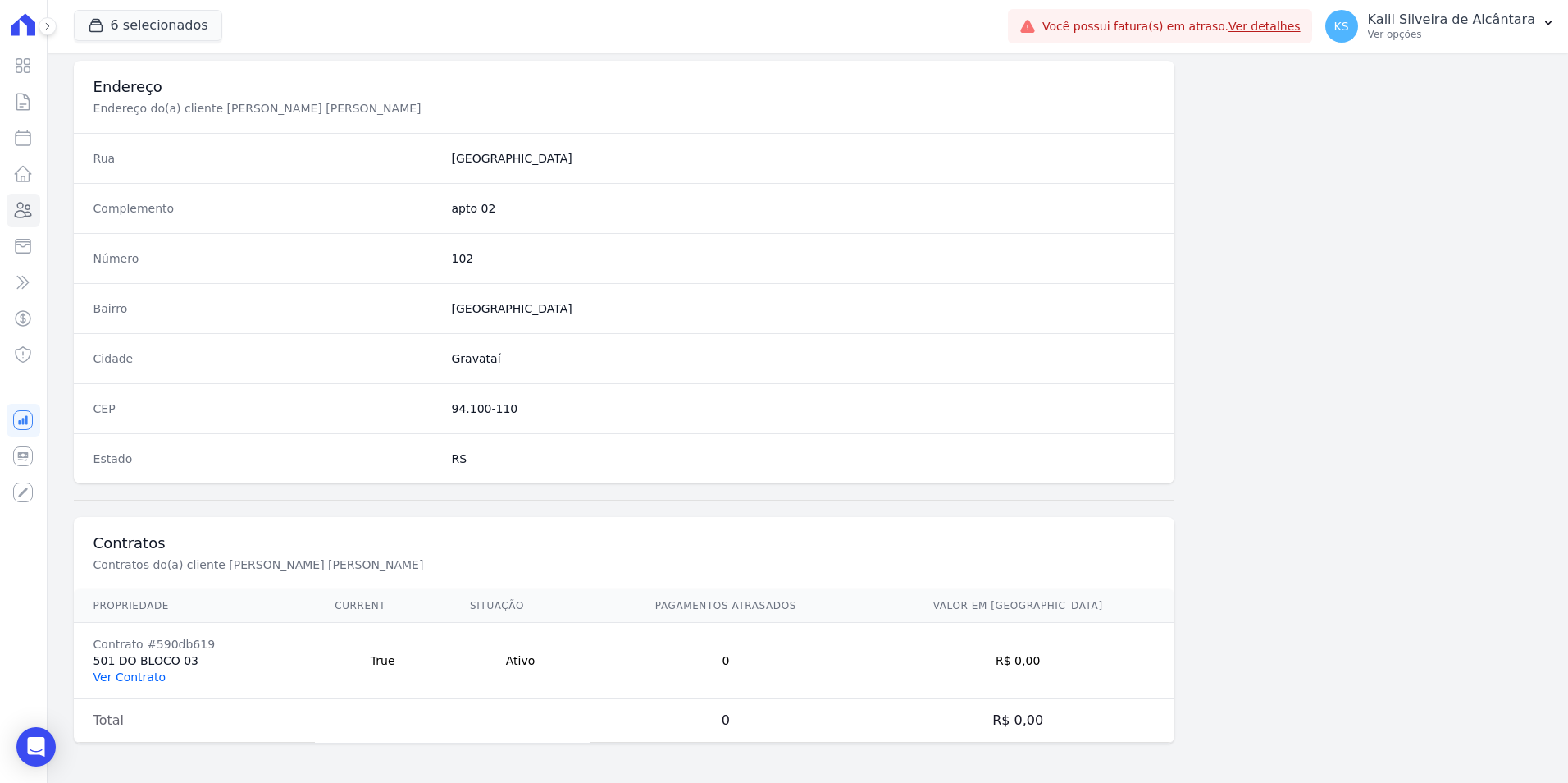
click at [160, 680] on td "Contrato #590db619 501 DO BLOCO 03 Ver Contrato" at bounding box center [195, 661] width 242 height 77
click at [153, 680] on link "Ver Contrato" at bounding box center [129, 677] width 72 height 13
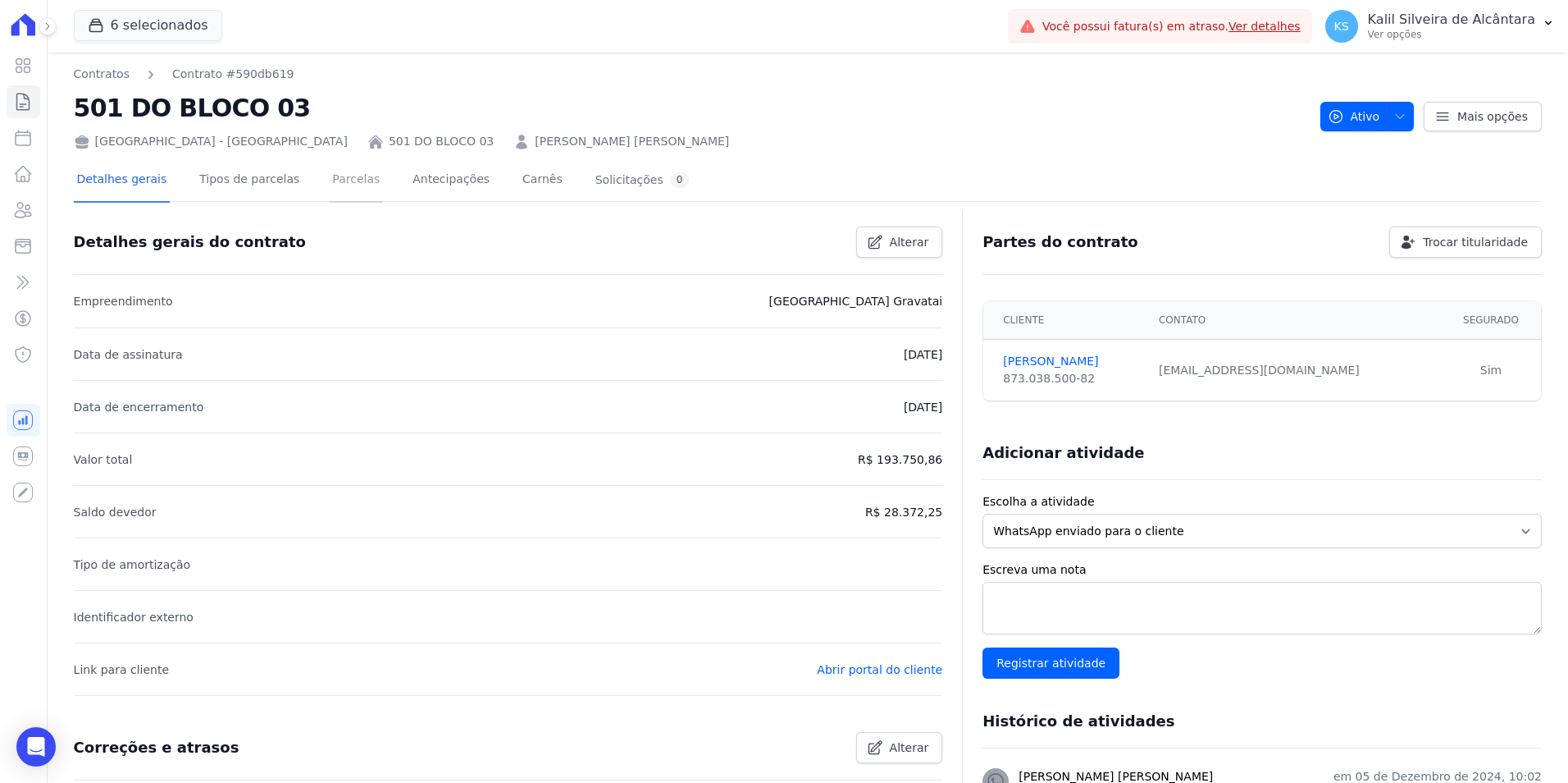
click at [329, 163] on link "Parcelas" at bounding box center [355, 181] width 54 height 44
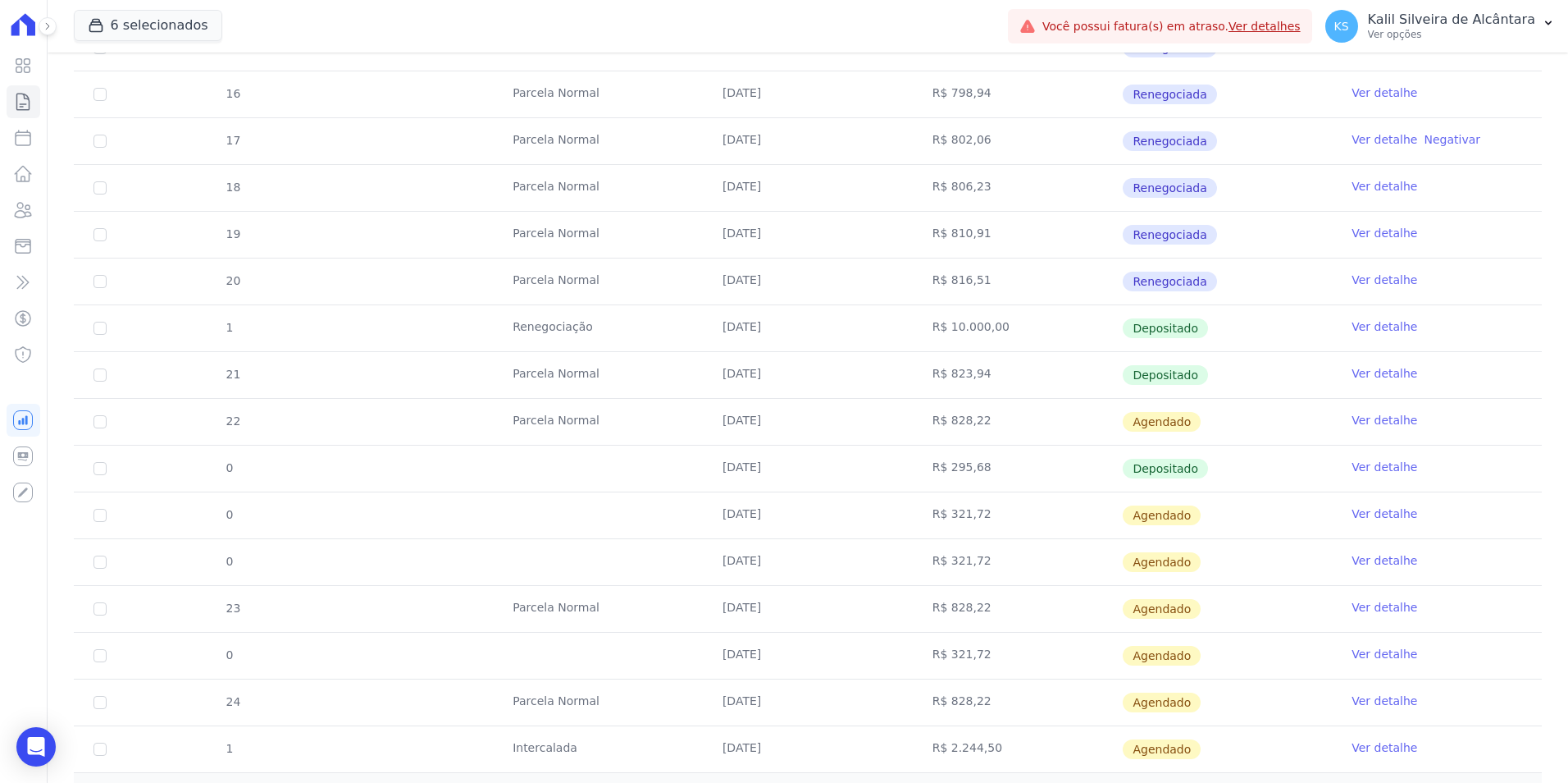
scroll to position [647, 0]
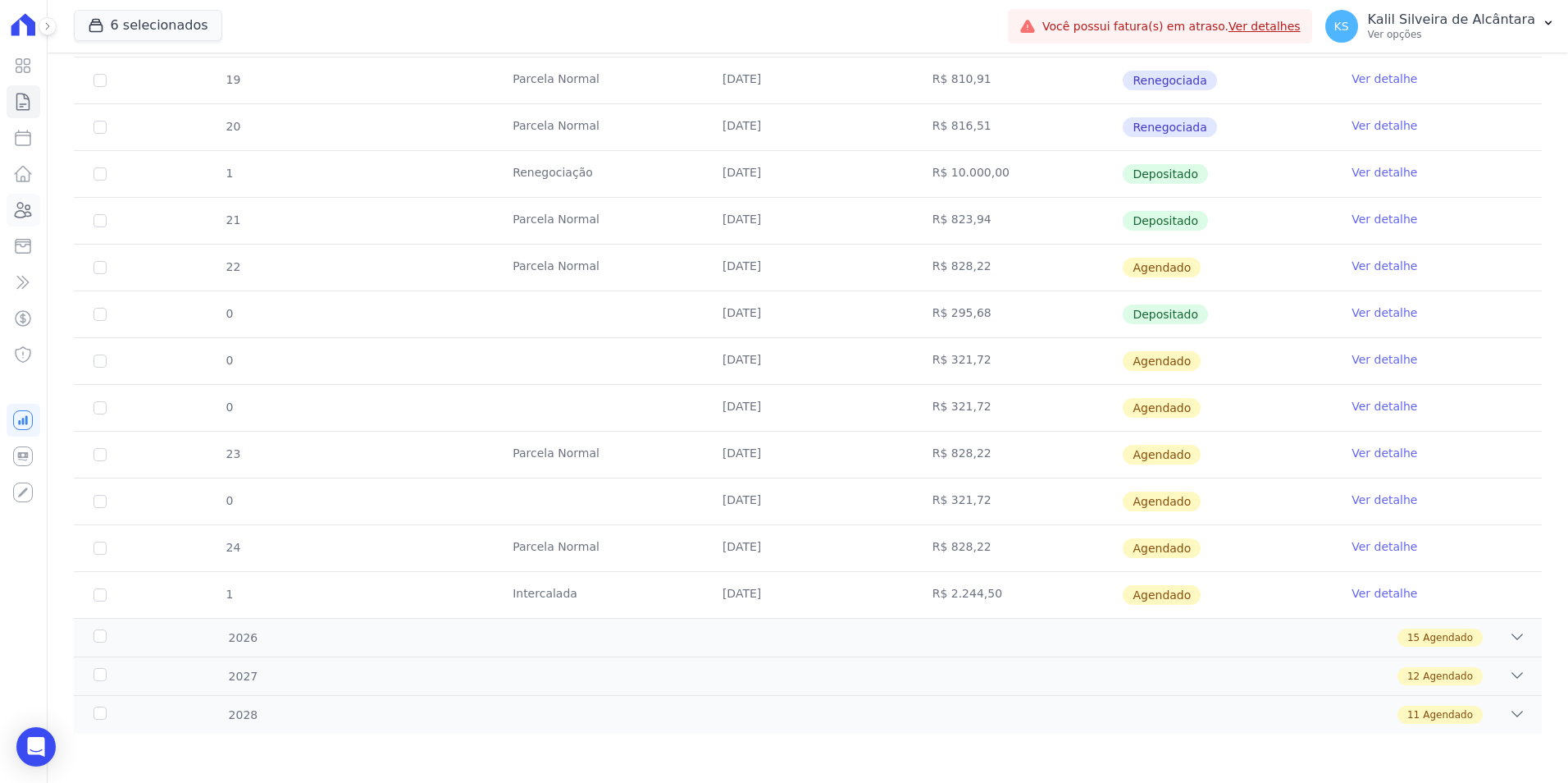
click at [34, 202] on link "Clientes" at bounding box center [24, 210] width 34 height 33
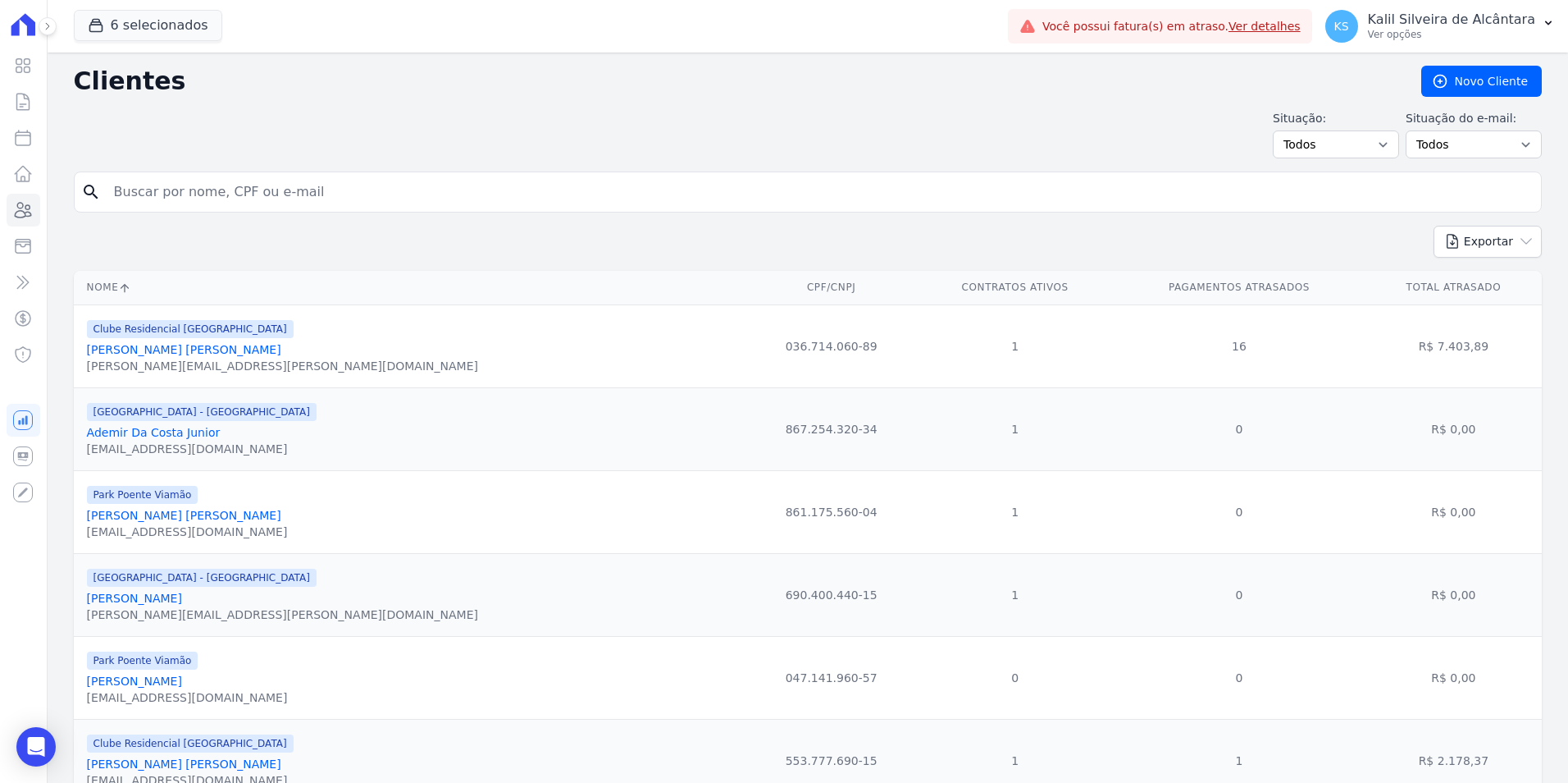
click at [225, 194] on input "search" at bounding box center [818, 192] width 1430 height 33
paste input "Karina Waltermann"
type input "Karina Waltermann"
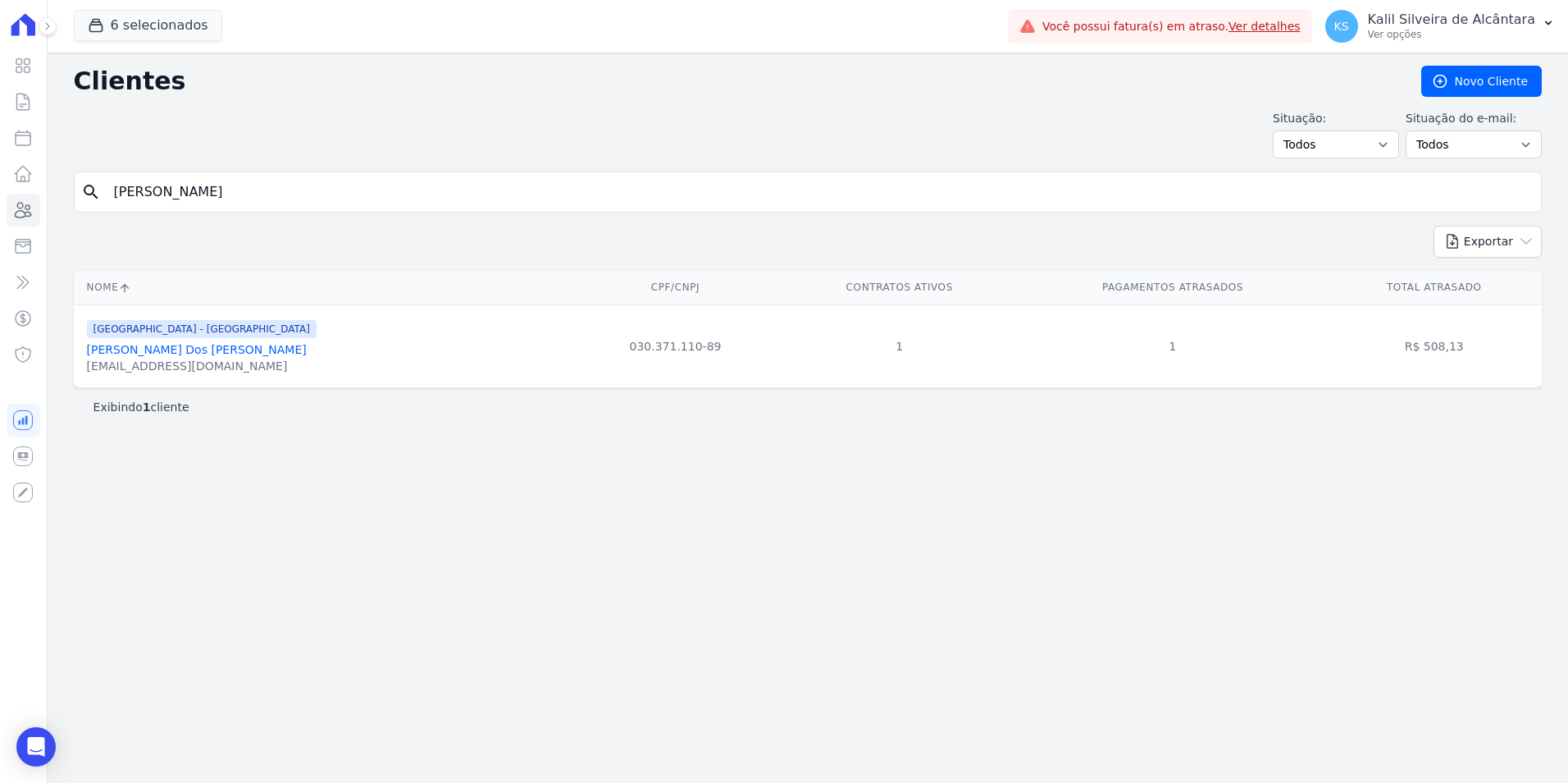
click at [170, 344] on link "Karina Waltermann Dos Santos" at bounding box center [197, 350] width 220 height 13
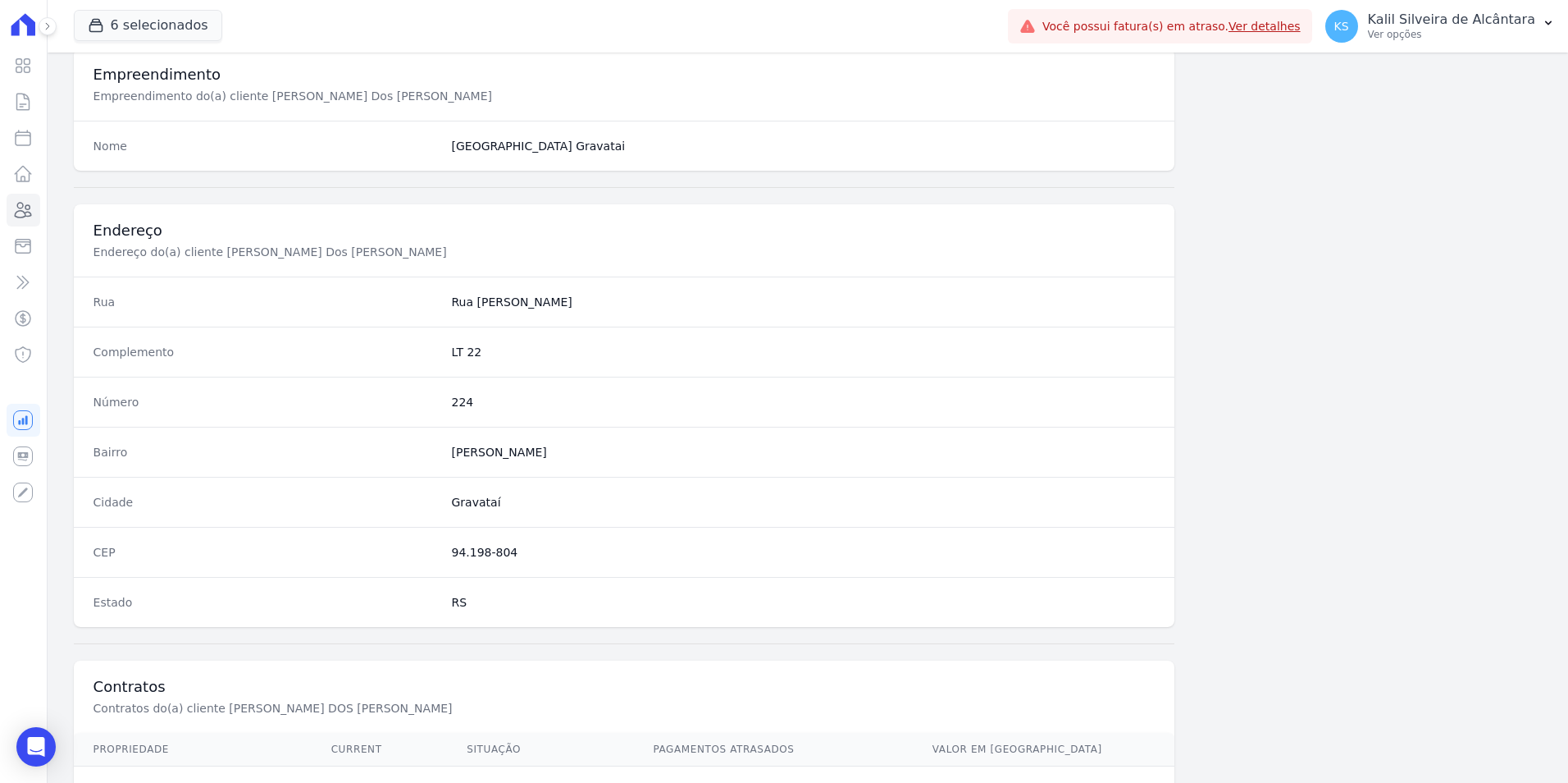
scroll to position [753, 0]
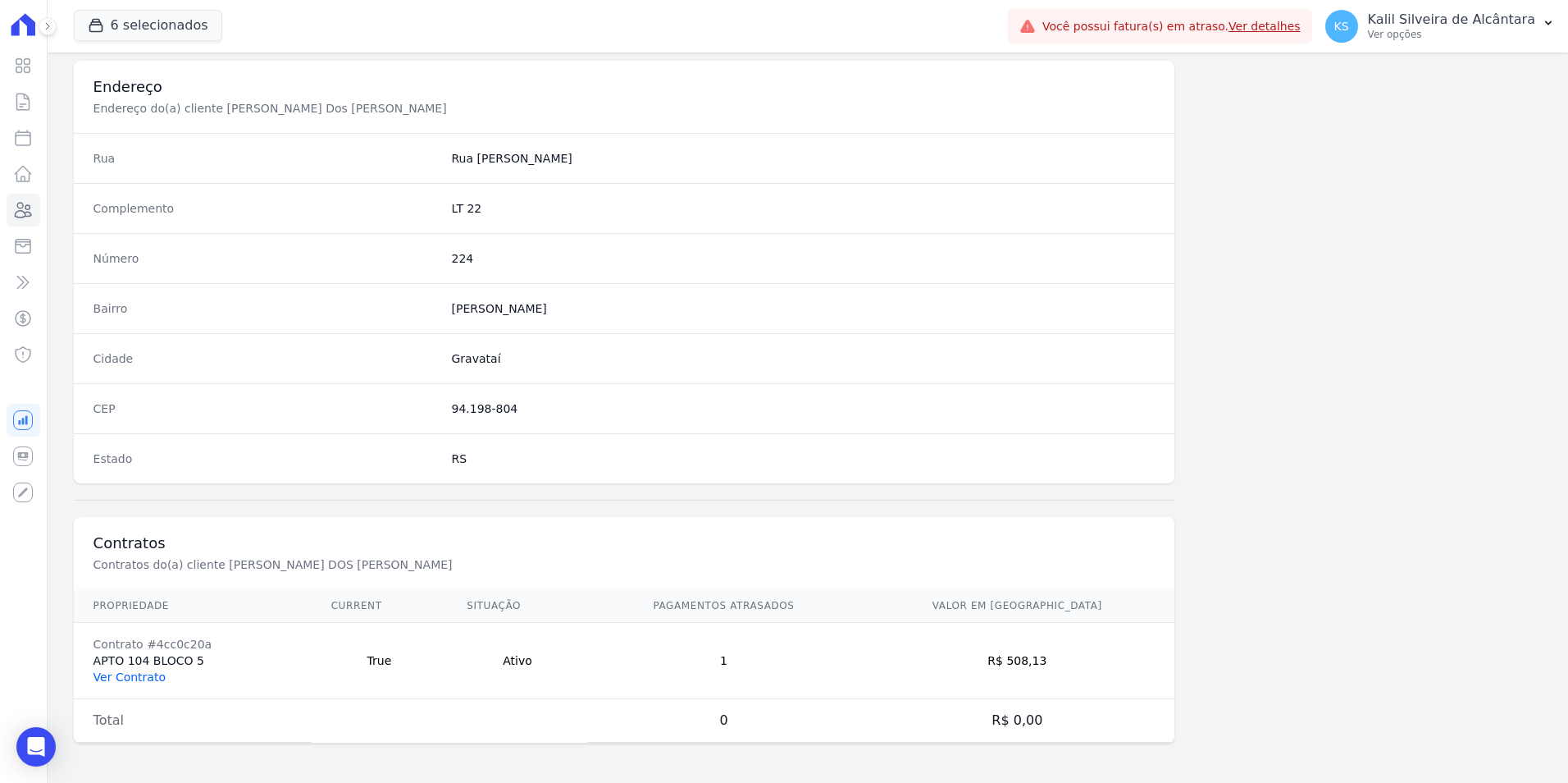
click at [96, 678] on link "Ver Contrato" at bounding box center [129, 677] width 72 height 13
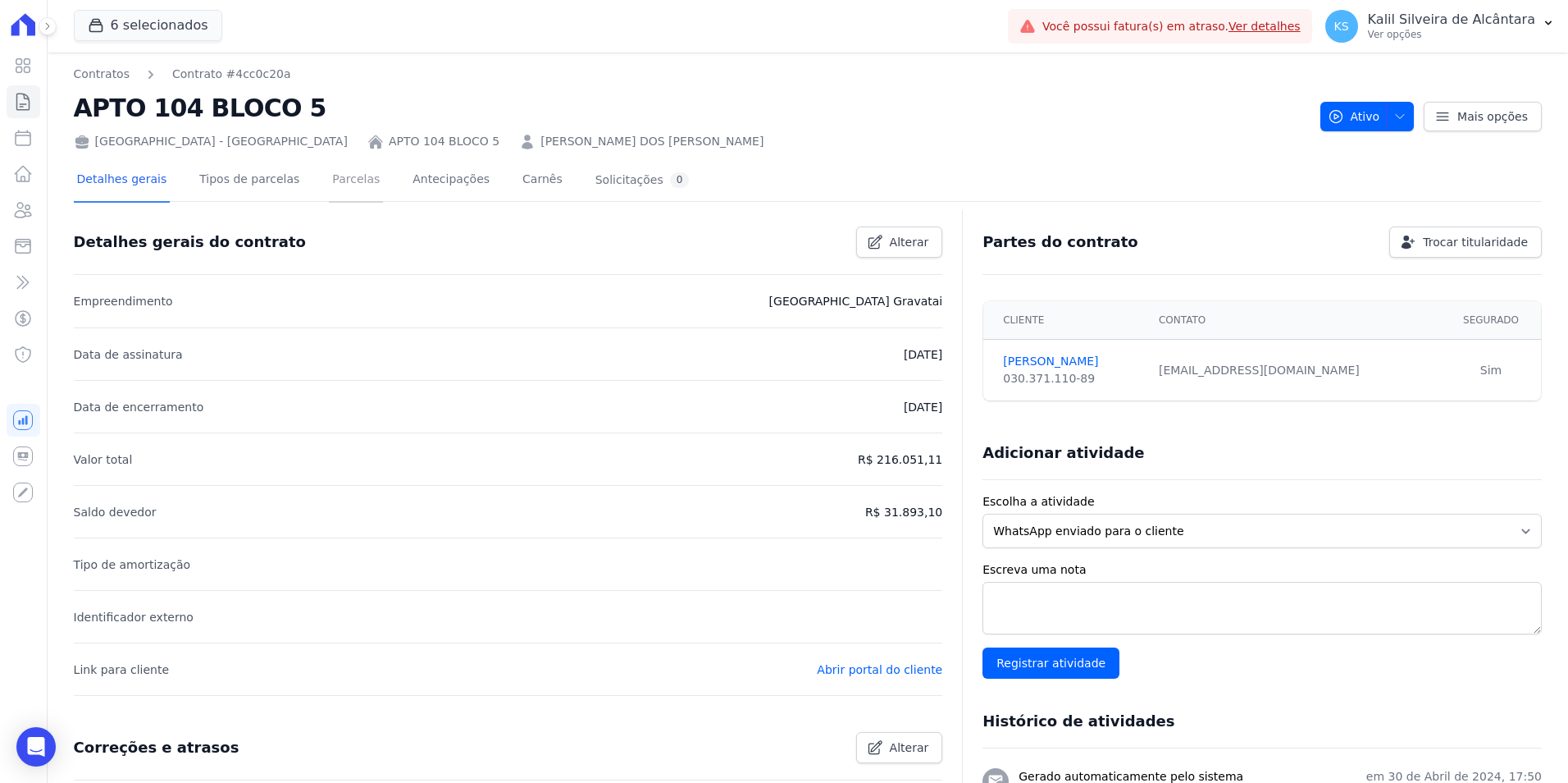
click at [329, 186] on link "Parcelas" at bounding box center [355, 181] width 54 height 44
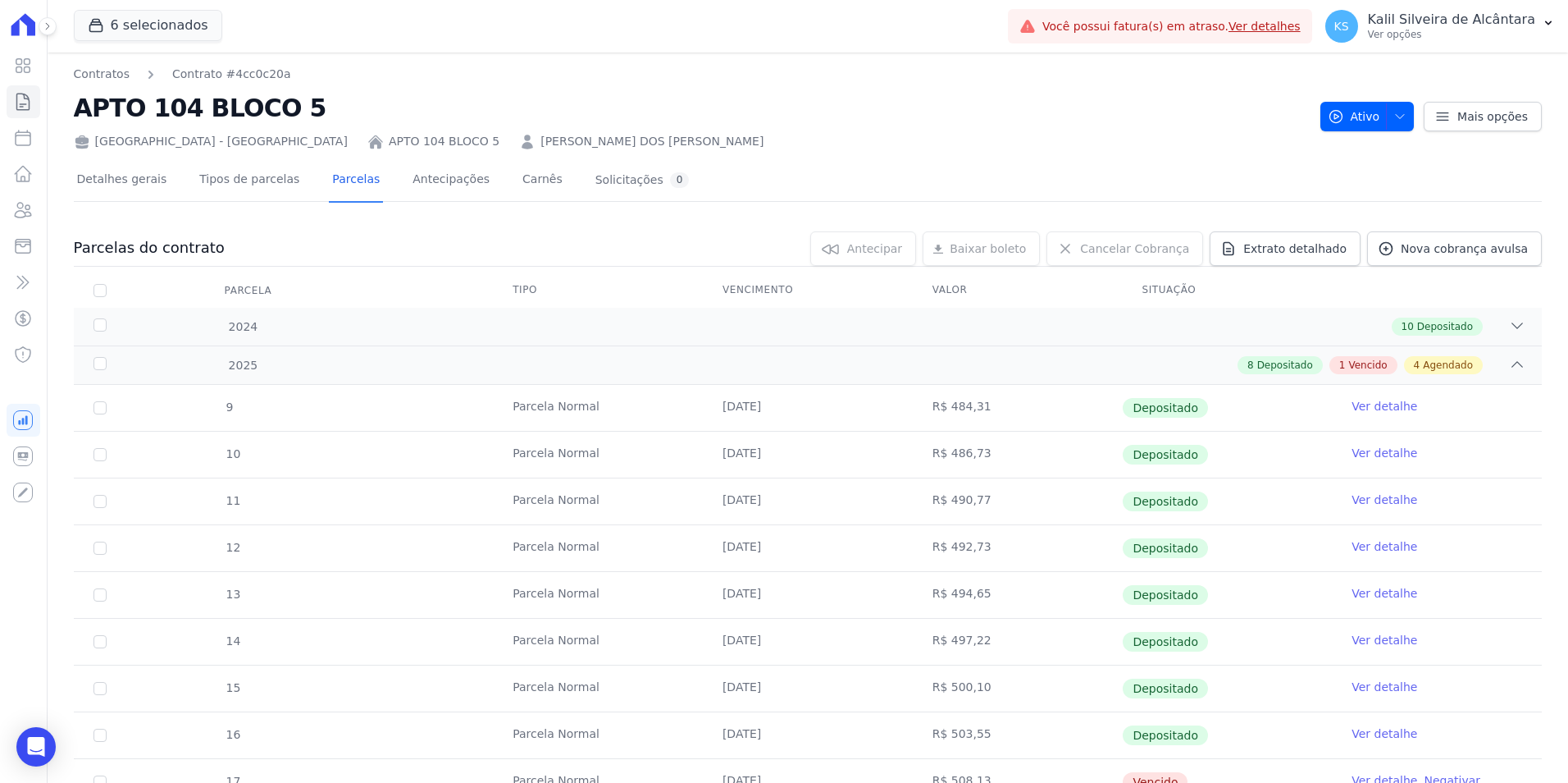
click at [541, 148] on link "KARINA WALTERMANN DOS SANTOS" at bounding box center [652, 142] width 223 height 17
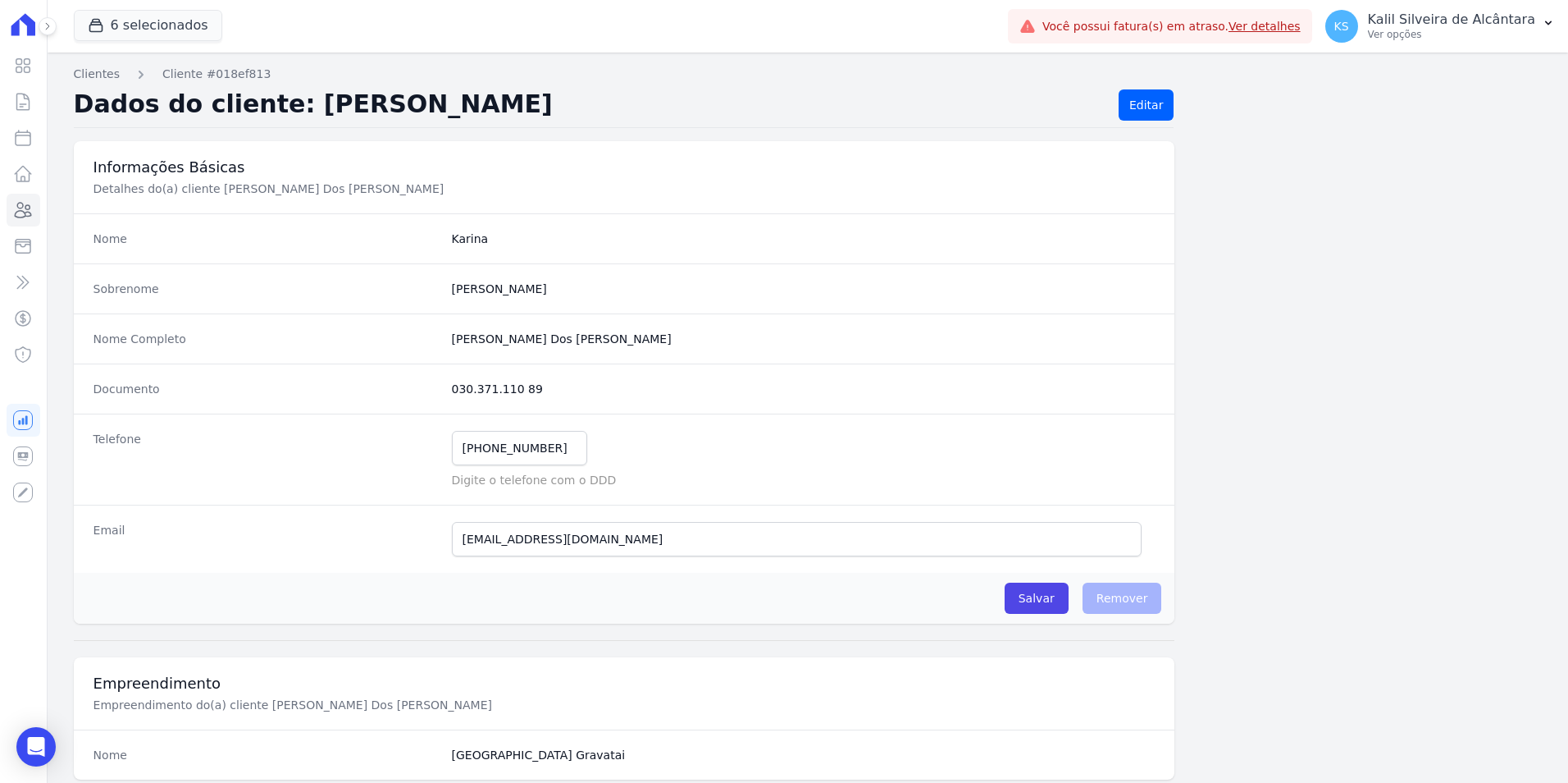
drag, startPoint x: 493, startPoint y: 388, endPoint x: 442, endPoint y: 383, distance: 51.2
click at [442, 383] on div "Documento 030.371.110 89" at bounding box center [624, 388] width 1101 height 50
copy dd "030.371.110 89"
drag, startPoint x: 604, startPoint y: 339, endPoint x: 440, endPoint y: 346, distance: 164.1
click at [440, 346] on div "Nome Completo Karina Waltermann Dos Santos" at bounding box center [624, 338] width 1101 height 50
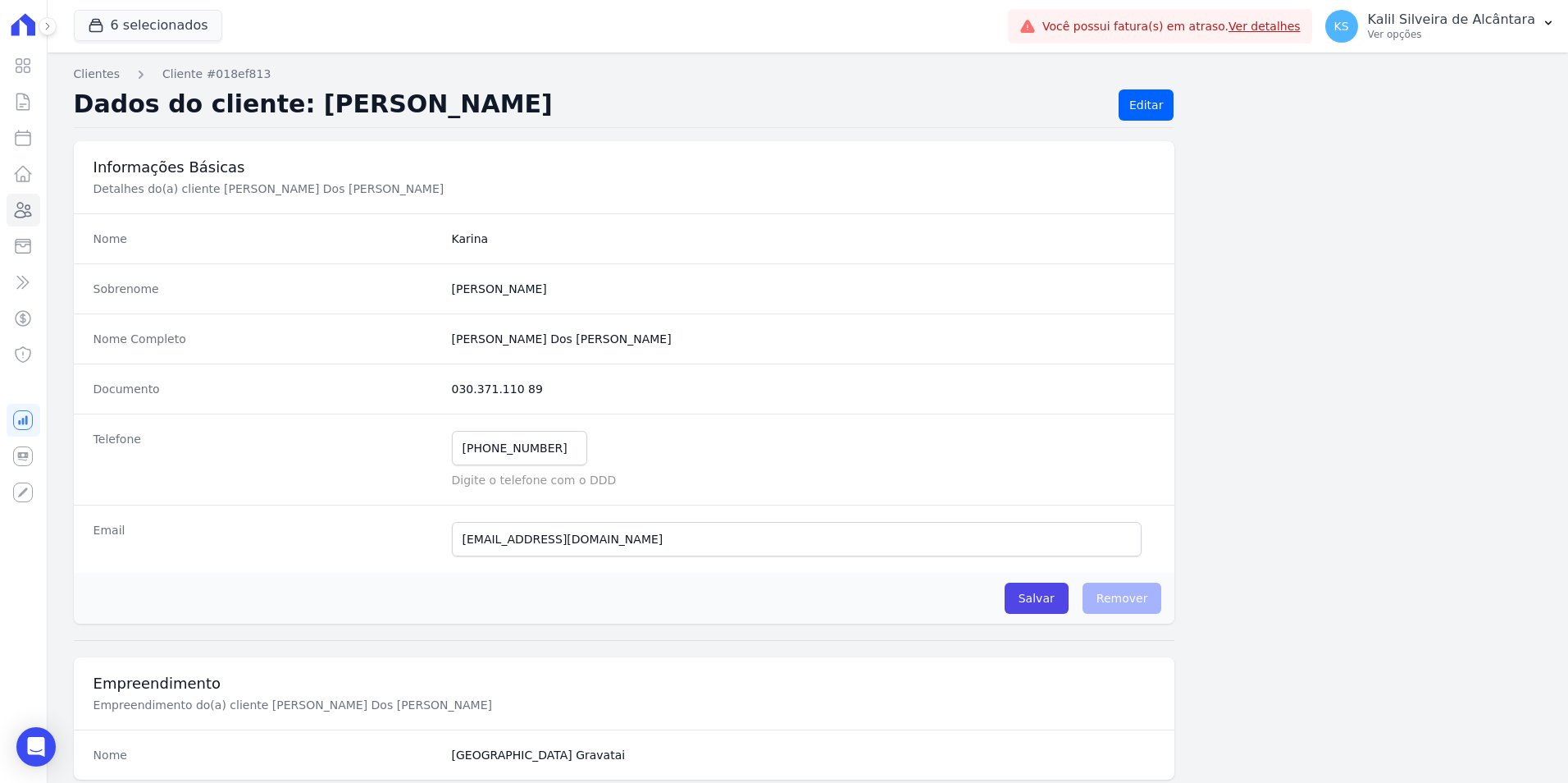
copy div "Karina Waltermann Dos Santos"
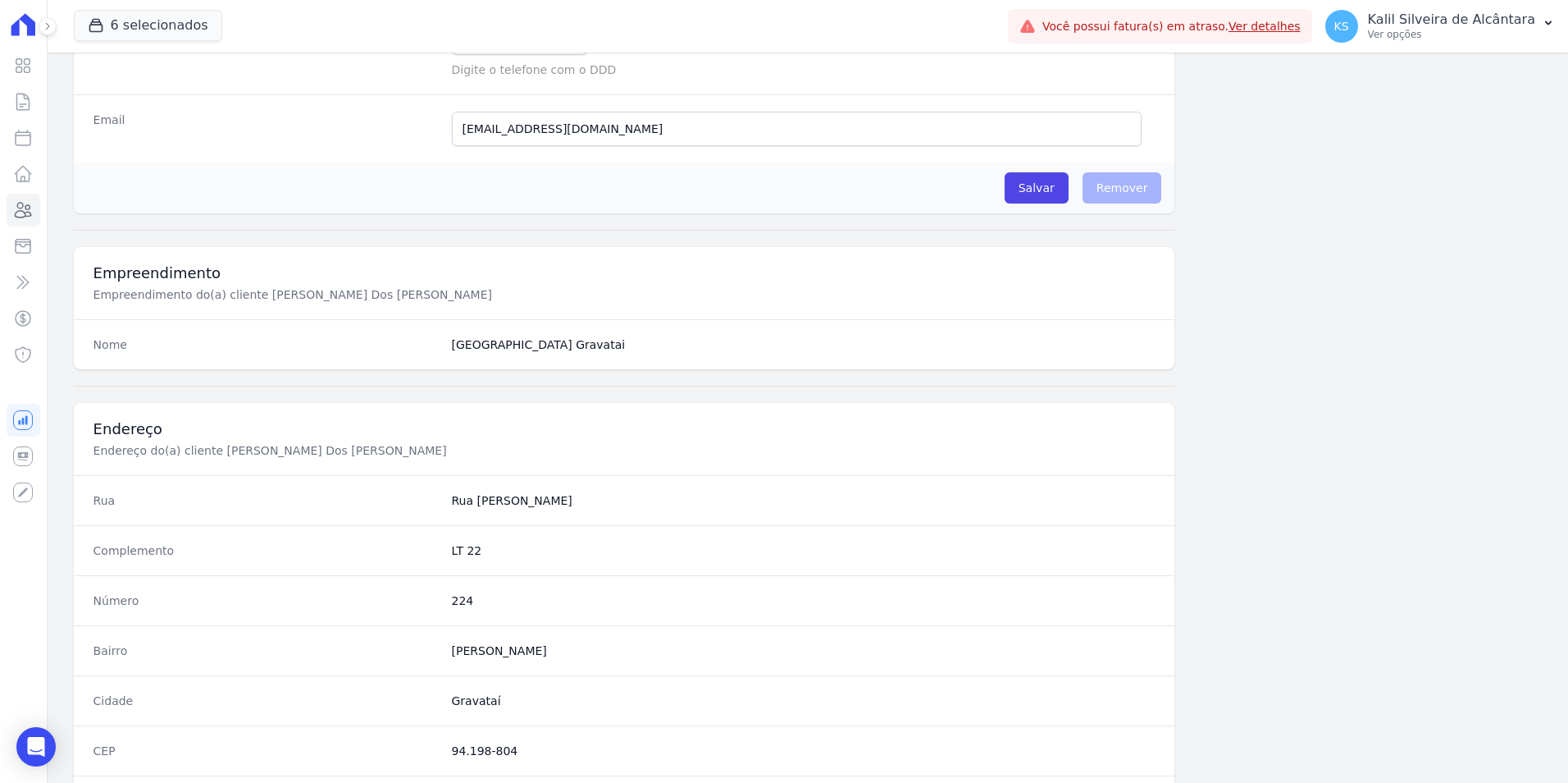
scroll to position [574, 0]
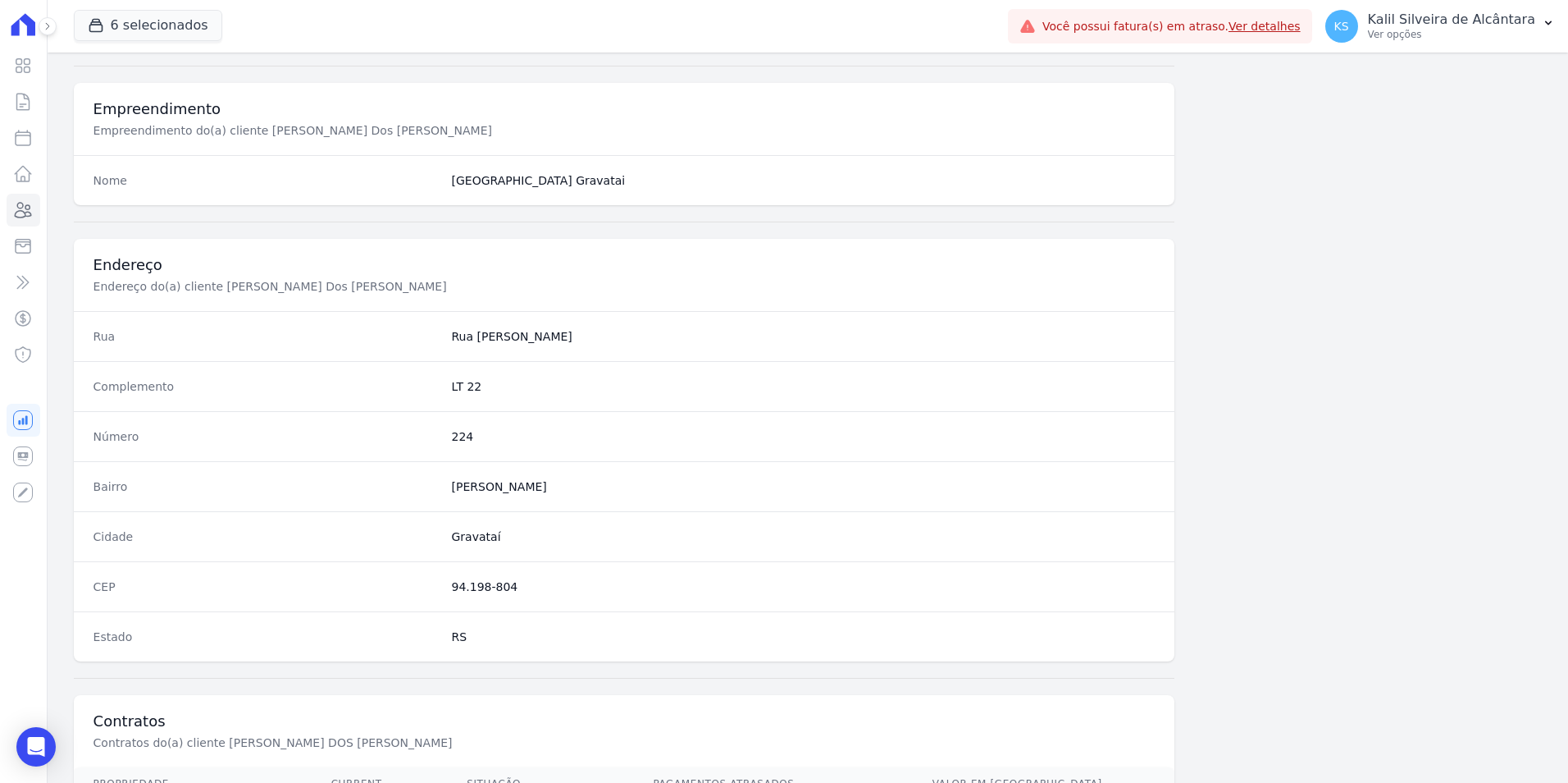
drag, startPoint x: 510, startPoint y: 584, endPoint x: 447, endPoint y: 583, distance: 63.0
click at [447, 583] on div "CEP 94.198-804" at bounding box center [624, 586] width 1101 height 50
copy dd "94.198-804"
click at [458, 435] on dd "224" at bounding box center [803, 436] width 704 height 16
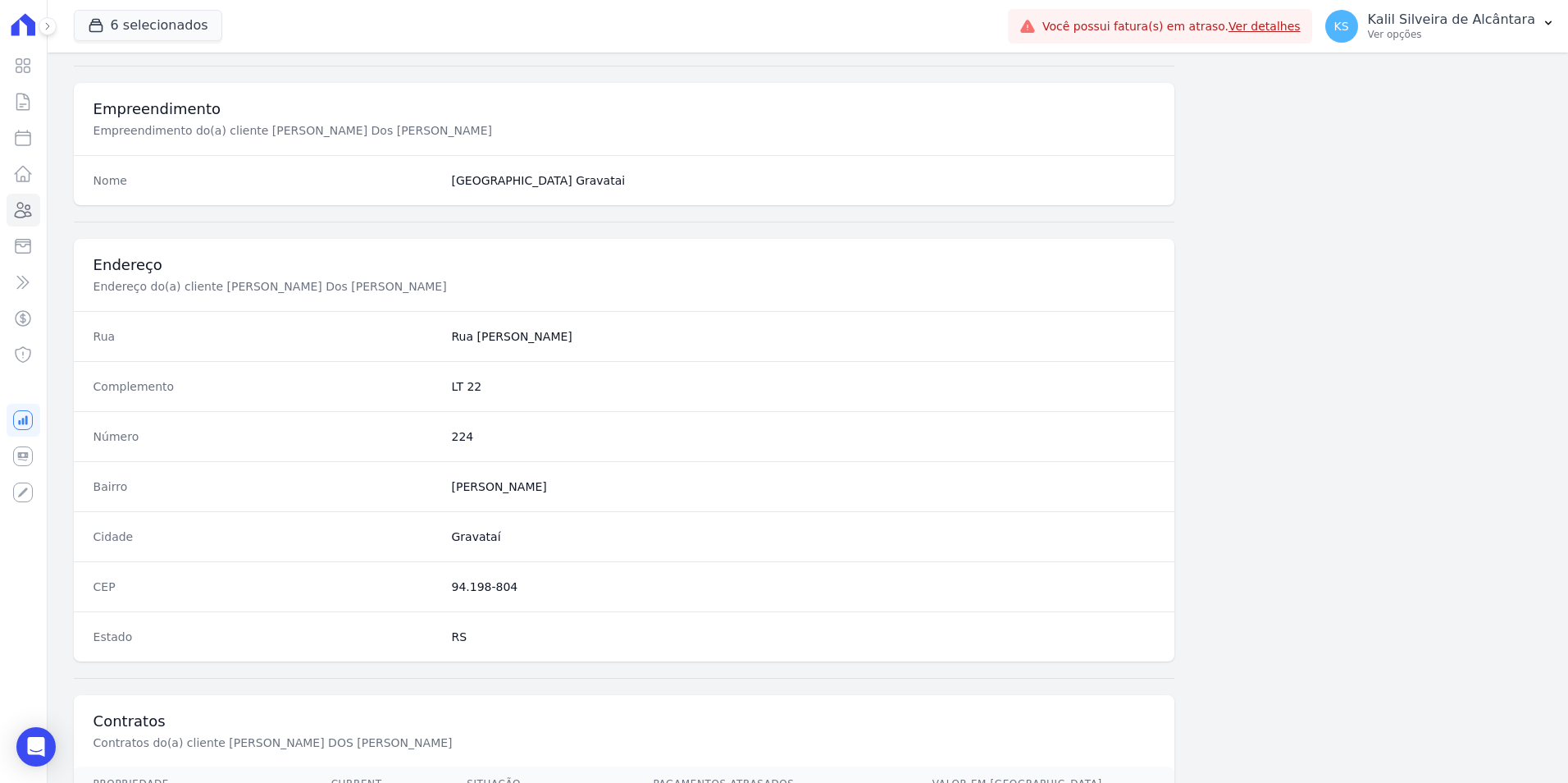
copy dd "224"
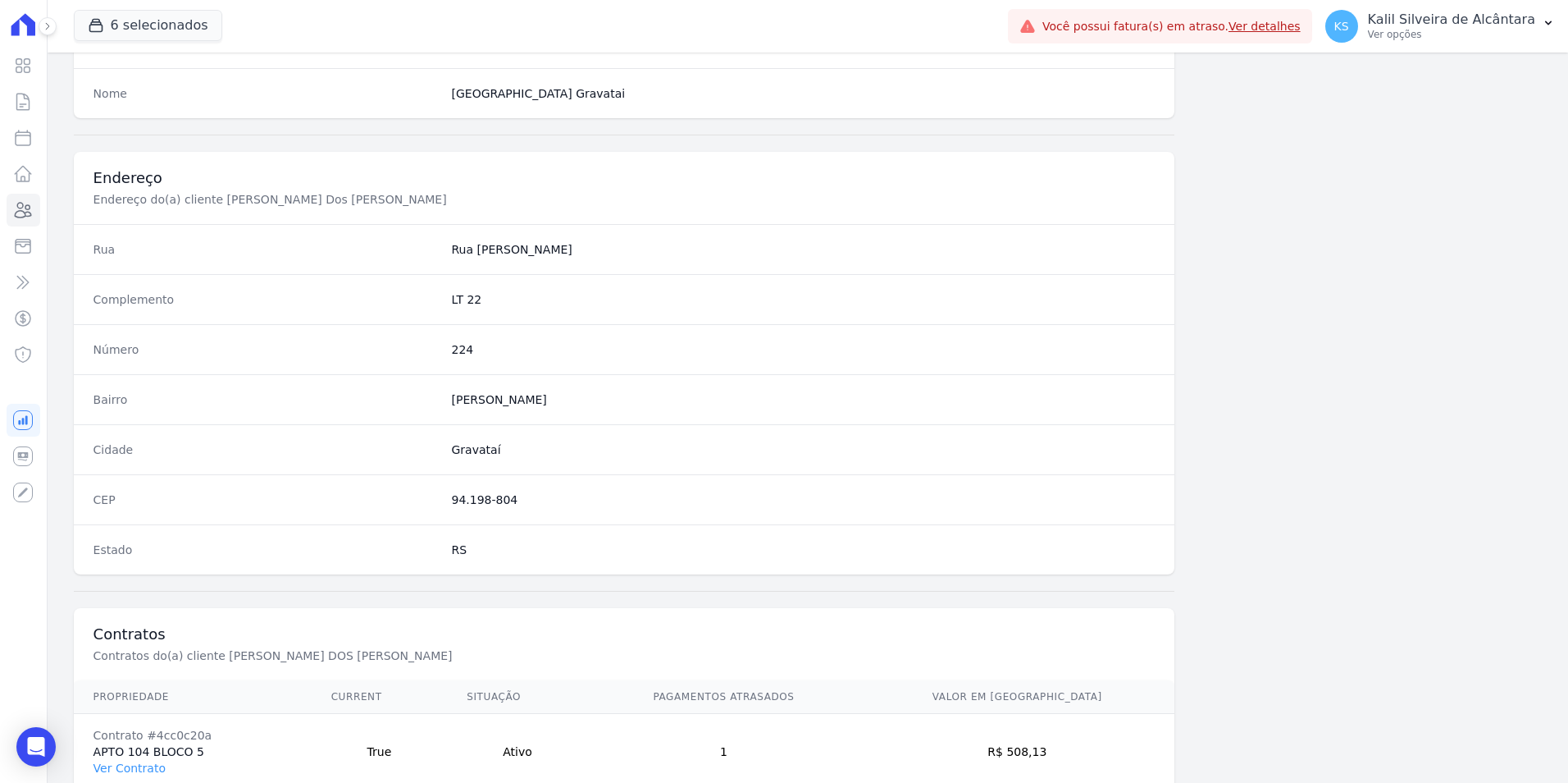
scroll to position [753, 0]
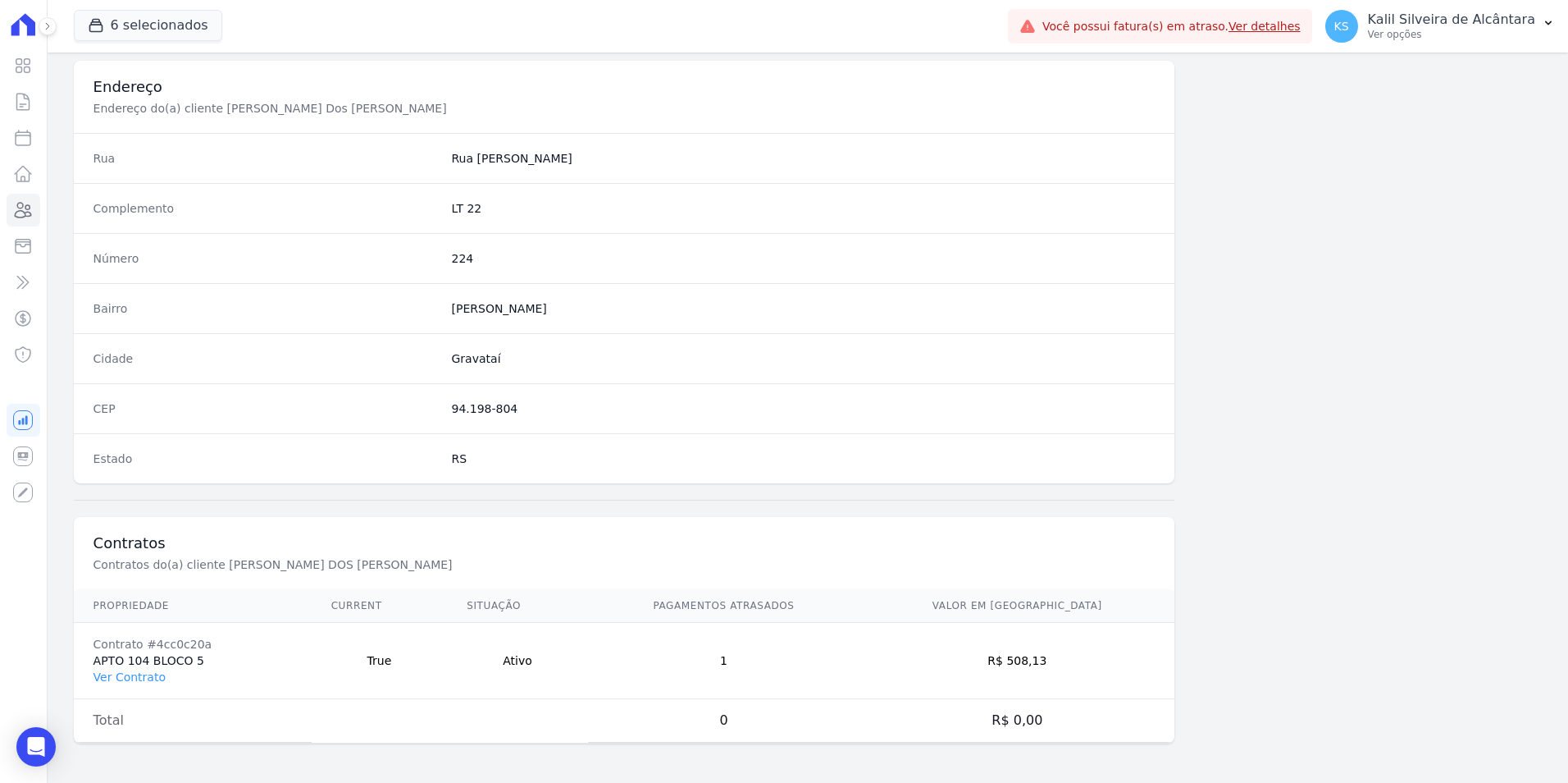
drag, startPoint x: 1078, startPoint y: 667, endPoint x: 1040, endPoint y: 667, distance: 38.0
click at [1040, 667] on td "R$ 508,13" at bounding box center [1016, 661] width 315 height 77
copy td "508,13"
click at [128, 674] on link "Ver Contrato" at bounding box center [129, 677] width 72 height 13
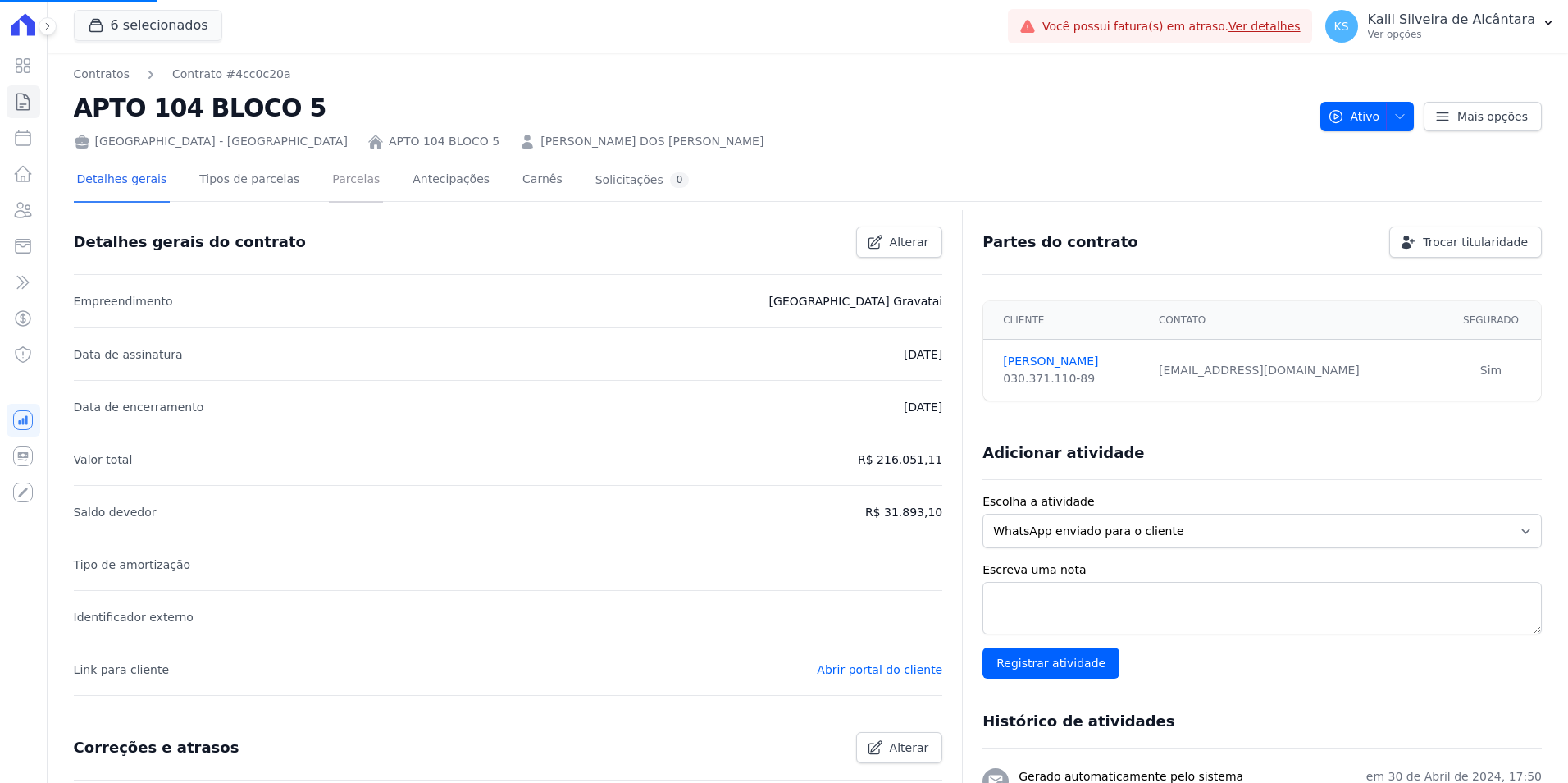
click at [344, 188] on link "Parcelas" at bounding box center [355, 181] width 54 height 44
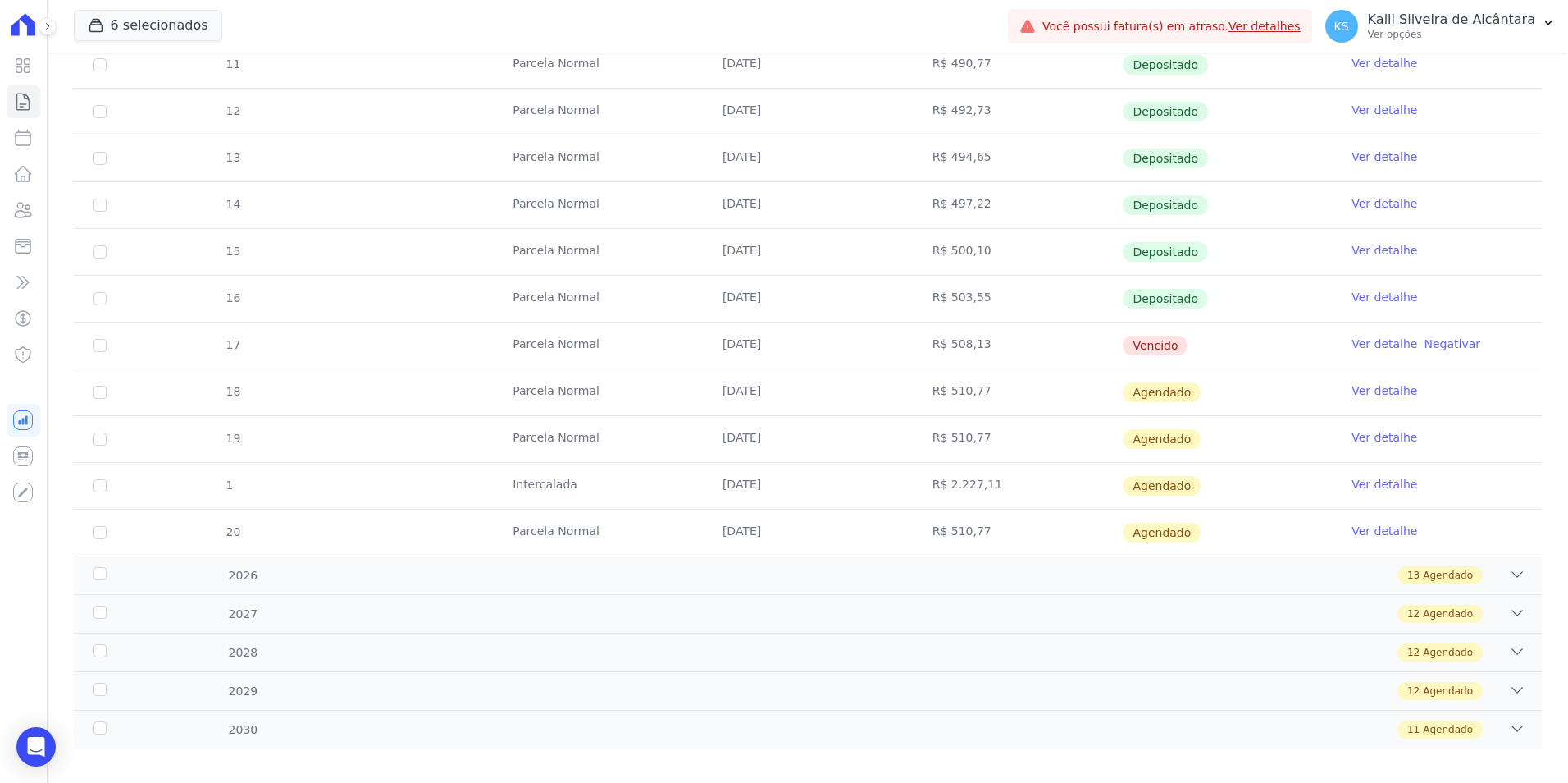
scroll to position [451, 0]
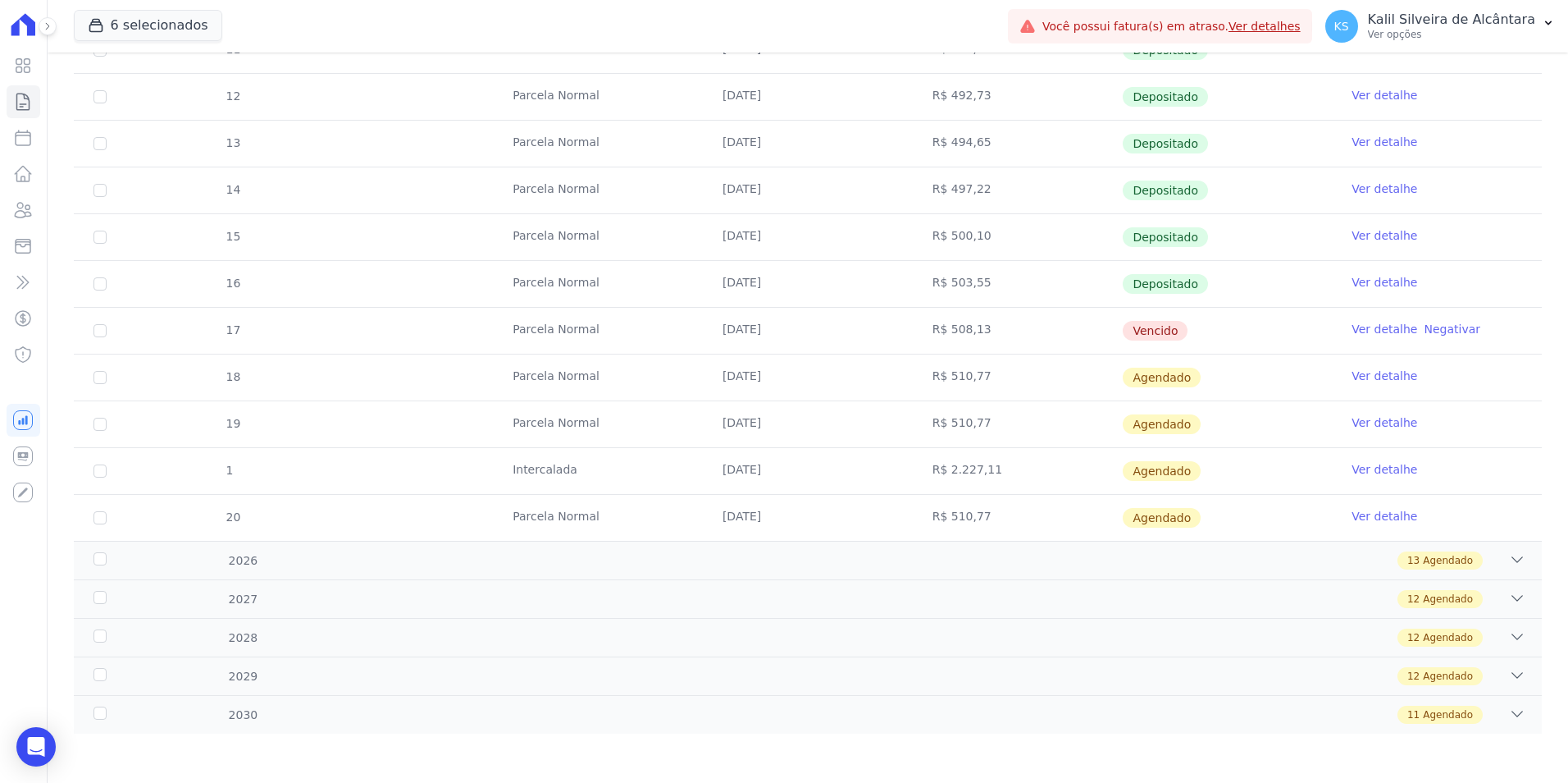
drag, startPoint x: 782, startPoint y: 329, endPoint x: 704, endPoint y: 333, distance: 78.1
click at [704, 333] on td "[DATE]" at bounding box center [808, 330] width 210 height 46
copy td "[DATE]"
